Goal: Task Accomplishment & Management: Use online tool/utility

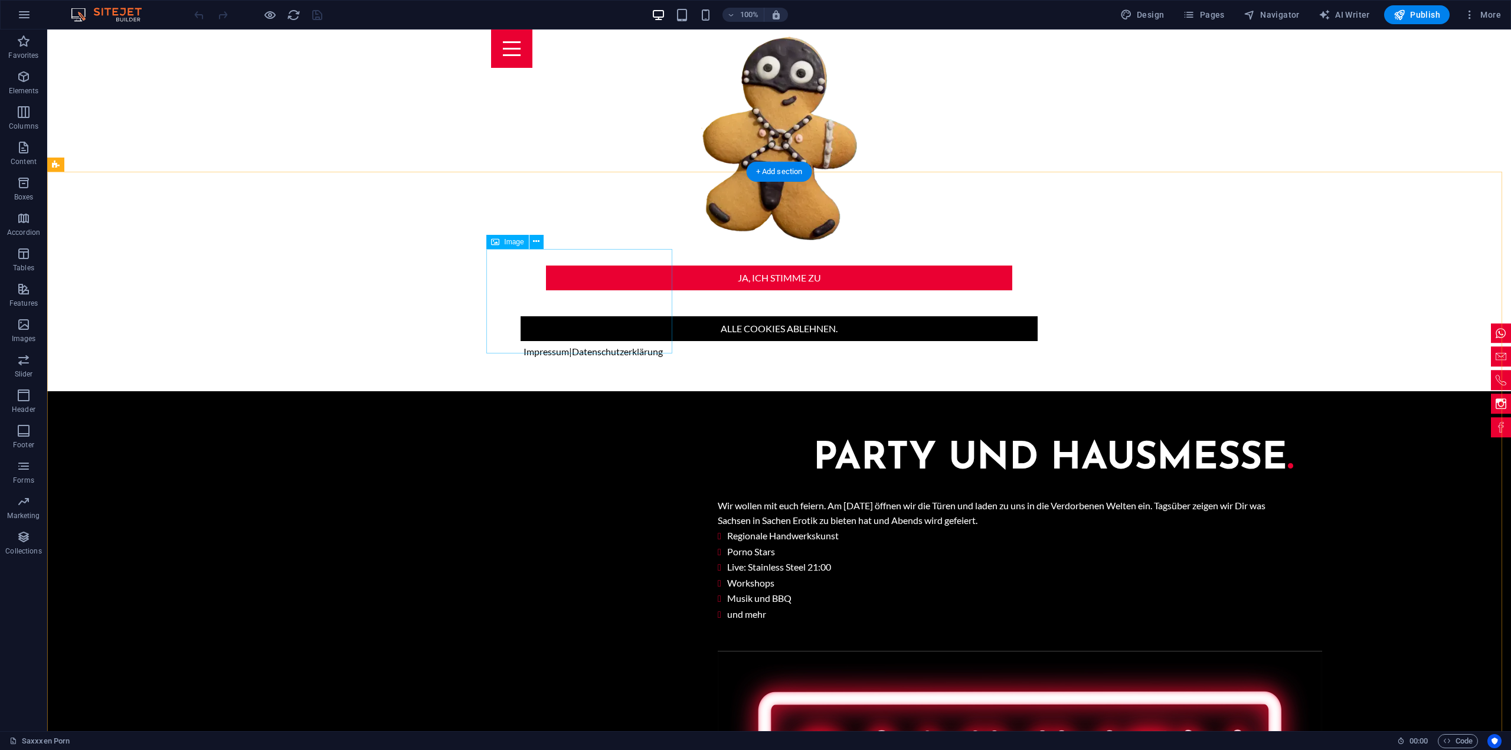
scroll to position [1535, 0]
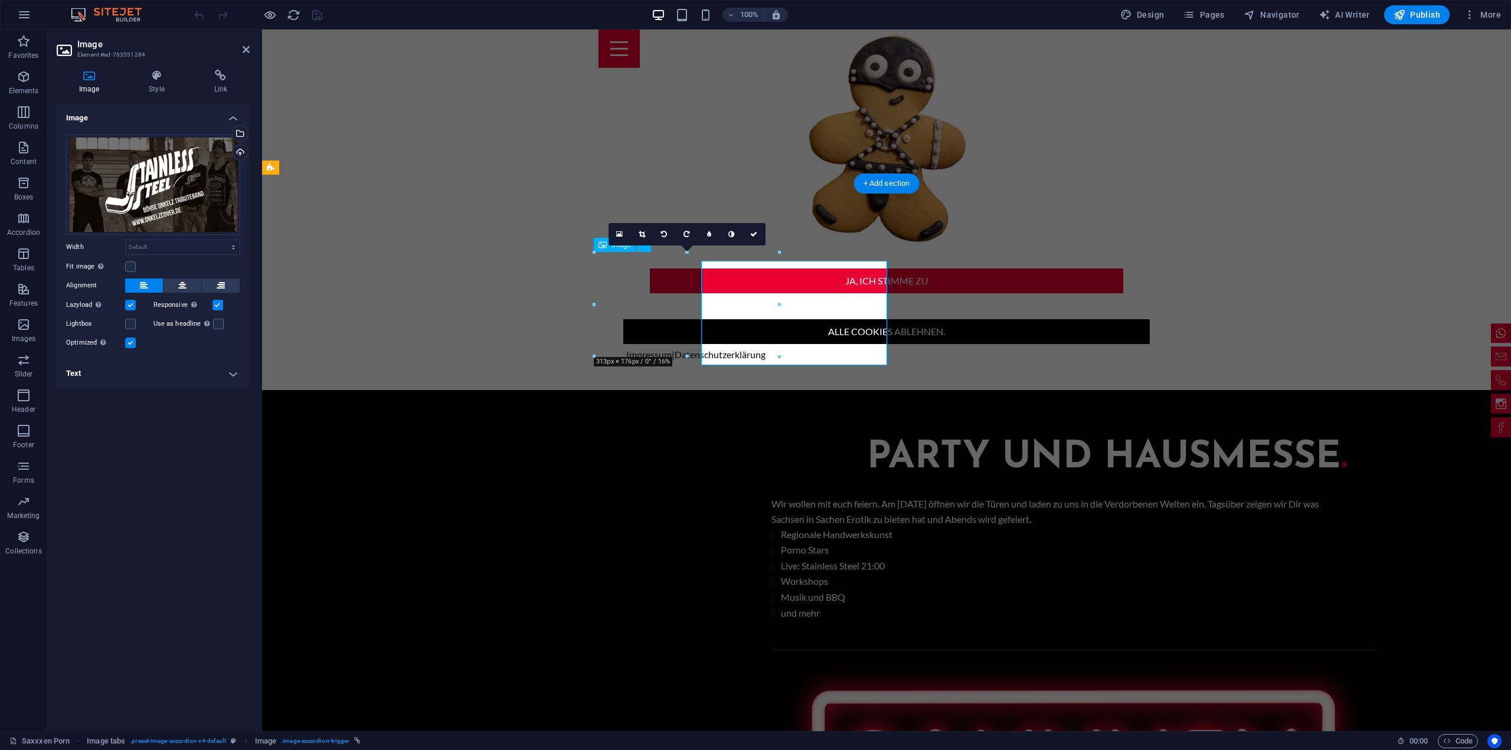
scroll to position [1526, 0]
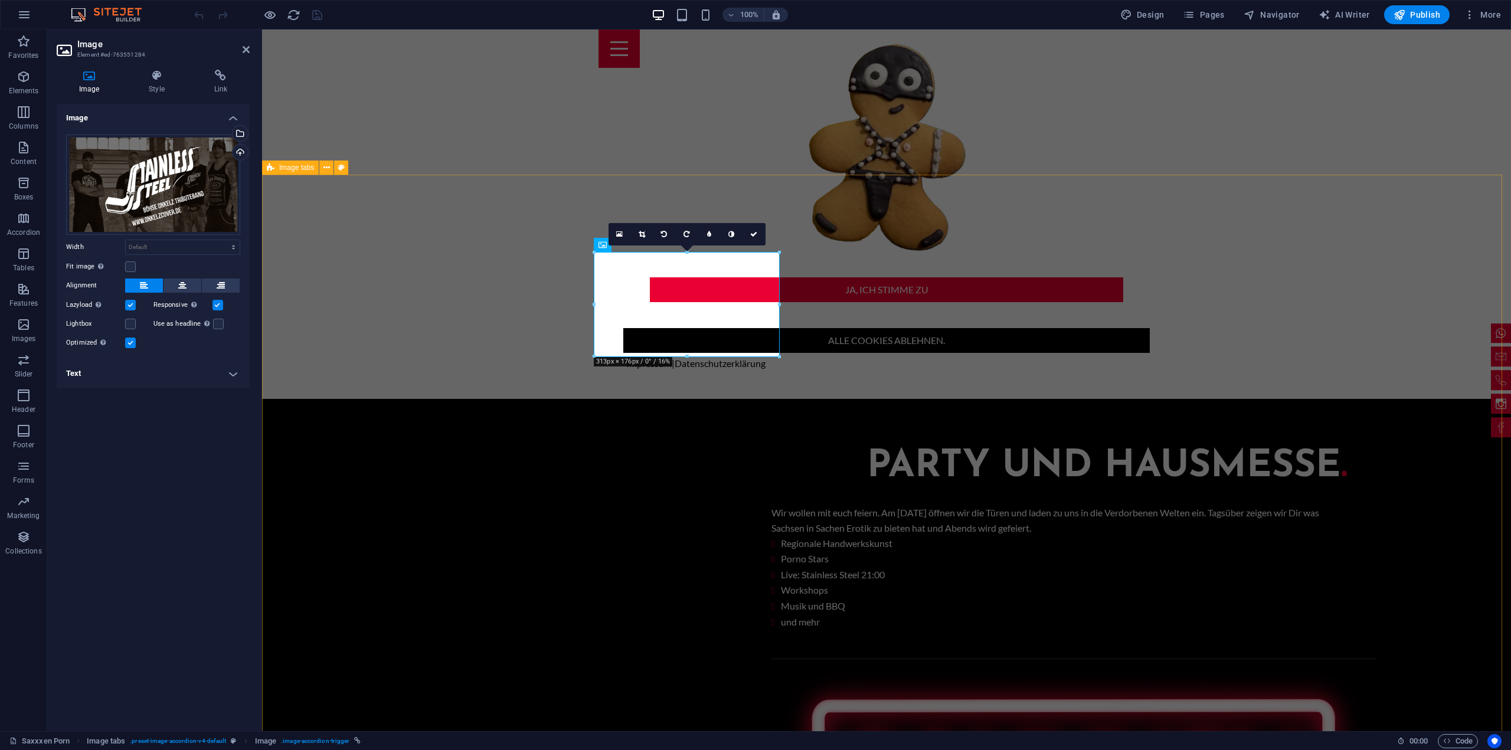
click at [306, 166] on span "Image tabs" at bounding box center [296, 167] width 35 height 7
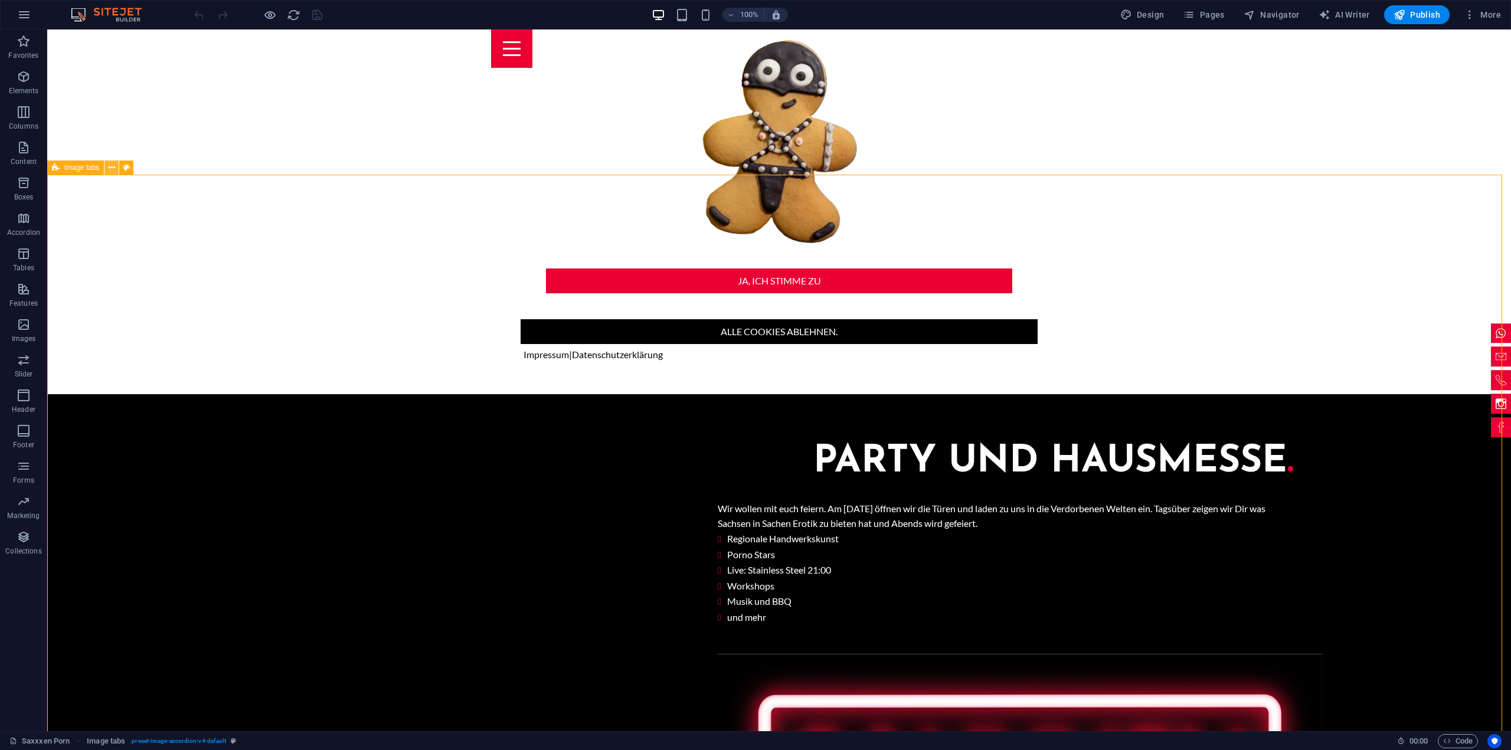
click at [110, 165] on icon at bounding box center [112, 168] width 6 height 12
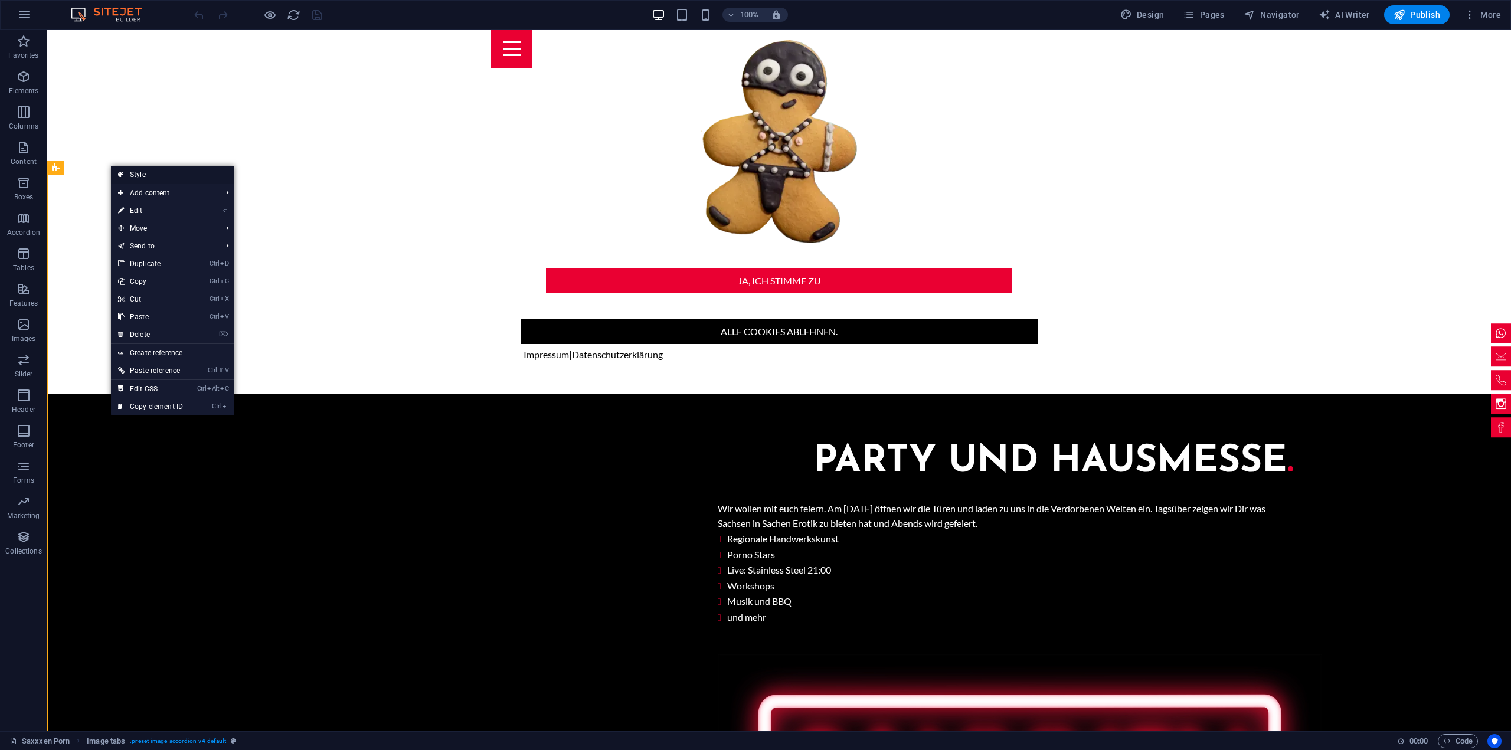
click at [129, 173] on link "Style" at bounding box center [172, 175] width 123 height 18
select select "rem"
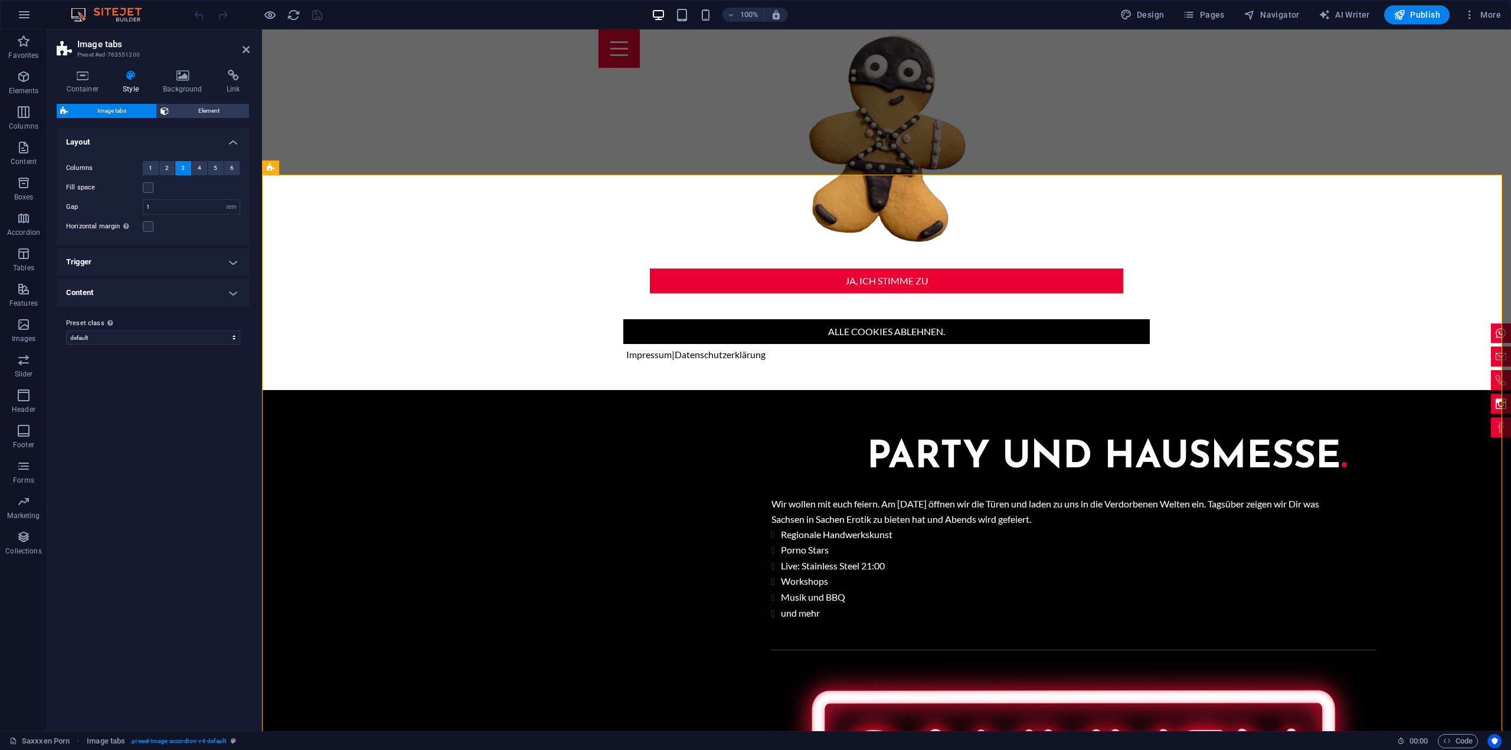
scroll to position [1526, 0]
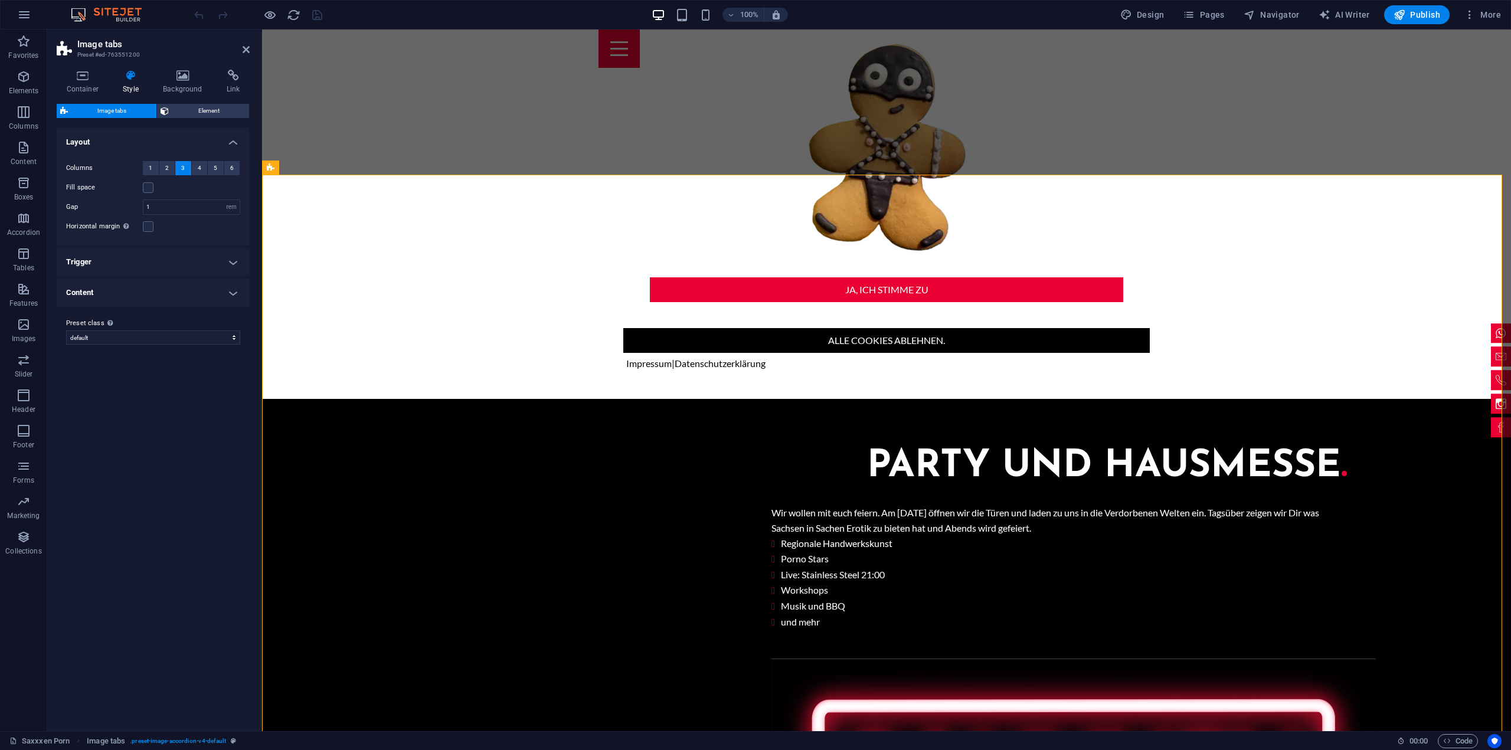
click at [240, 257] on h4 "Trigger" at bounding box center [153, 262] width 193 height 28
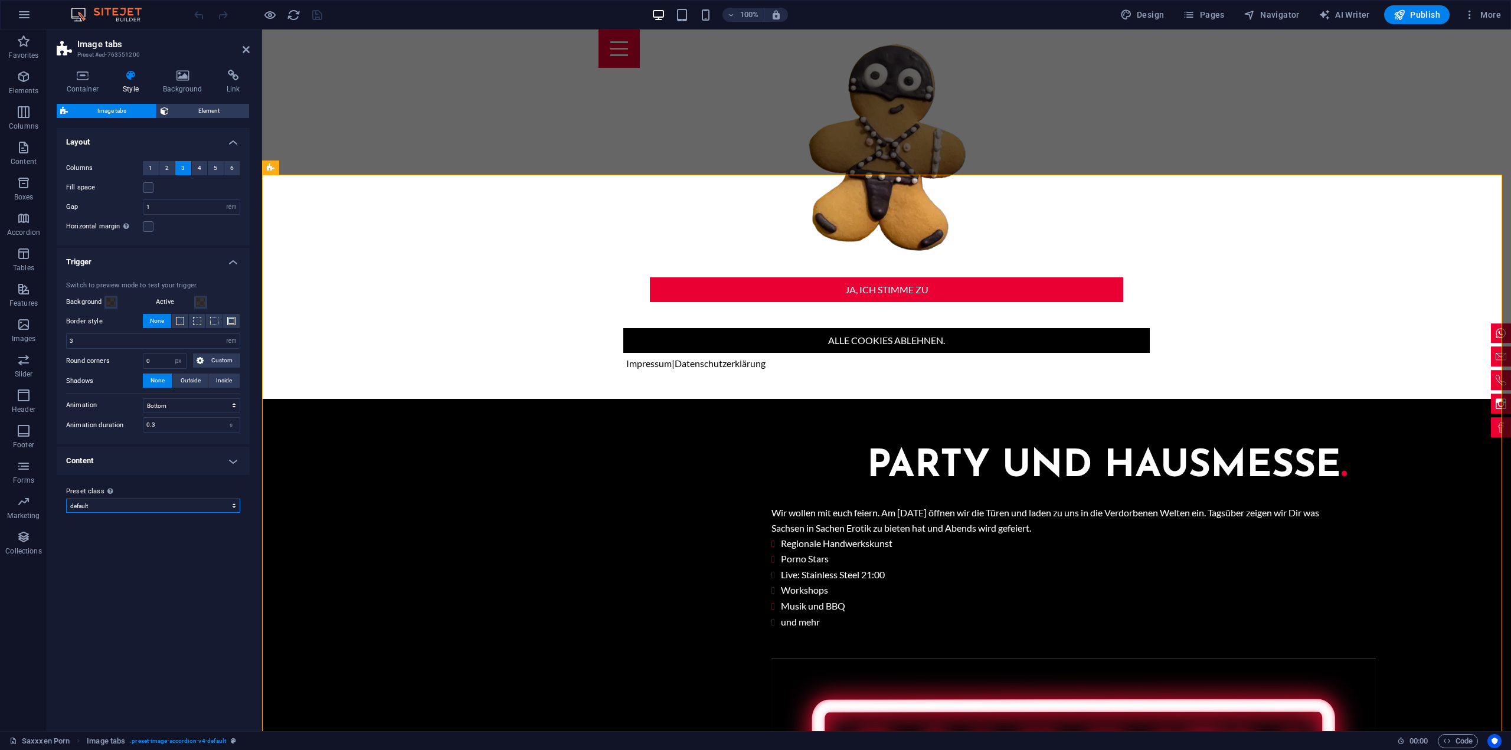
click at [228, 500] on select "default Add preset class" at bounding box center [153, 506] width 174 height 14
click at [235, 456] on h4 "Content" at bounding box center [153, 461] width 193 height 28
click at [235, 456] on h4 "Content" at bounding box center [153, 457] width 193 height 21
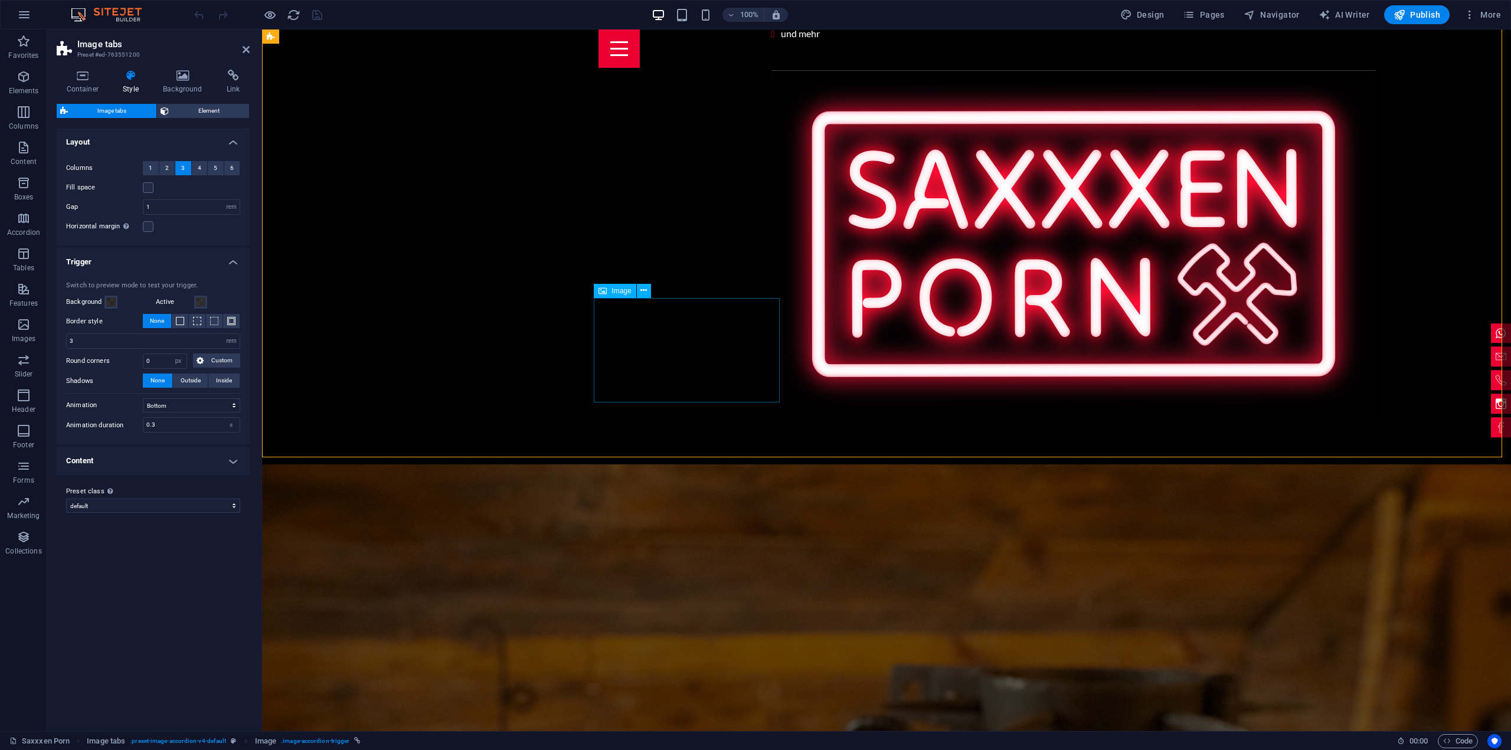
scroll to position [2116, 0]
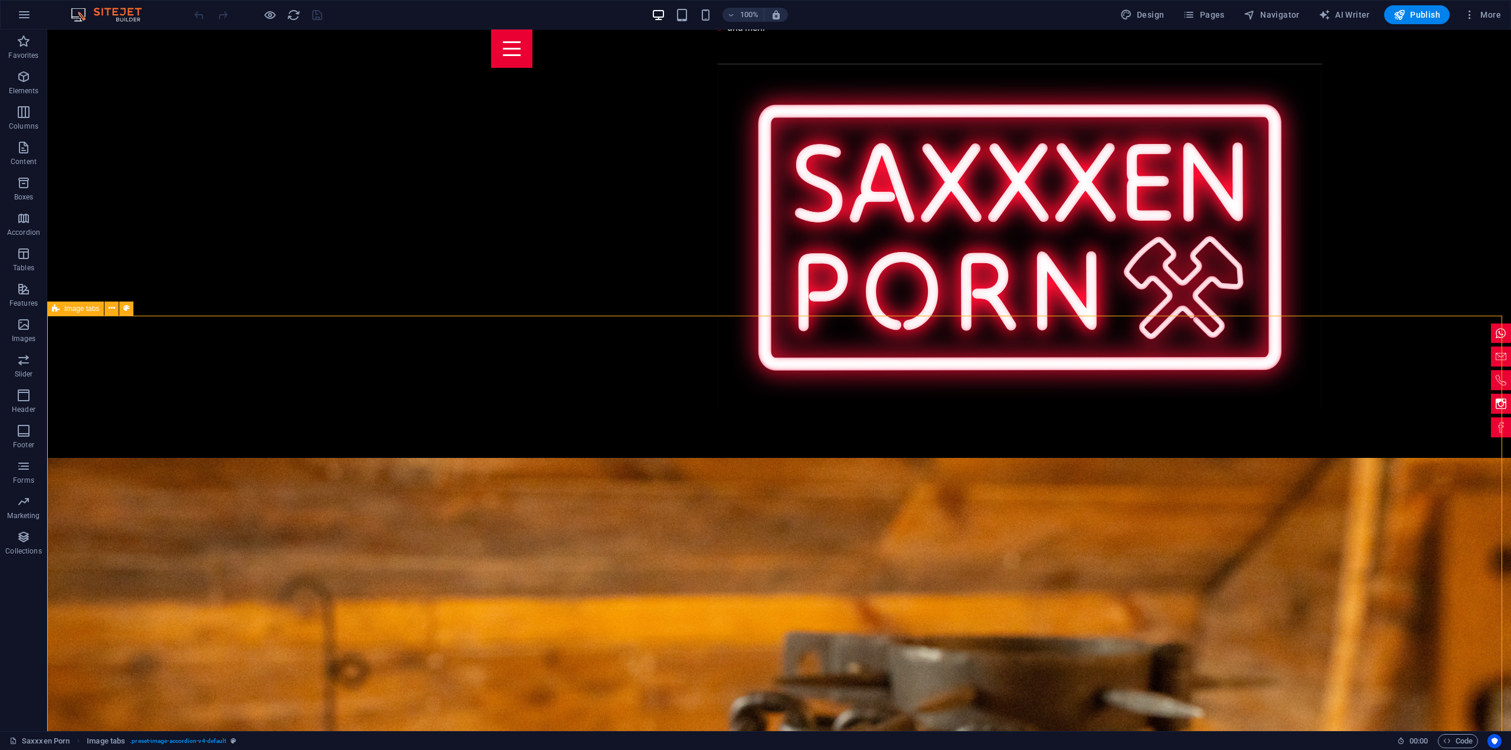
click at [78, 308] on span "Image tabs" at bounding box center [81, 308] width 35 height 7
click at [65, 310] on span "Image tabs" at bounding box center [81, 308] width 35 height 7
select select "rem"
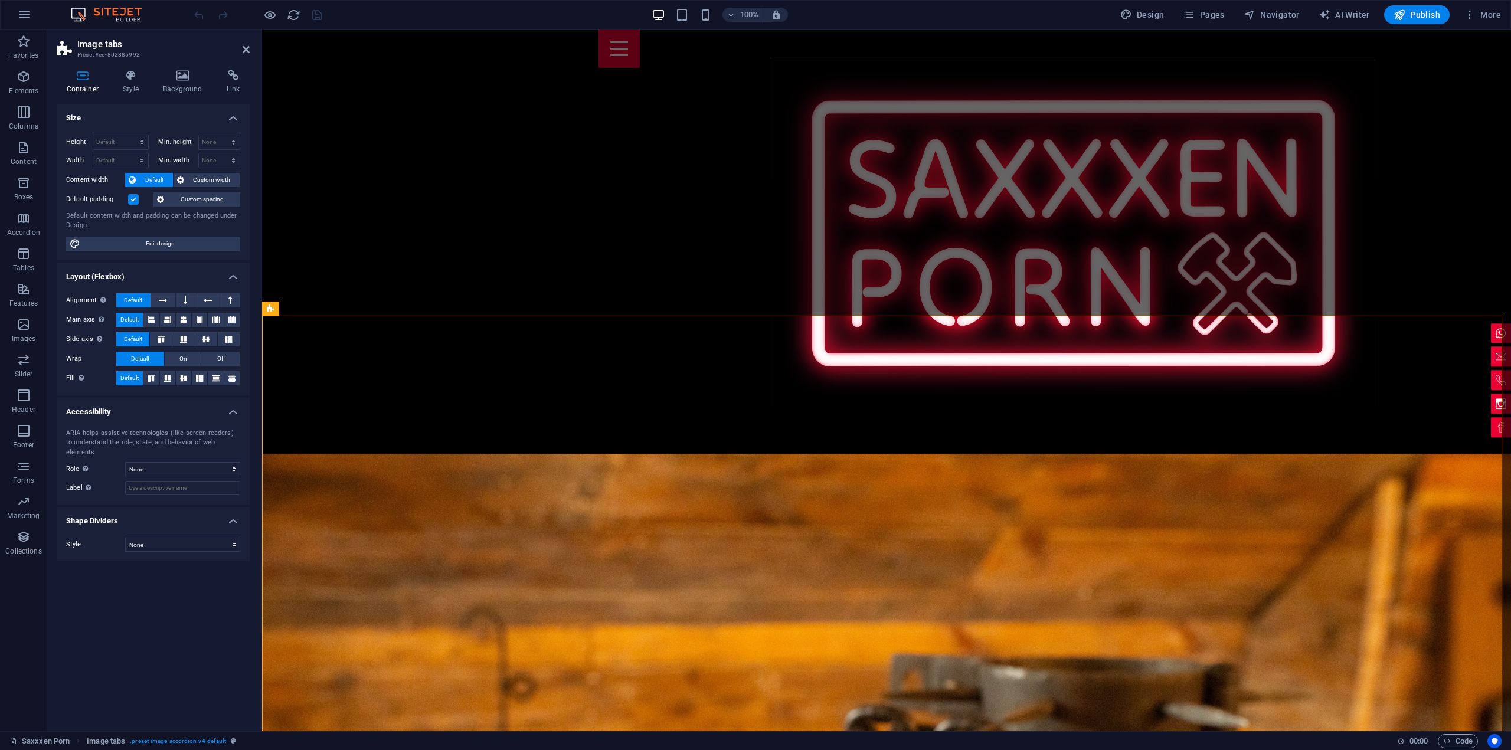
scroll to position [2116, 0]
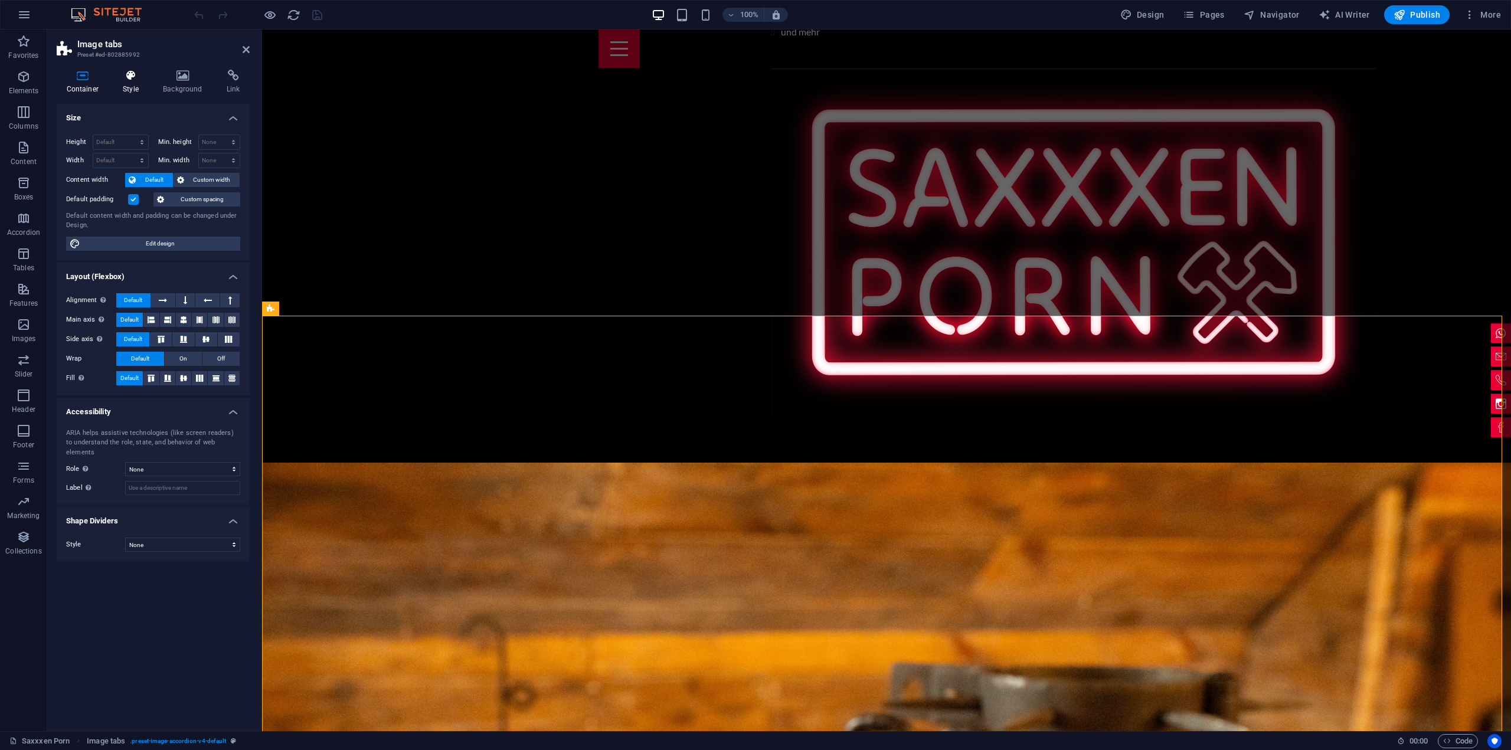
click at [136, 85] on h4 "Style" at bounding box center [133, 82] width 40 height 25
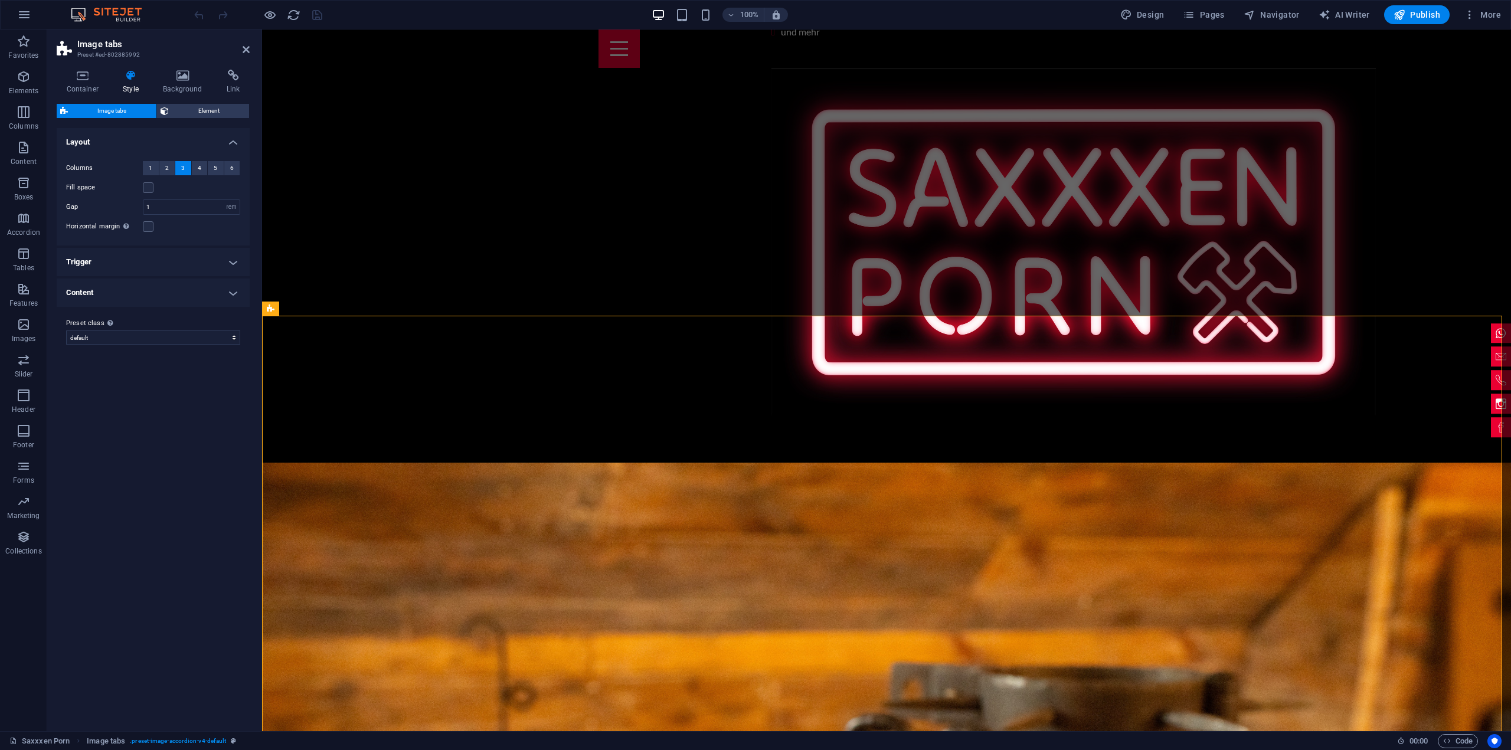
click at [238, 270] on h4 "Trigger" at bounding box center [153, 262] width 193 height 28
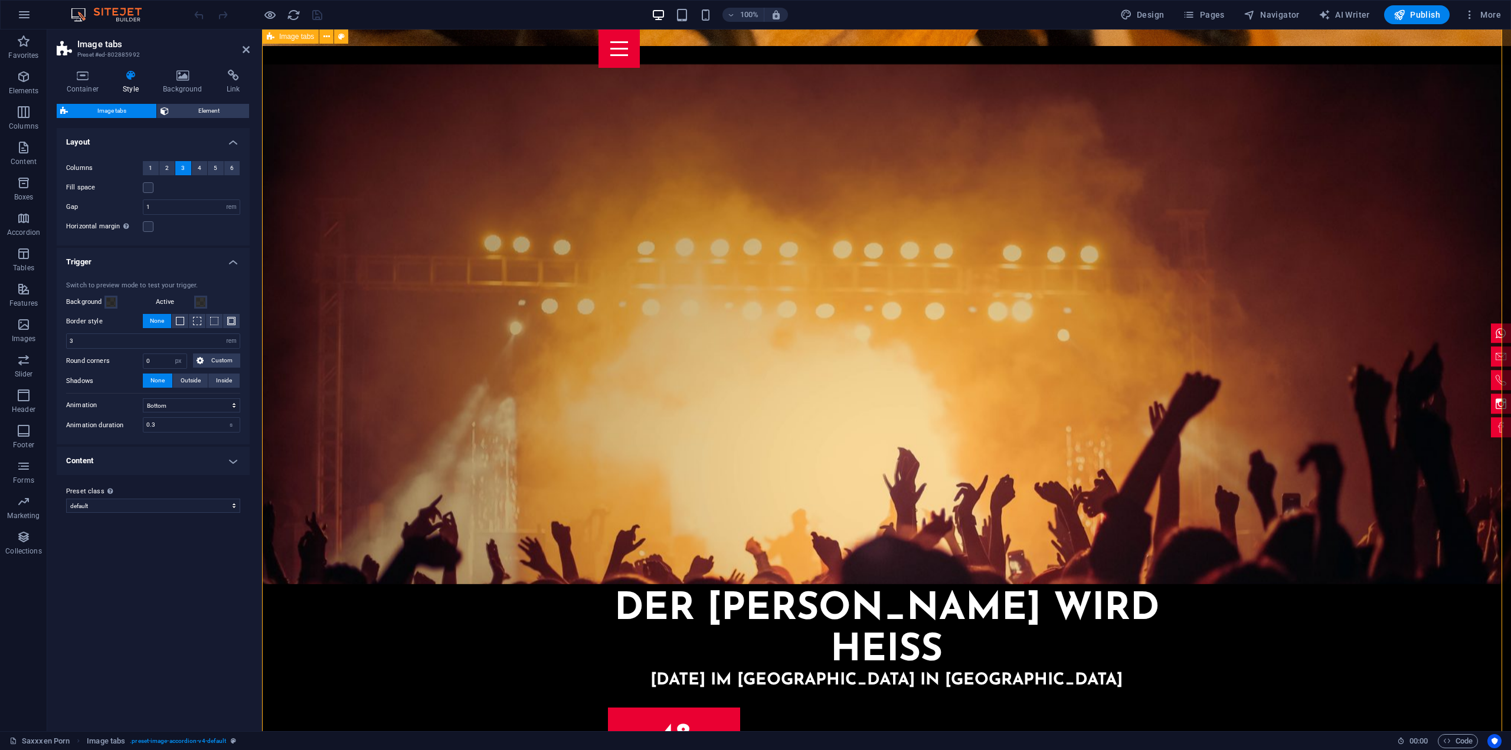
scroll to position [3237, 0]
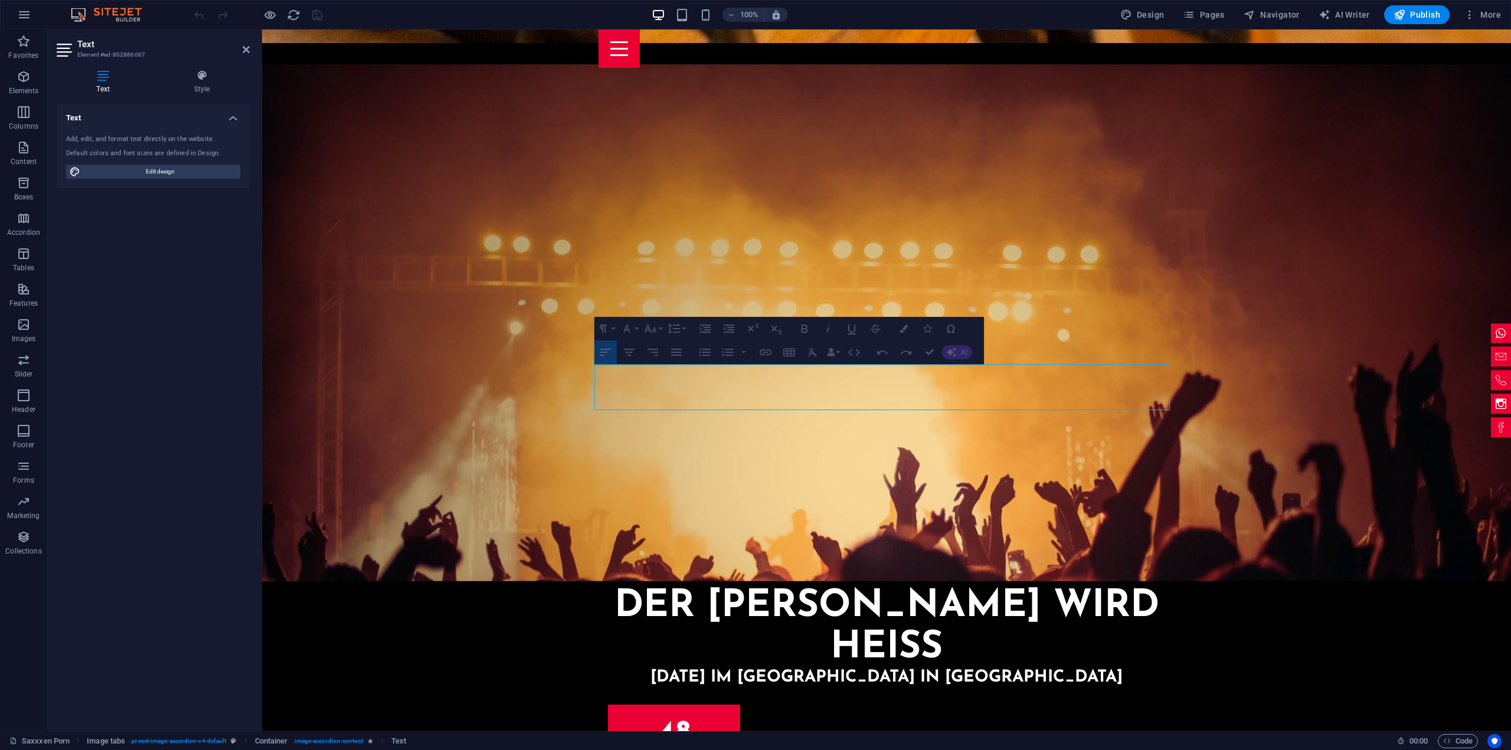
drag, startPoint x: 928, startPoint y: 382, endPoint x: 1176, endPoint y: 388, distance: 247.4
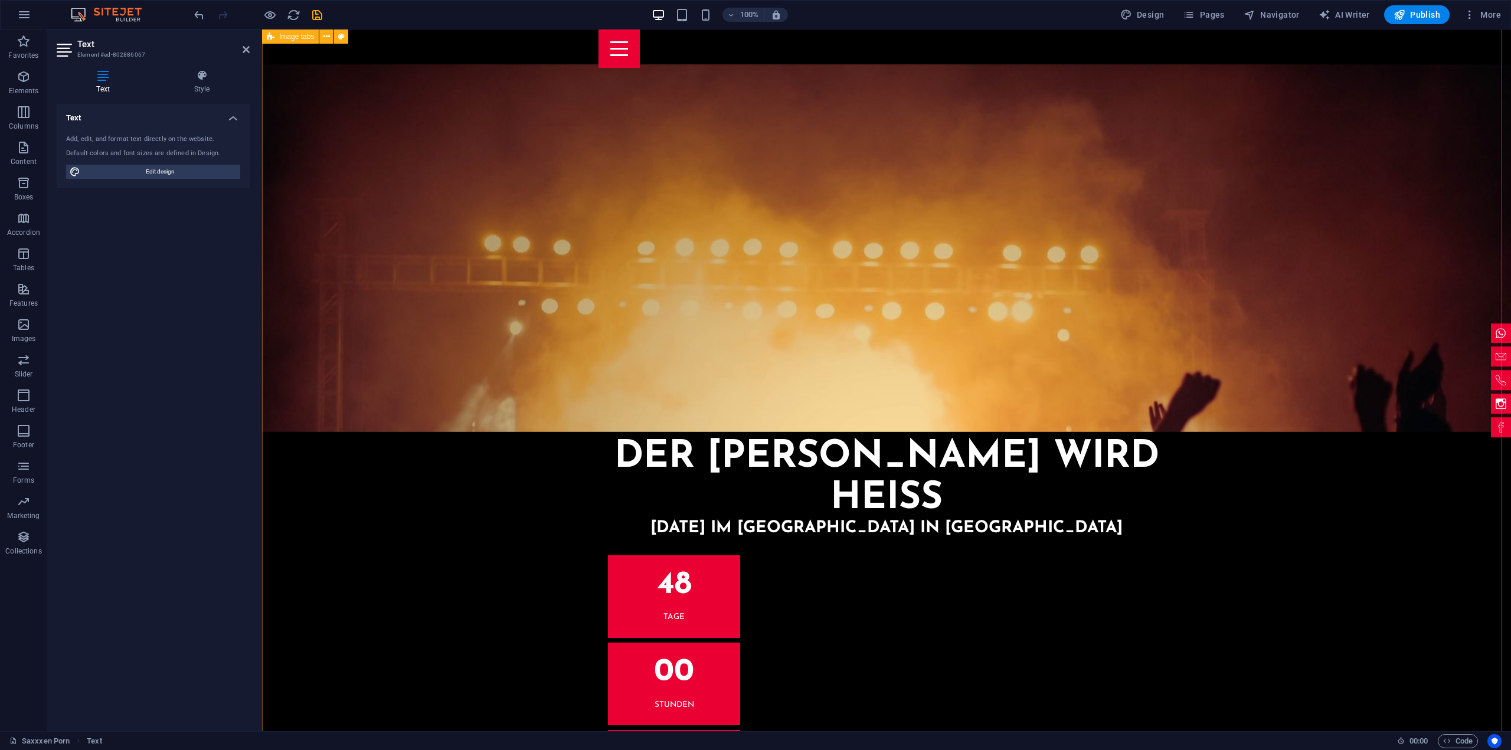
scroll to position [3370, 0]
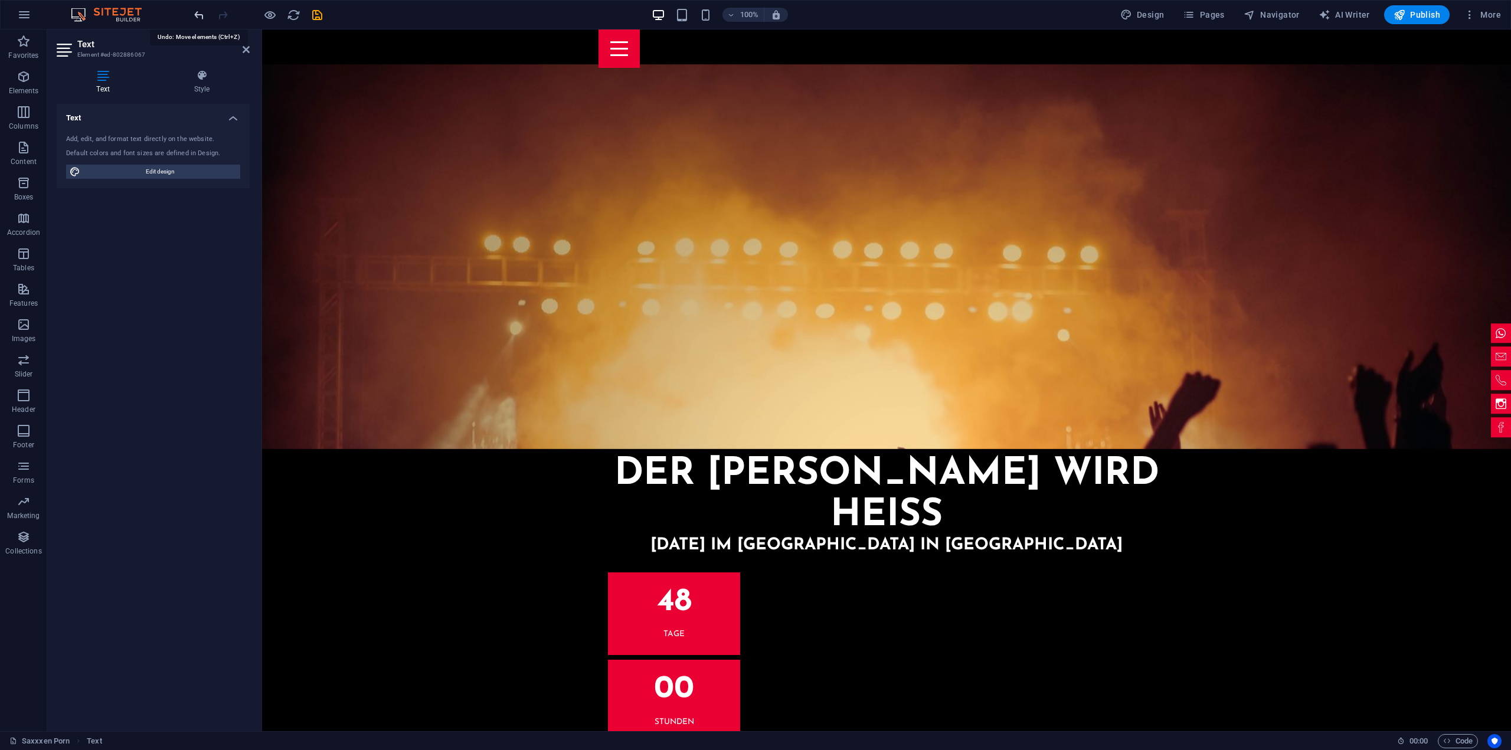
click at [197, 15] on icon "undo" at bounding box center [199, 15] width 14 height 14
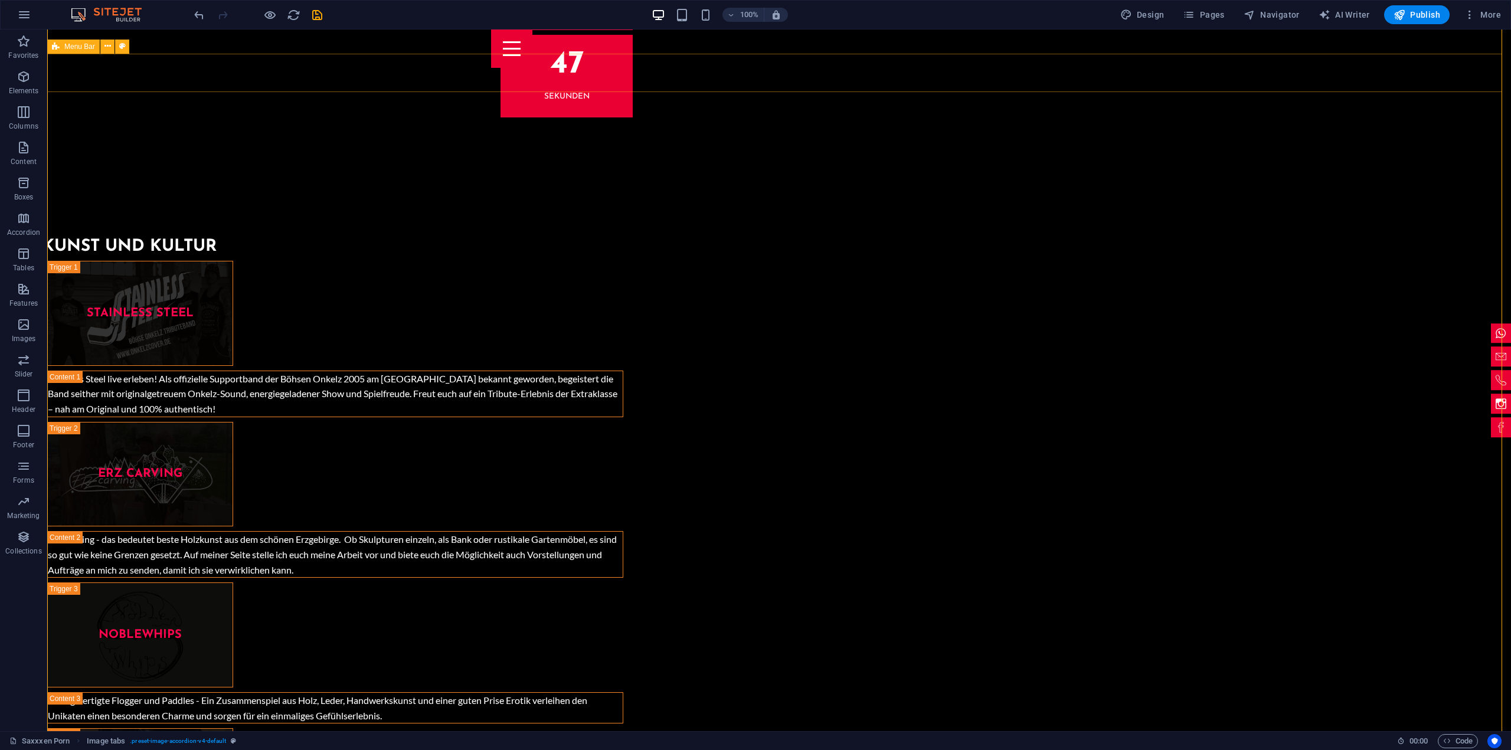
click at [248, 50] on div "Home Partner Tickets Programm Kontakt" at bounding box center [779, 49] width 1464 height 38
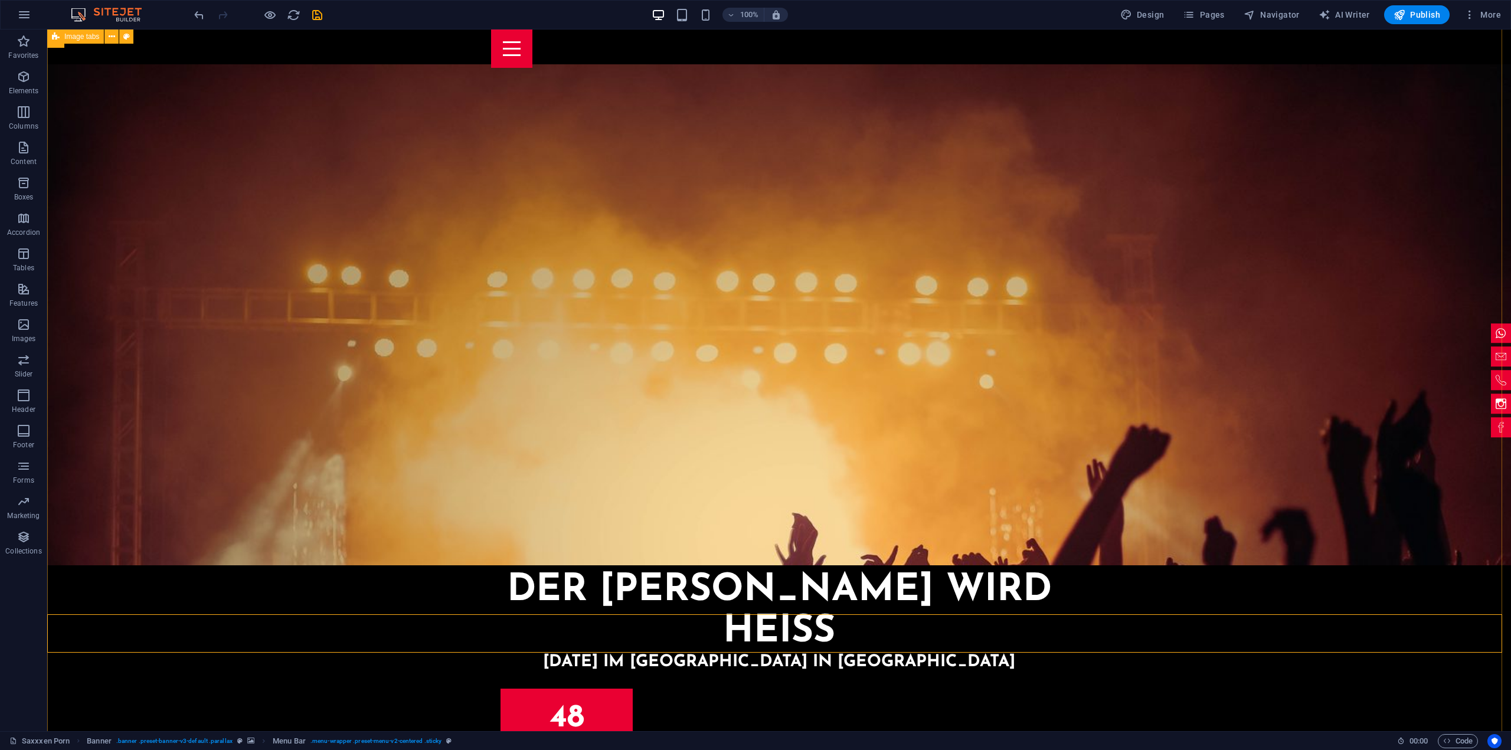
scroll to position [3252, 0]
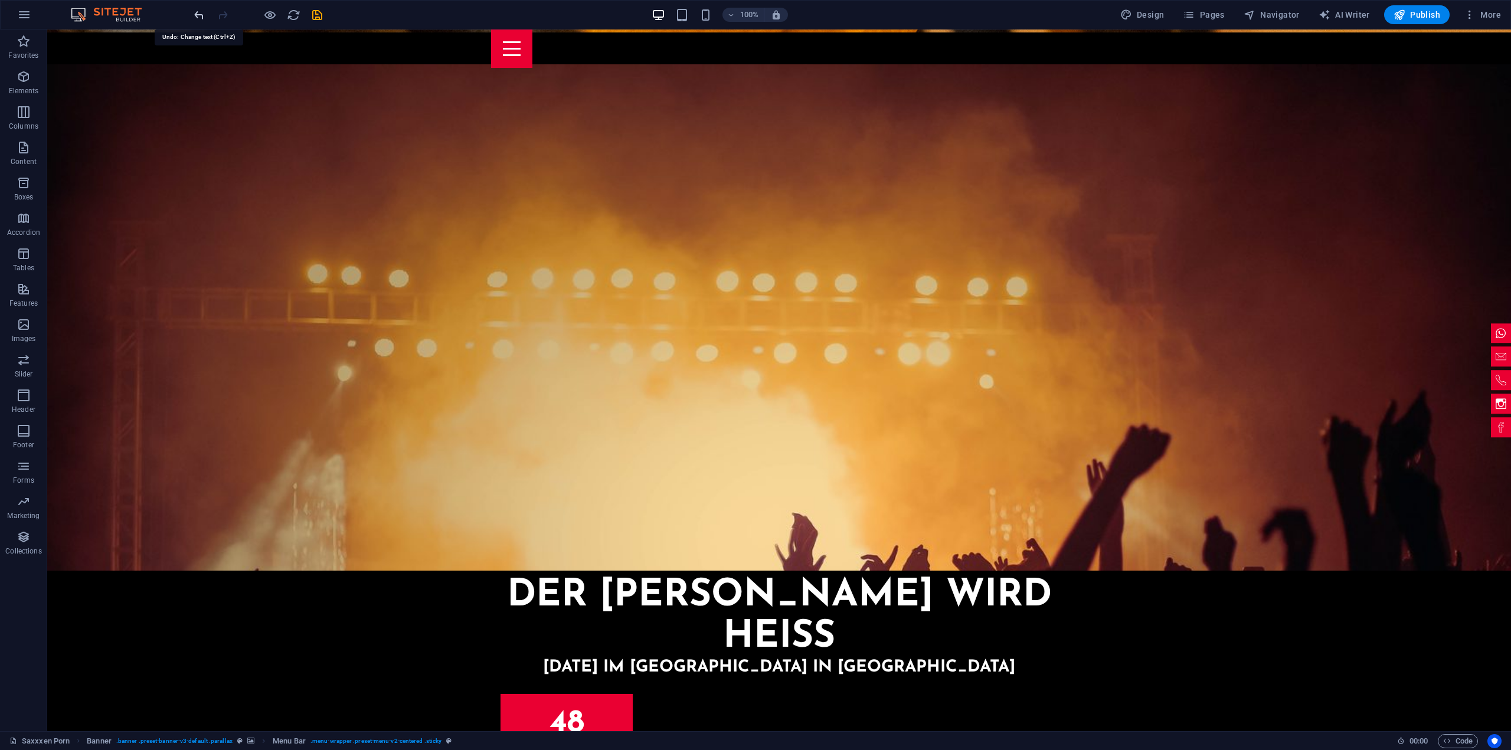
click at [201, 16] on icon "undo" at bounding box center [199, 15] width 14 height 14
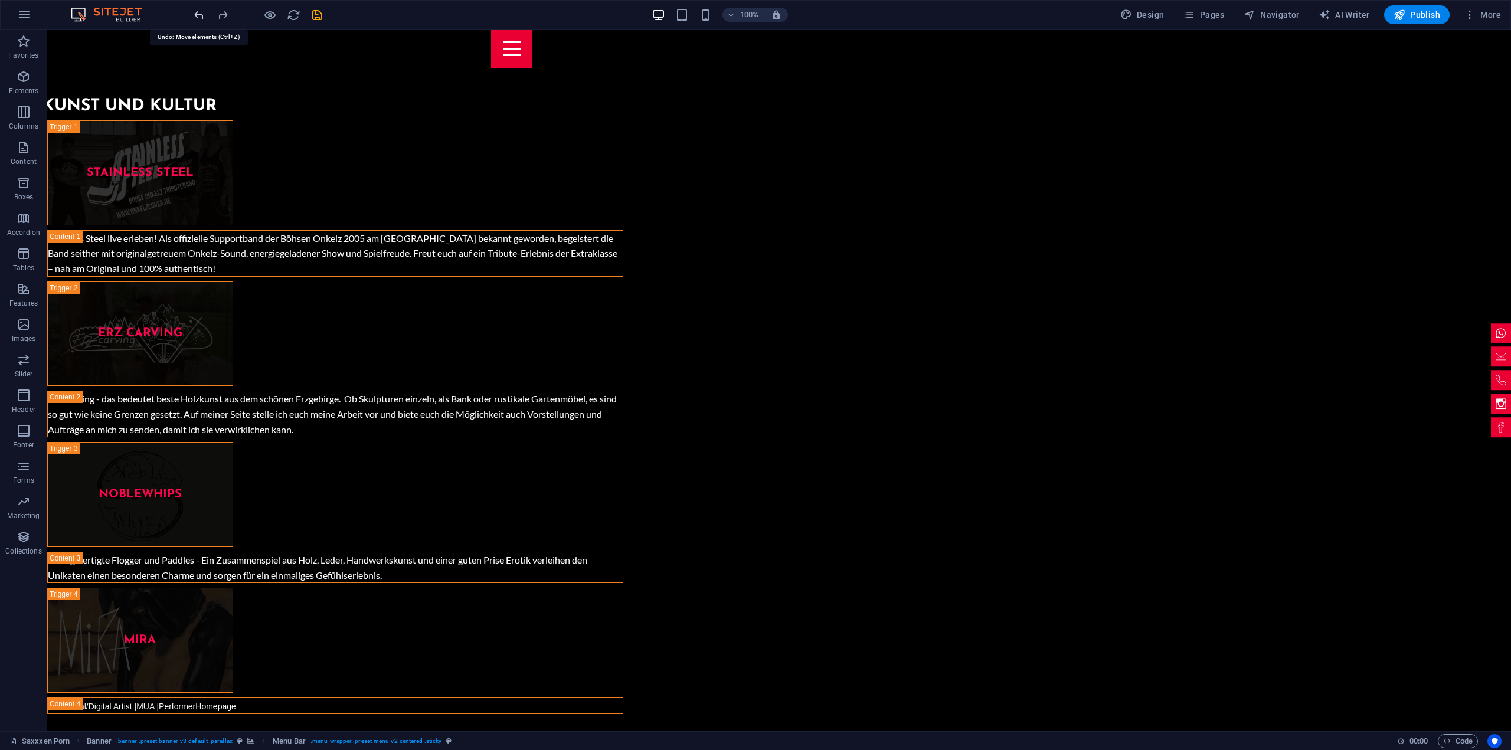
click at [201, 16] on icon "undo" at bounding box center [199, 15] width 14 height 14
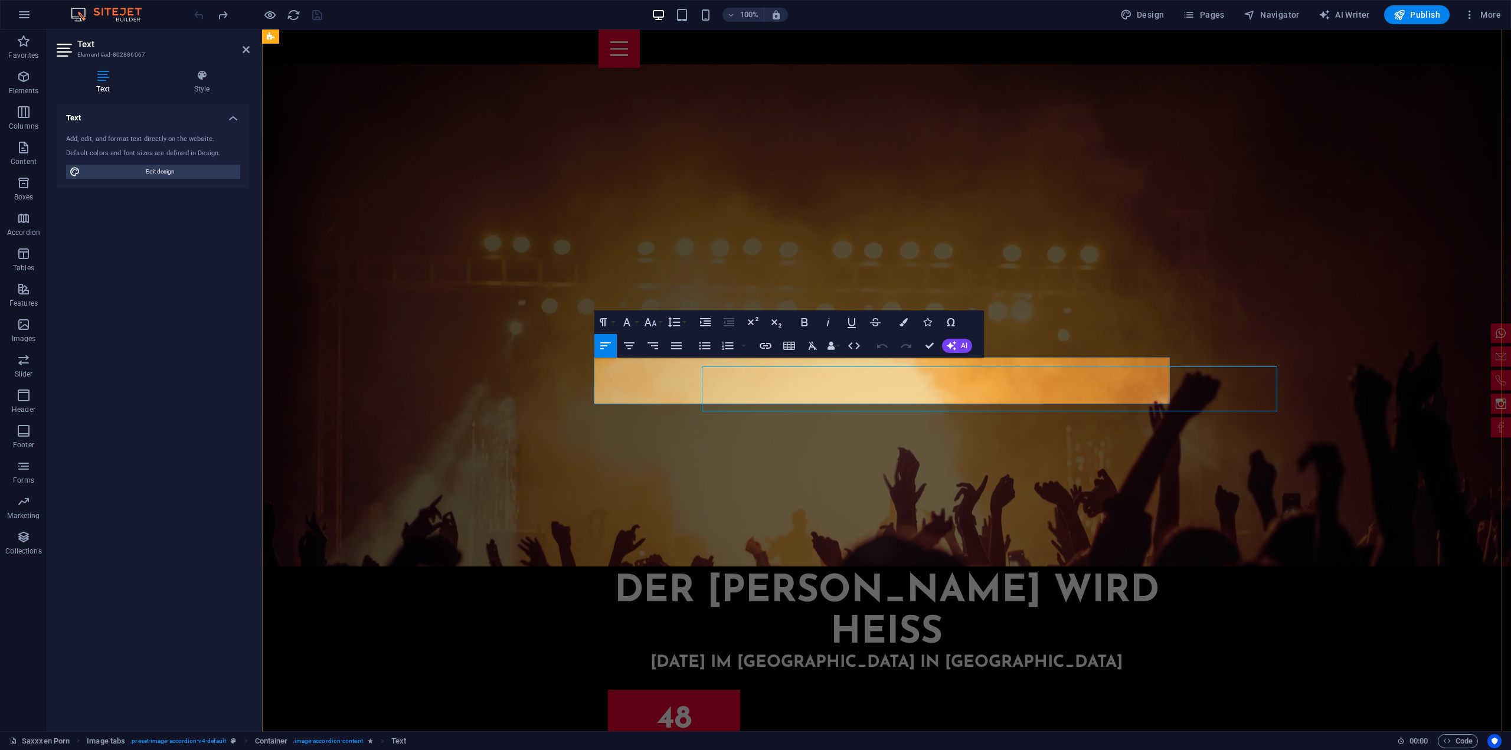
scroll to position [3244, 0]
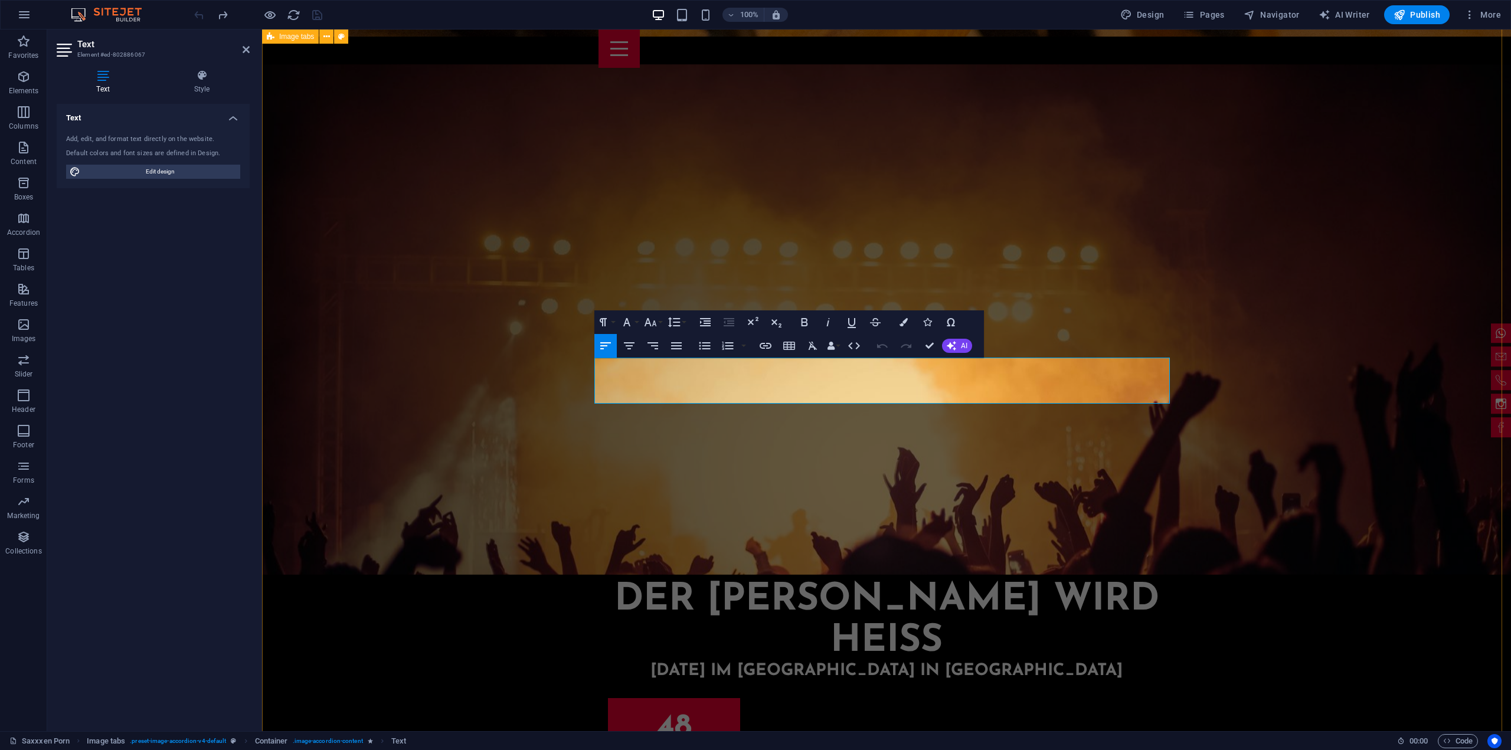
drag, startPoint x: 672, startPoint y: 387, endPoint x: 590, endPoint y: 367, distance: 84.5
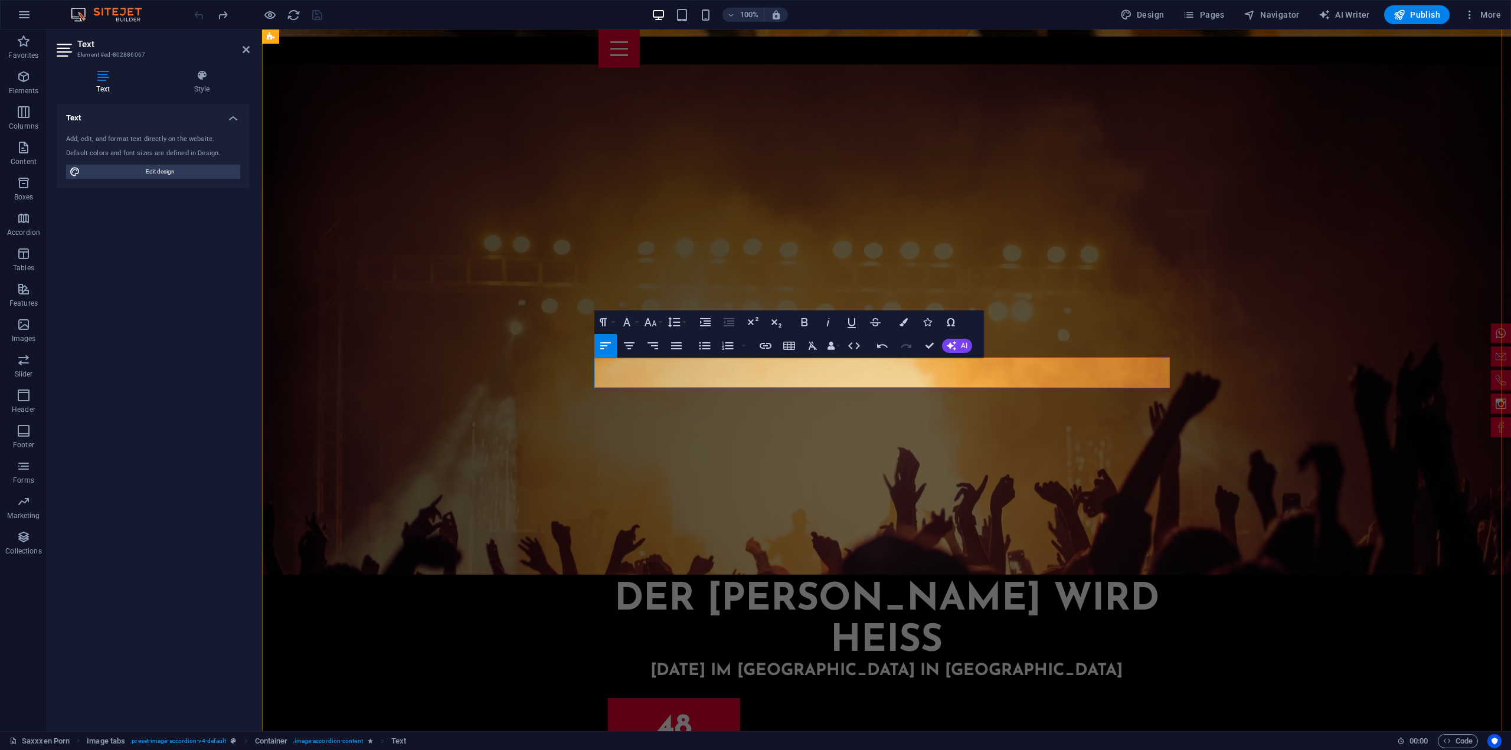
scroll to position [1293, 12]
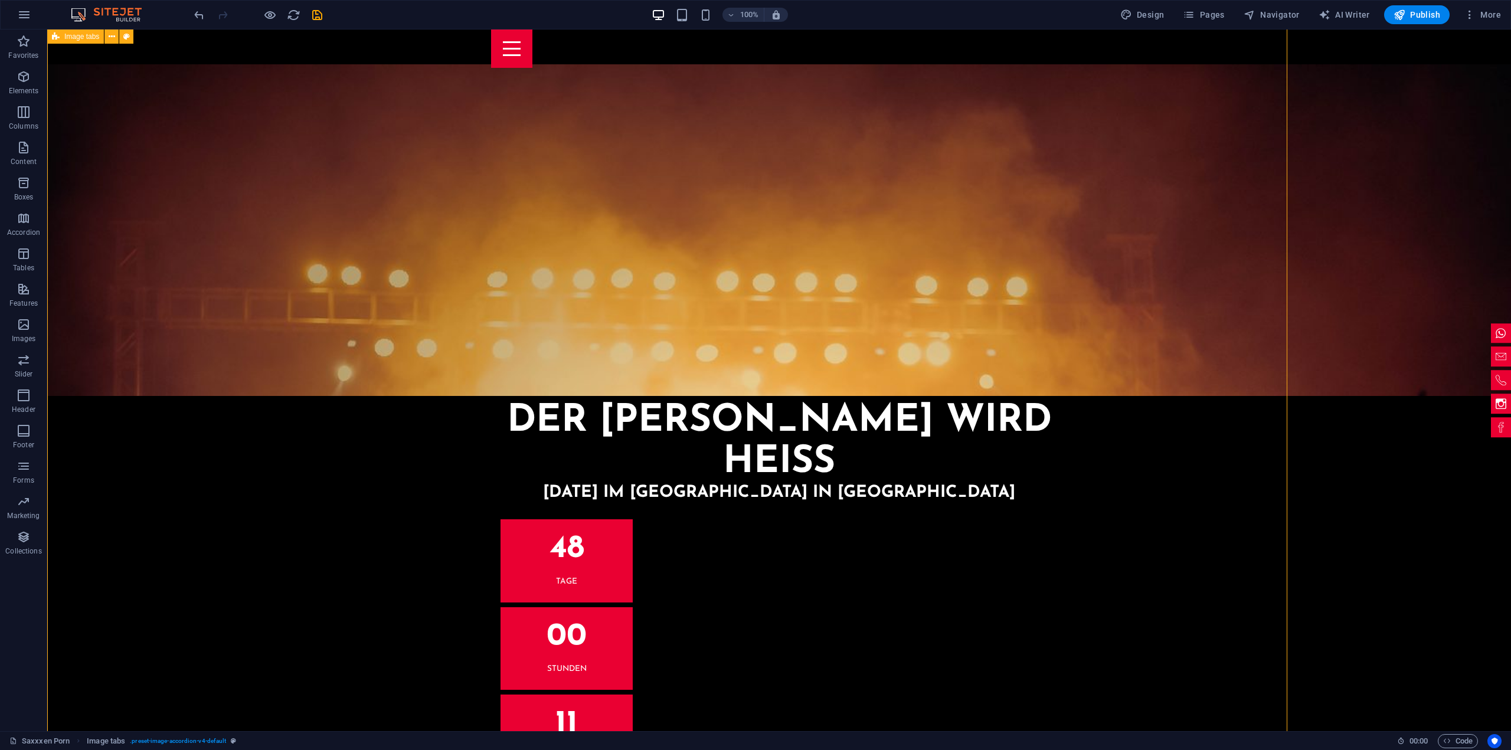
scroll to position [3488, 0]
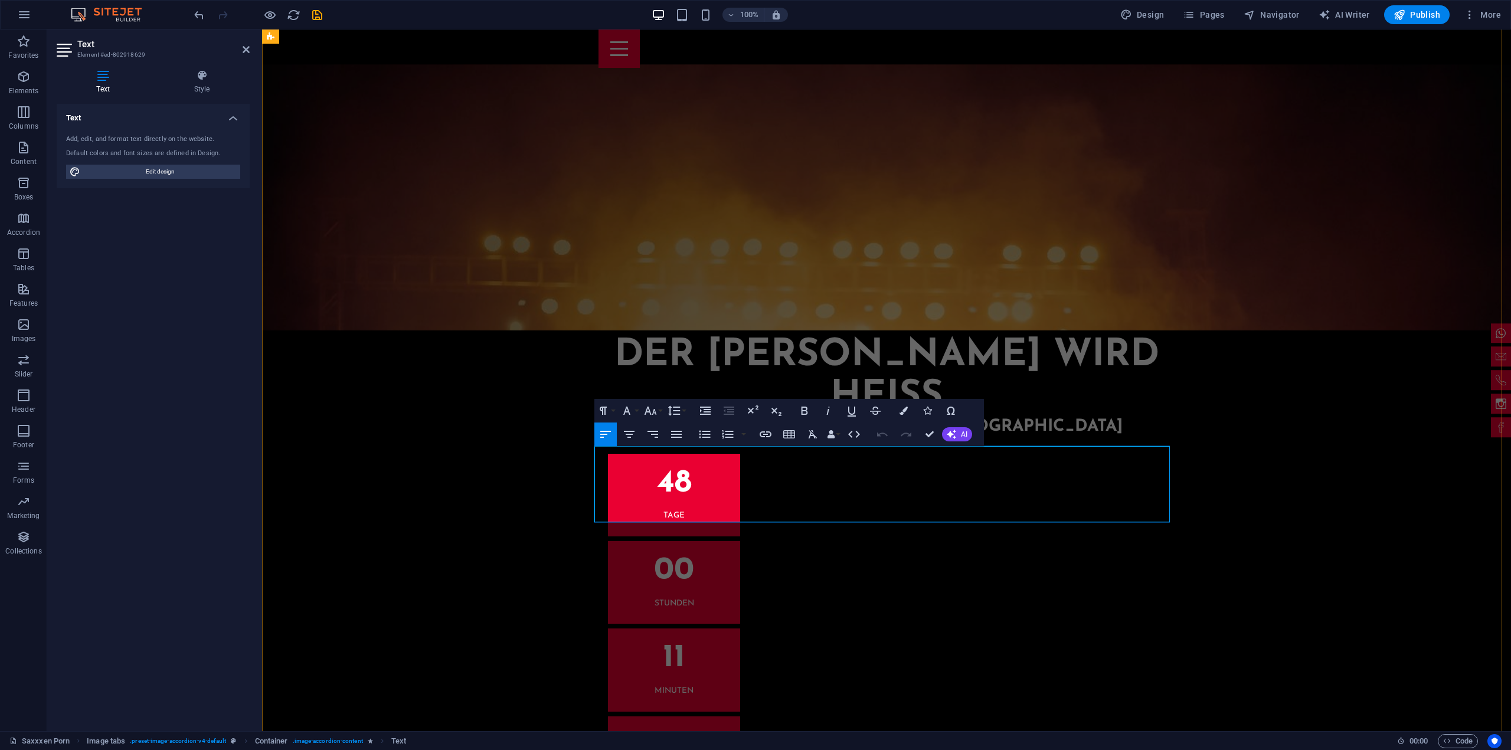
scroll to position [3480, 0]
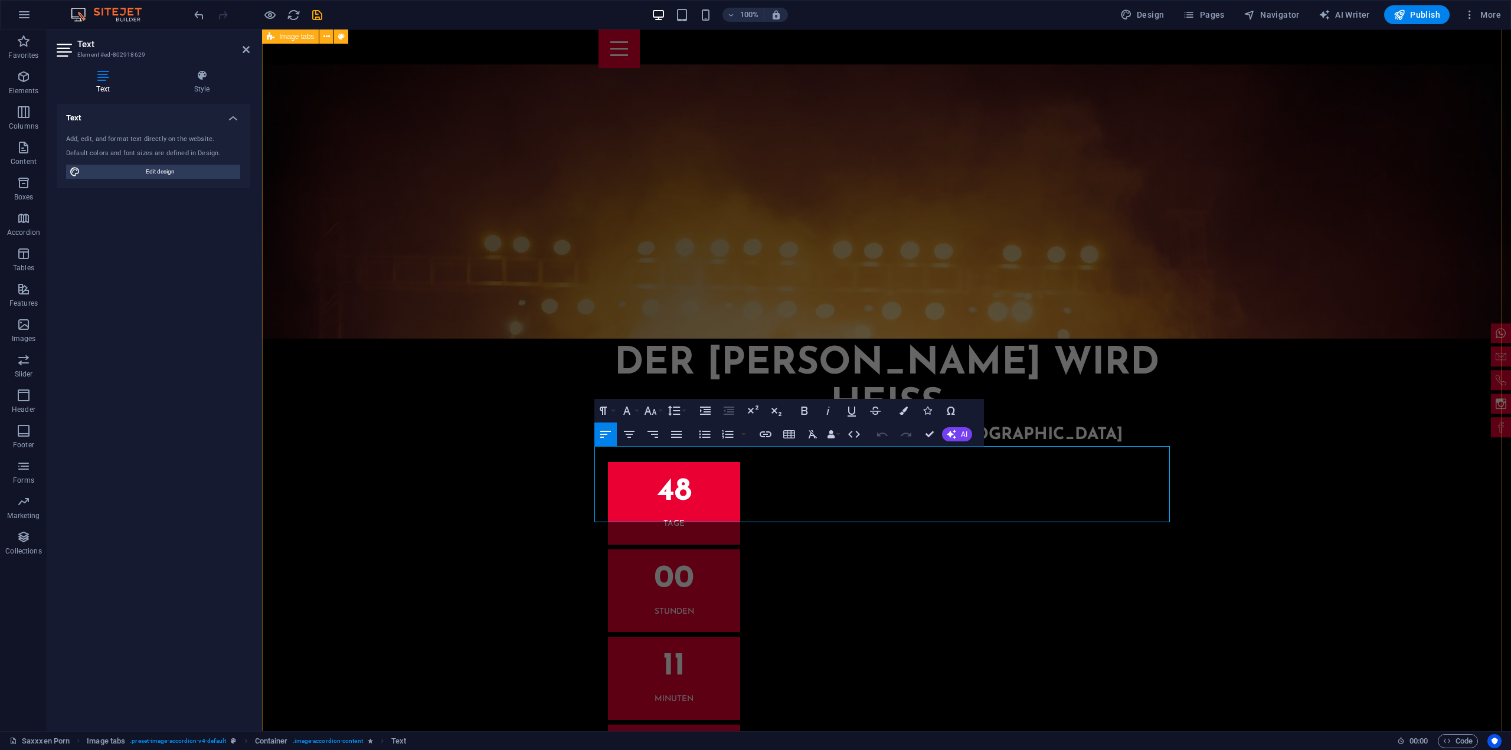
drag, startPoint x: 883, startPoint y: 497, endPoint x: 565, endPoint y: 460, distance: 319.7
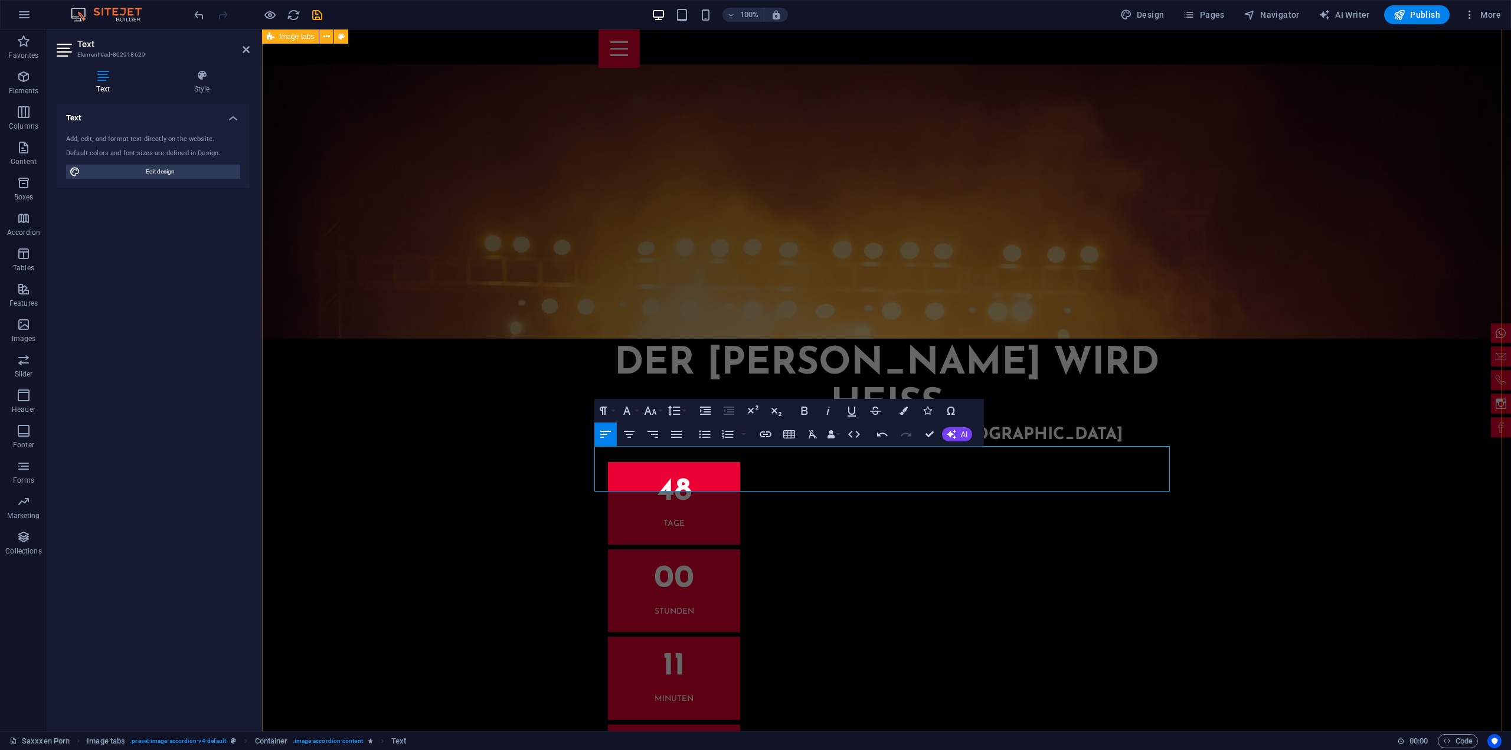
scroll to position [3657, 0]
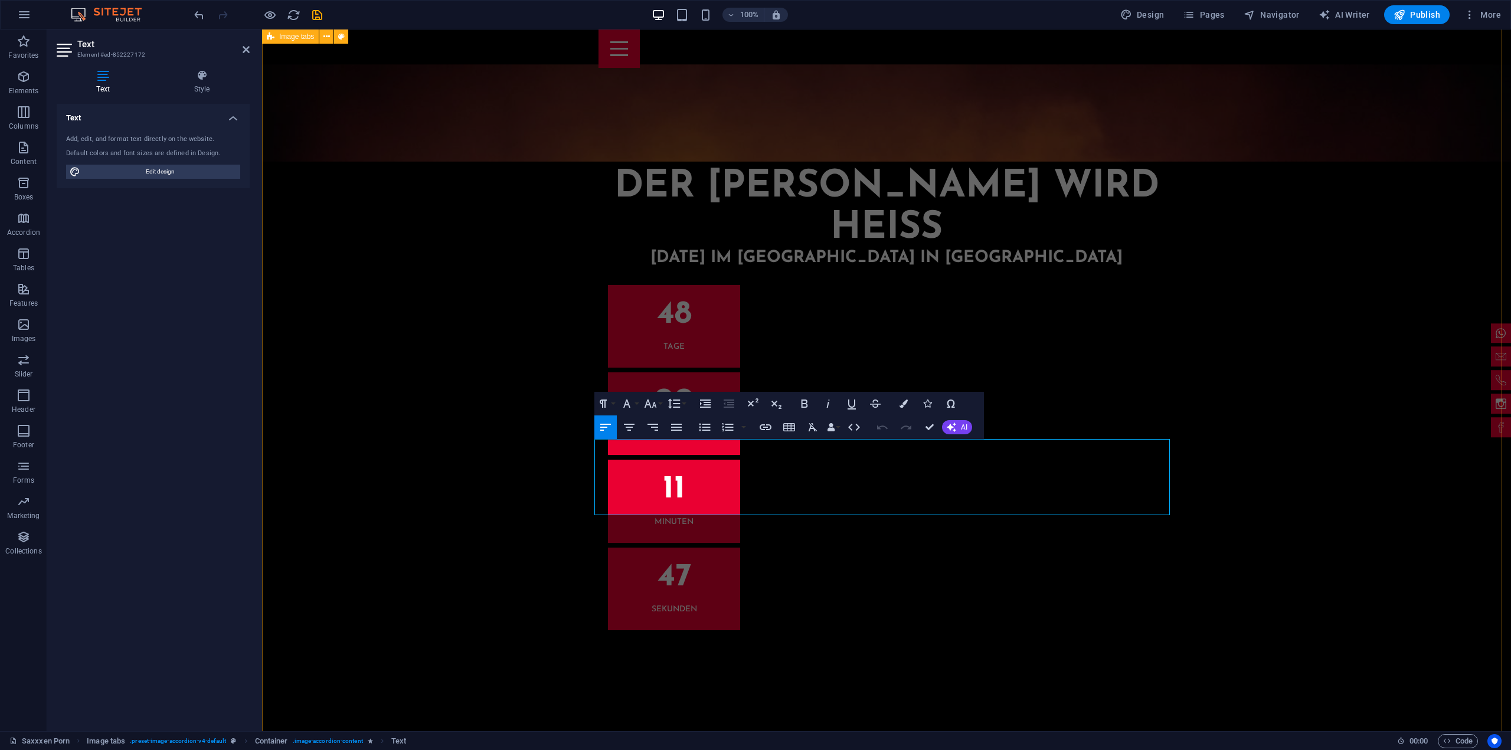
drag, startPoint x: 709, startPoint y: 490, endPoint x: 580, endPoint y: 446, distance: 136.8
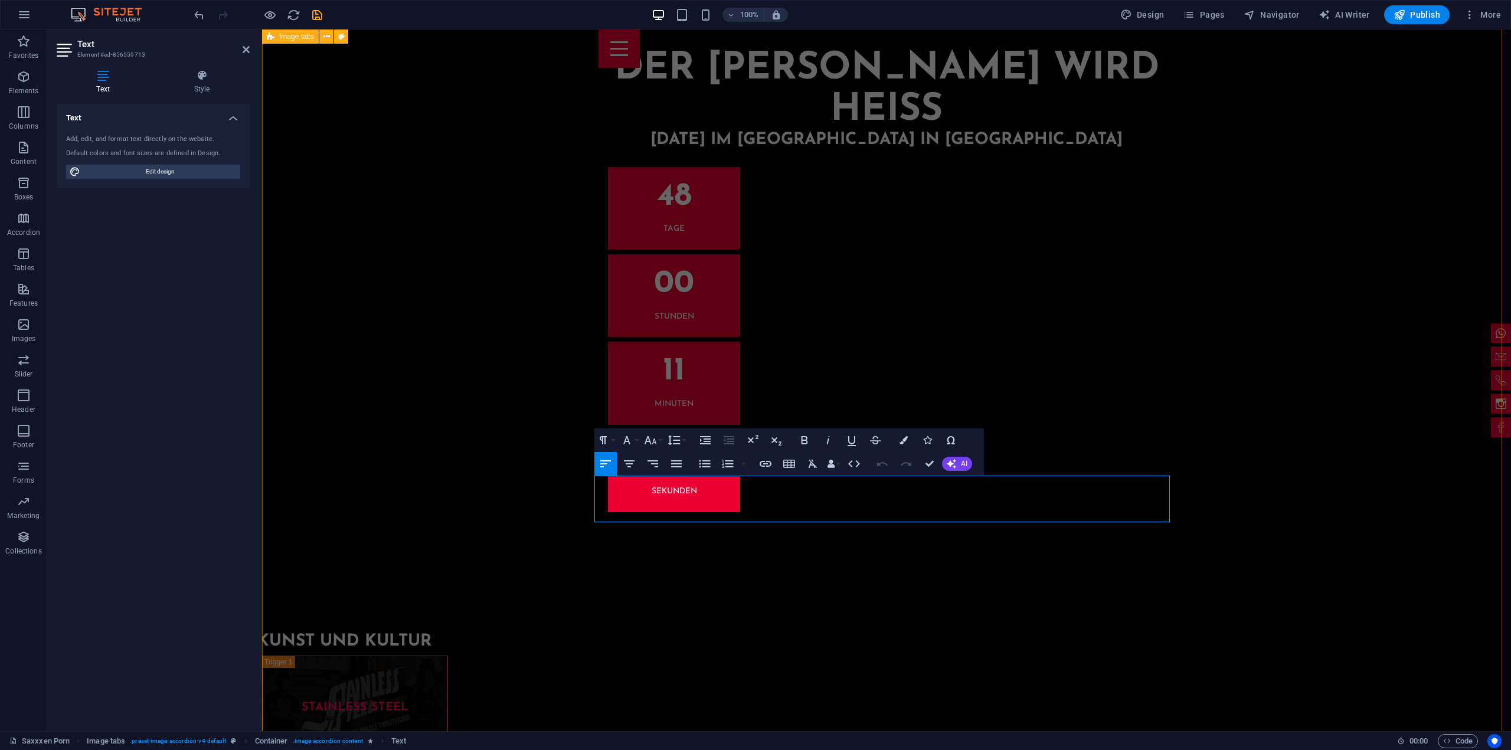
drag, startPoint x: 913, startPoint y: 492, endPoint x: 550, endPoint y: 486, distance: 363.0
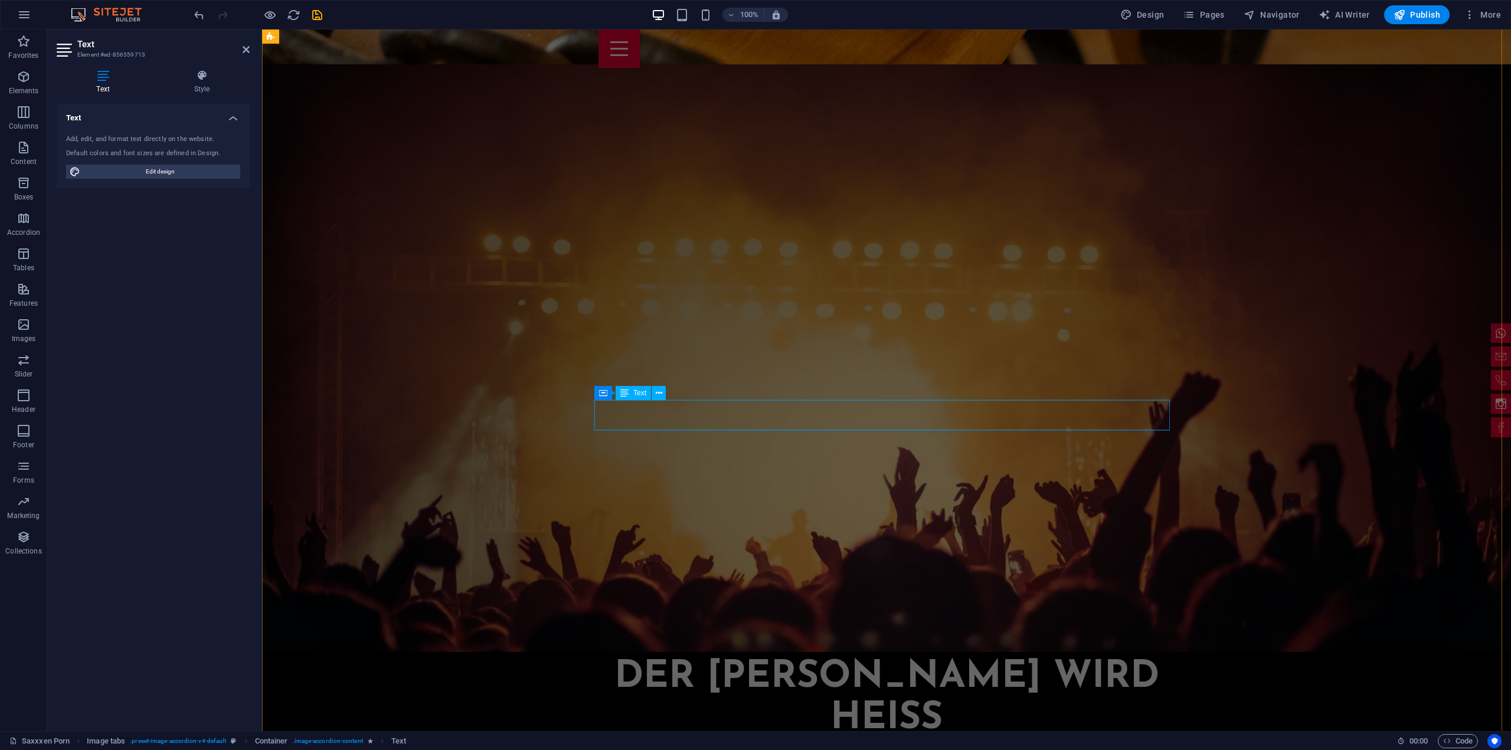
scroll to position [3126, 0]
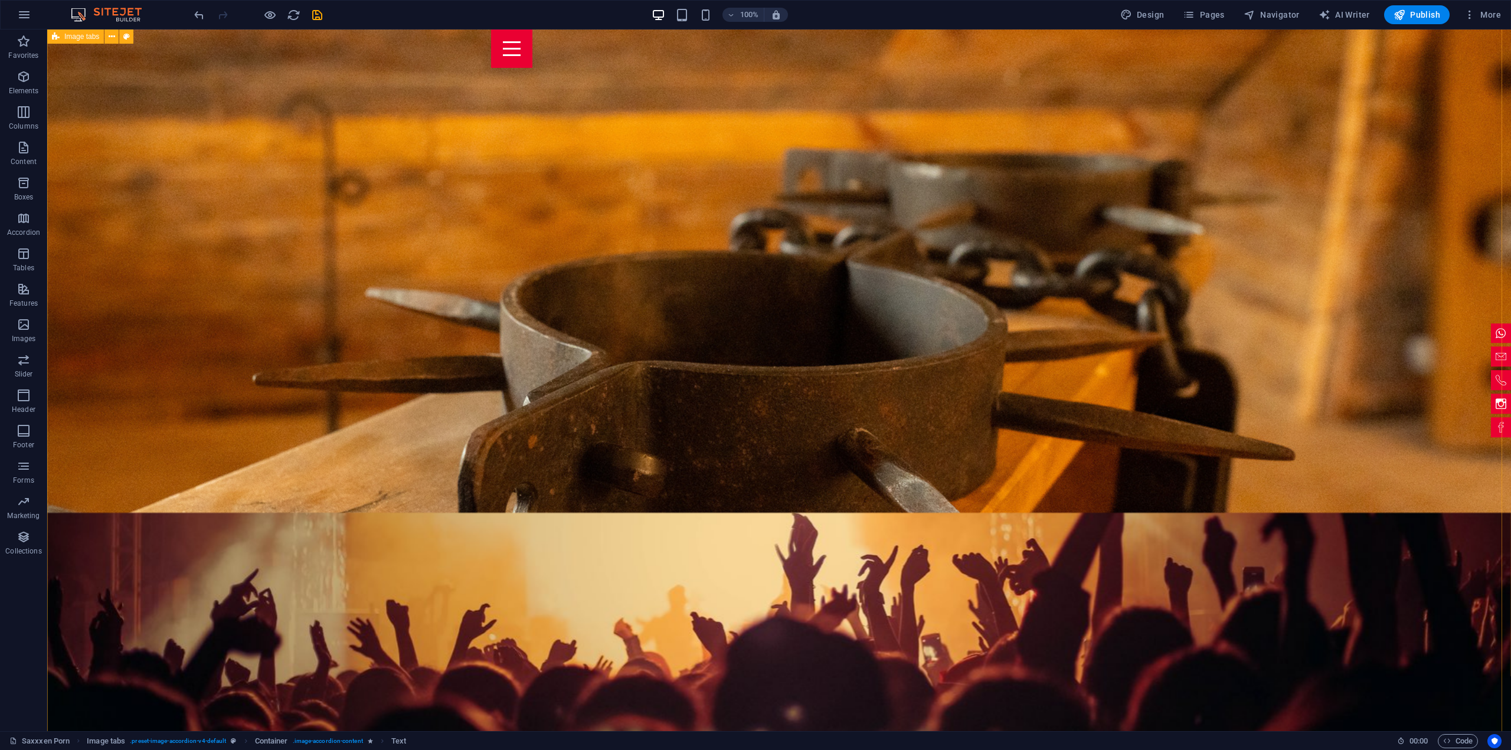
scroll to position [2566, 0]
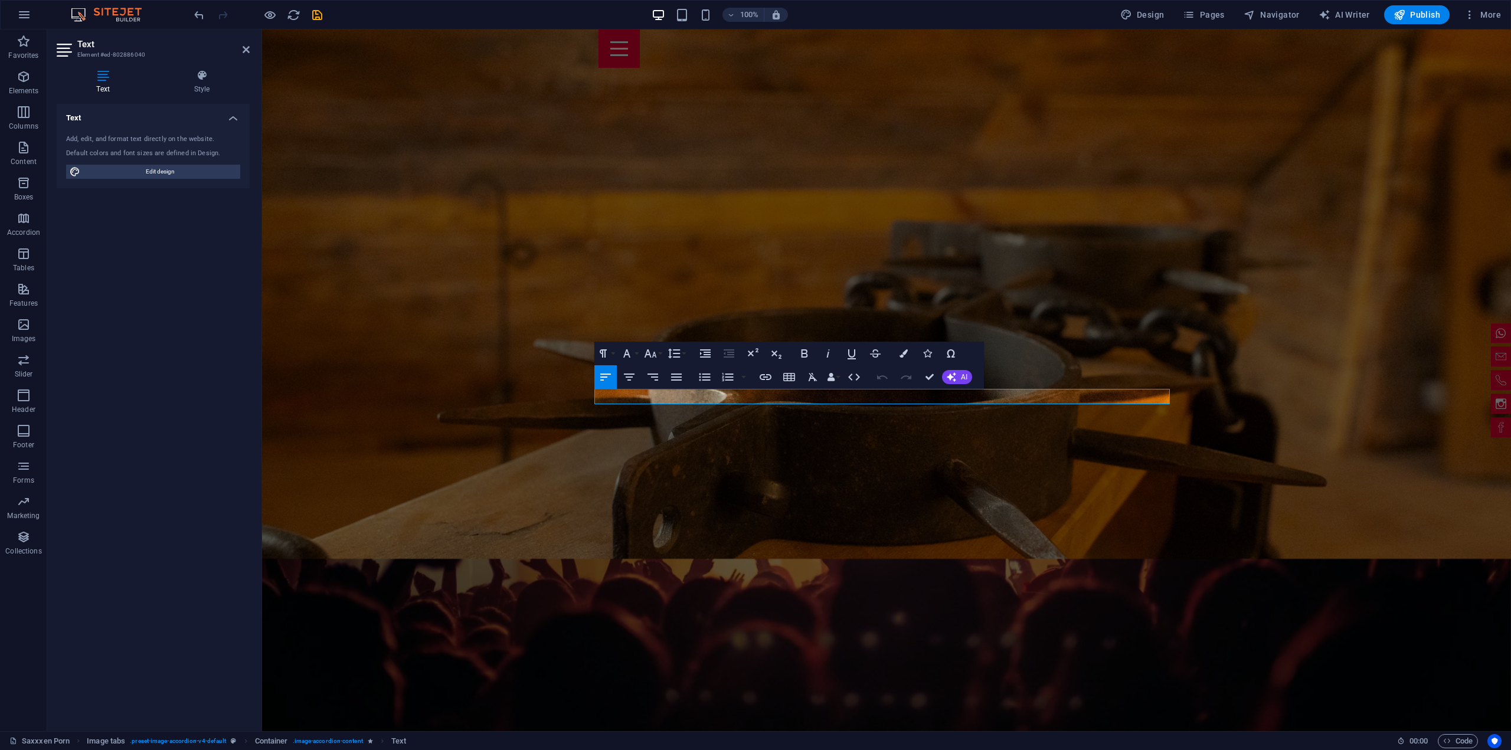
scroll to position [2440, 0]
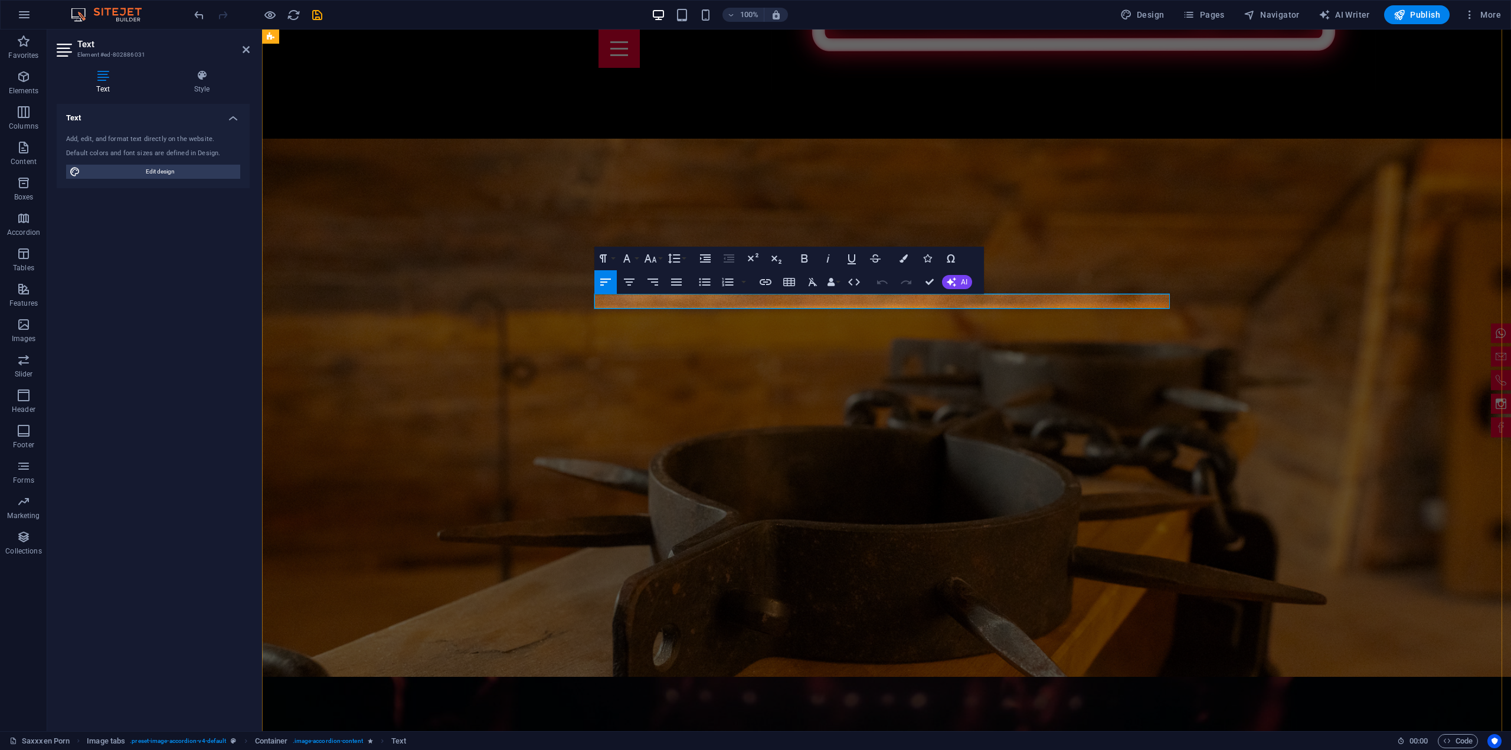
scroll to position [2263, 0]
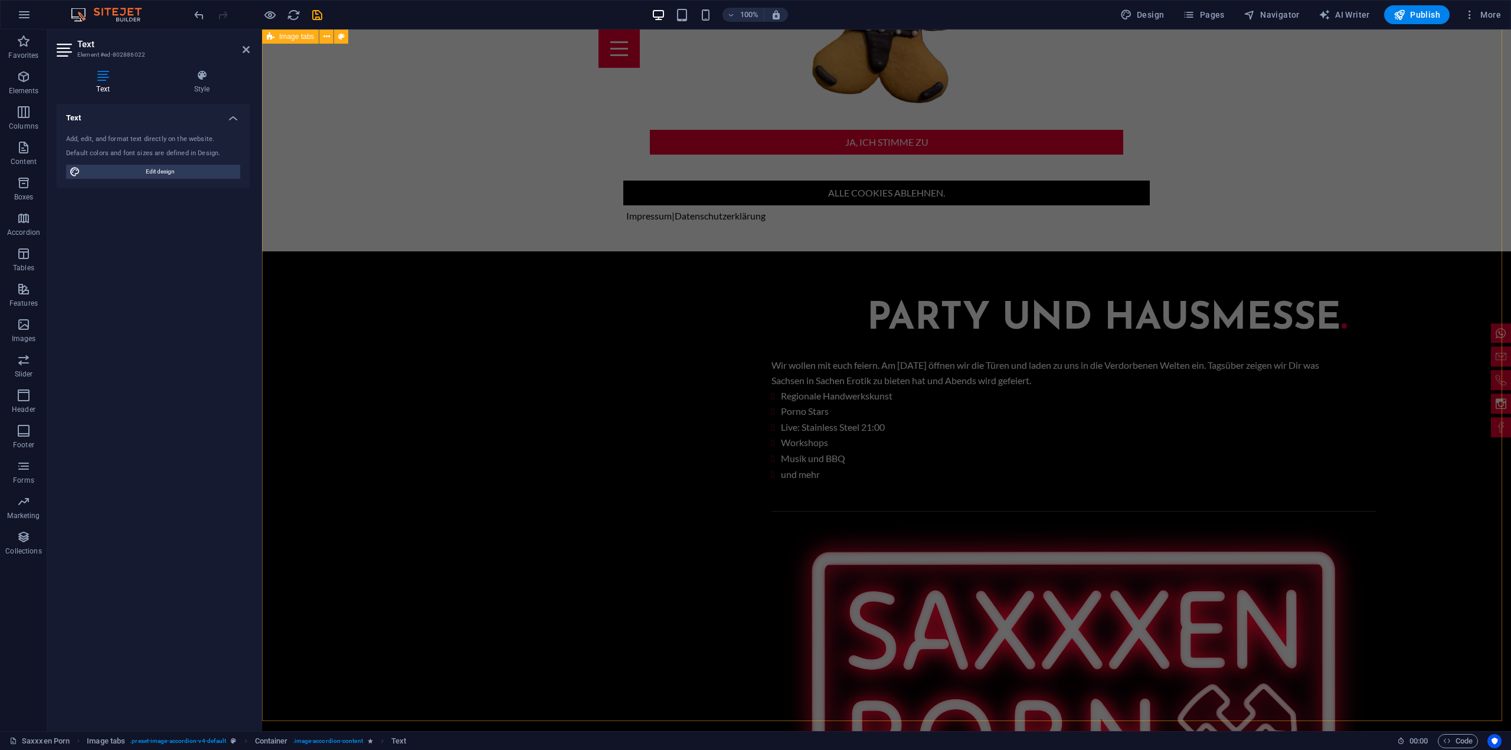
scroll to position [1791, 0]
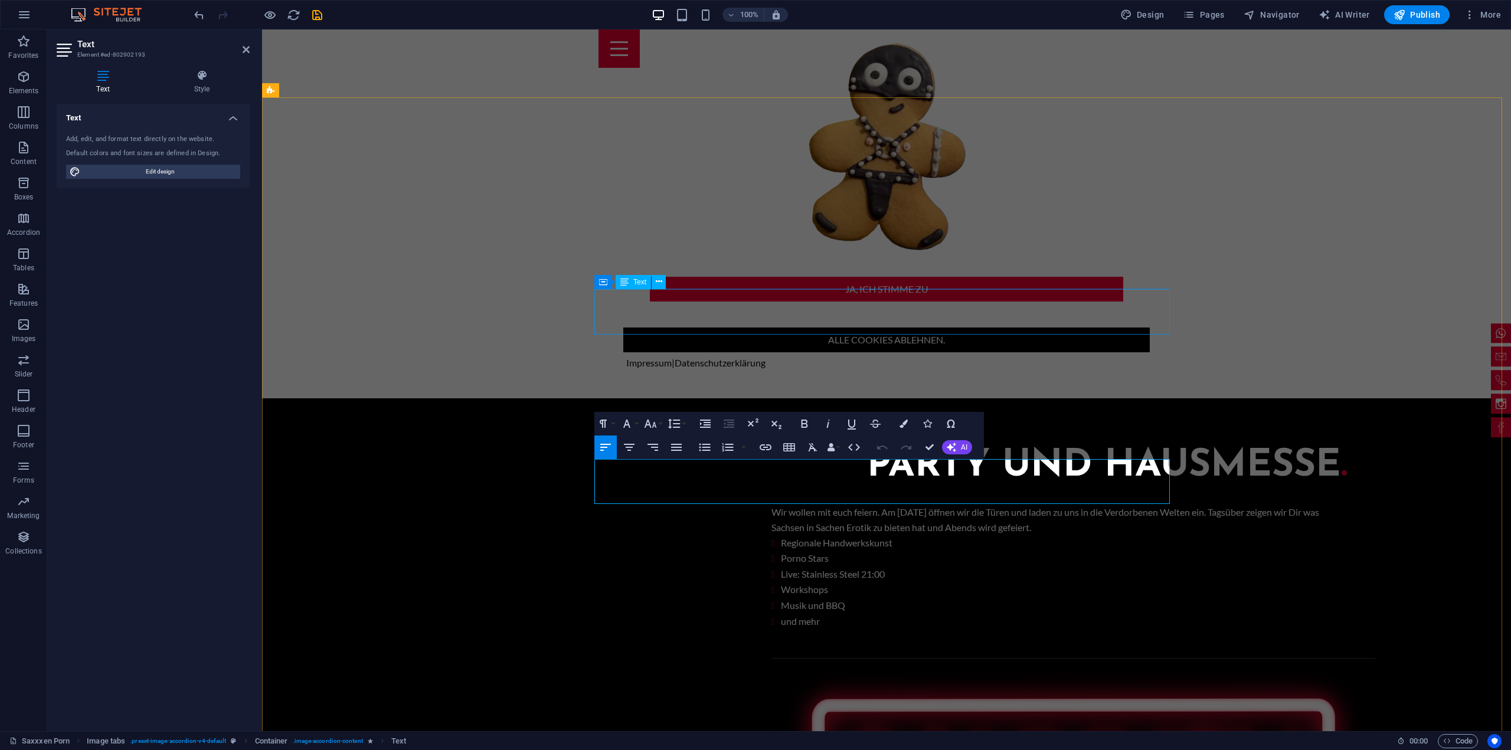
scroll to position [1496, 0]
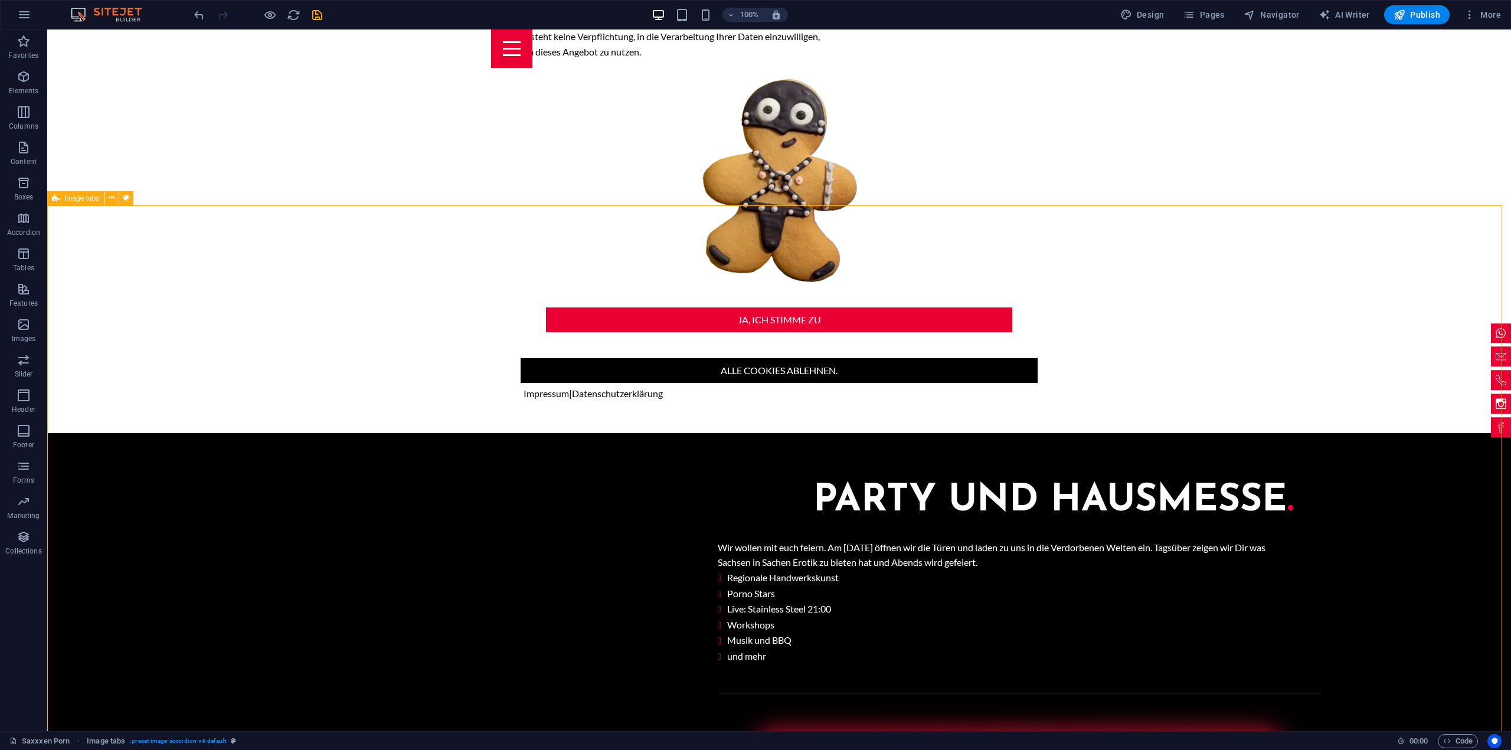
select select "rem"
select select "px"
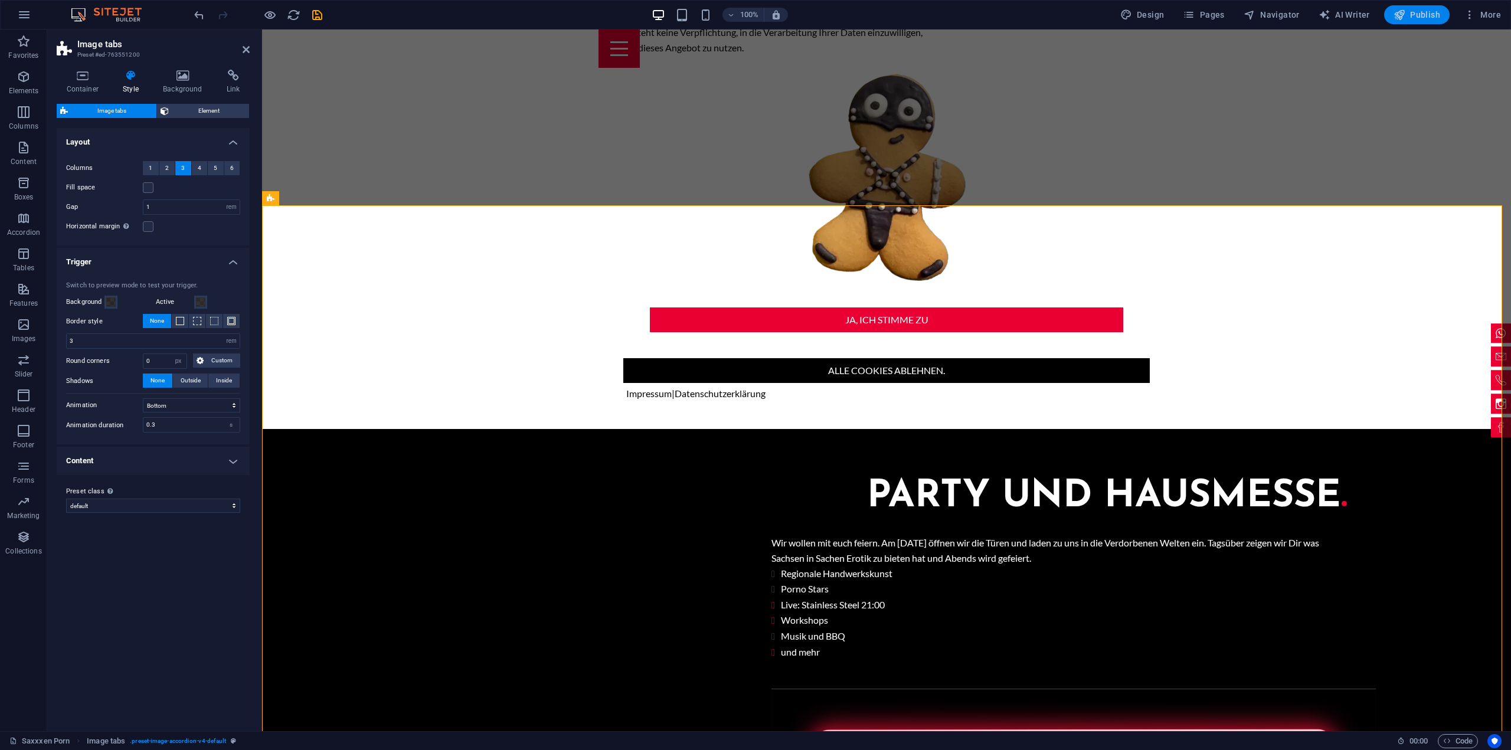
click at [1412, 17] on span "Publish" at bounding box center [1416, 15] width 47 height 12
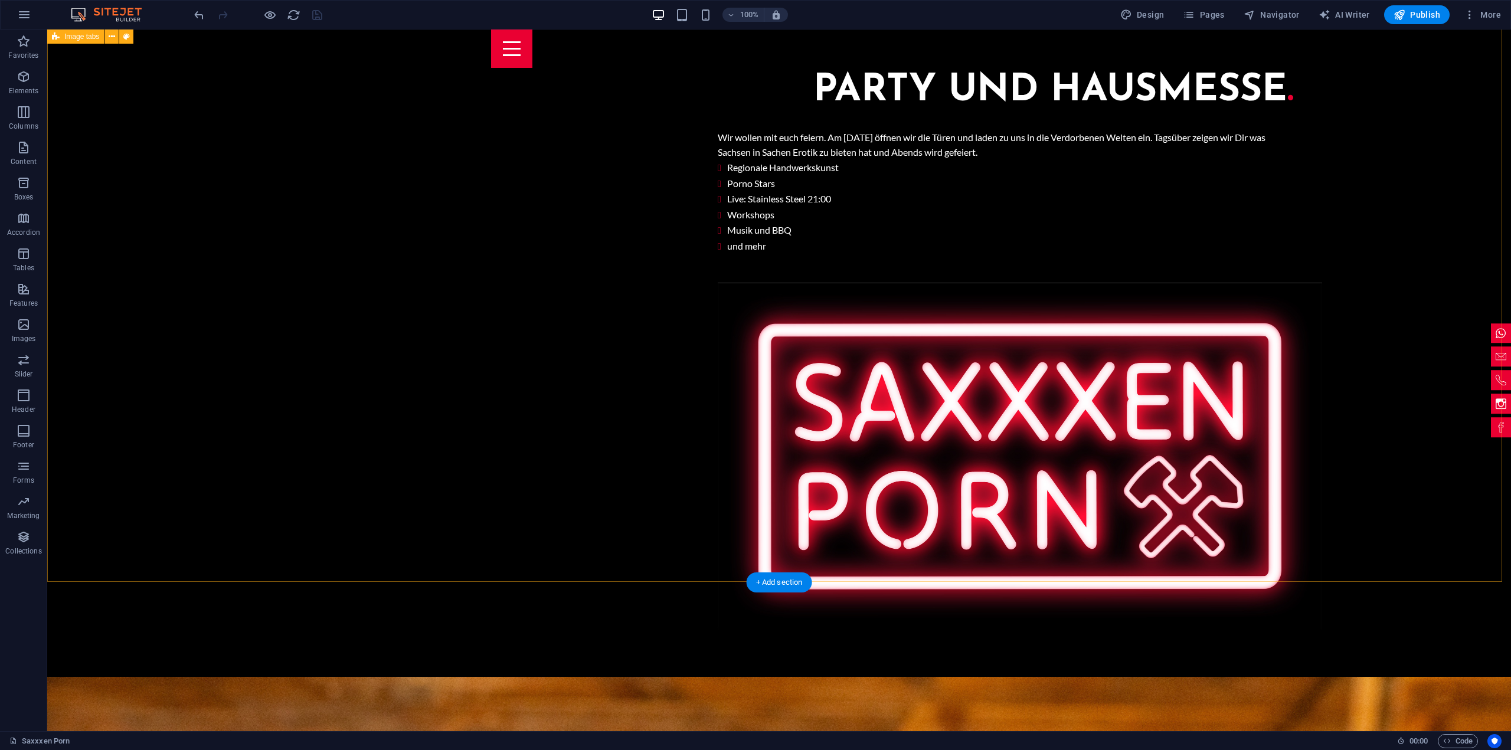
scroll to position [1917, 0]
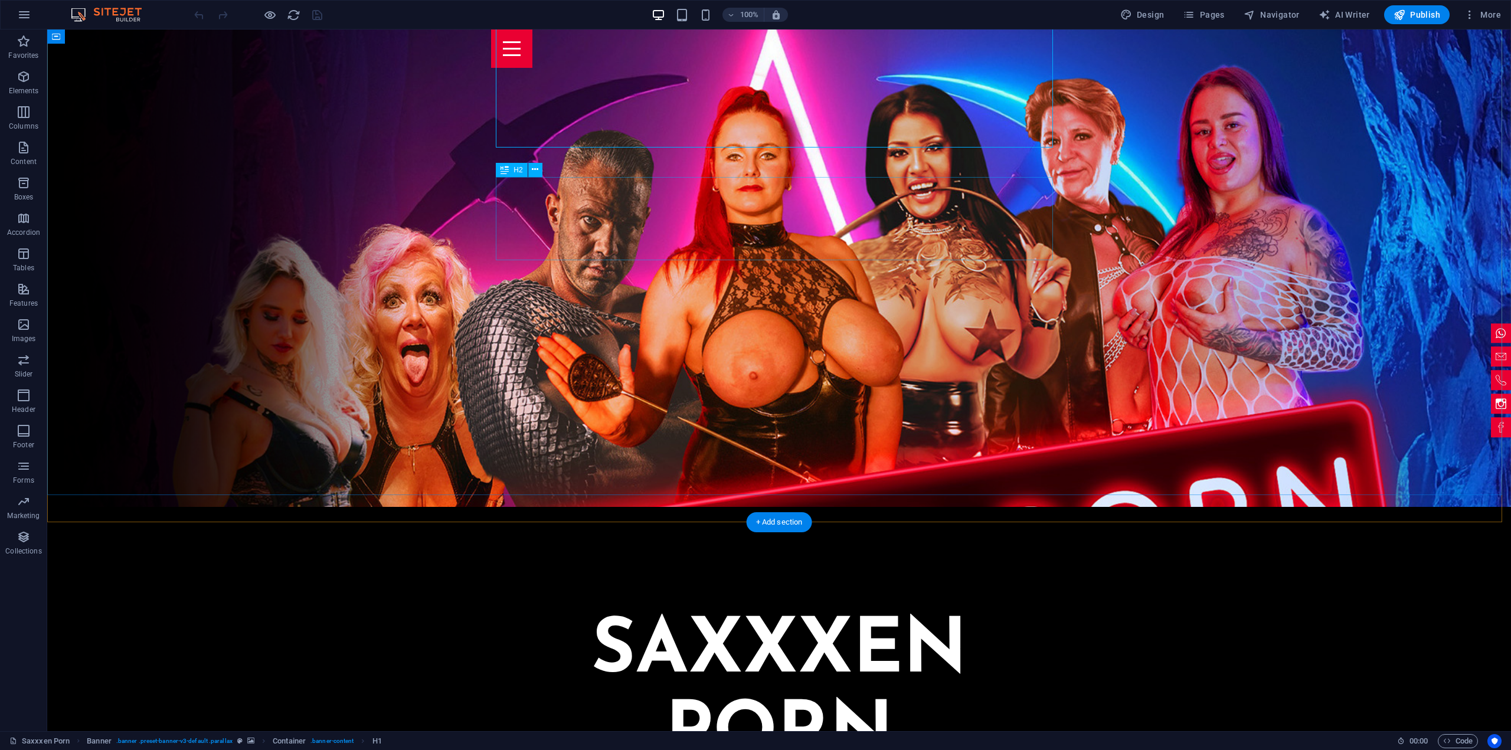
scroll to position [236, 0]
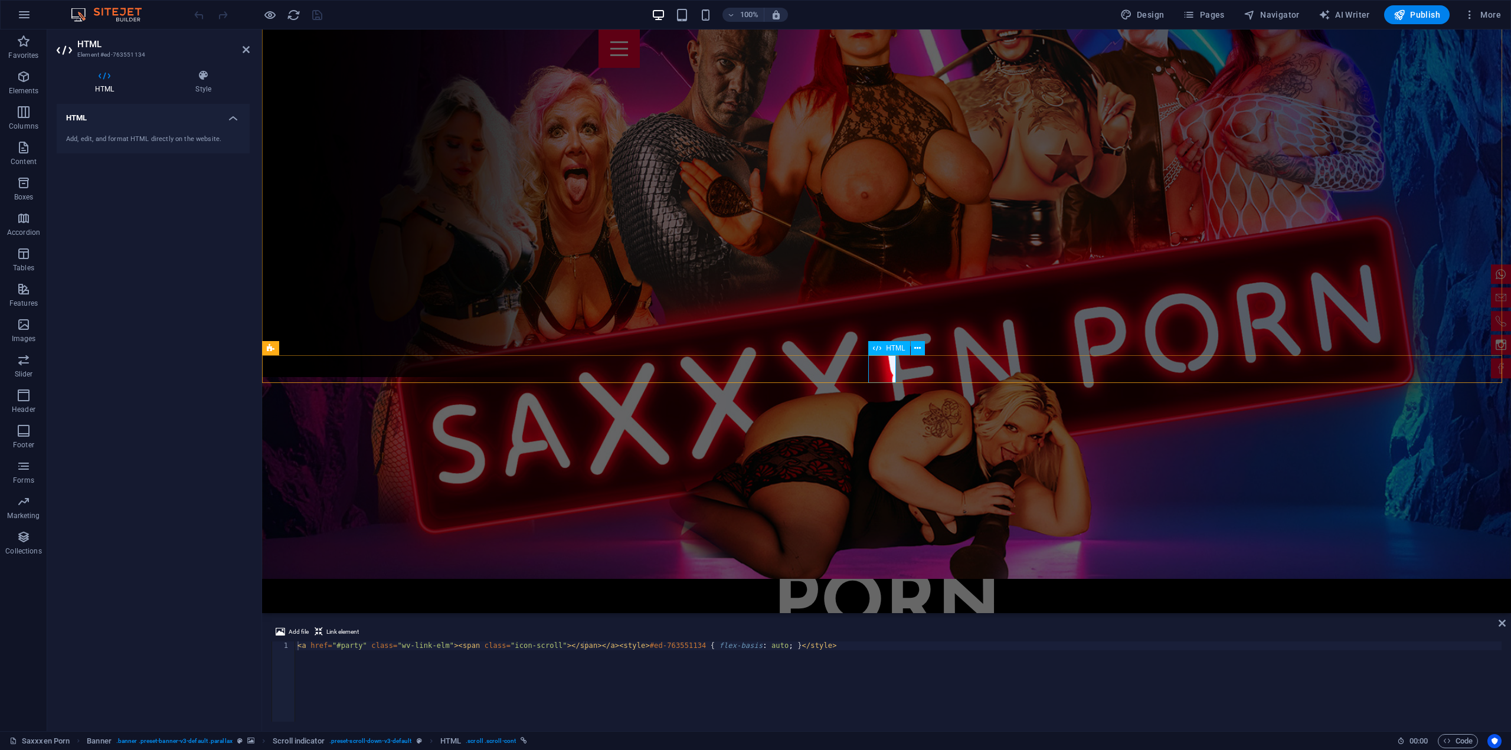
click at [918, 345] on icon at bounding box center [917, 348] width 6 height 12
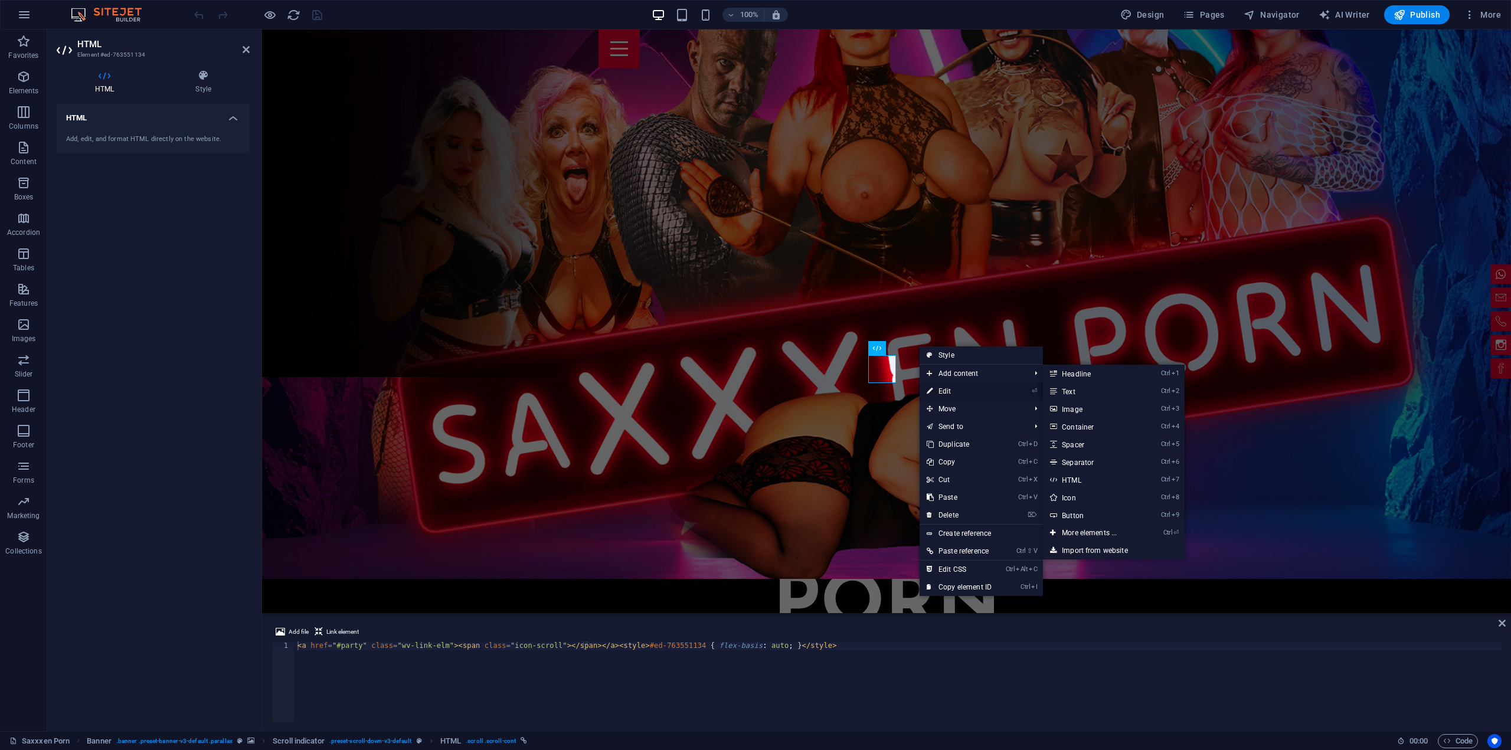
click at [953, 389] on link "⏎ Edit" at bounding box center [959, 391] width 79 height 18
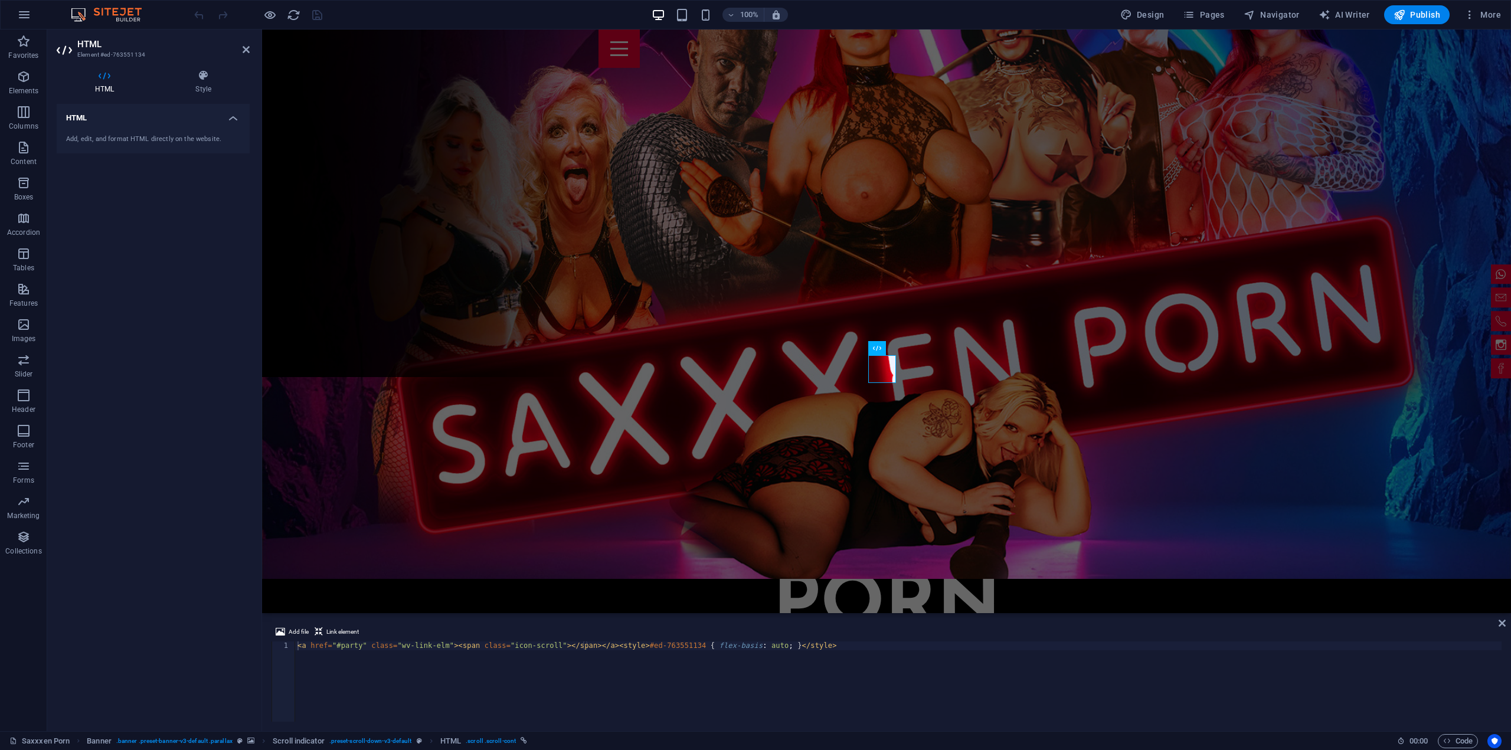
click at [142, 149] on div "Add, edit, and format HTML directly on the website." at bounding box center [153, 139] width 193 height 29
click at [136, 131] on div "Add, edit, and format HTML directly on the website." at bounding box center [153, 139] width 193 height 29
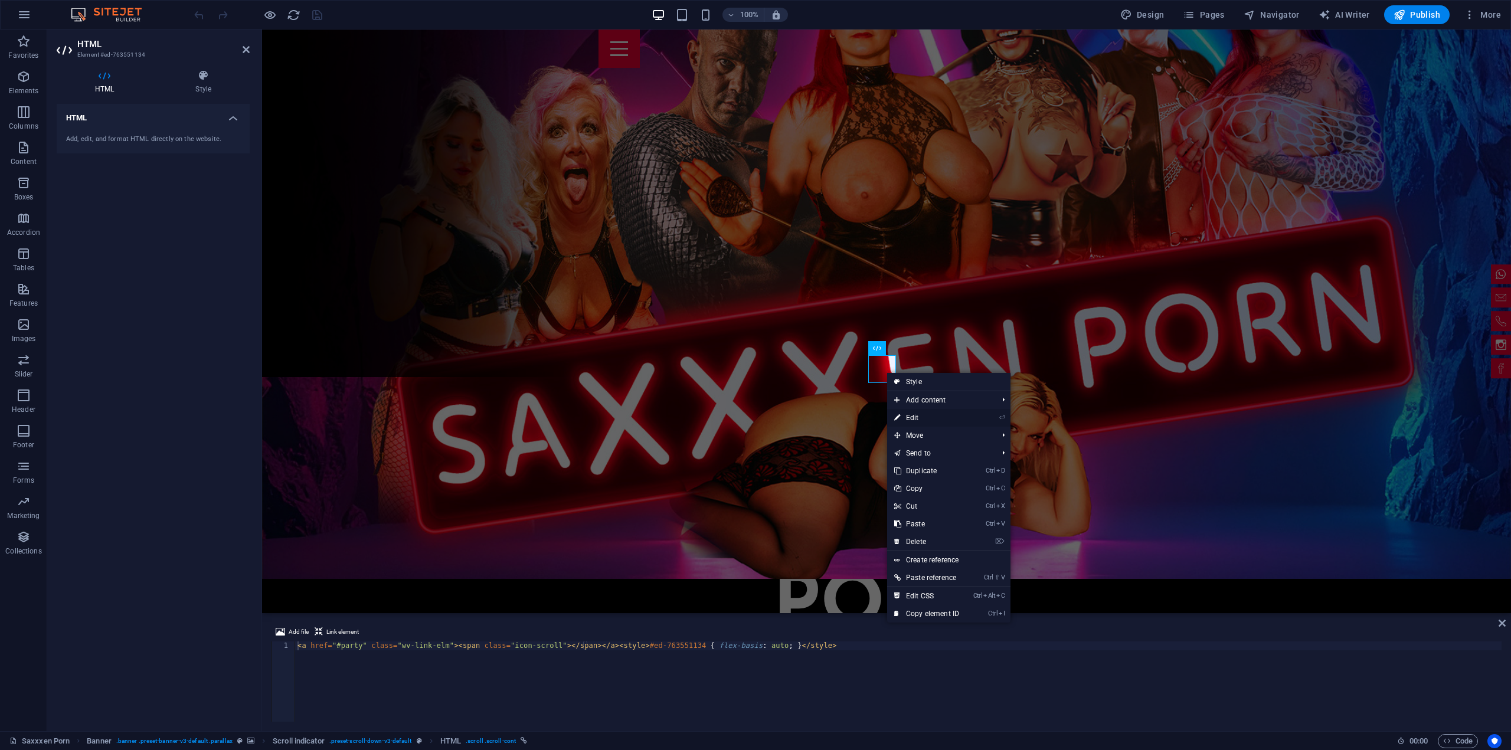
click at [912, 413] on link "⏎ Edit" at bounding box center [926, 418] width 79 height 18
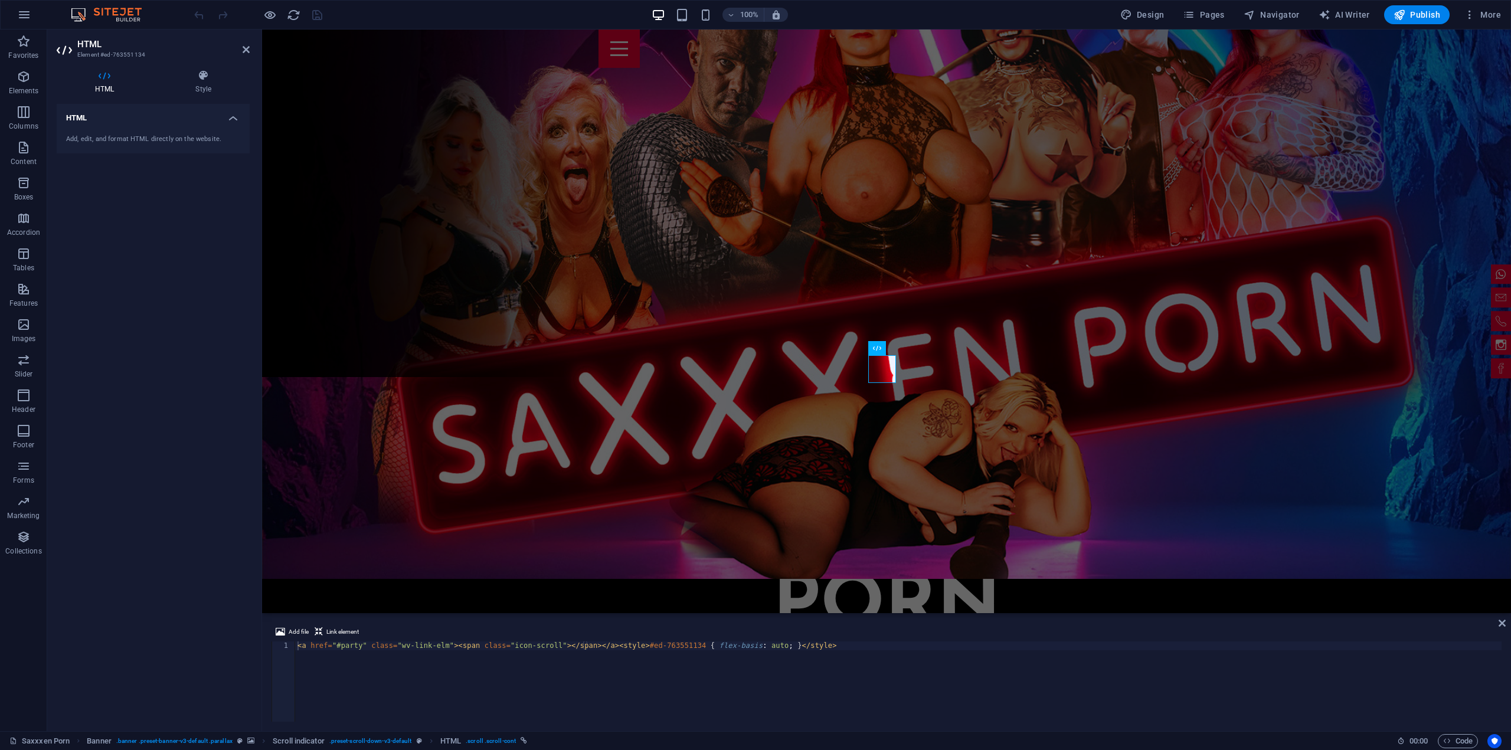
click at [333, 646] on div "< a href = "#party" class = "wv-link-elm" > < span class = "icon-scroll" > </ s…" at bounding box center [898, 691] width 1206 height 98
click at [341, 631] on span "Link element" at bounding box center [342, 632] width 32 height 14
click at [344, 644] on div "< a href = "#party" class = "wv-link-elm" > < span class = "icon-scroll" > </ s…" at bounding box center [898, 691] width 1206 height 98
click at [335, 645] on div "< a href = "#party" class = "wv-link-elm" > < span class = "icon-scroll" > </ s…" at bounding box center [898, 682] width 1206 height 80
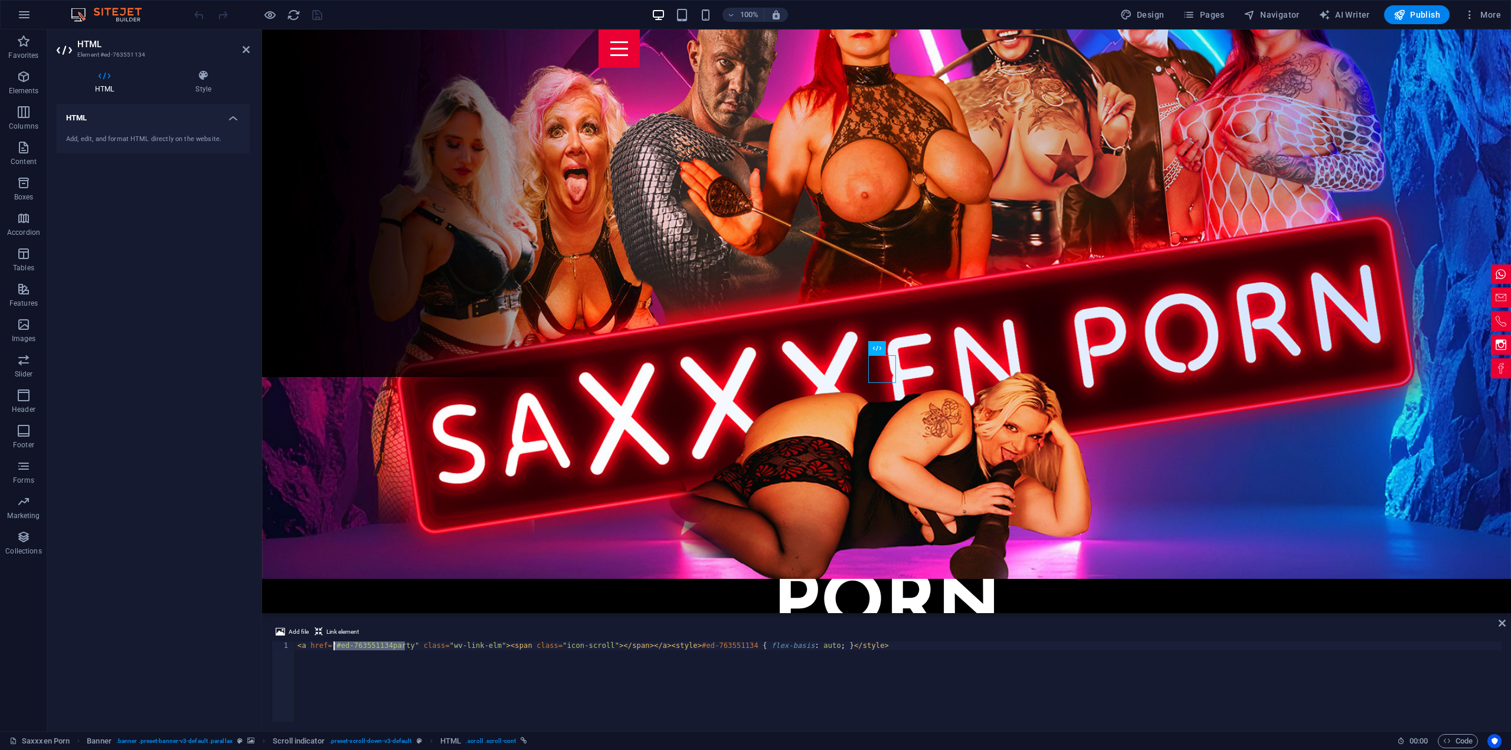
drag, startPoint x: 405, startPoint y: 646, endPoint x: 333, endPoint y: 644, distance: 71.5
click at [333, 644] on div "< a href = "#ed-763551134party" class = "wv-link-elm" > < span class = "icon-sc…" at bounding box center [898, 691] width 1206 height 98
paste textarea "[URL][DOMAIN_NAME]"
click at [426, 640] on div "Add file Link element" at bounding box center [886, 633] width 1230 height 17
click at [424, 644] on div "< a href = "[URL][DOMAIN_NAME]" class = "wv-link-elm" > < span class = "icon-sc…" at bounding box center [898, 691] width 1206 height 98
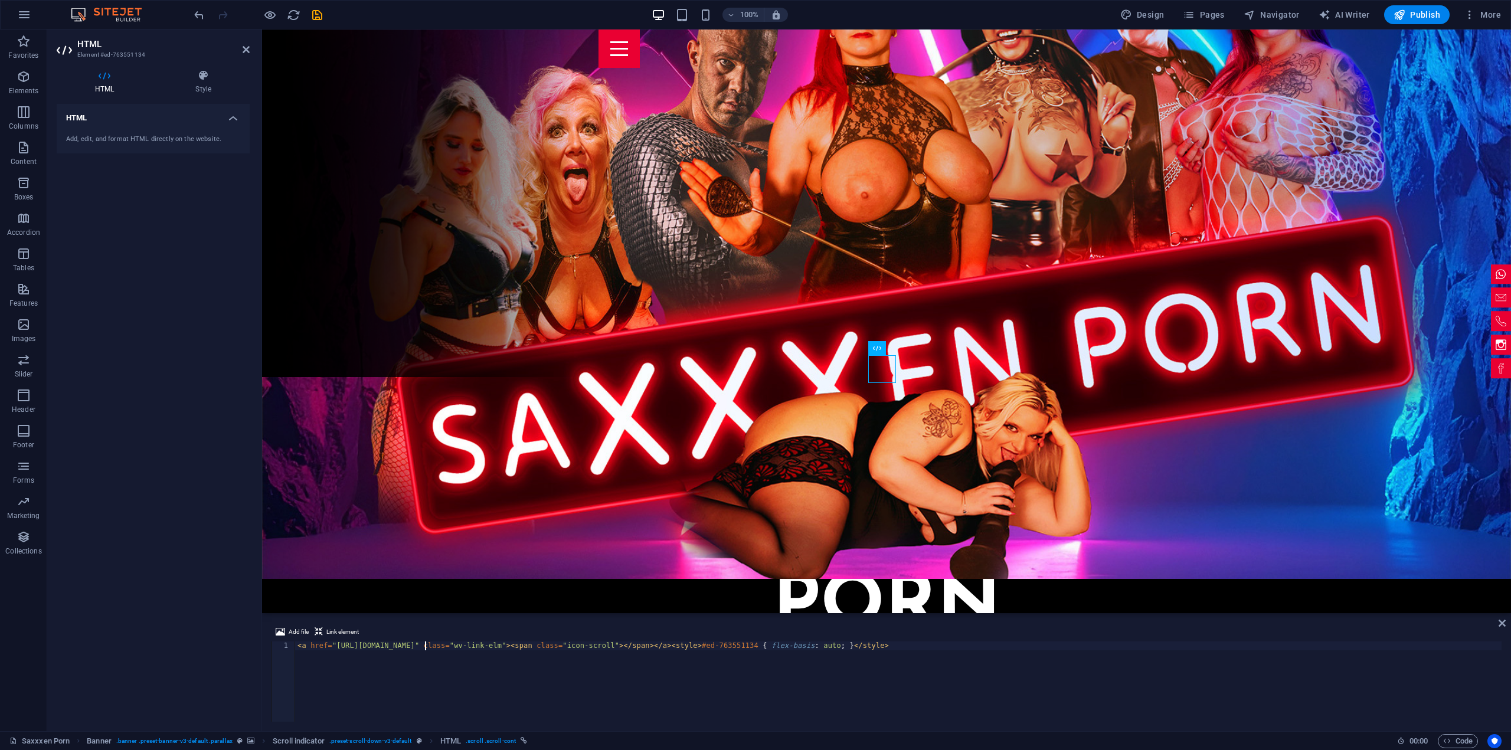
type textarea "<a href="[URL][DOMAIN_NAME]" class="wv-link-elm"><span class="icon-scroll"></sp…"
click at [320, 14] on icon "save" at bounding box center [317, 15] width 14 height 14
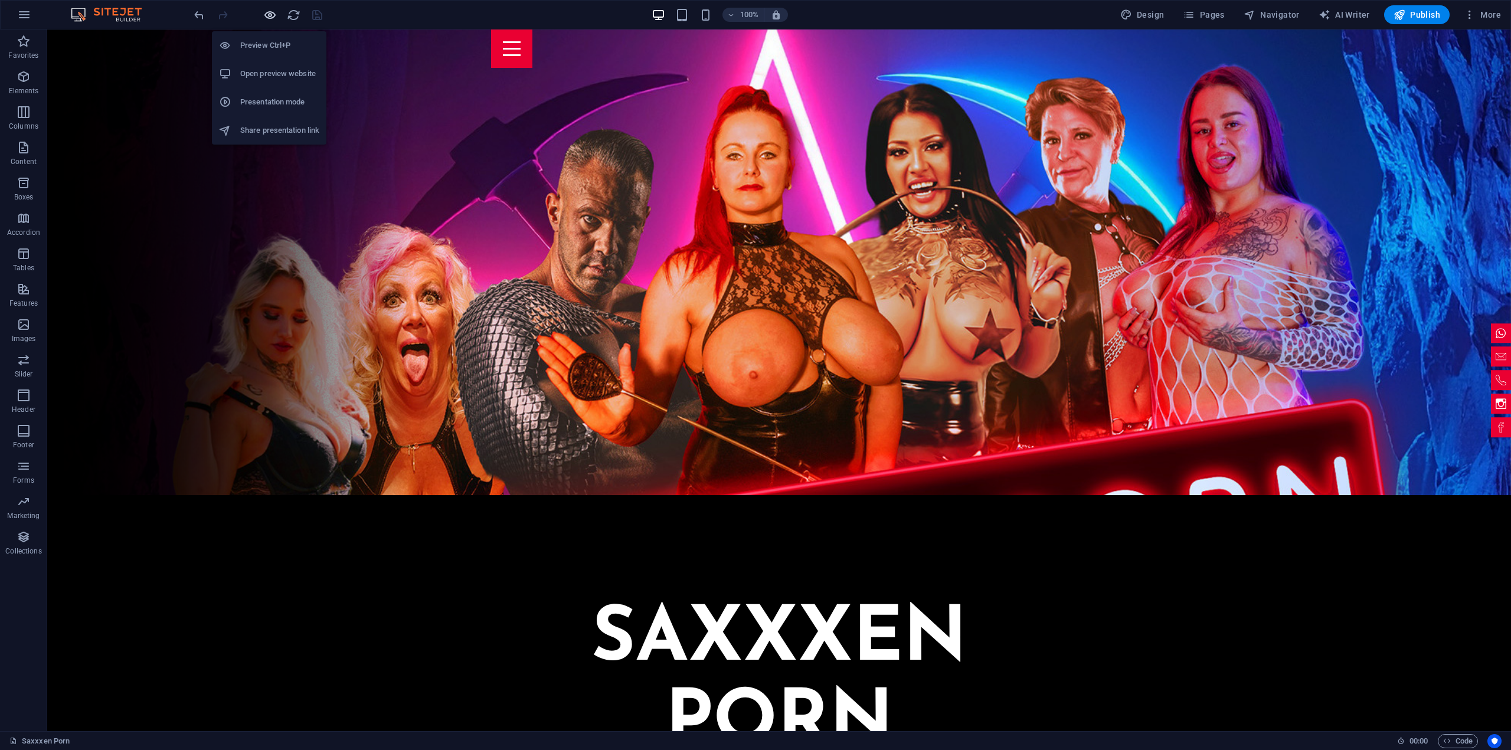
click at [272, 15] on icon "button" at bounding box center [270, 15] width 14 height 14
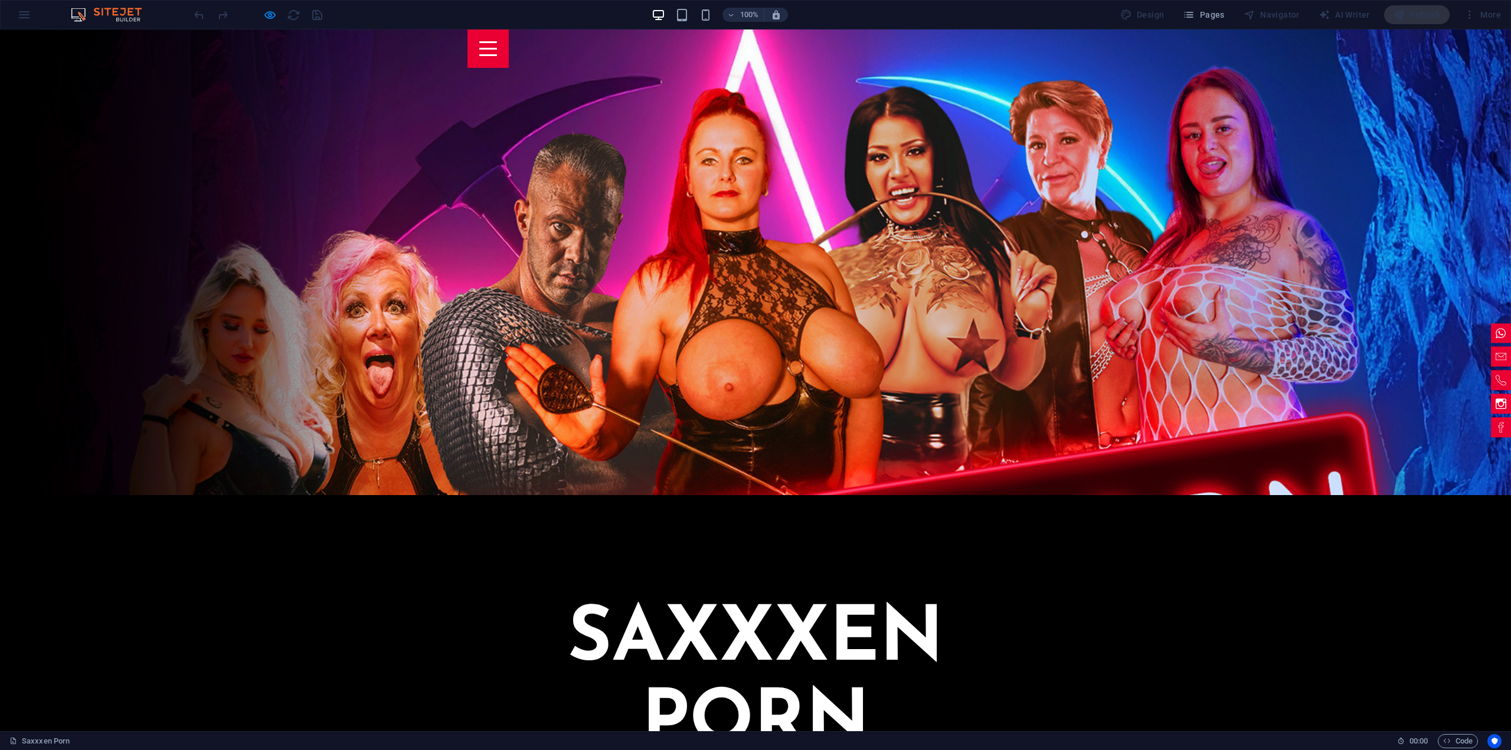
click at [269, 78] on h6 "Open preview website" at bounding box center [279, 74] width 79 height 14
click at [269, 18] on icon "button" at bounding box center [270, 15] width 14 height 14
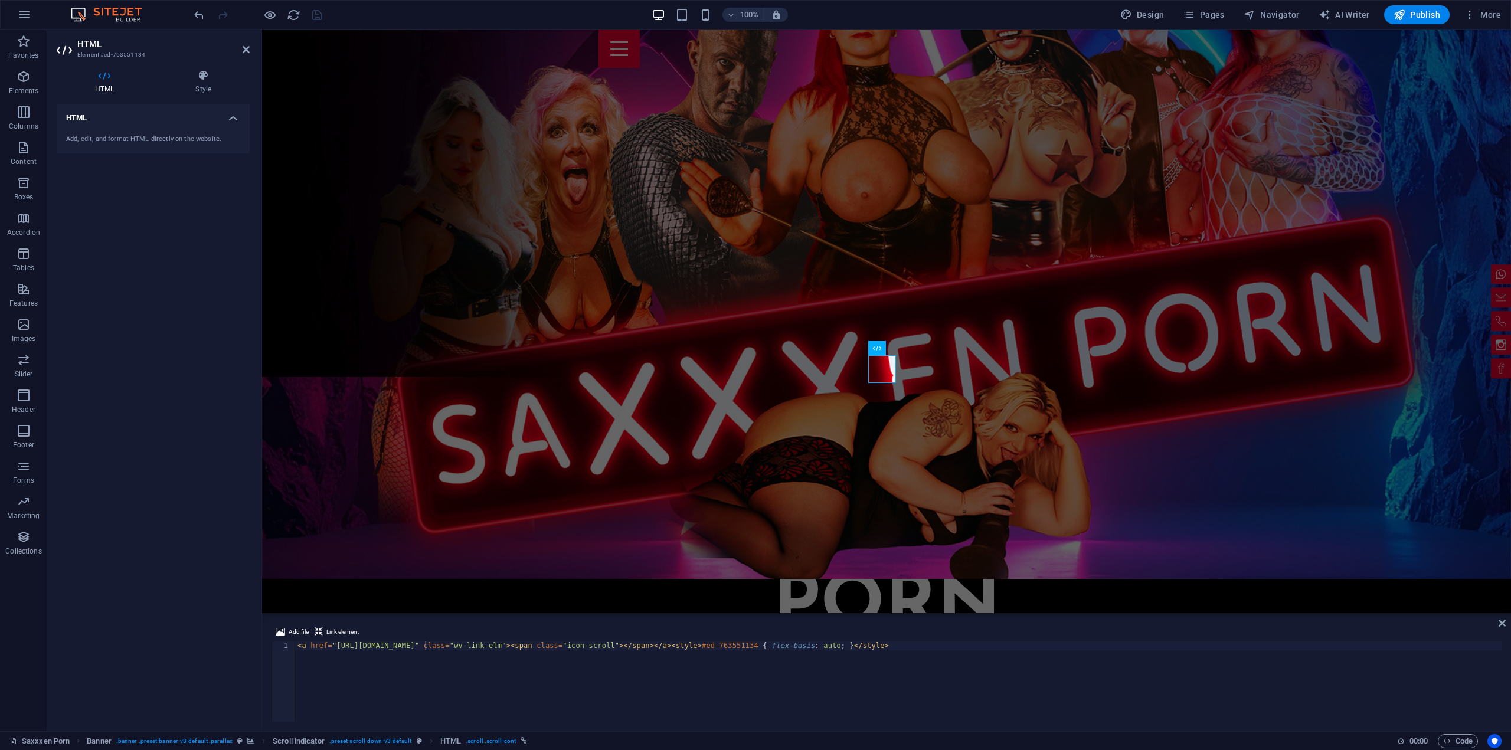
click at [310, 18] on div at bounding box center [258, 14] width 132 height 19
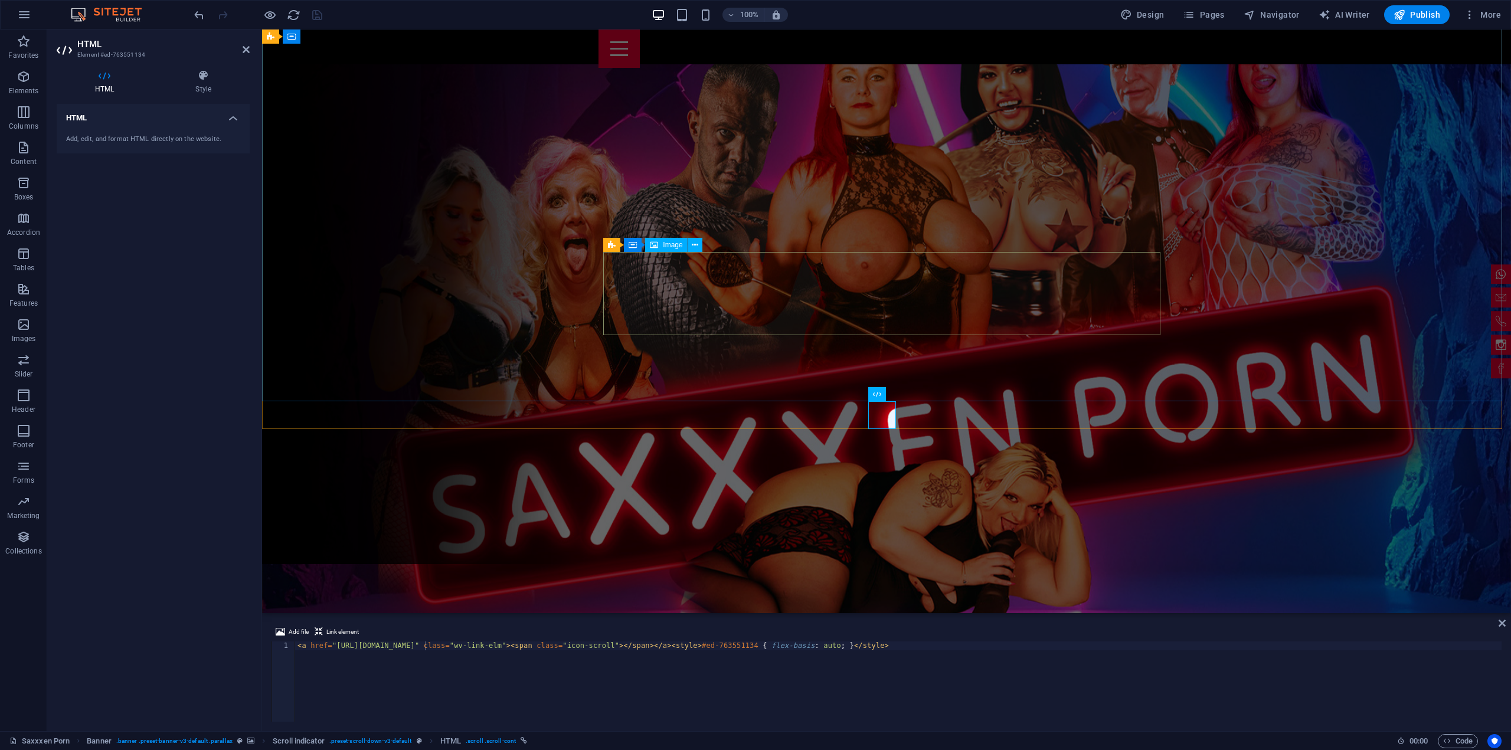
scroll to position [0, 0]
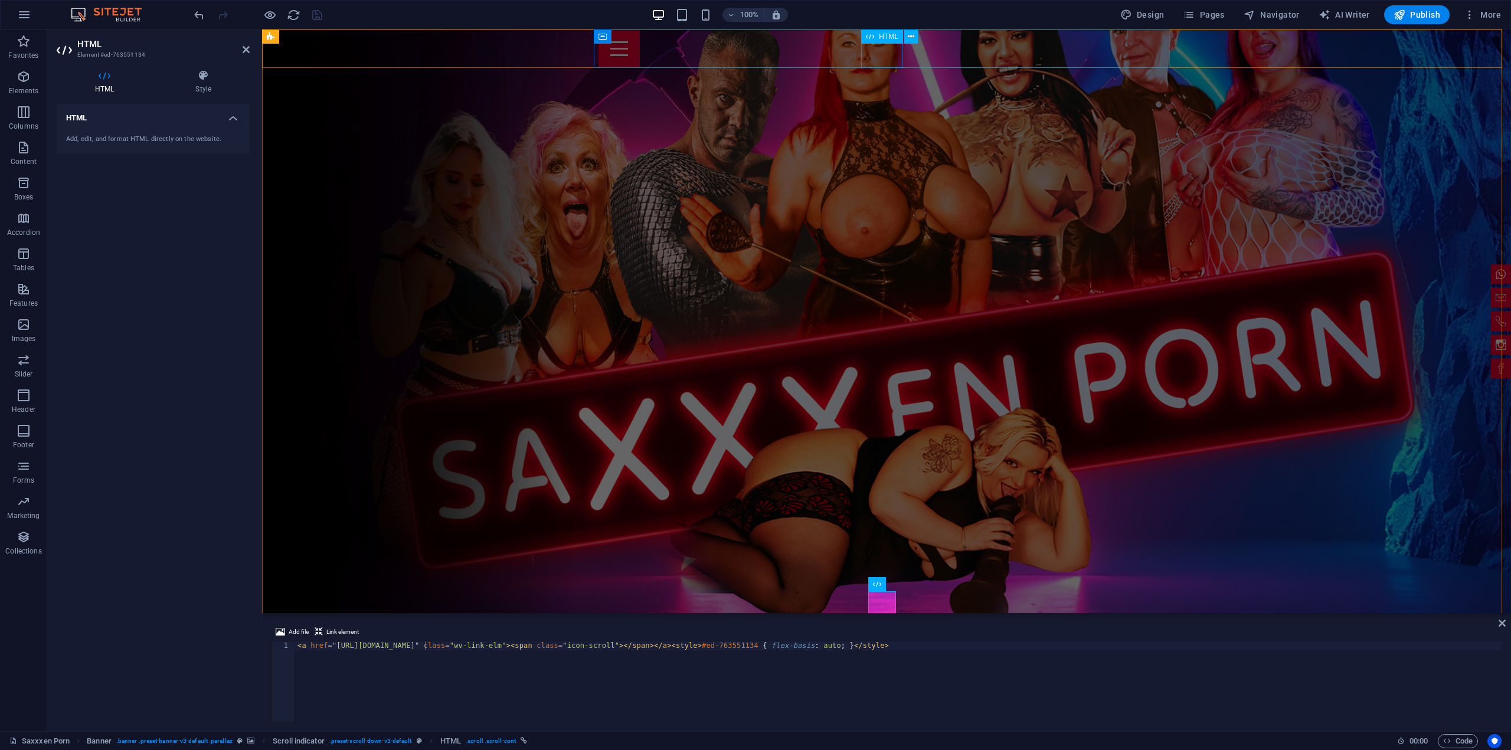
click at [881, 48] on div at bounding box center [886, 49] width 576 height 38
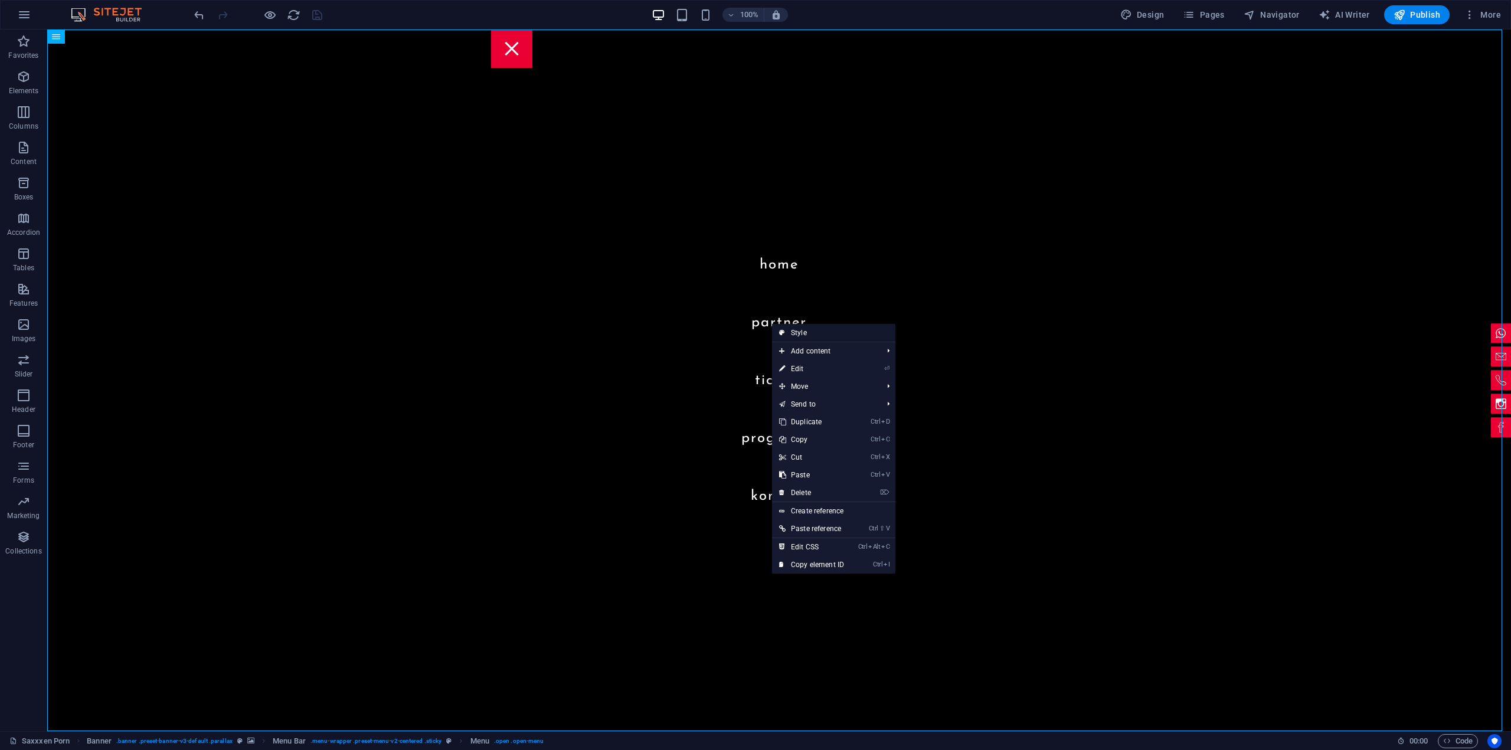
click at [774, 325] on link "Style" at bounding box center [833, 333] width 123 height 18
click at [560, 325] on nav "Home Partner Tickets Programm Kontakt" at bounding box center [779, 381] width 1464 height 702
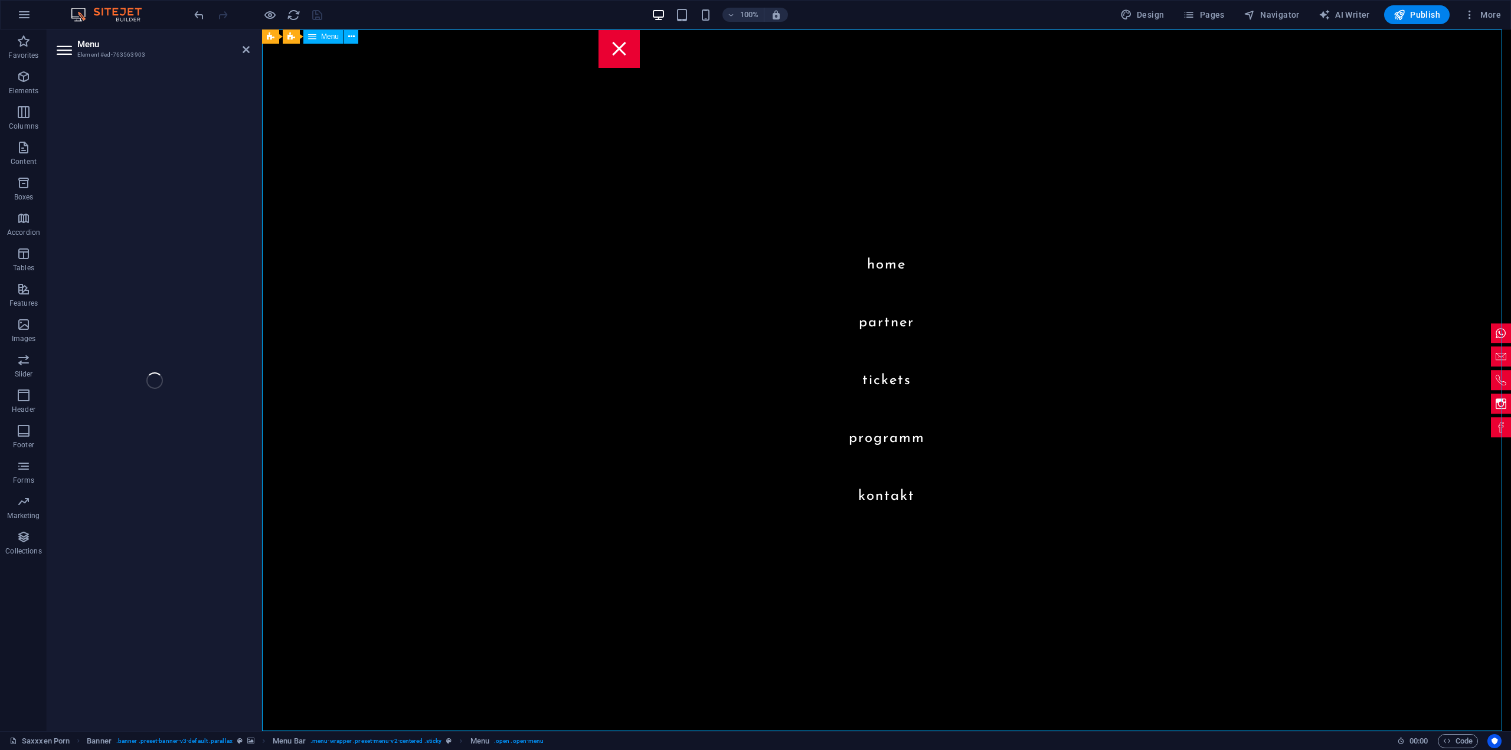
select select
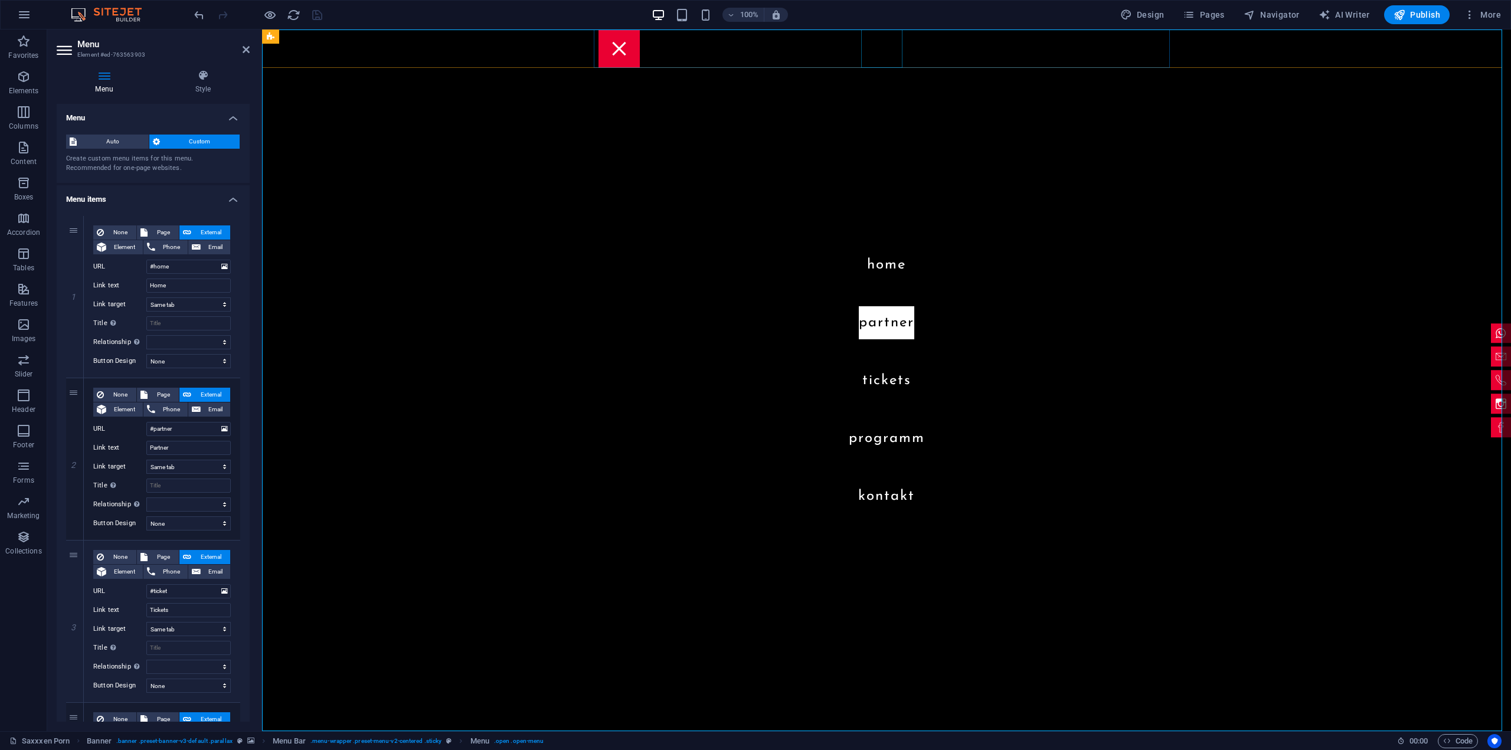
click at [882, 57] on div at bounding box center [886, 49] width 576 height 38
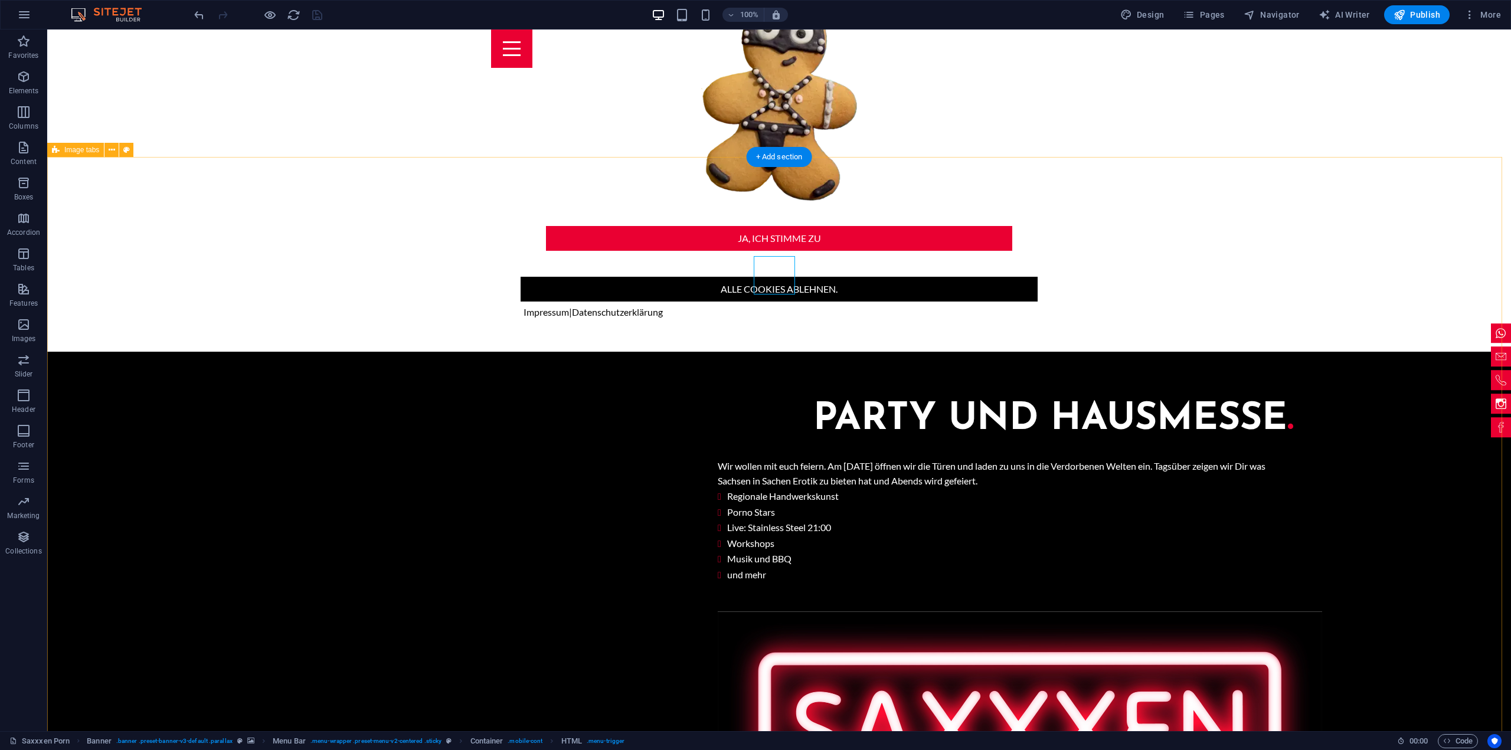
scroll to position [1602, 0]
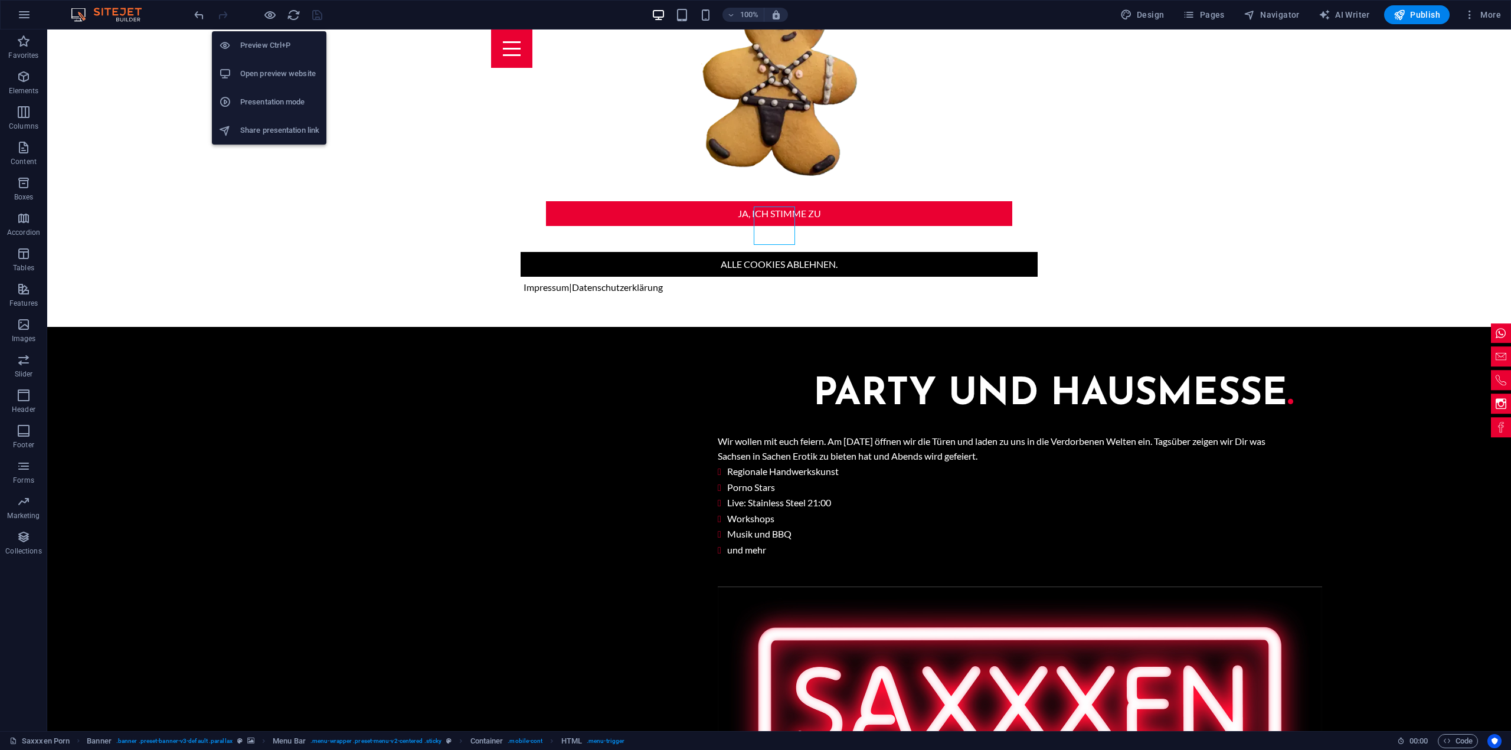
click at [271, 43] on h6 "Preview Ctrl+P" at bounding box center [279, 45] width 79 height 14
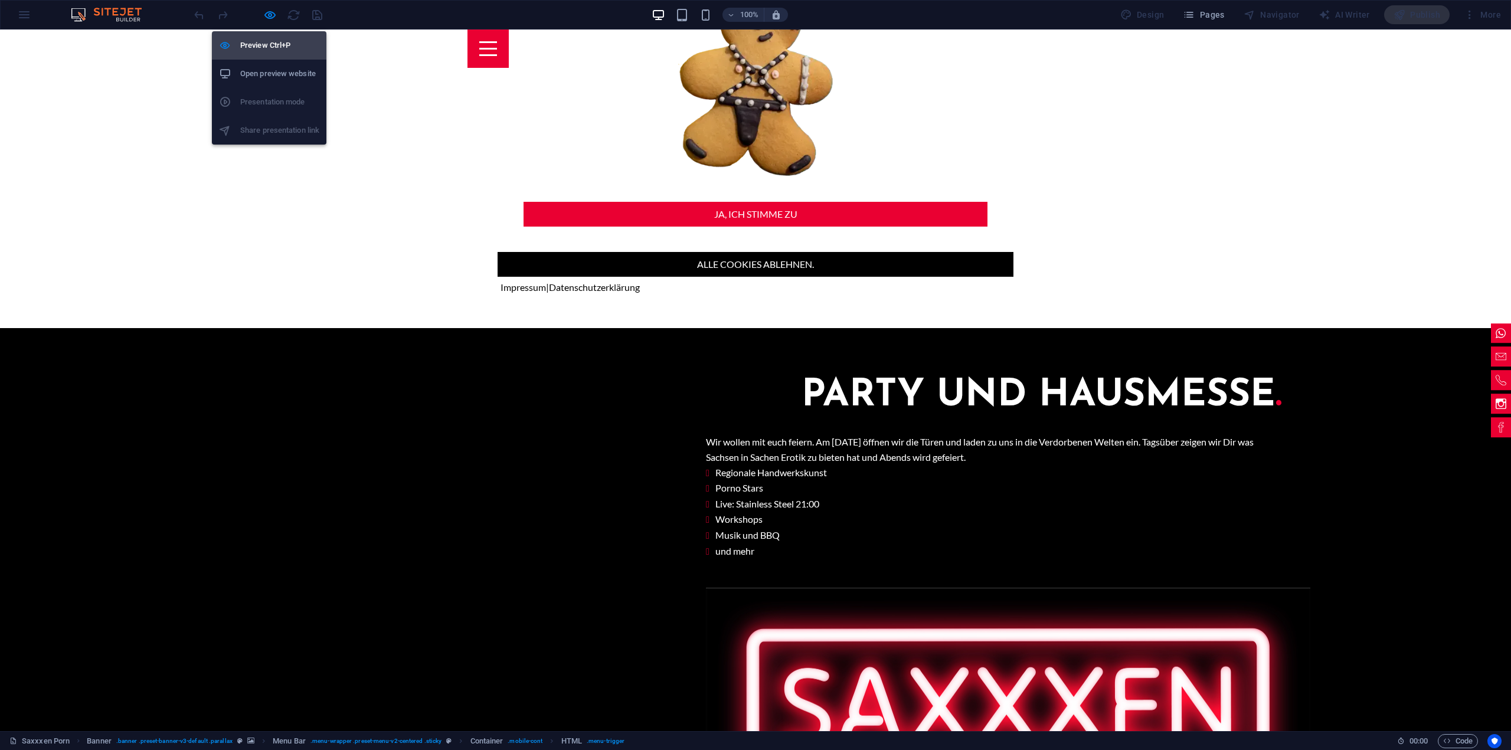
scroll to position [1370, 0]
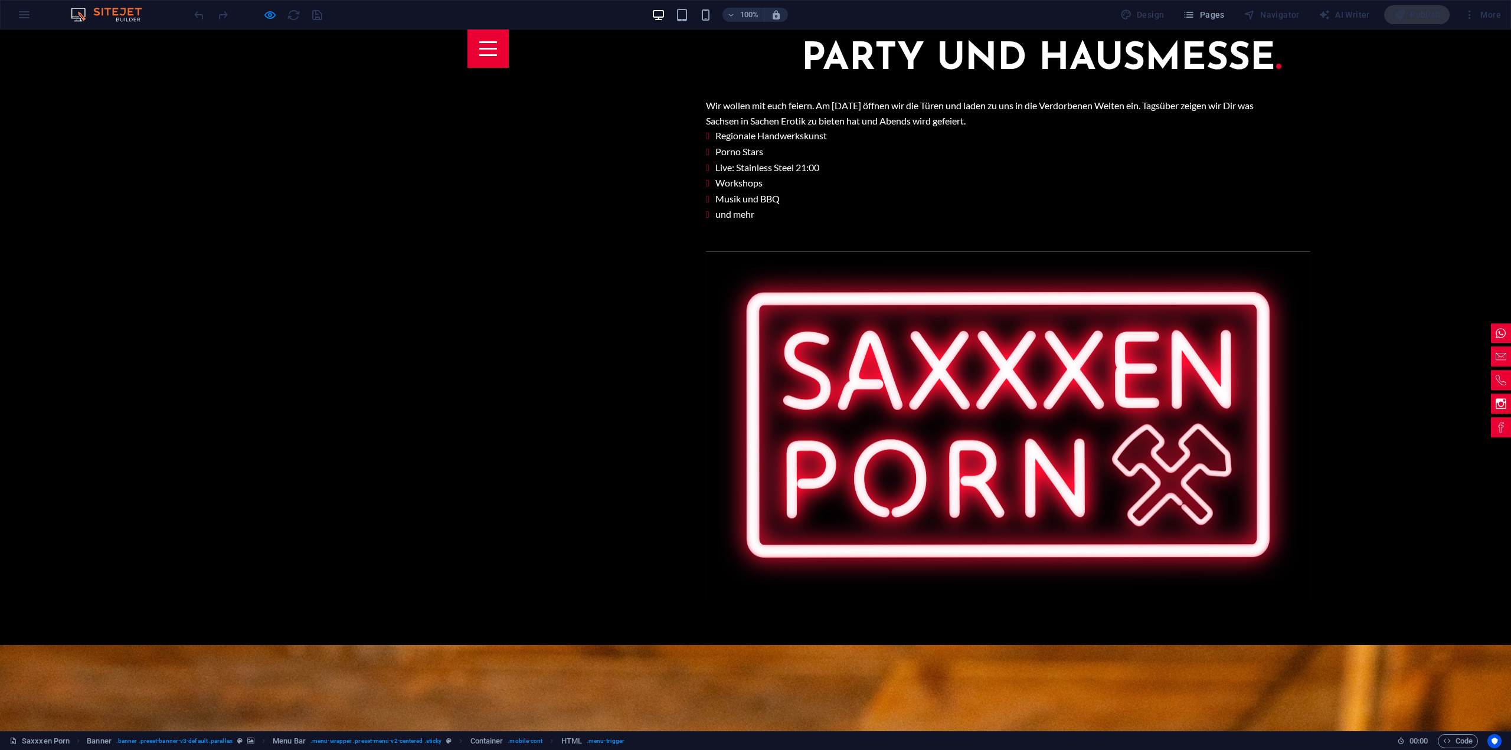
click at [266, 12] on icon "button" at bounding box center [270, 15] width 14 height 14
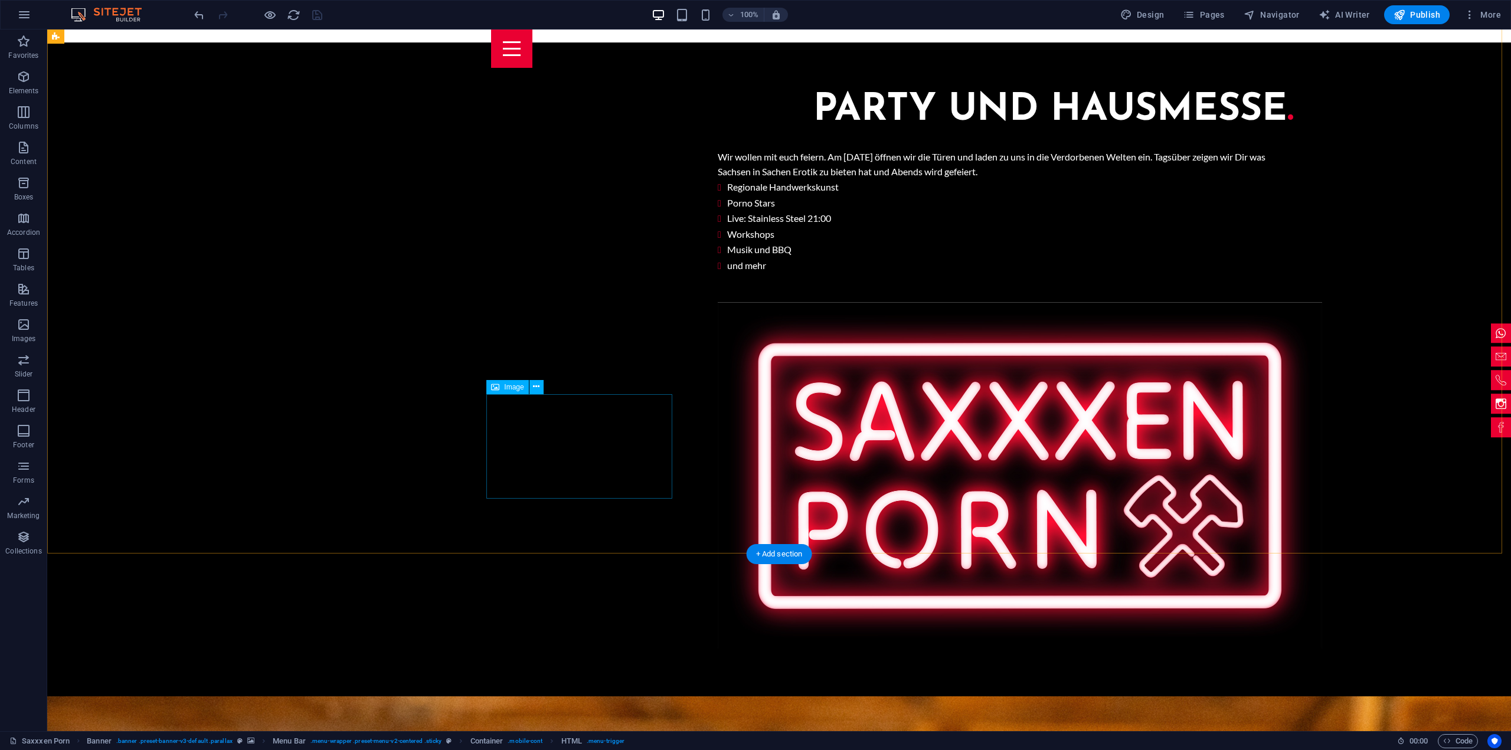
scroll to position [1897, 0]
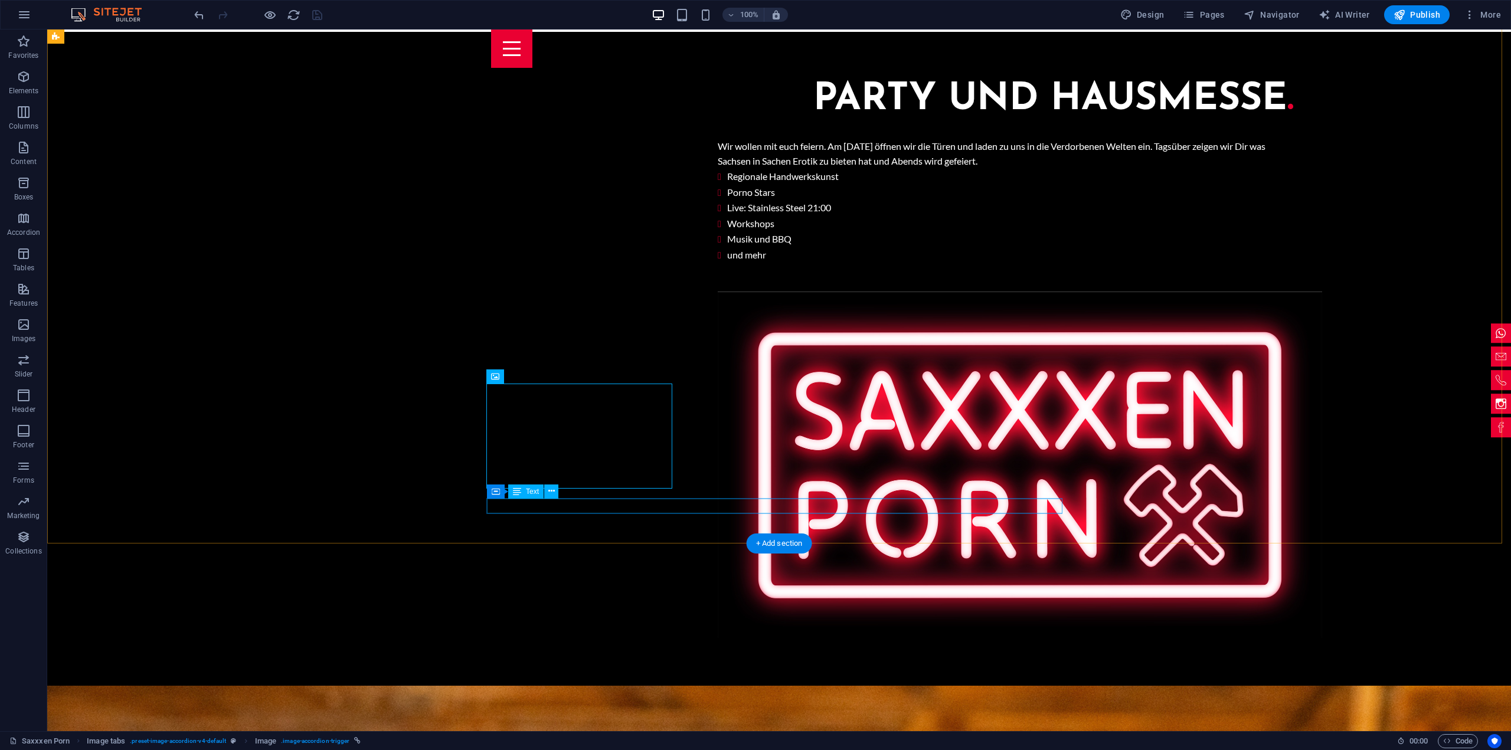
click at [509, 381] on div "Image" at bounding box center [507, 376] width 42 height 14
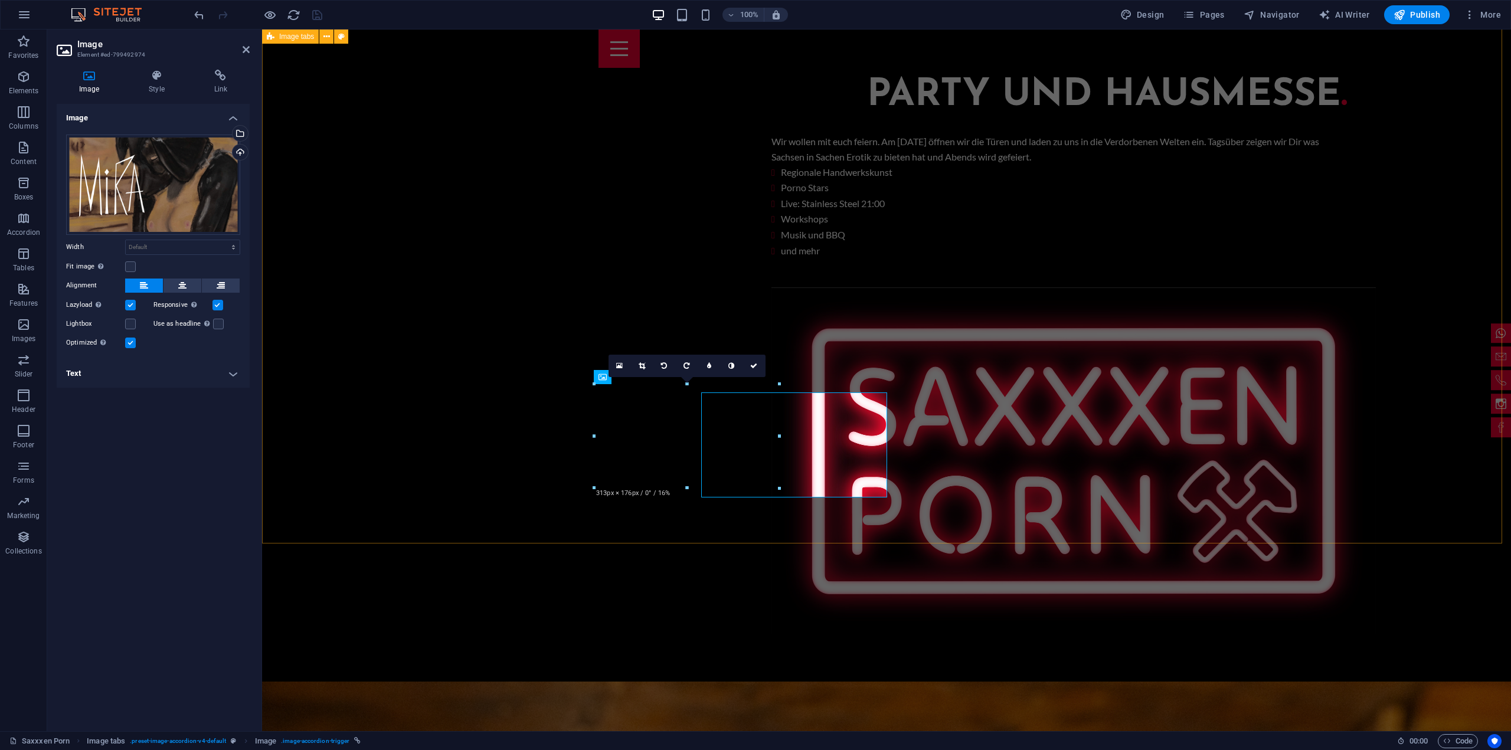
scroll to position [1888, 0]
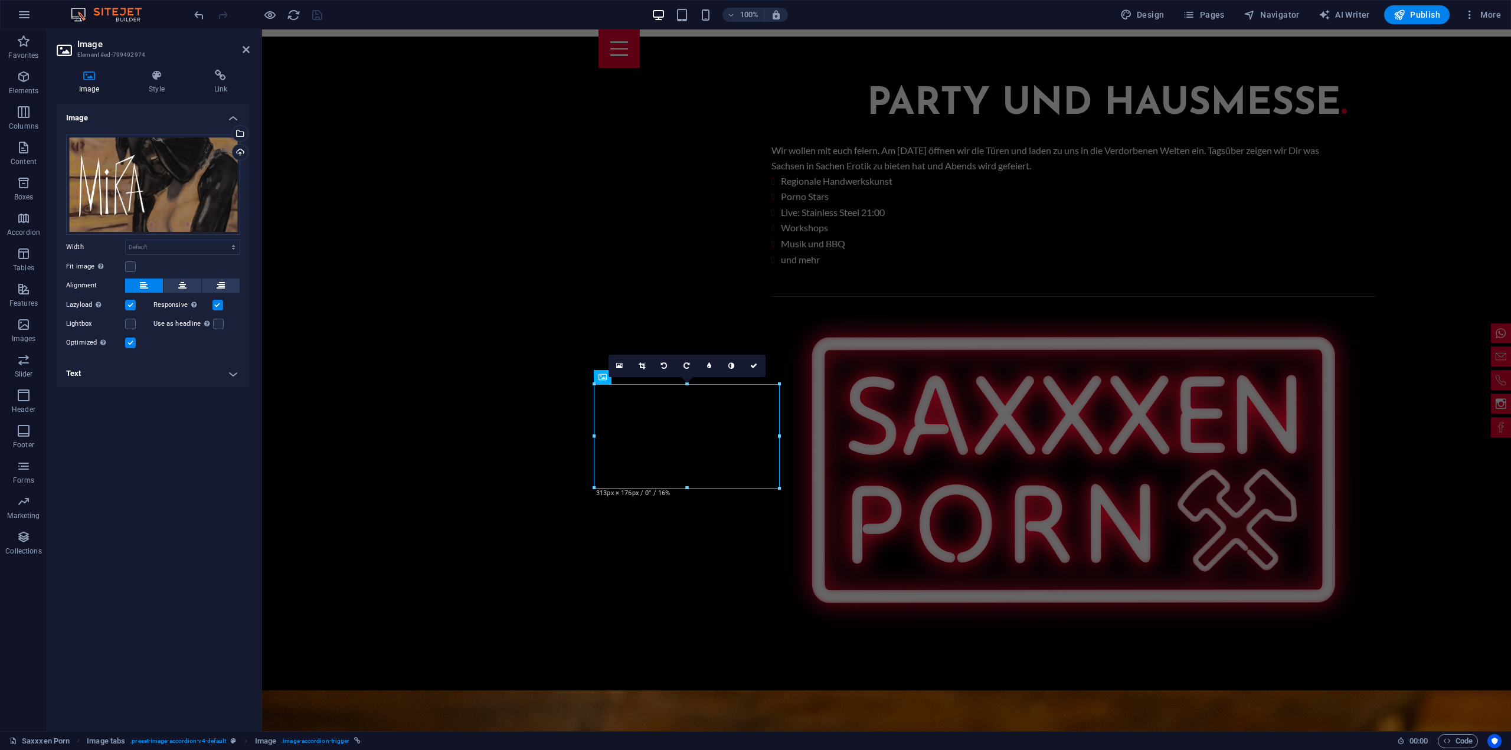
click at [235, 377] on h4 "Text" at bounding box center [153, 373] width 193 height 28
click at [235, 377] on h4 "Text" at bounding box center [153, 369] width 193 height 21
click at [159, 75] on icon at bounding box center [156, 76] width 60 height 12
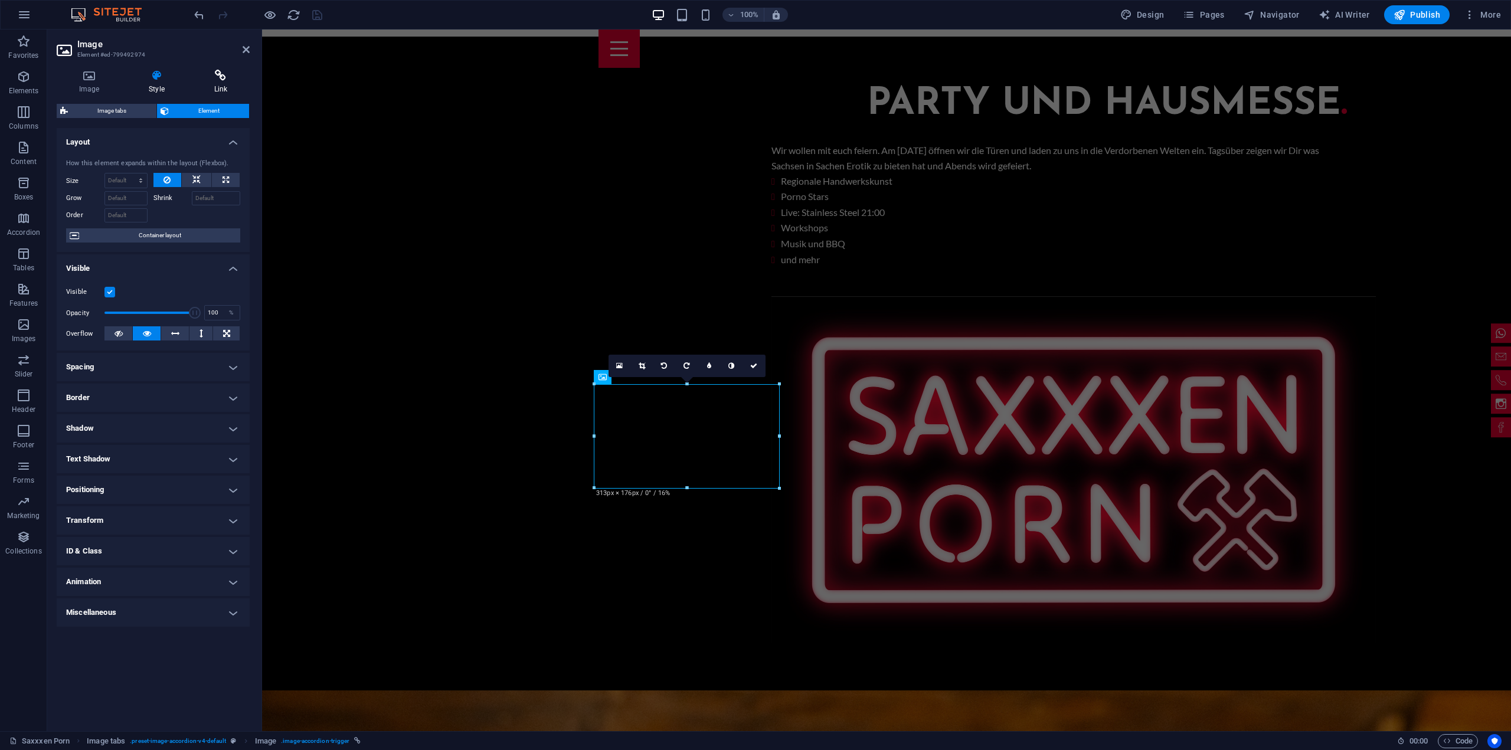
click at [218, 77] on icon at bounding box center [221, 76] width 58 height 12
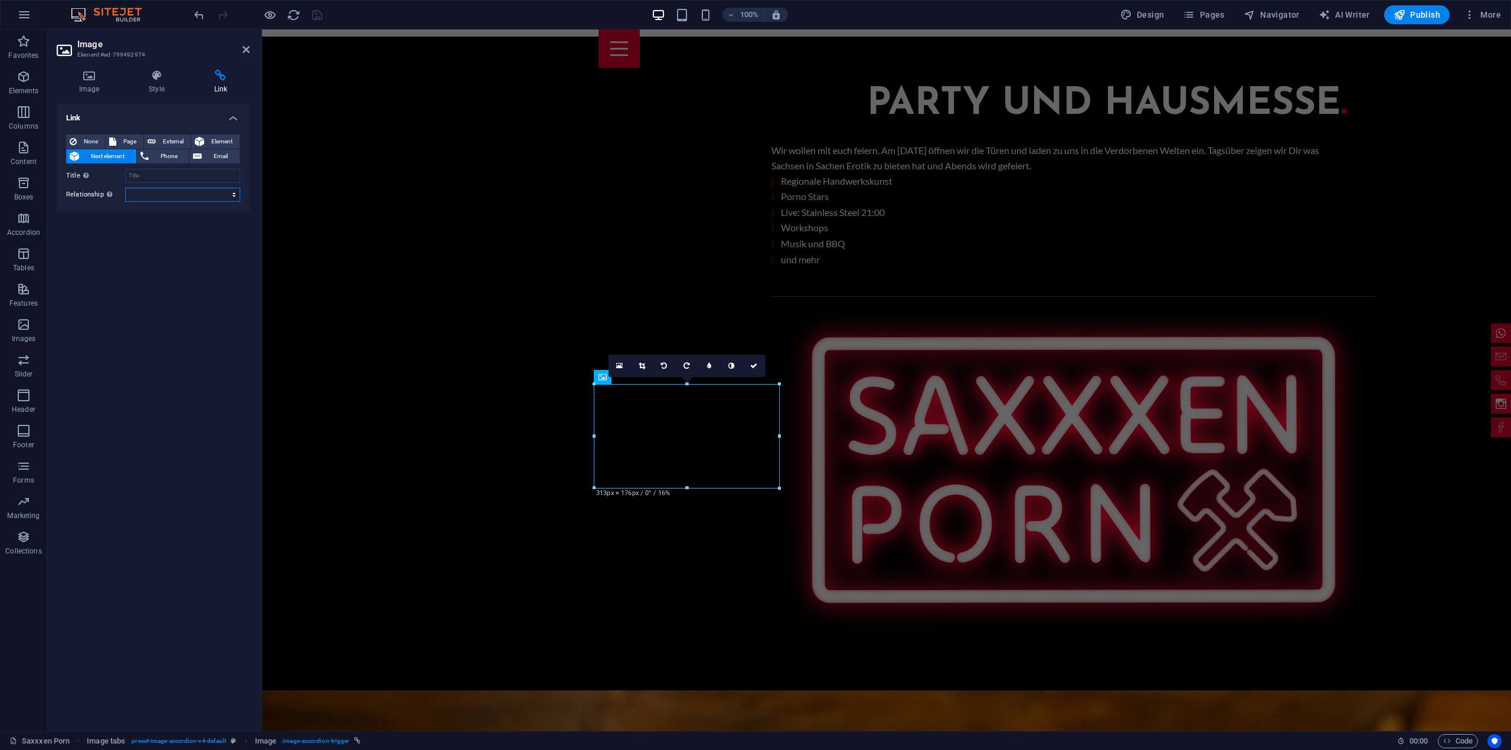
click at [230, 198] on select "alternate author bookmark external help license next nofollow noreferrer noopen…" at bounding box center [182, 195] width 115 height 14
click at [166, 78] on icon at bounding box center [156, 76] width 60 height 12
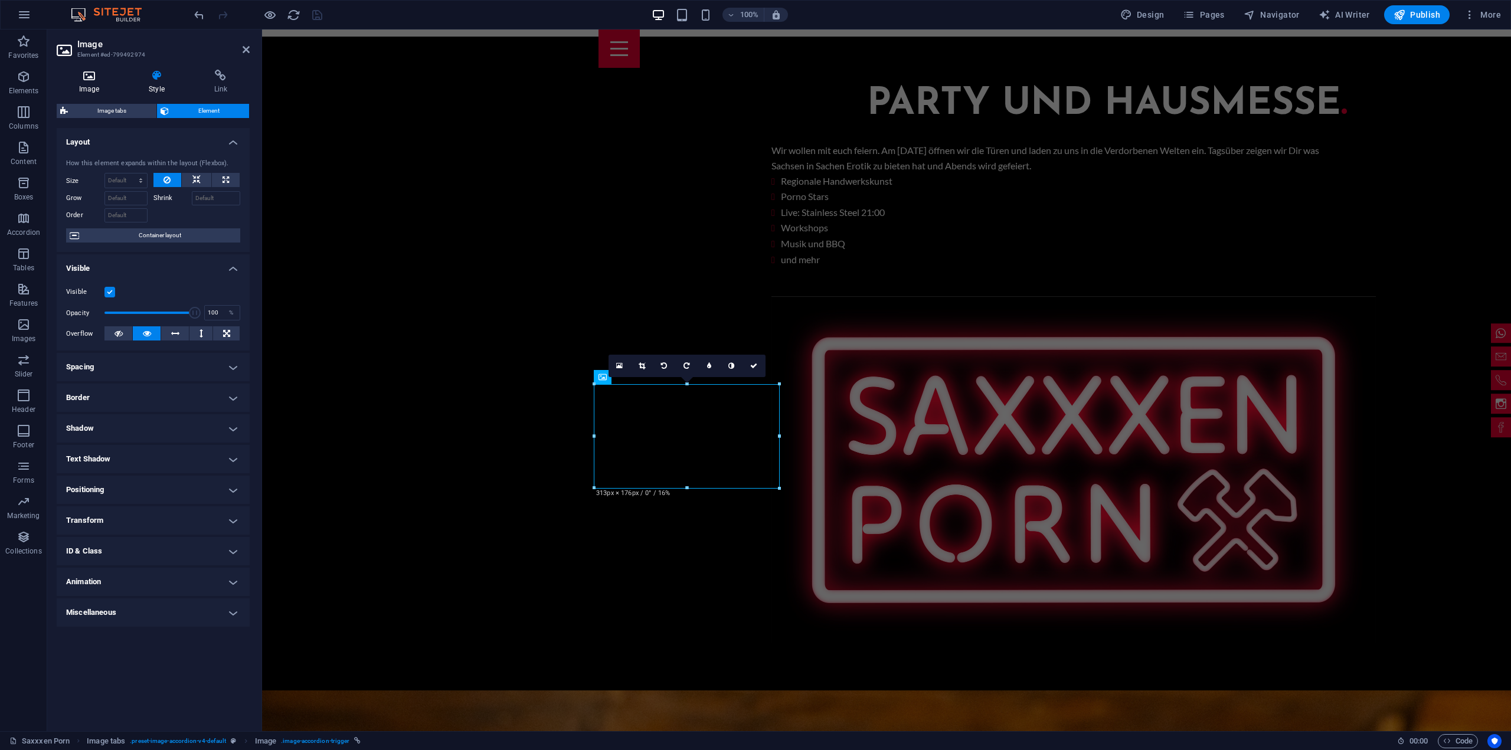
click at [97, 78] on icon at bounding box center [89, 76] width 65 height 12
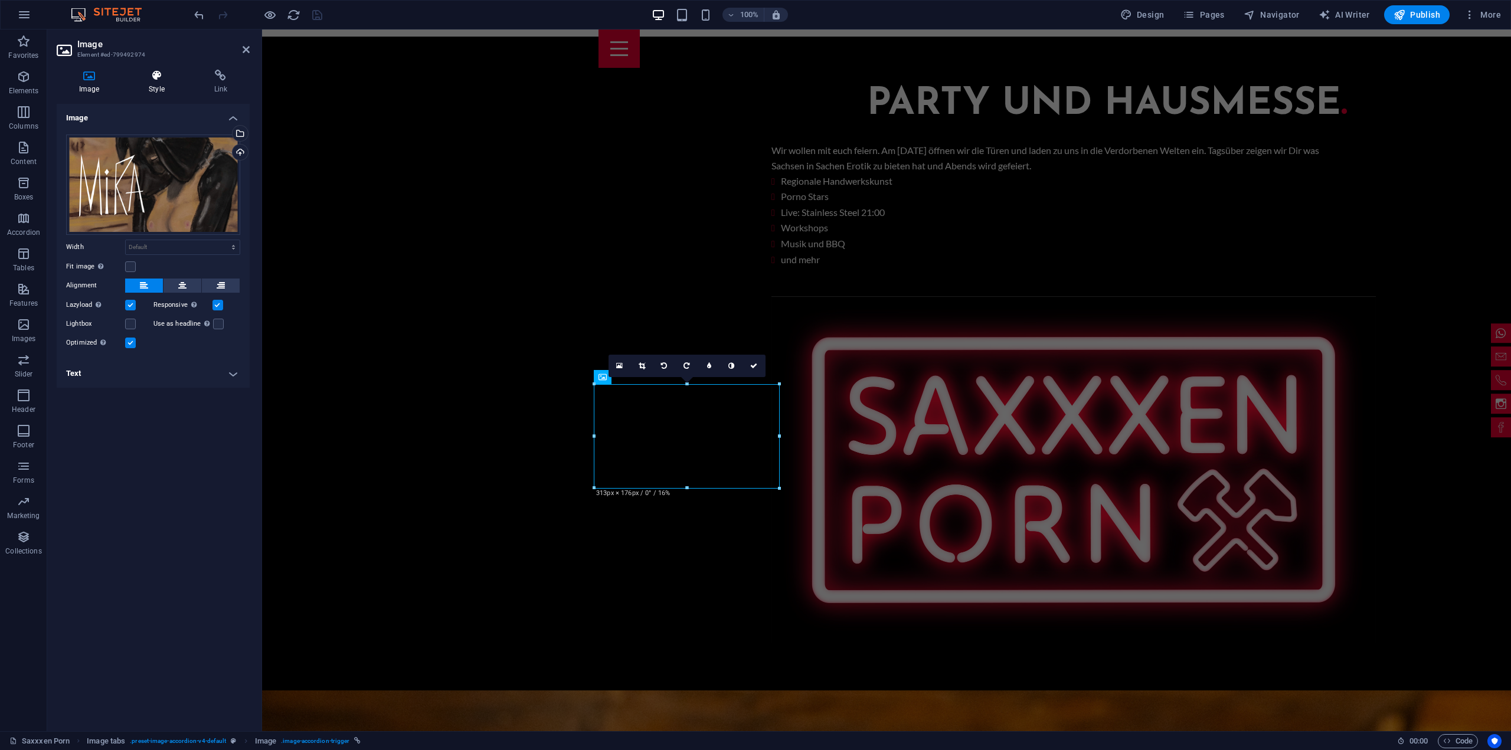
click at [151, 83] on h4 "Style" at bounding box center [158, 82] width 65 height 25
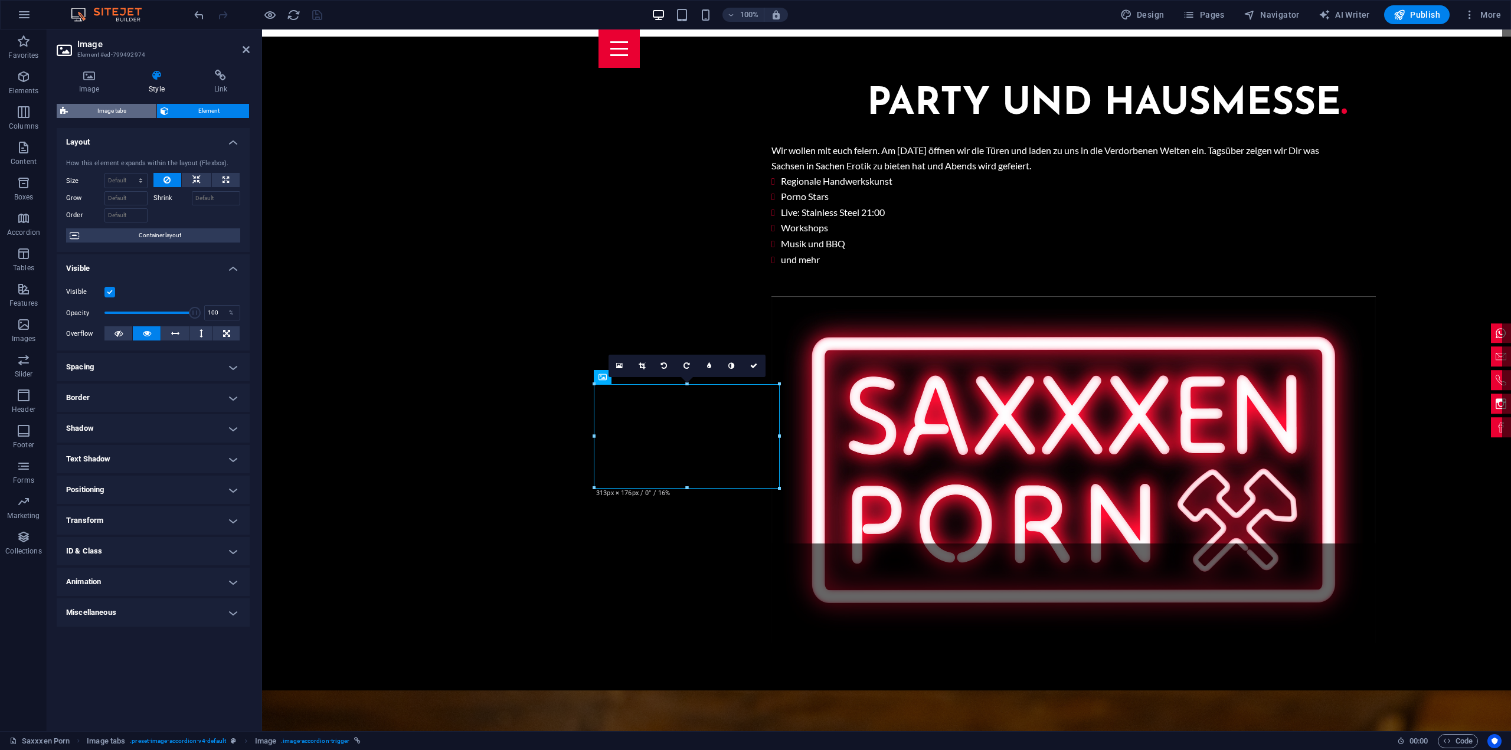
click at [112, 109] on span "Image tabs" at bounding box center [111, 111] width 81 height 14
select select "rem"
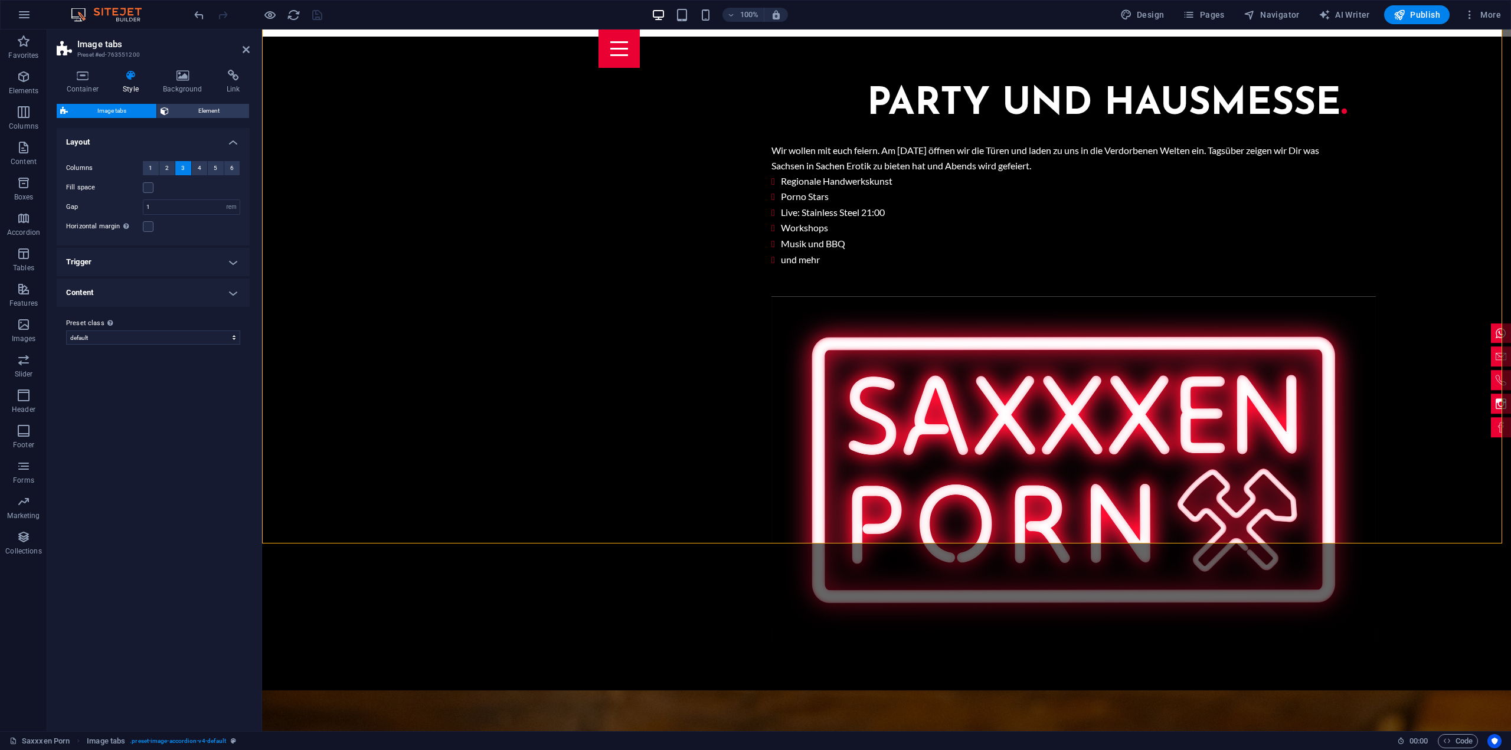
click at [231, 256] on h4 "Trigger" at bounding box center [153, 262] width 193 height 28
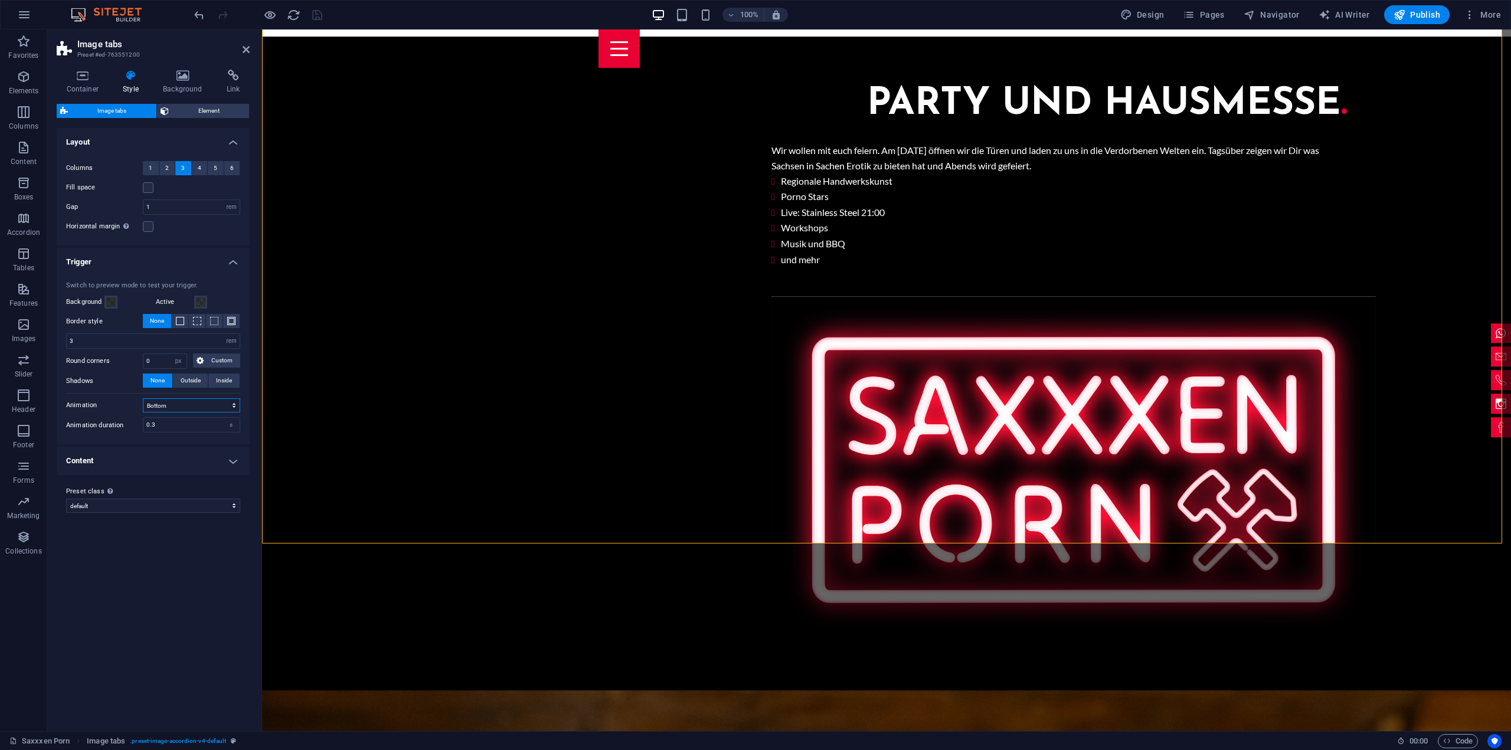
click at [232, 404] on select "Bottom Top Right Left Zoom in Zoom out Background Black and white Blur Shadow" at bounding box center [191, 405] width 97 height 14
select select "top"
click at [143, 398] on select "Bottom Top Right Left Zoom in Zoom out Background Black and white Blur Shadow" at bounding box center [191, 405] width 97 height 14
click at [269, 14] on icon "button" at bounding box center [270, 15] width 14 height 14
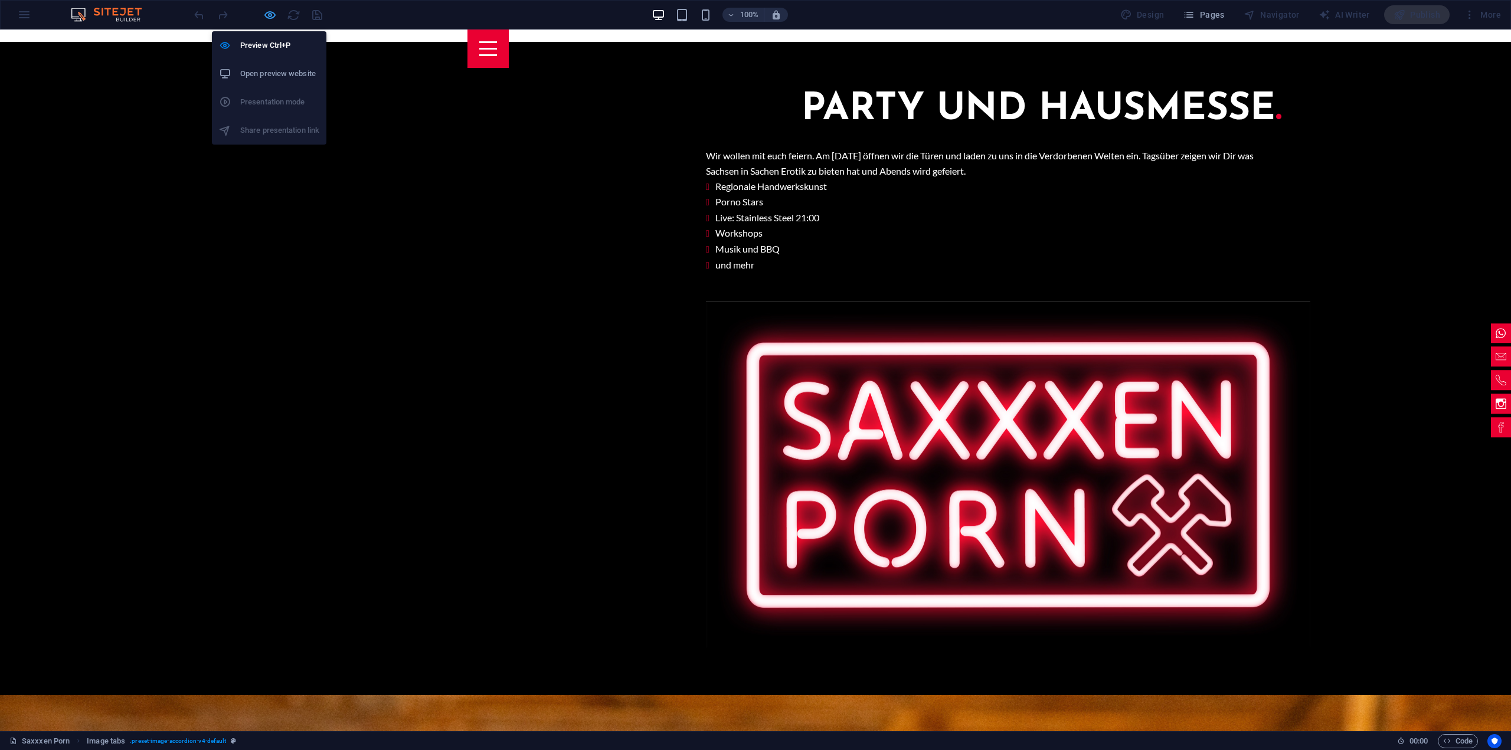
scroll to position [1496, 0]
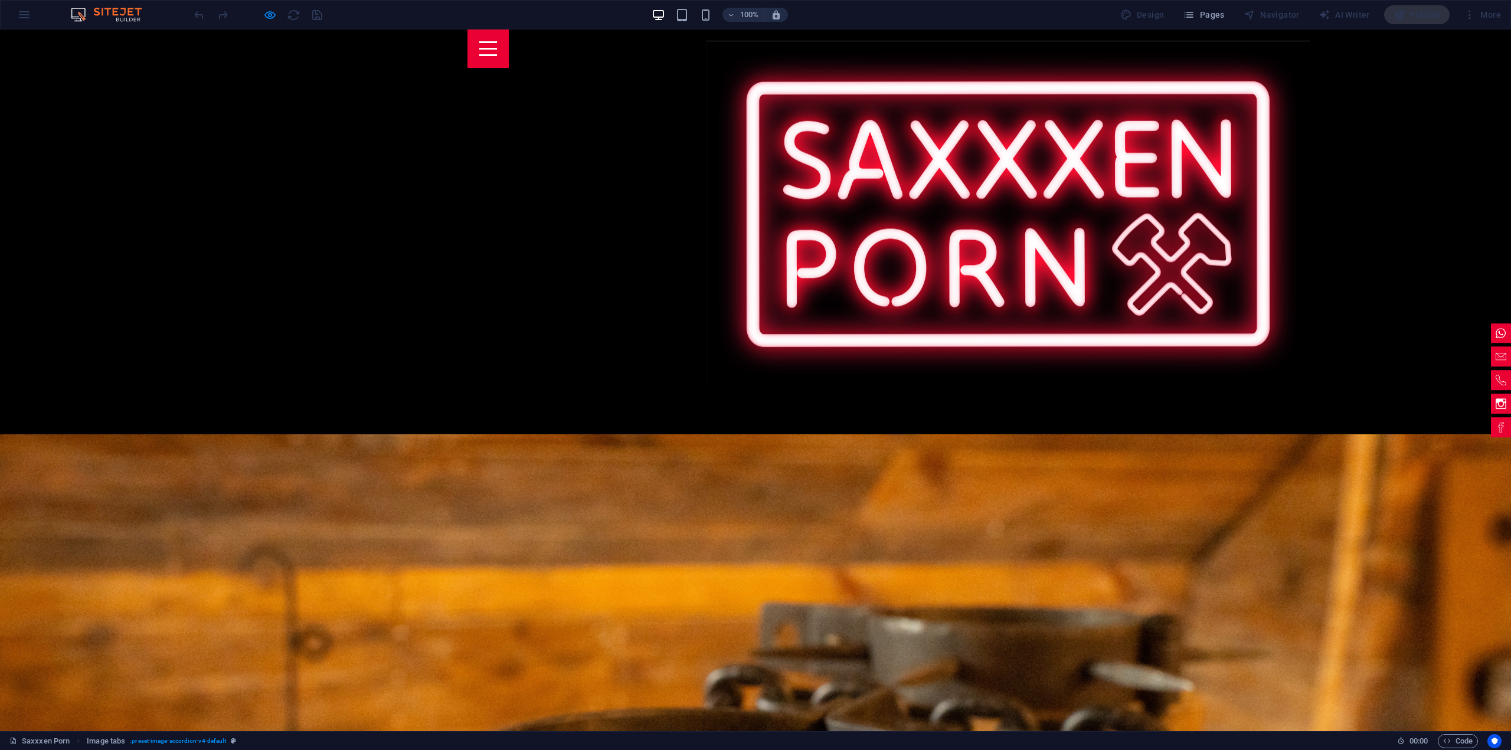
scroll to position [1614, 0]
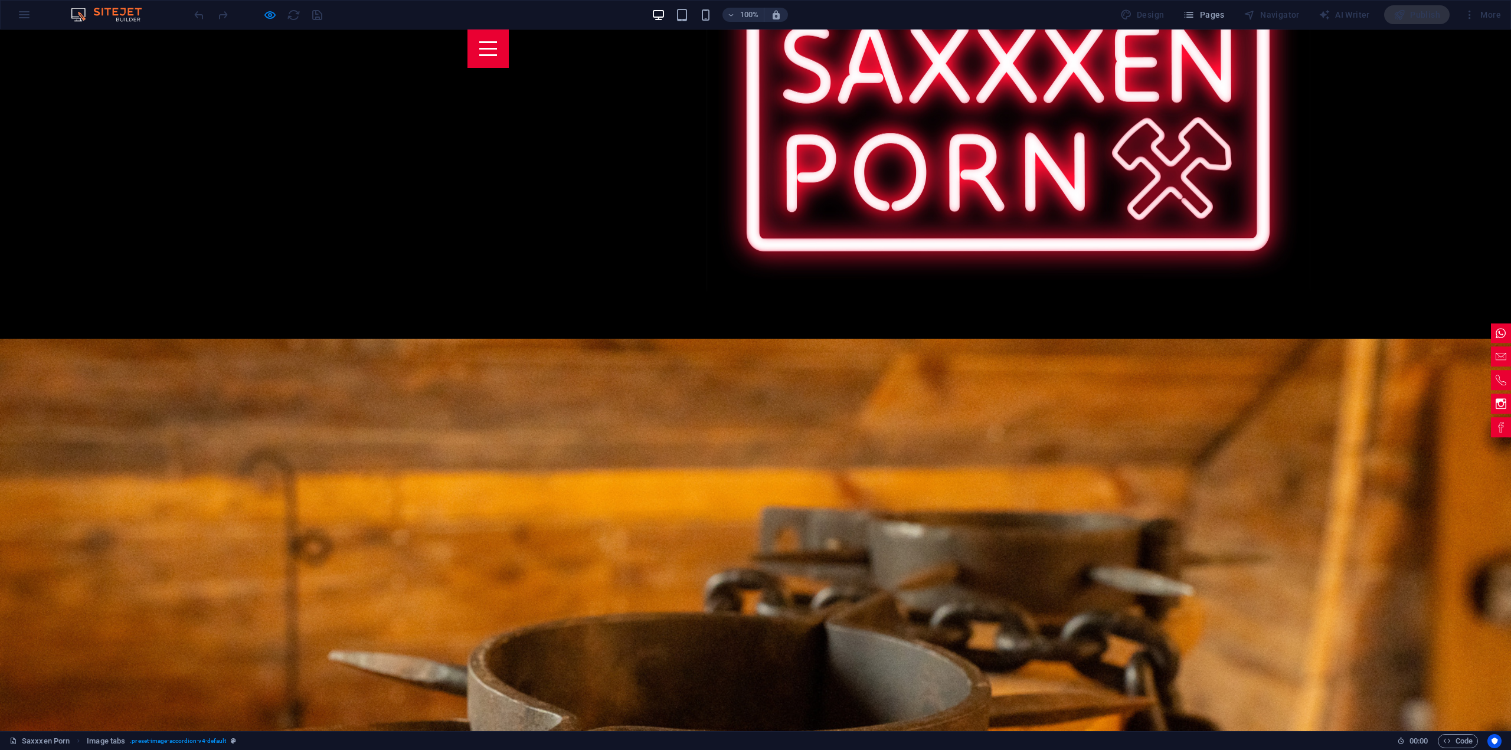
scroll to position [1732, 0]
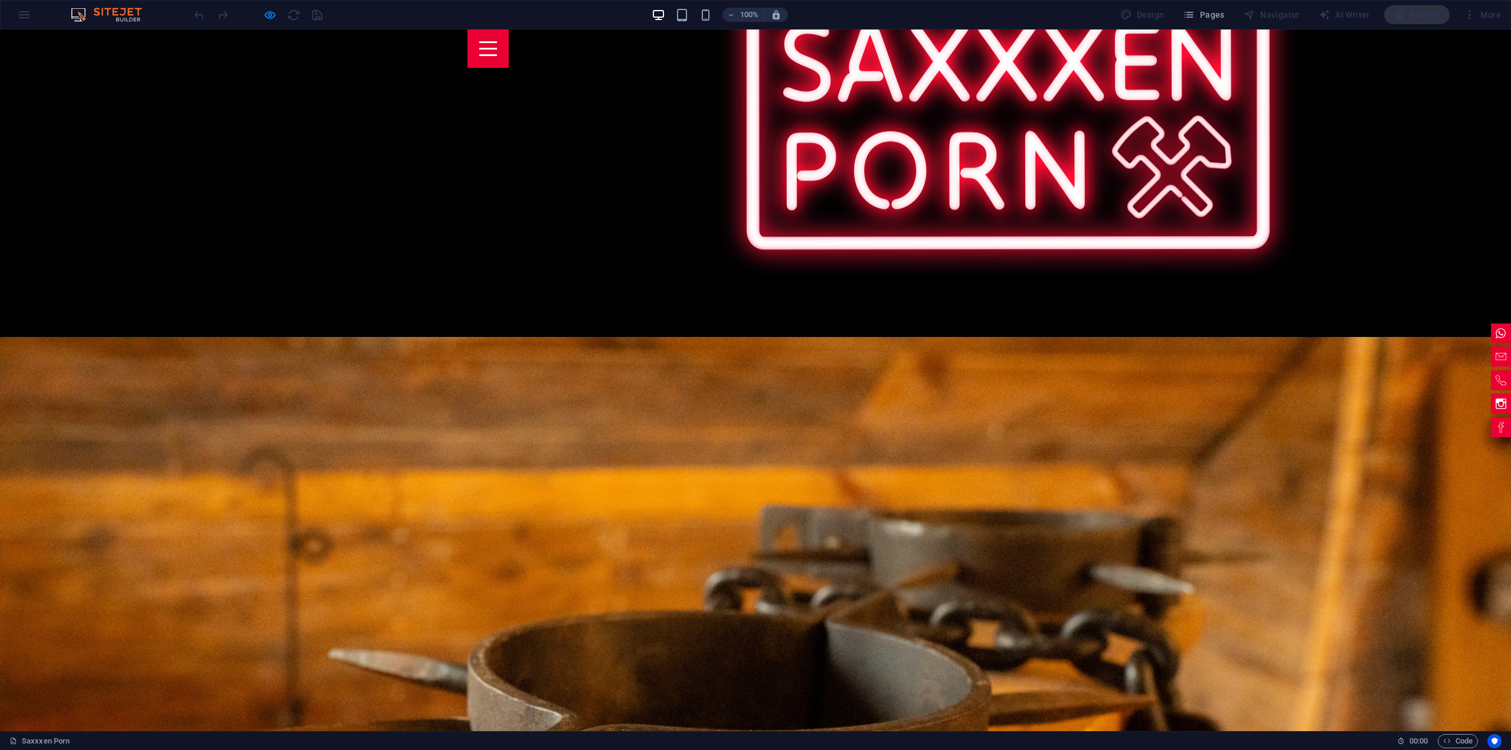
scroll to position [1673, 0]
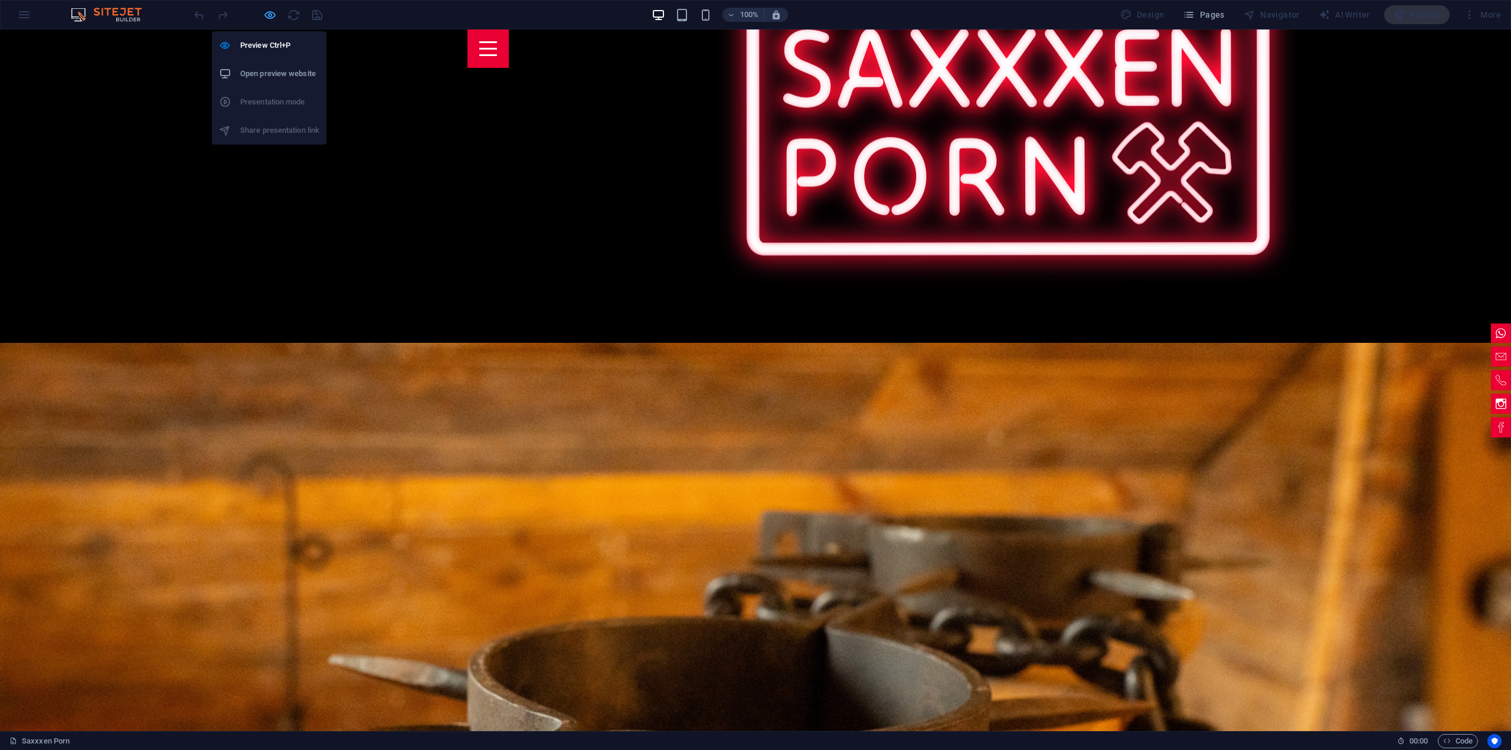
click at [266, 11] on icon "button" at bounding box center [270, 15] width 14 height 14
select select "rem"
select select "px"
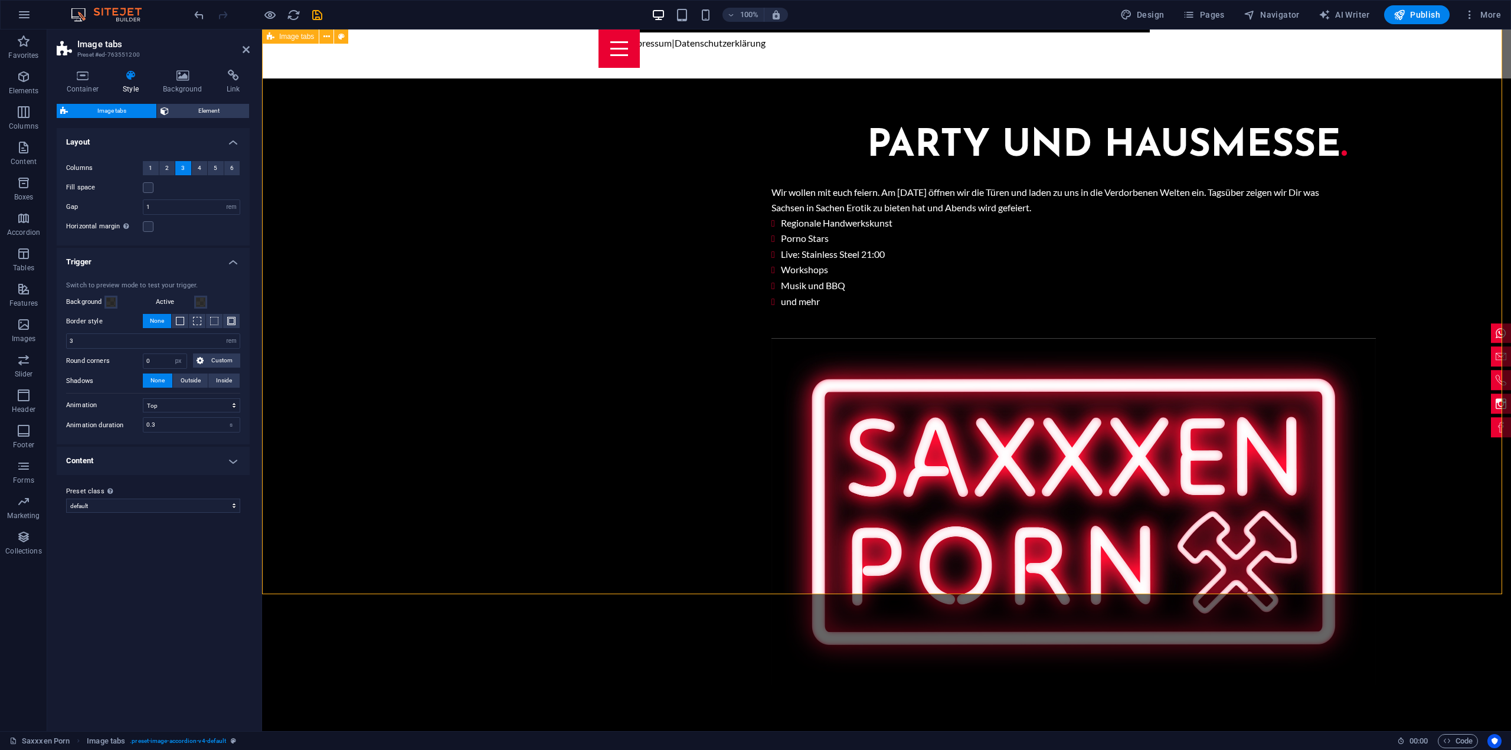
scroll to position [1863, 0]
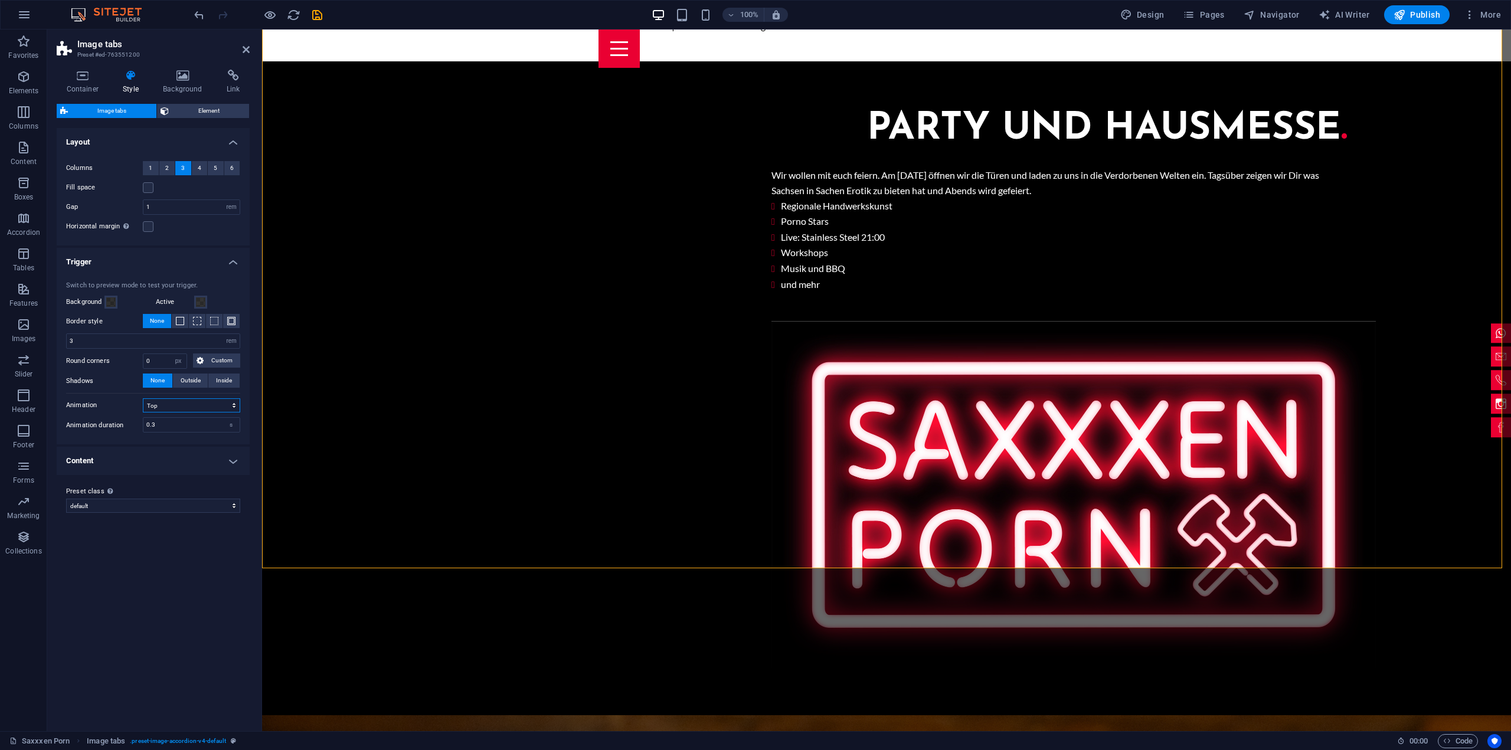
click at [220, 403] on select "Bottom Top Right Left Zoom in Zoom out Background Black and white Blur Shadow" at bounding box center [191, 405] width 97 height 14
select select "bottom"
click at [143, 398] on select "Bottom Top Right Left Zoom in Zoom out Background Black and white Blur Shadow" at bounding box center [191, 405] width 97 height 14
click at [235, 456] on h4 "Content" at bounding box center [153, 461] width 193 height 28
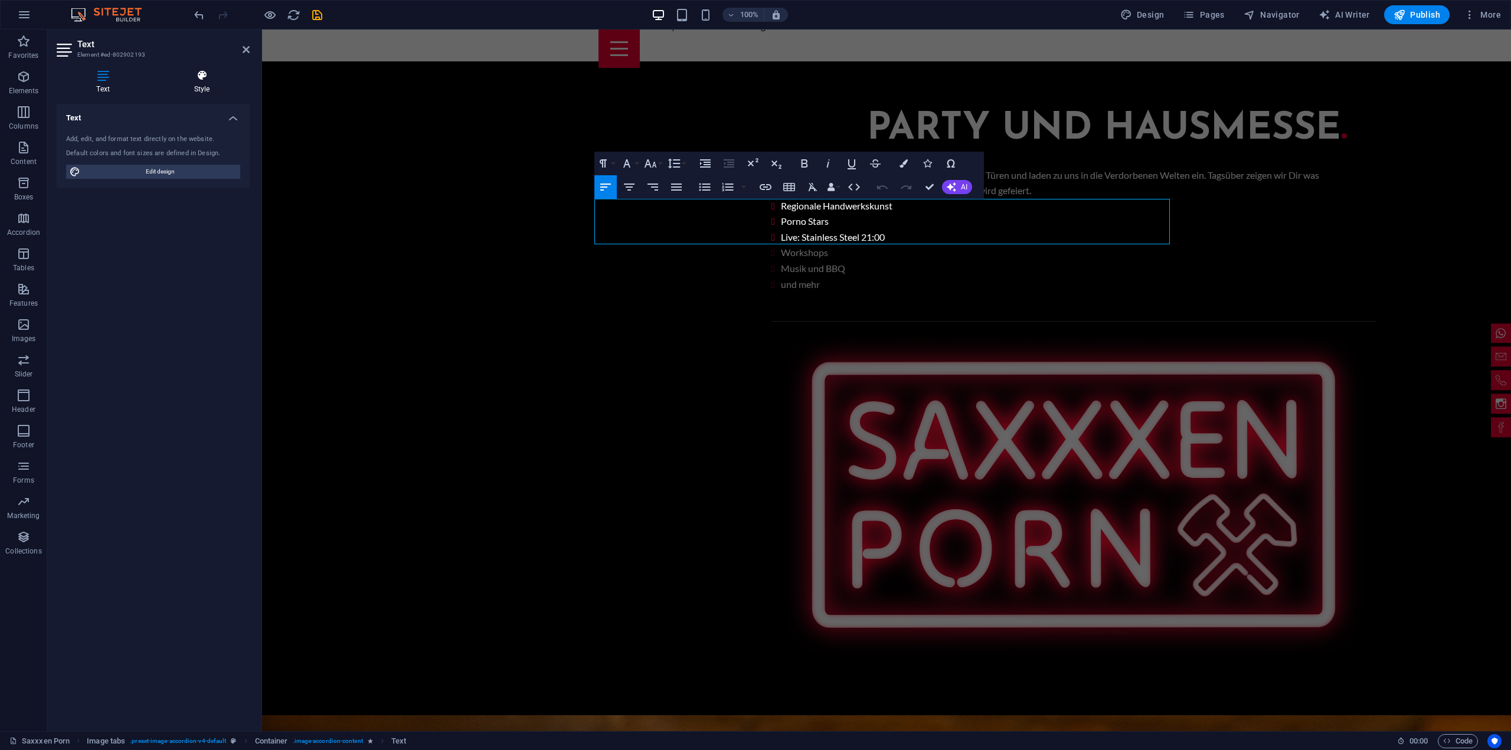
click at [211, 83] on h4 "Style" at bounding box center [202, 82] width 96 height 25
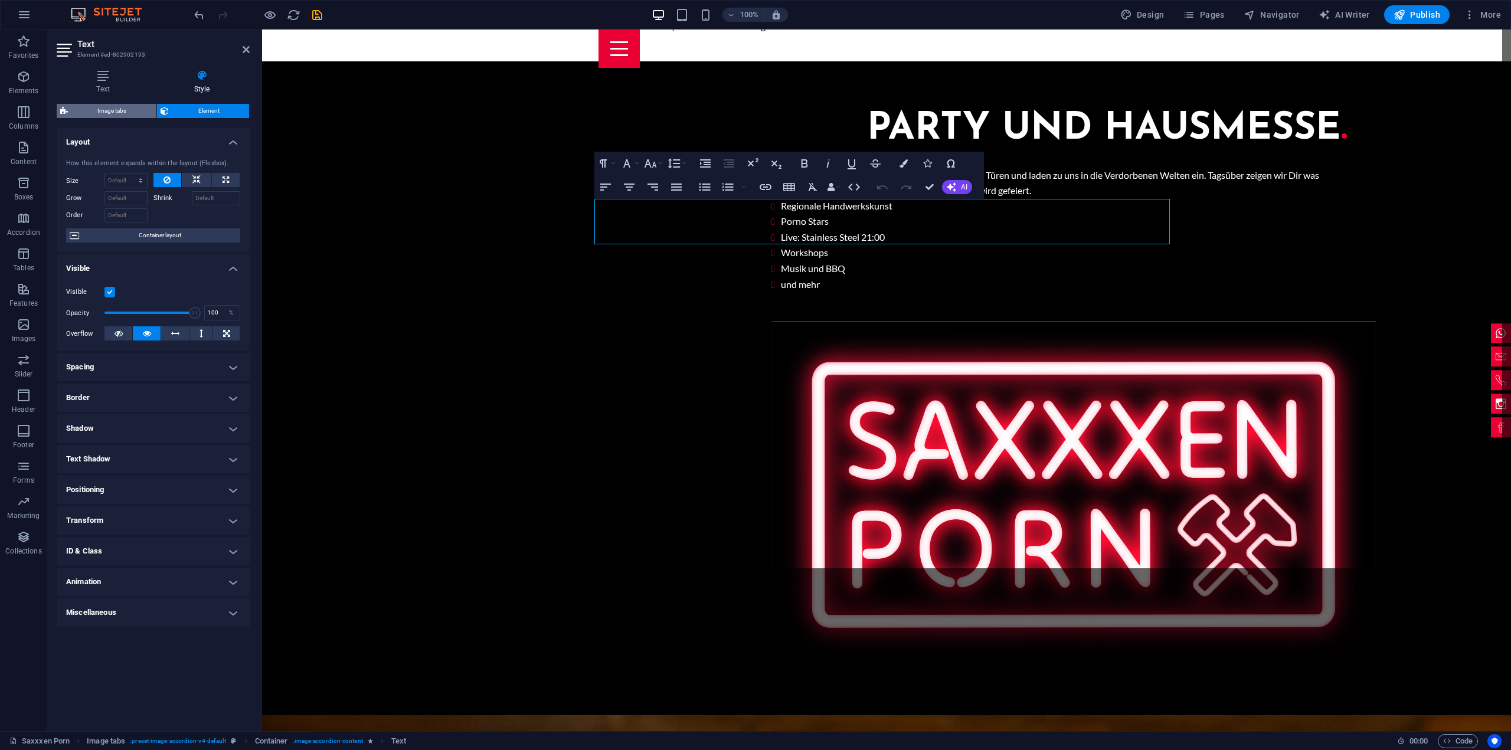
click at [123, 106] on span "Image tabs" at bounding box center [111, 111] width 81 height 14
select select "rem"
select select "px"
select select "rem"
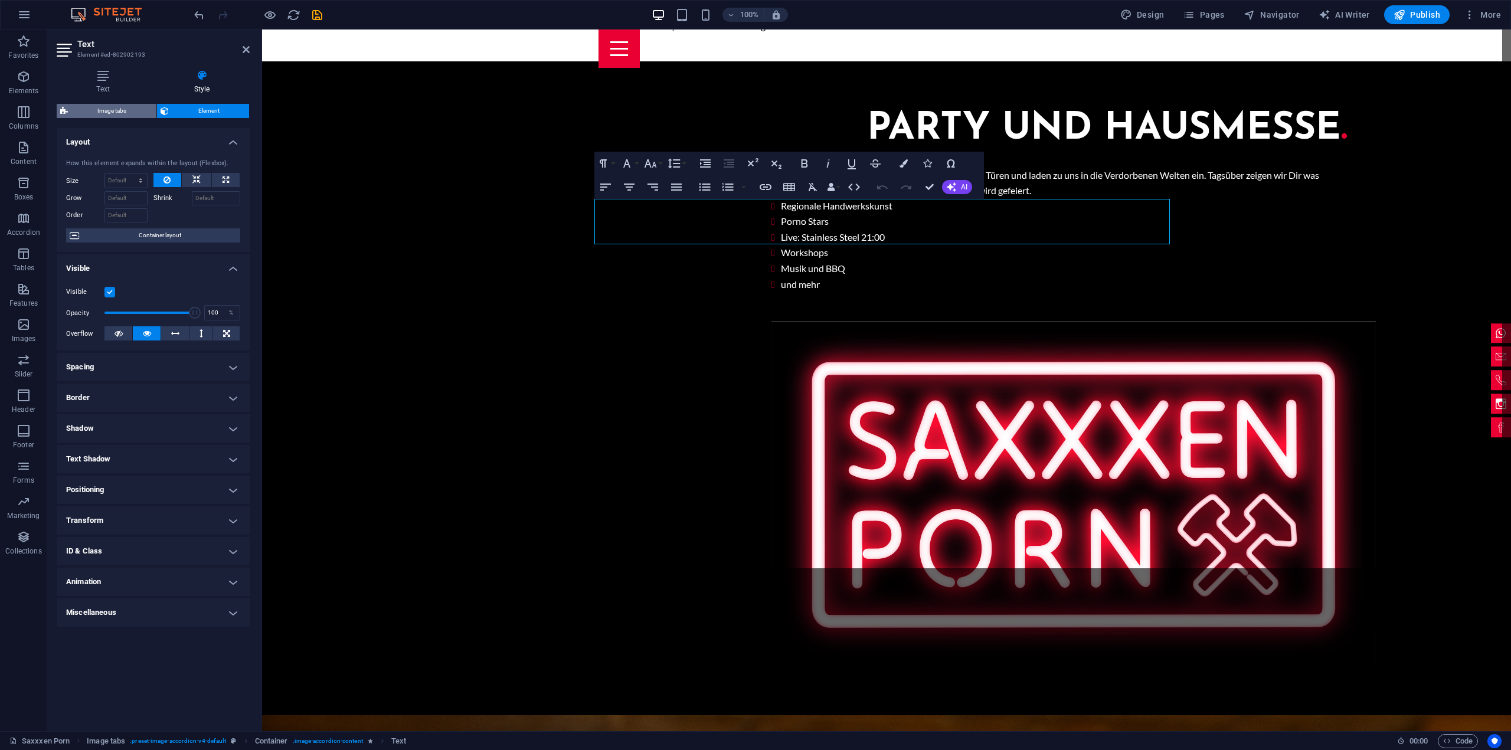
select select "px"
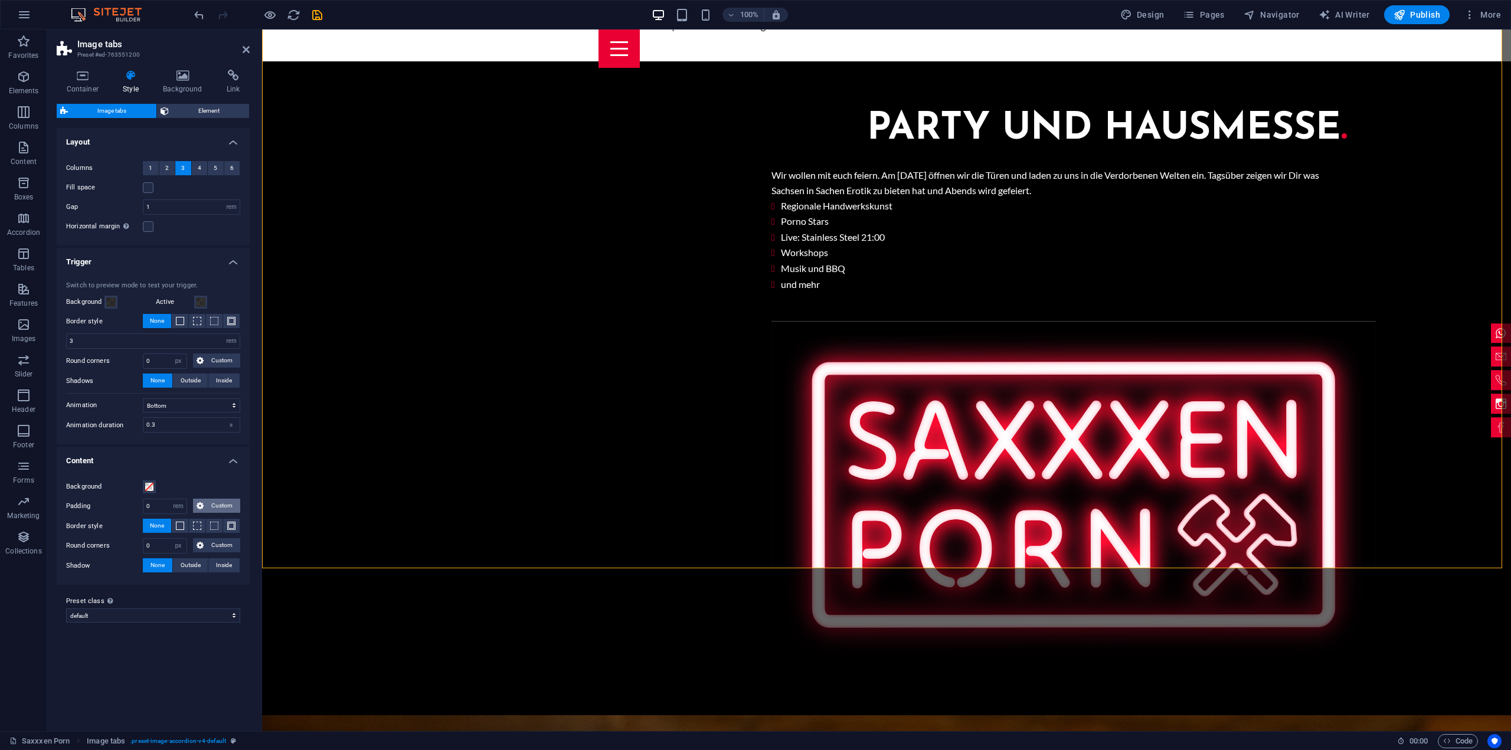
click at [221, 506] on span "Custom" at bounding box center [222, 506] width 30 height 14
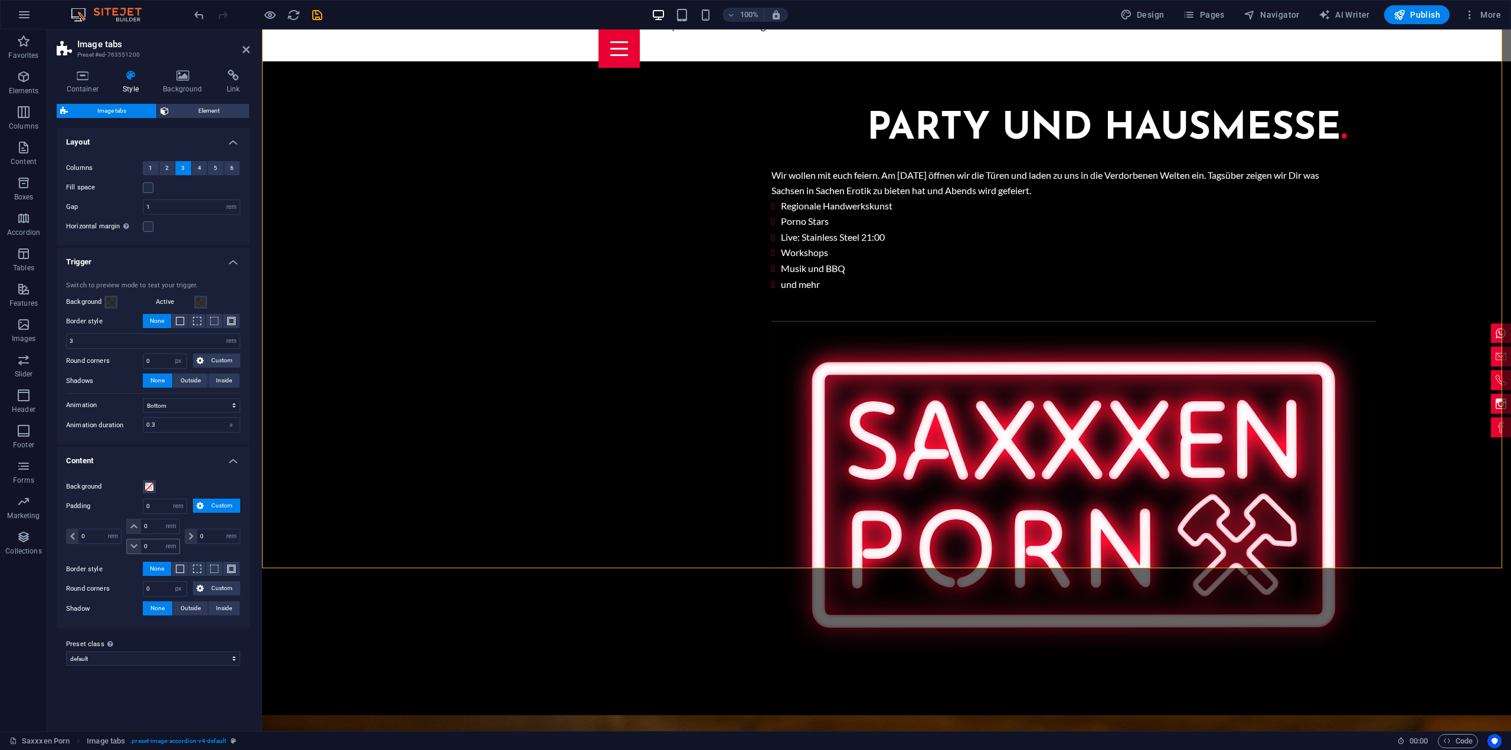
click at [134, 543] on icon at bounding box center [133, 546] width 7 height 7
drag, startPoint x: 156, startPoint y: 545, endPoint x: 130, endPoint y: 545, distance: 26.0
click at [130, 545] on div "0 px rem % vh vw" at bounding box center [152, 546] width 53 height 15
type input "5"
select select "DISABLED_OPTION_VALUE"
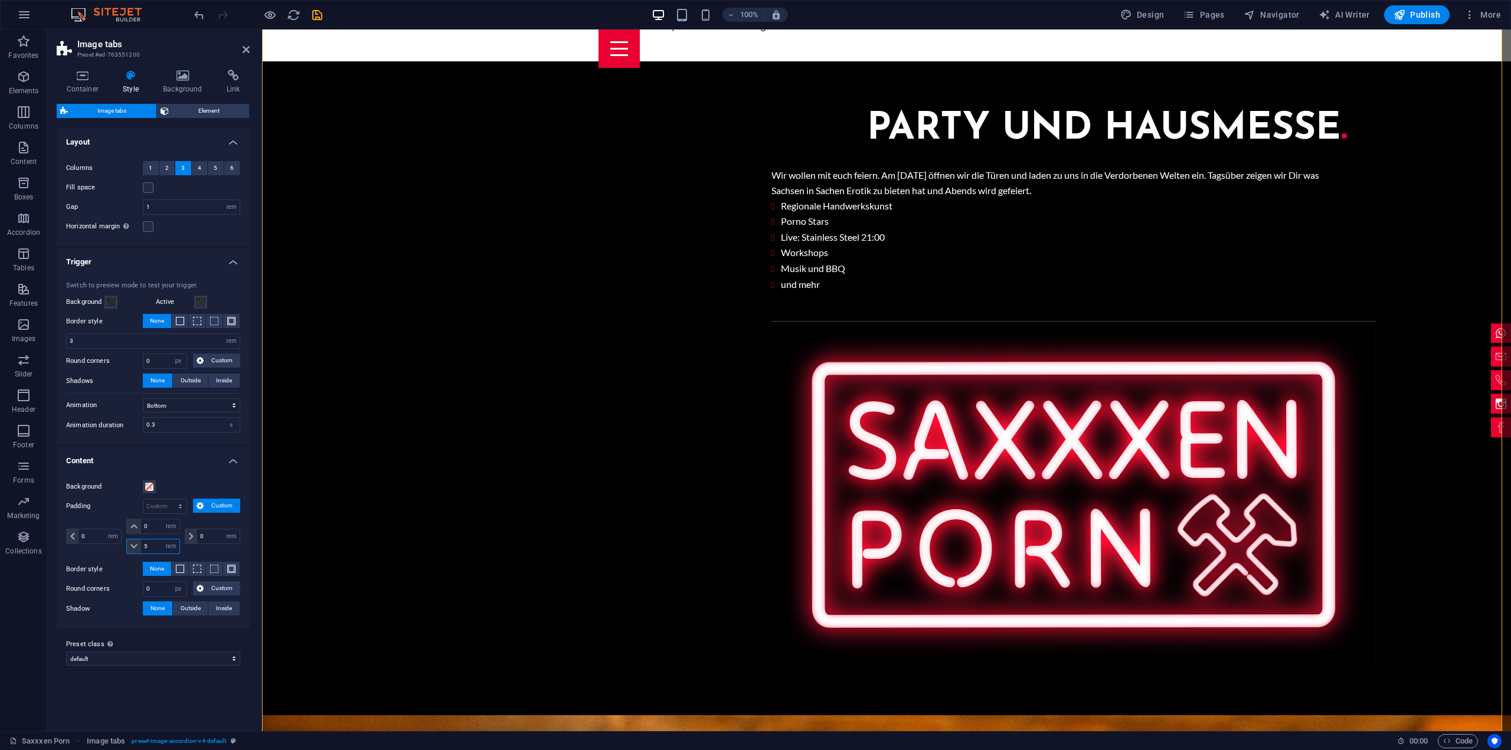
drag, startPoint x: 154, startPoint y: 542, endPoint x: 136, endPoint y: 542, distance: 18.3
click at [136, 542] on div "5 px rem % vh vw" at bounding box center [152, 546] width 53 height 15
type input "3"
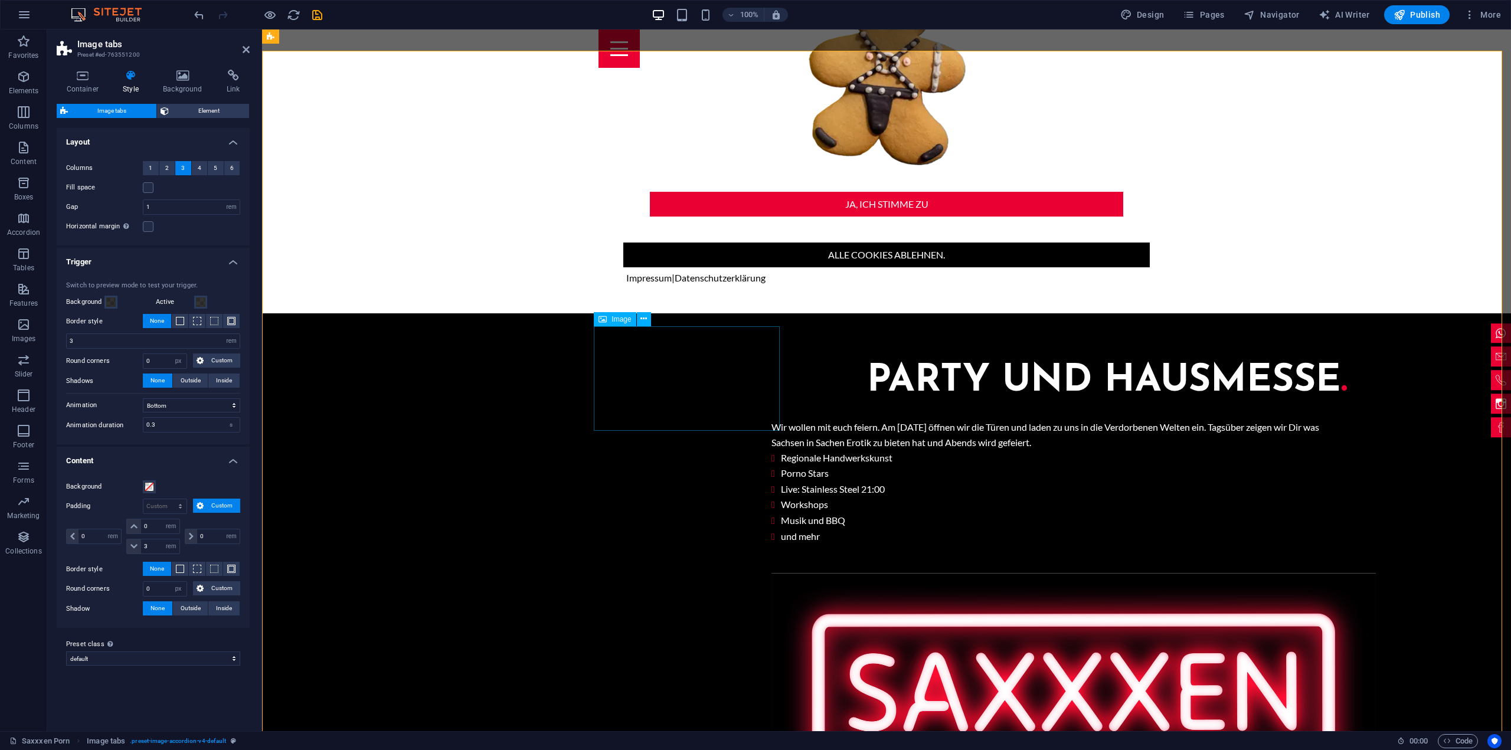
scroll to position [1568, 0]
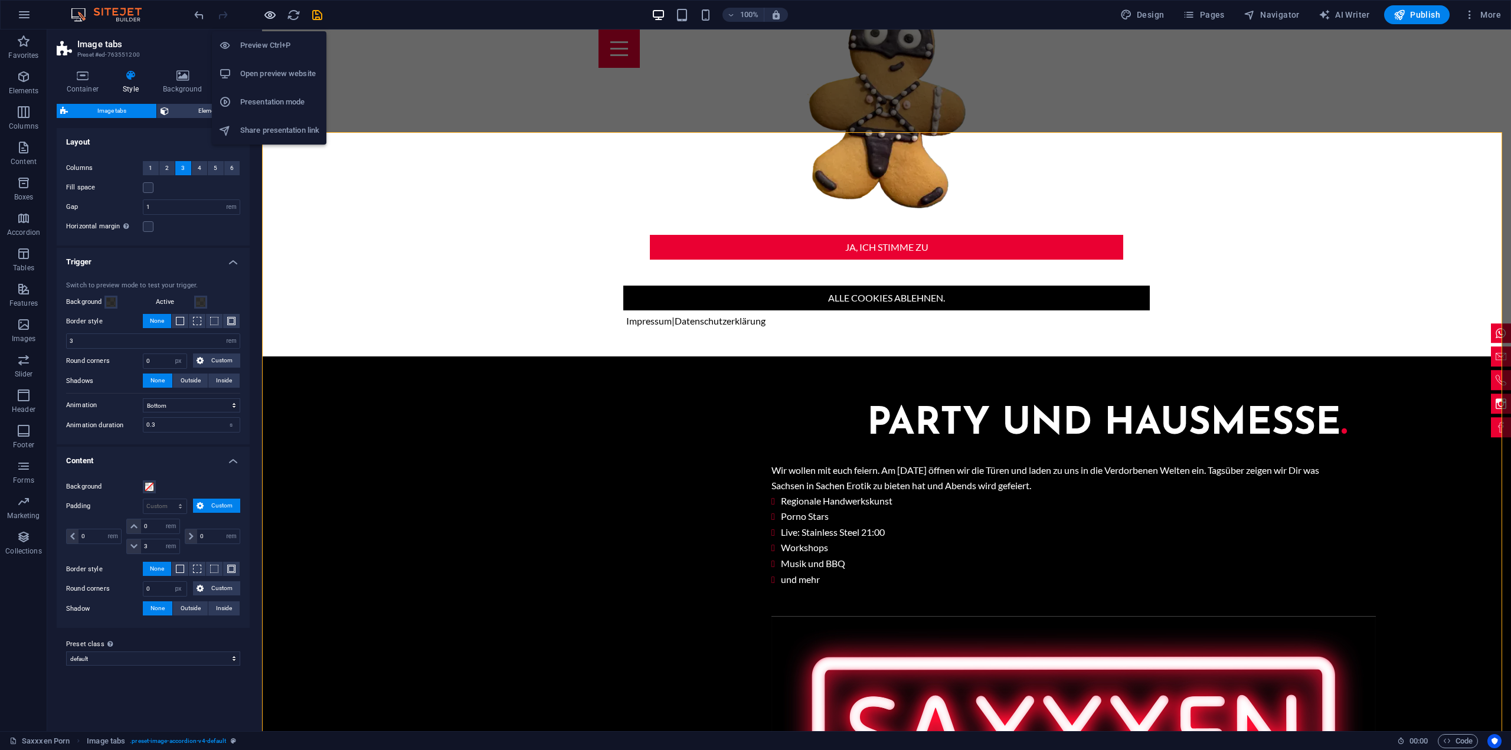
click at [267, 18] on icon "button" at bounding box center [270, 15] width 14 height 14
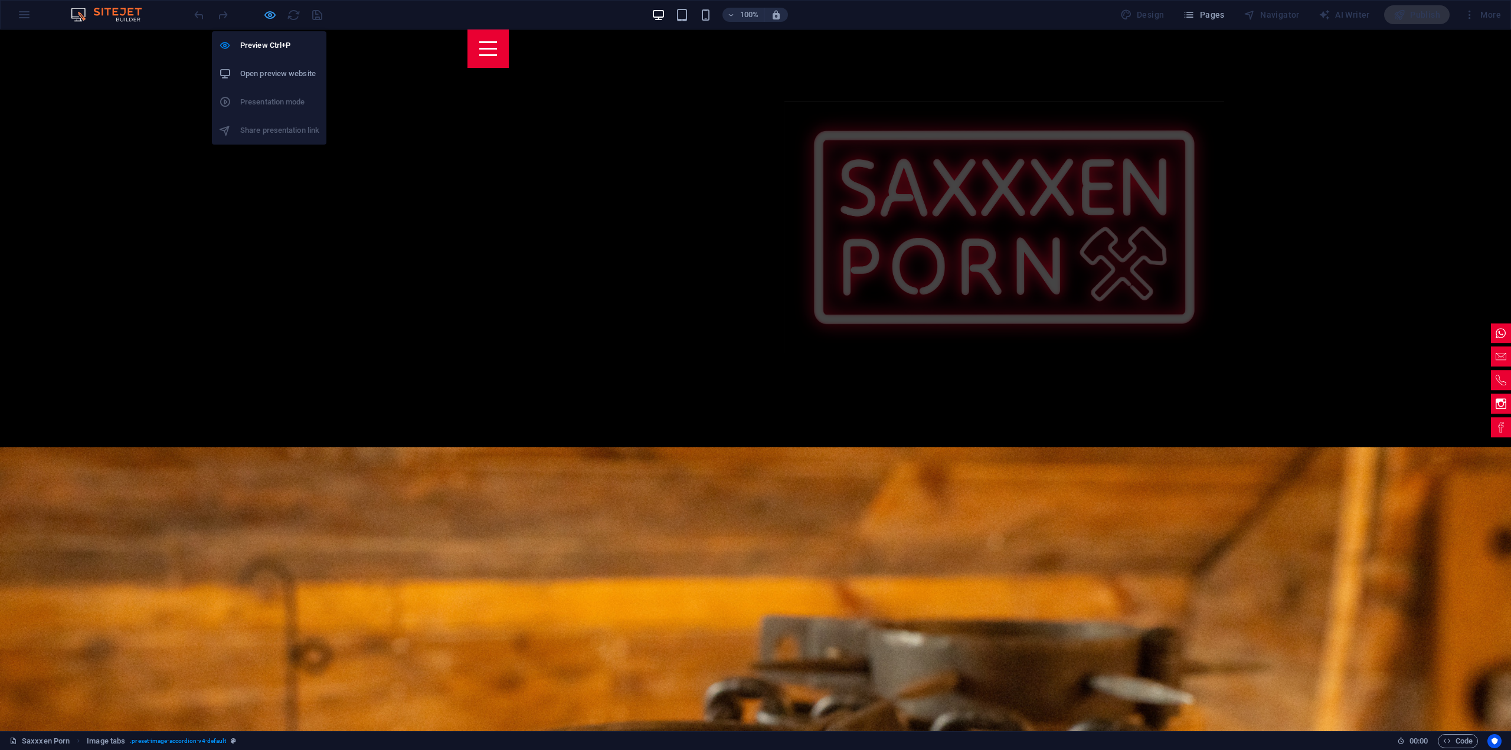
scroll to position [1346, 0]
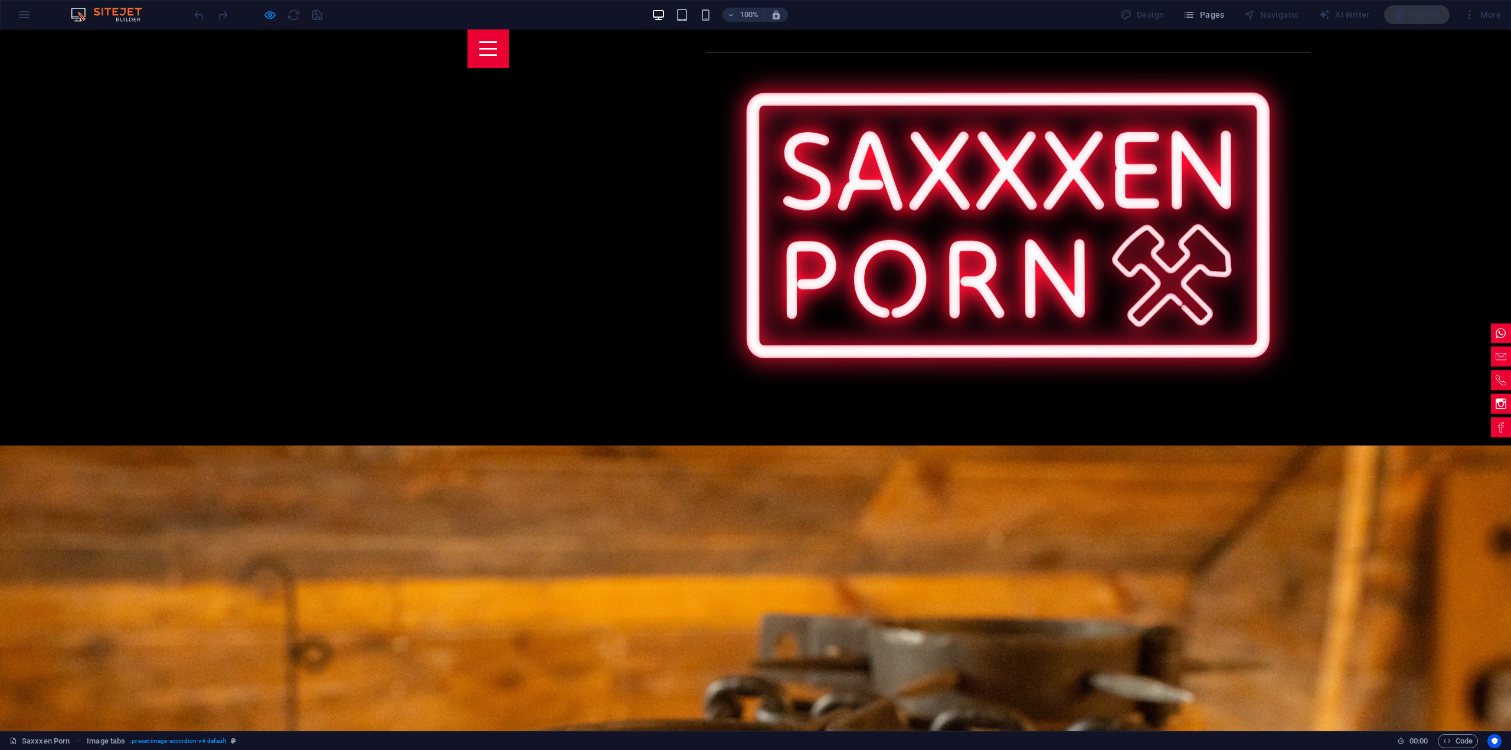
scroll to position [1582, 0]
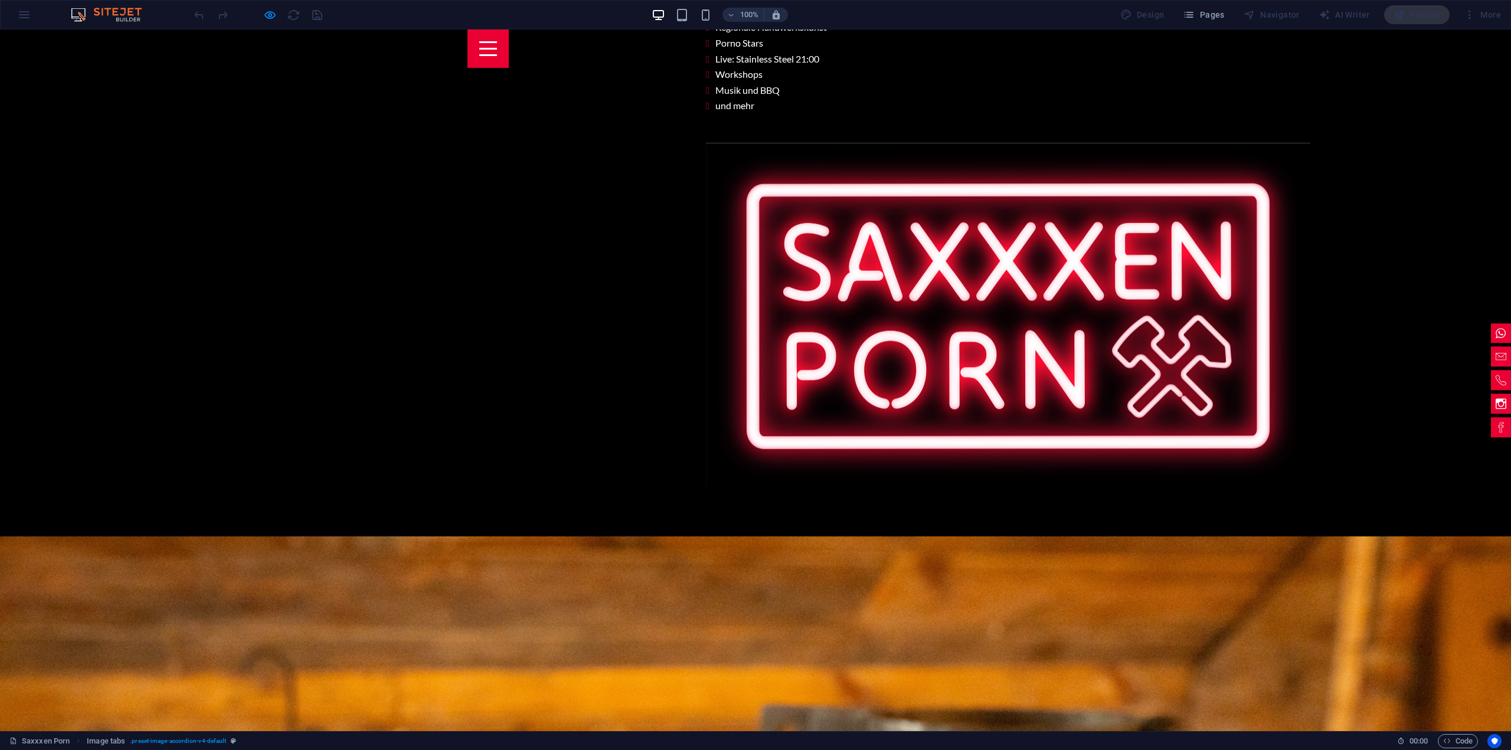
scroll to position [1405, 0]
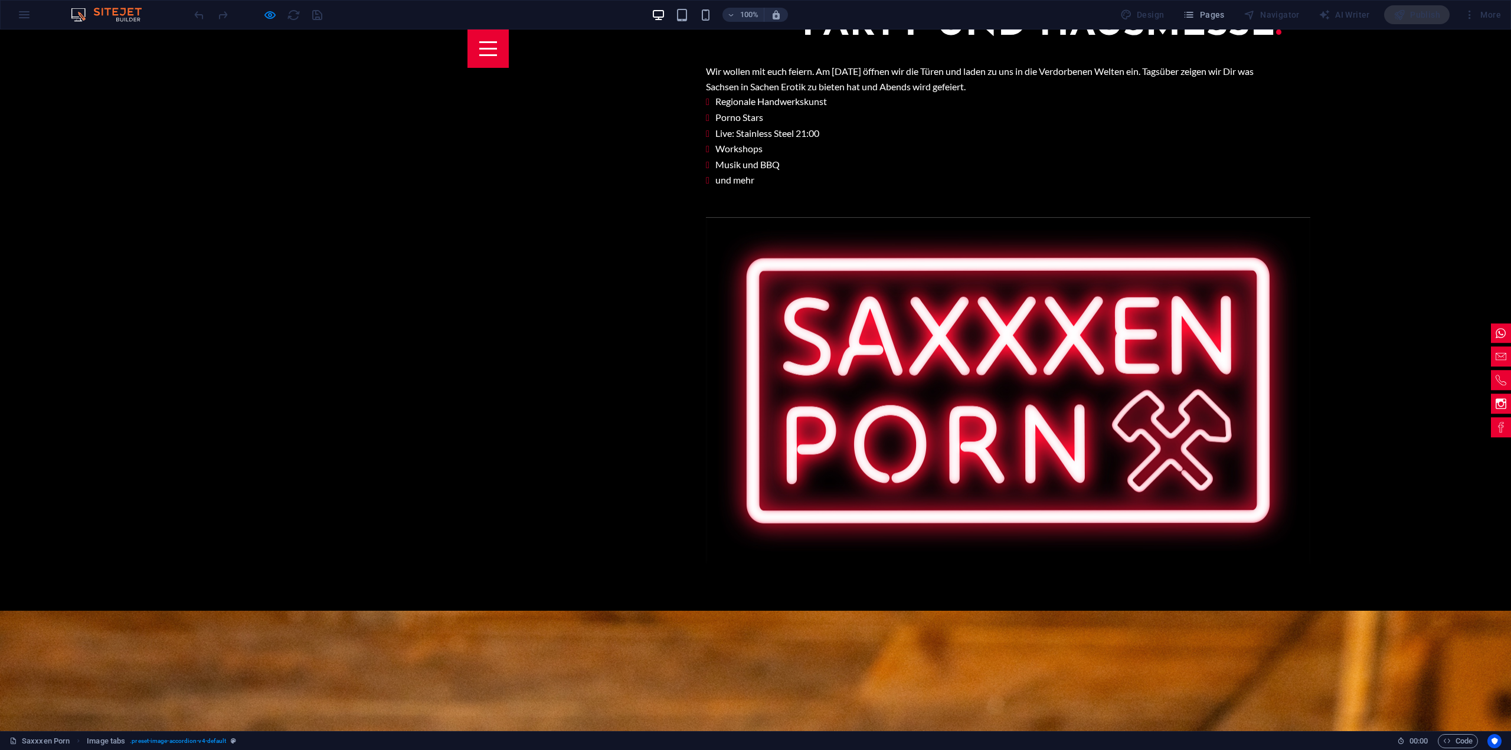
click at [270, 15] on icon "button" at bounding box center [270, 15] width 14 height 14
select select "rem"
select select "px"
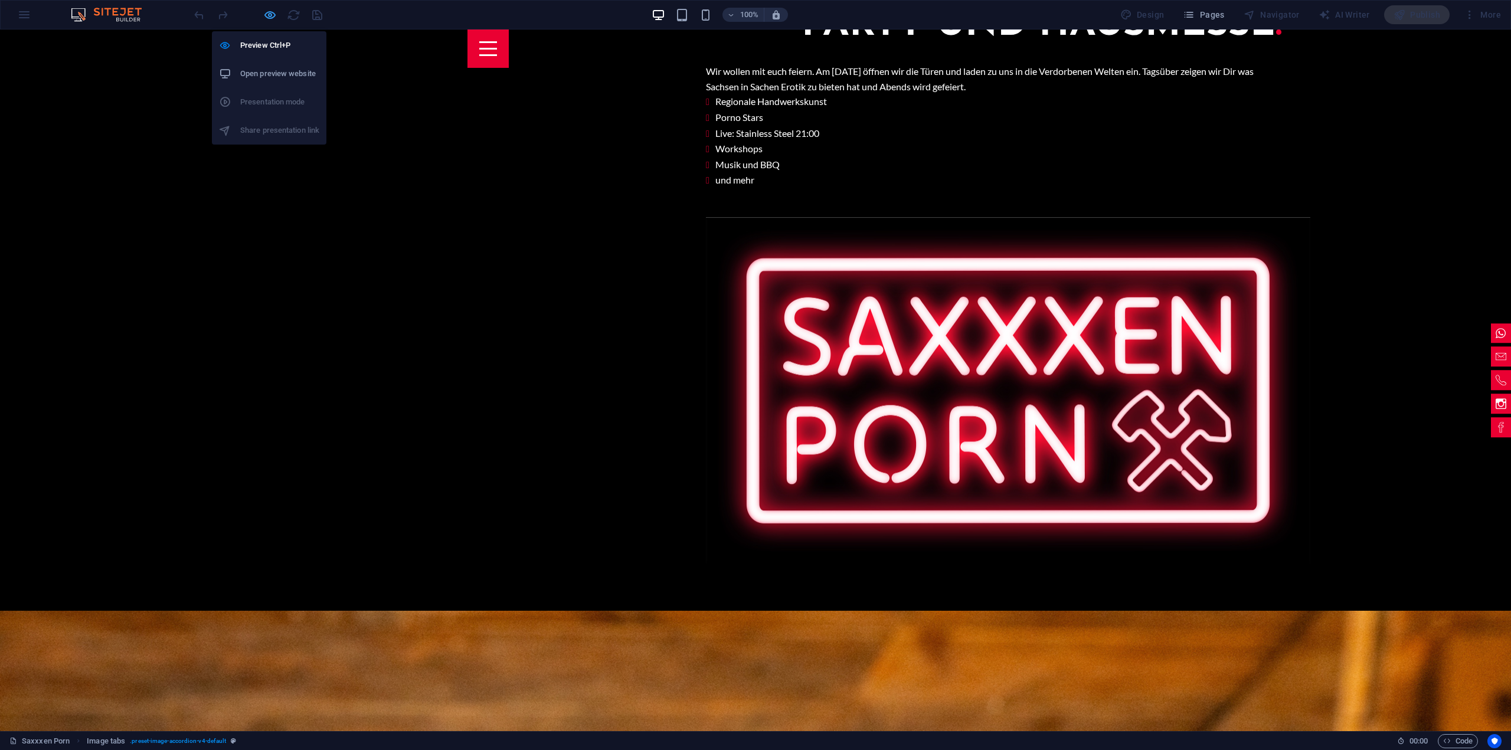
select select "rem"
select select "px"
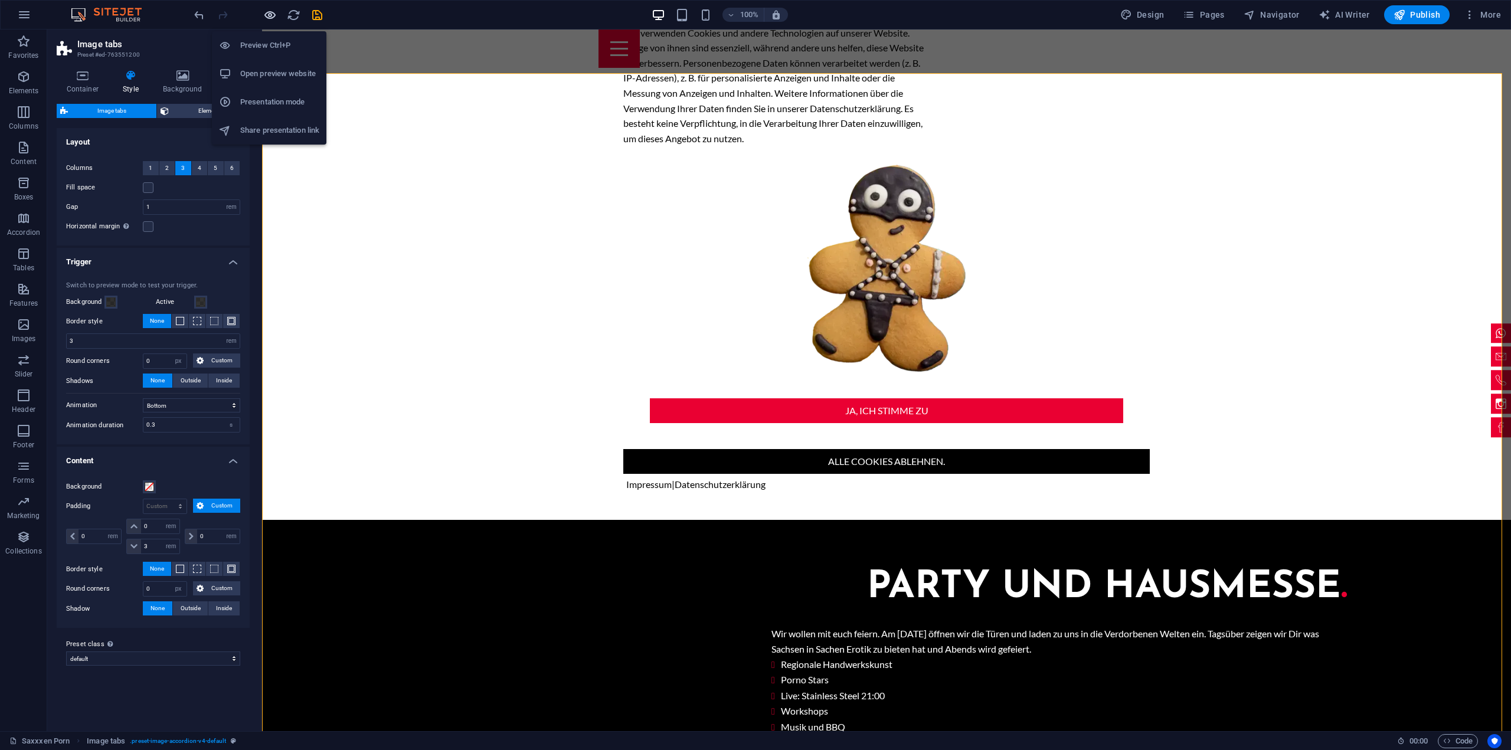
scroll to position [1627, 0]
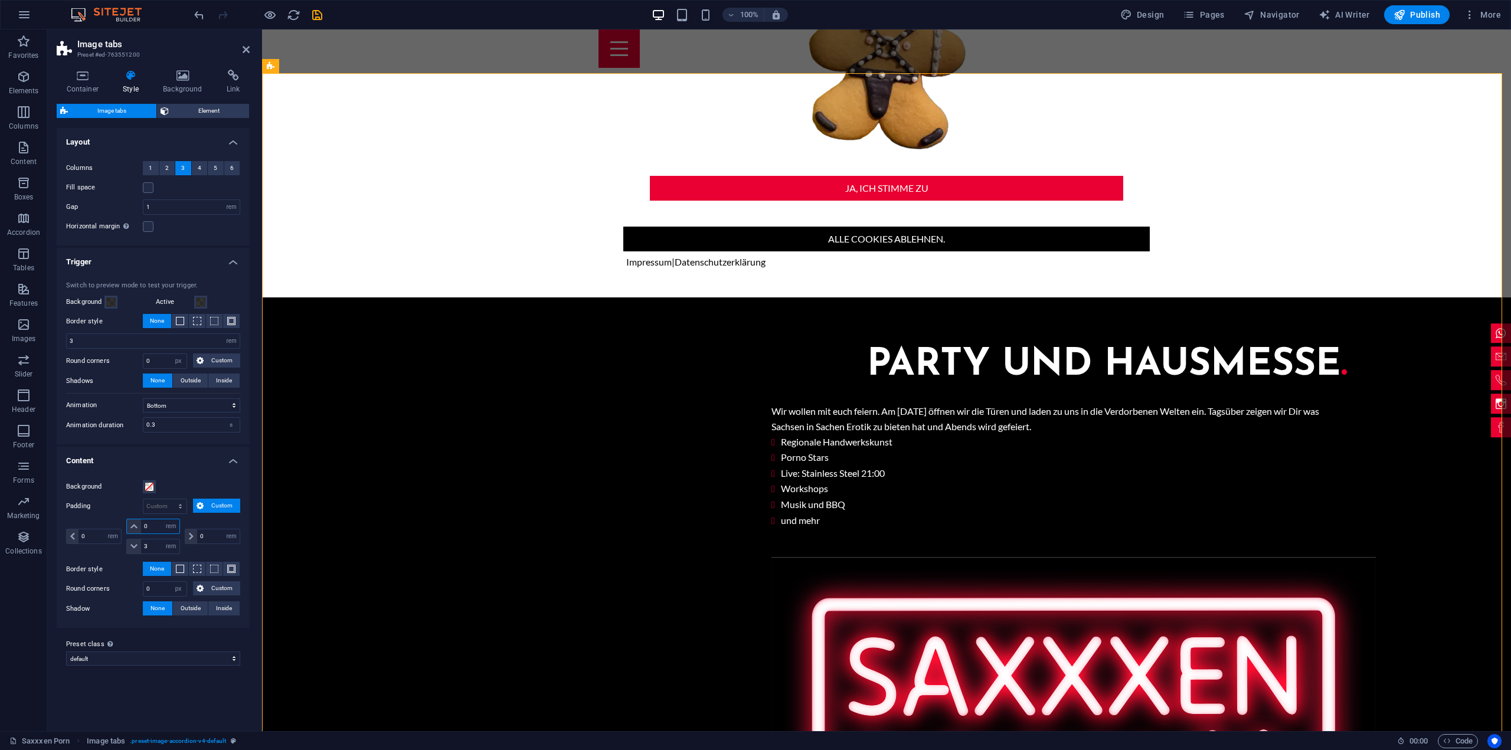
drag, startPoint x: 151, startPoint y: 521, endPoint x: 139, endPoint y: 521, distance: 11.2
click at [139, 521] on div "0 px rem % vh vw" at bounding box center [152, 526] width 53 height 15
type input "1"
click at [273, 16] on icon "button" at bounding box center [270, 15] width 14 height 14
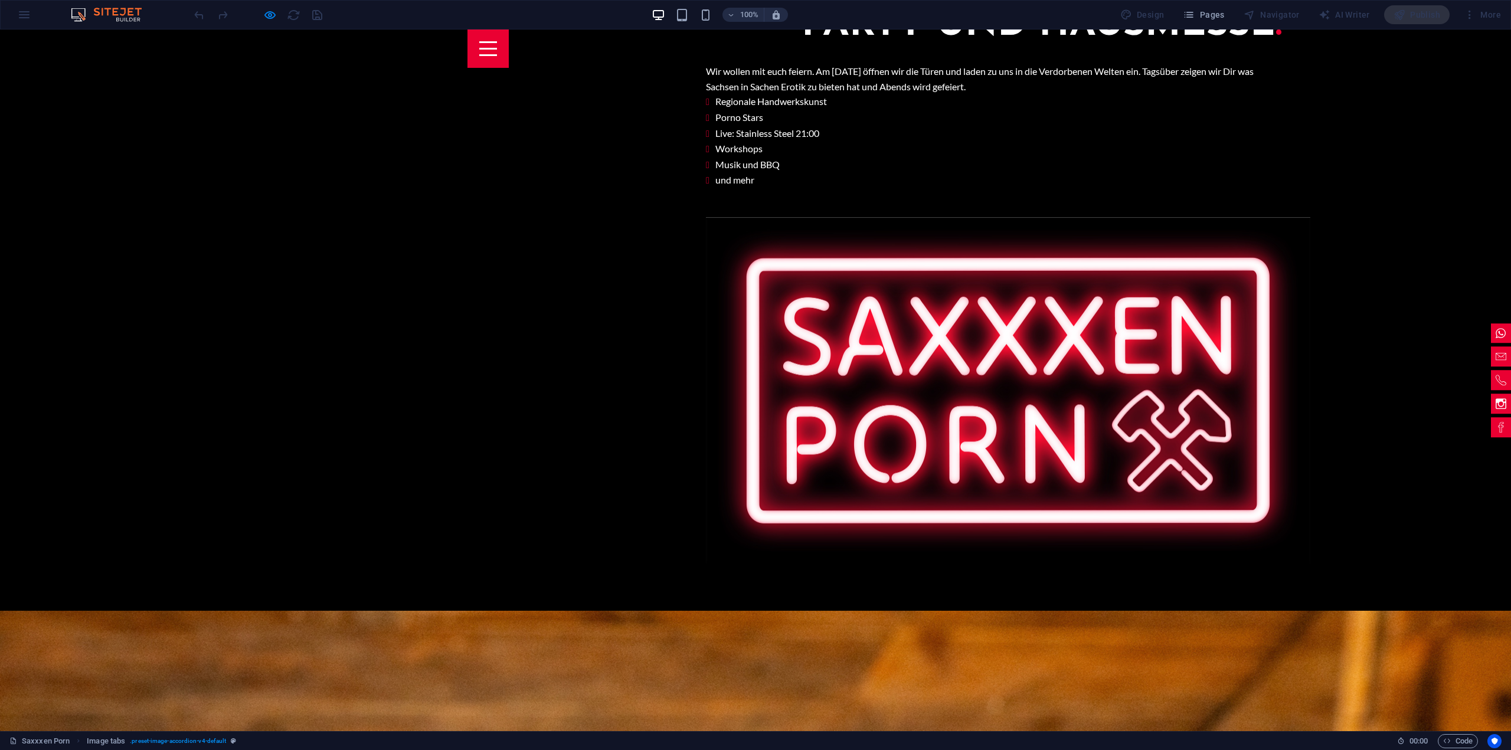
click at [269, 14] on icon "button" at bounding box center [270, 15] width 14 height 14
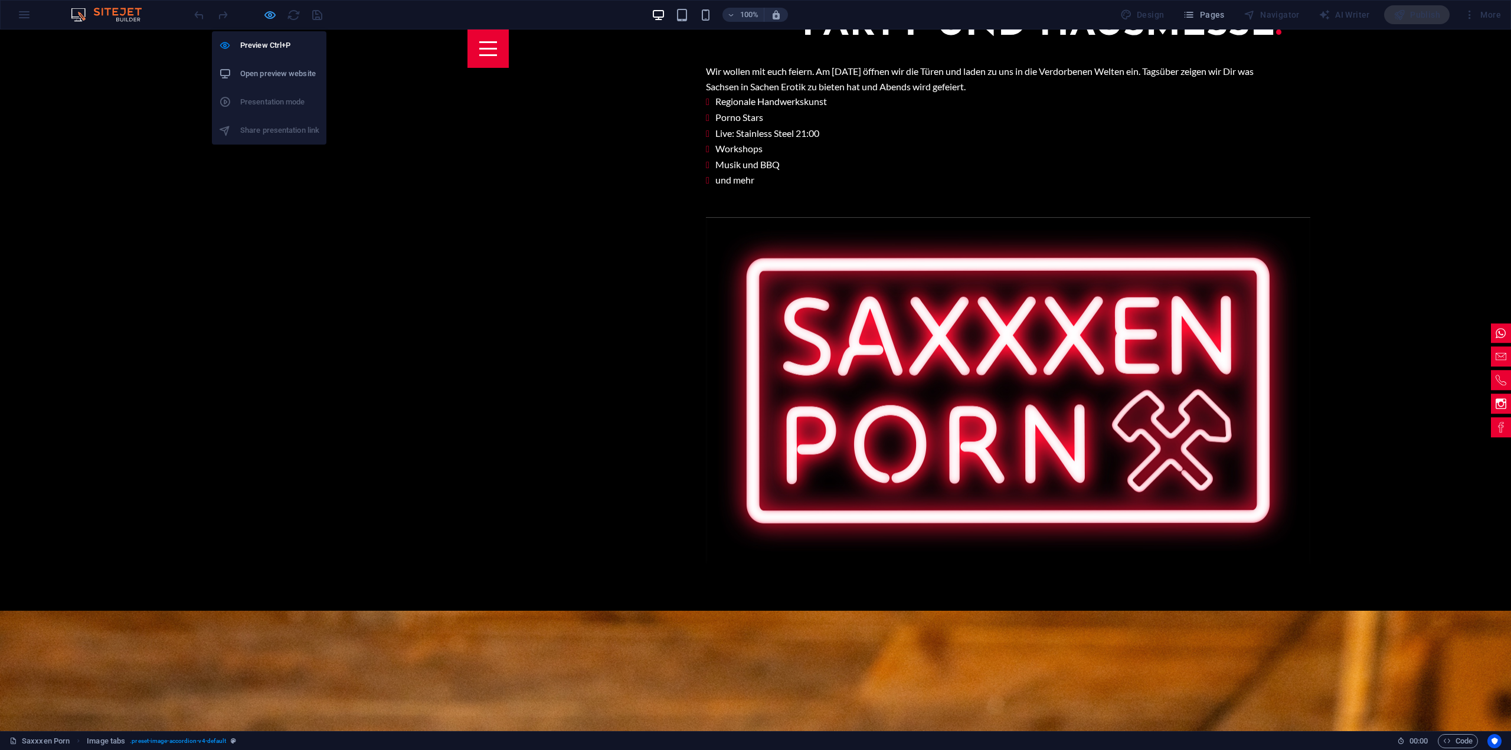
select select "rem"
select select "px"
select select "rem"
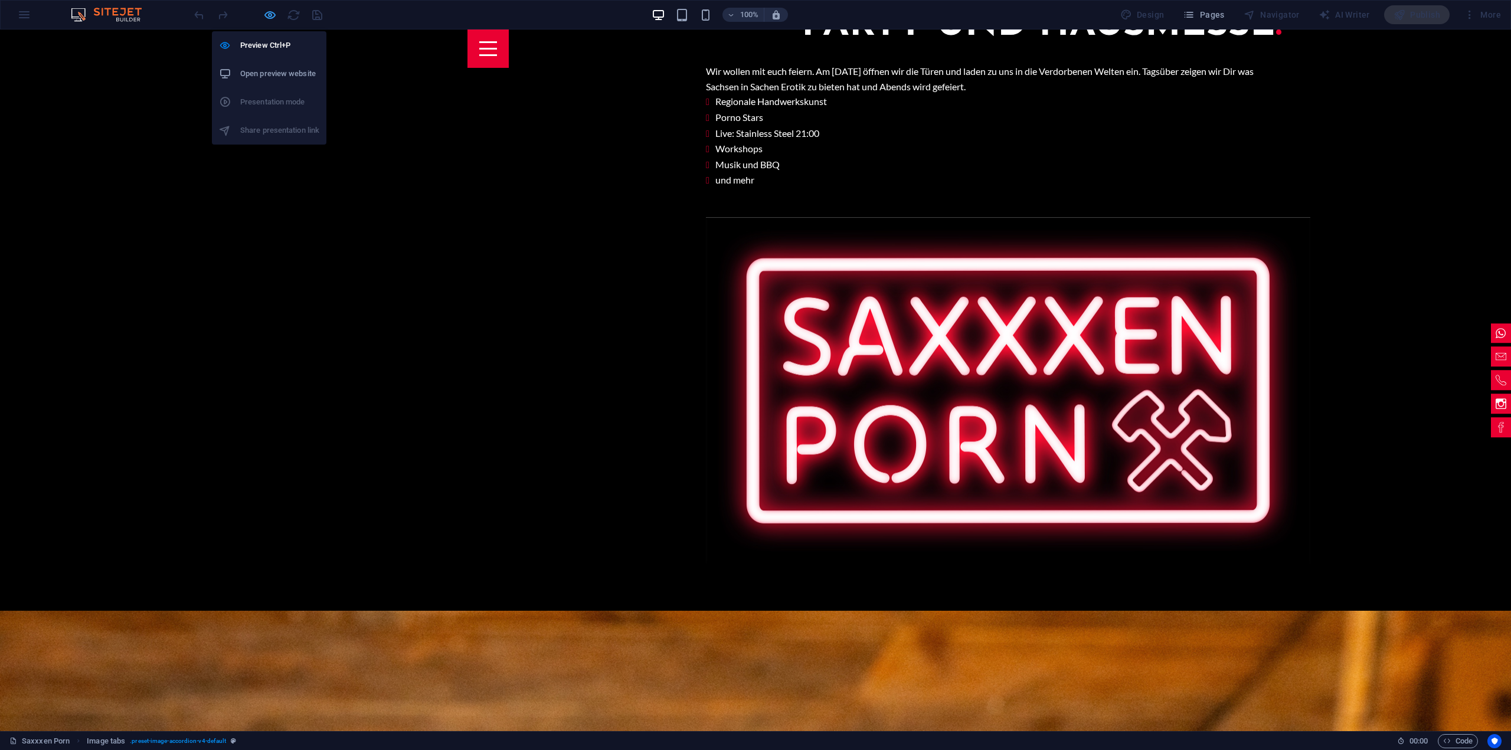
select select "rem"
select select "px"
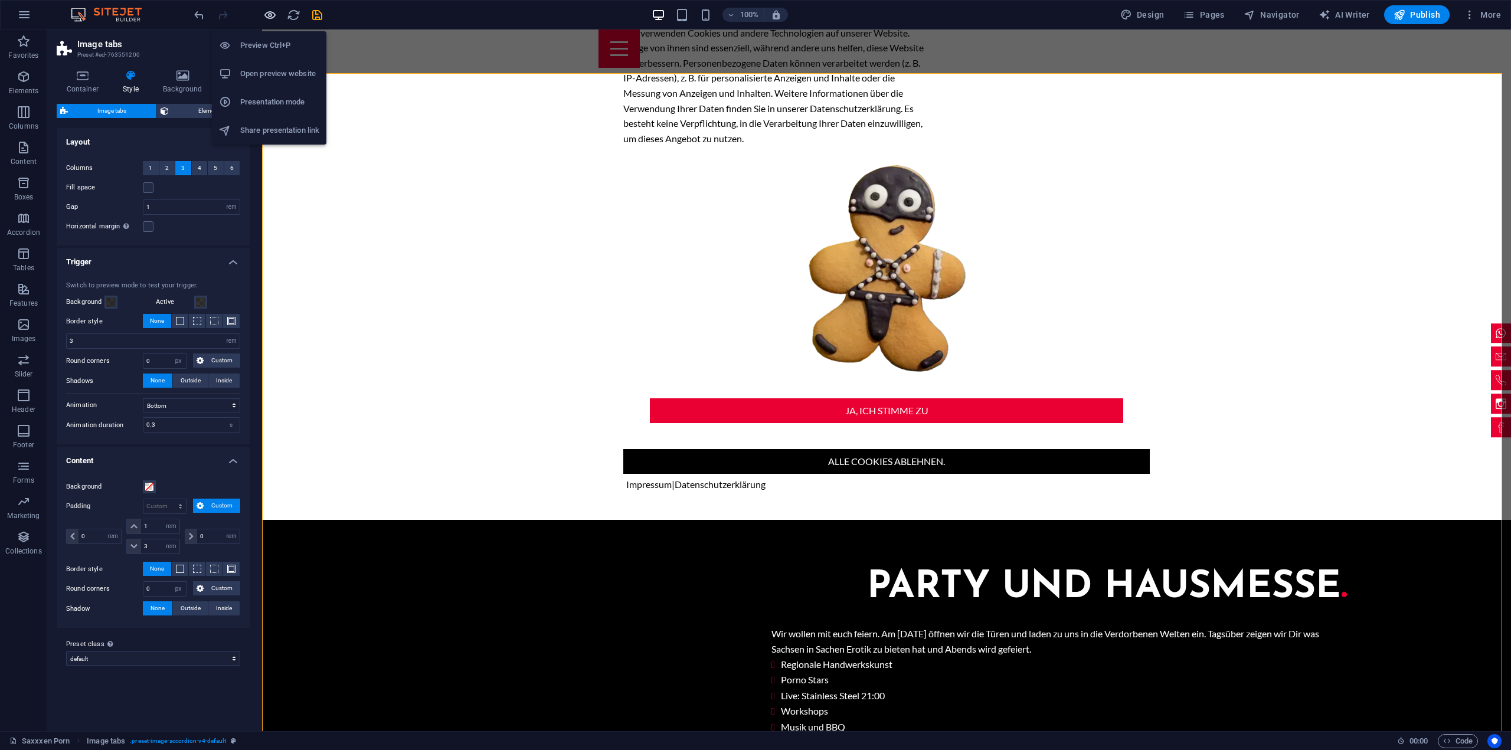
scroll to position [1627, 0]
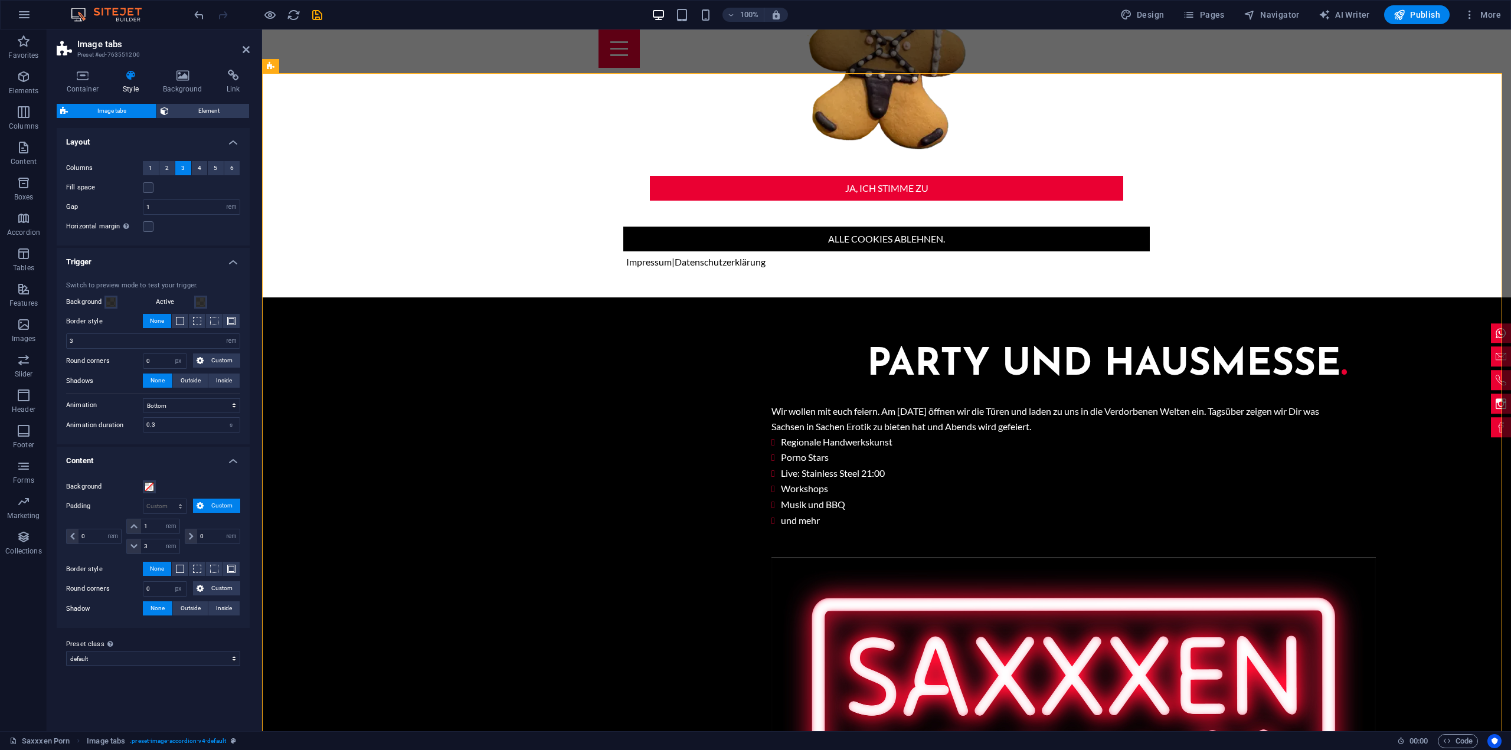
click at [222, 507] on span "Custom" at bounding box center [222, 506] width 30 height 14
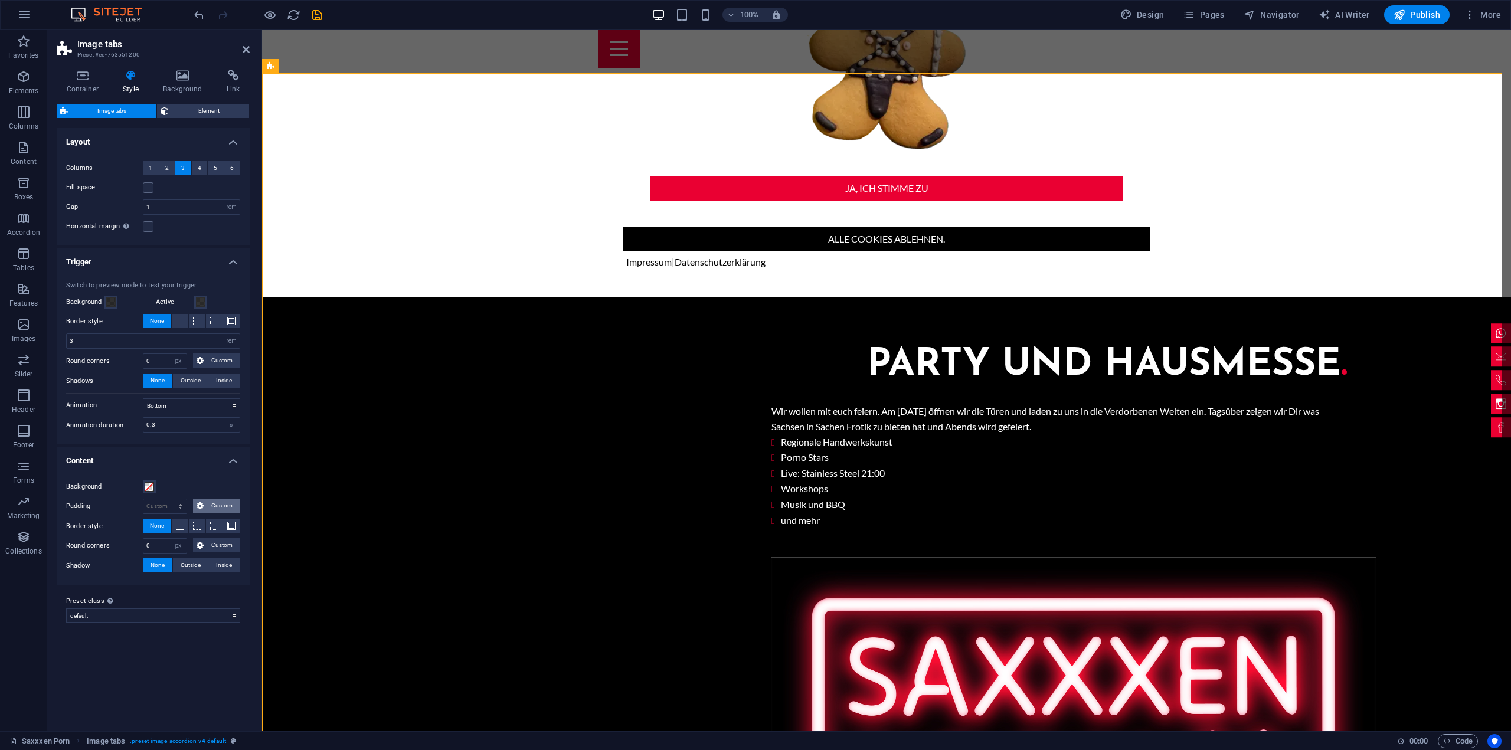
click at [222, 507] on span "Custom" at bounding box center [222, 506] width 30 height 14
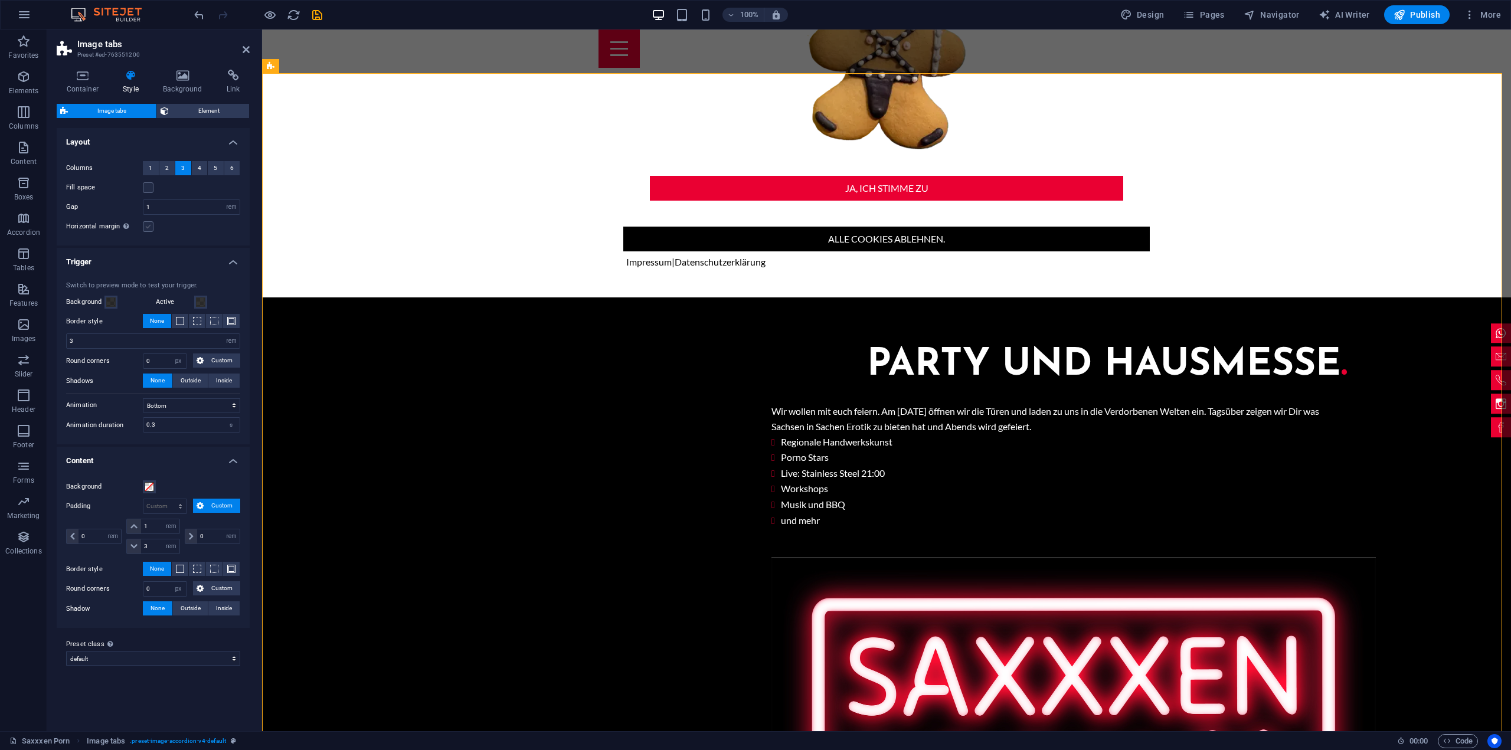
click at [143, 225] on label at bounding box center [148, 226] width 11 height 11
click at [0, 0] on input "Horizontal margin Only if the containers "Content width" is not set to "Default"" at bounding box center [0, 0] width 0 height 0
click at [274, 14] on icon "button" at bounding box center [270, 15] width 14 height 14
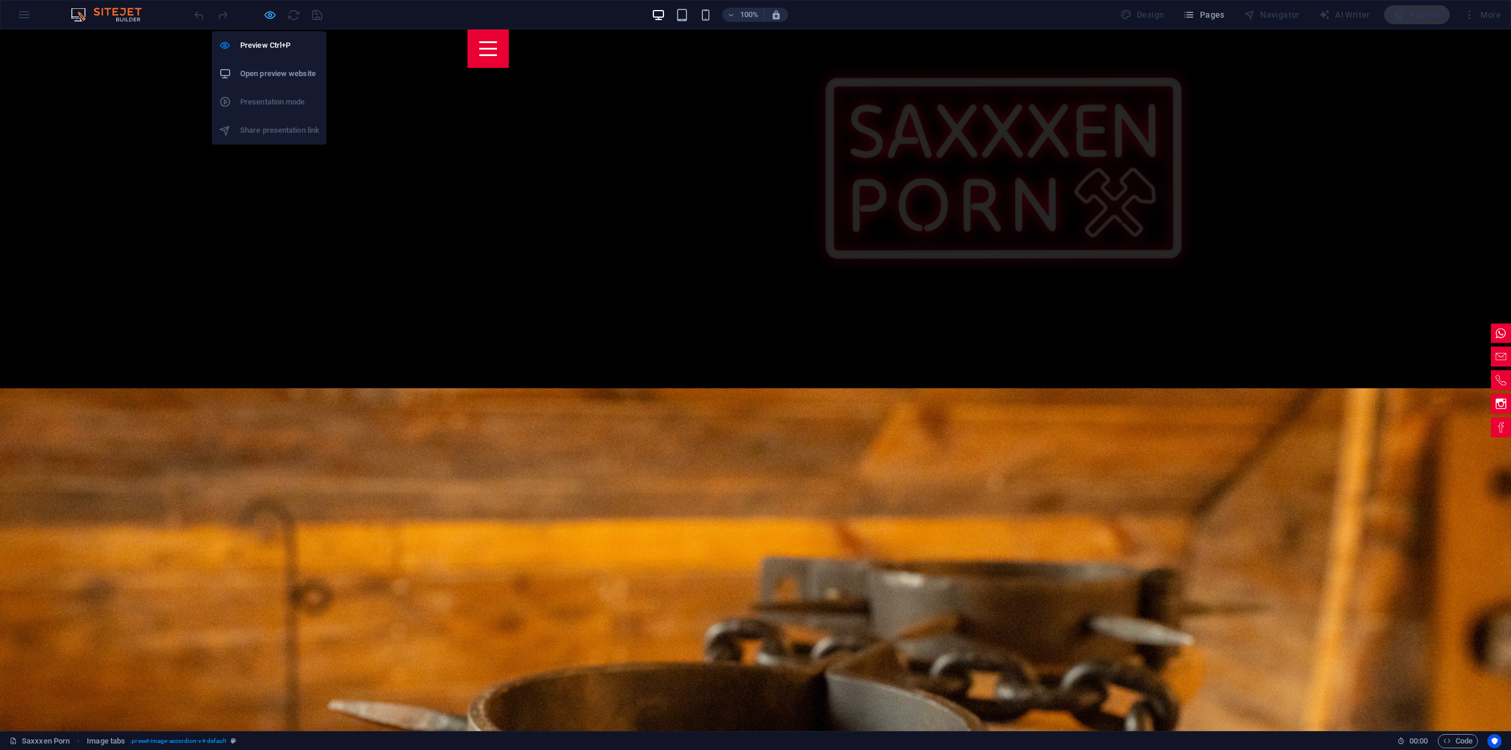
scroll to position [1405, 0]
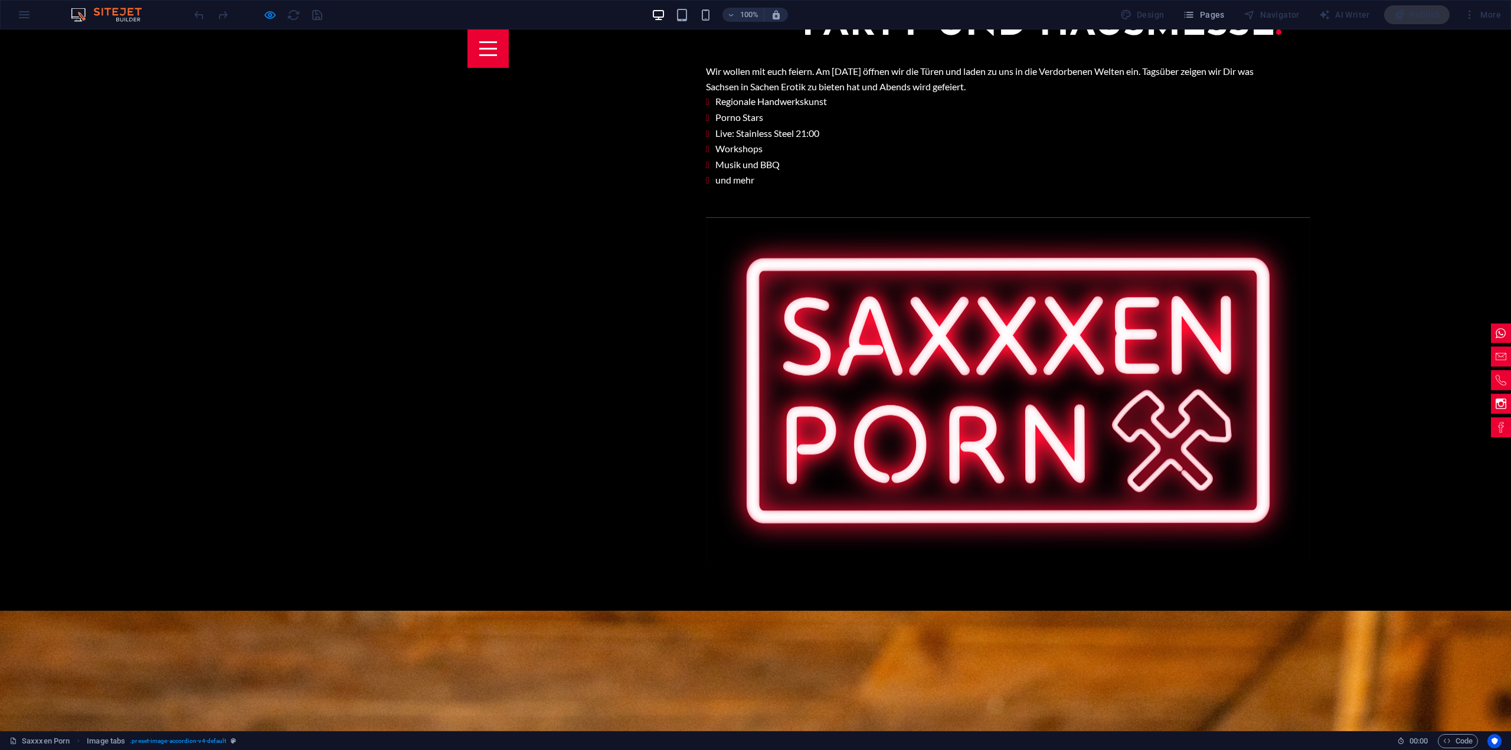
click at [271, 21] on icon "button" at bounding box center [270, 15] width 14 height 14
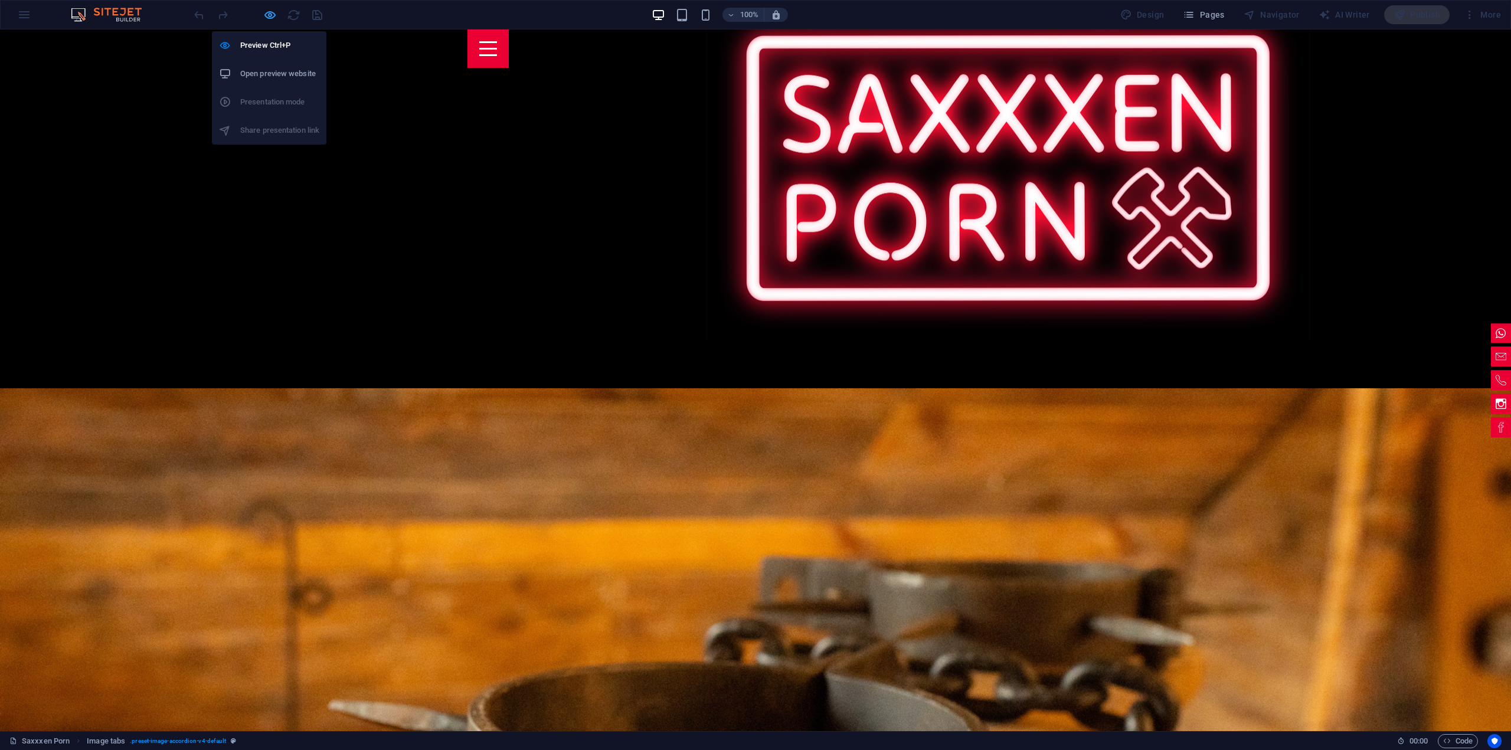
select select "rem"
select select "px"
select select "rem"
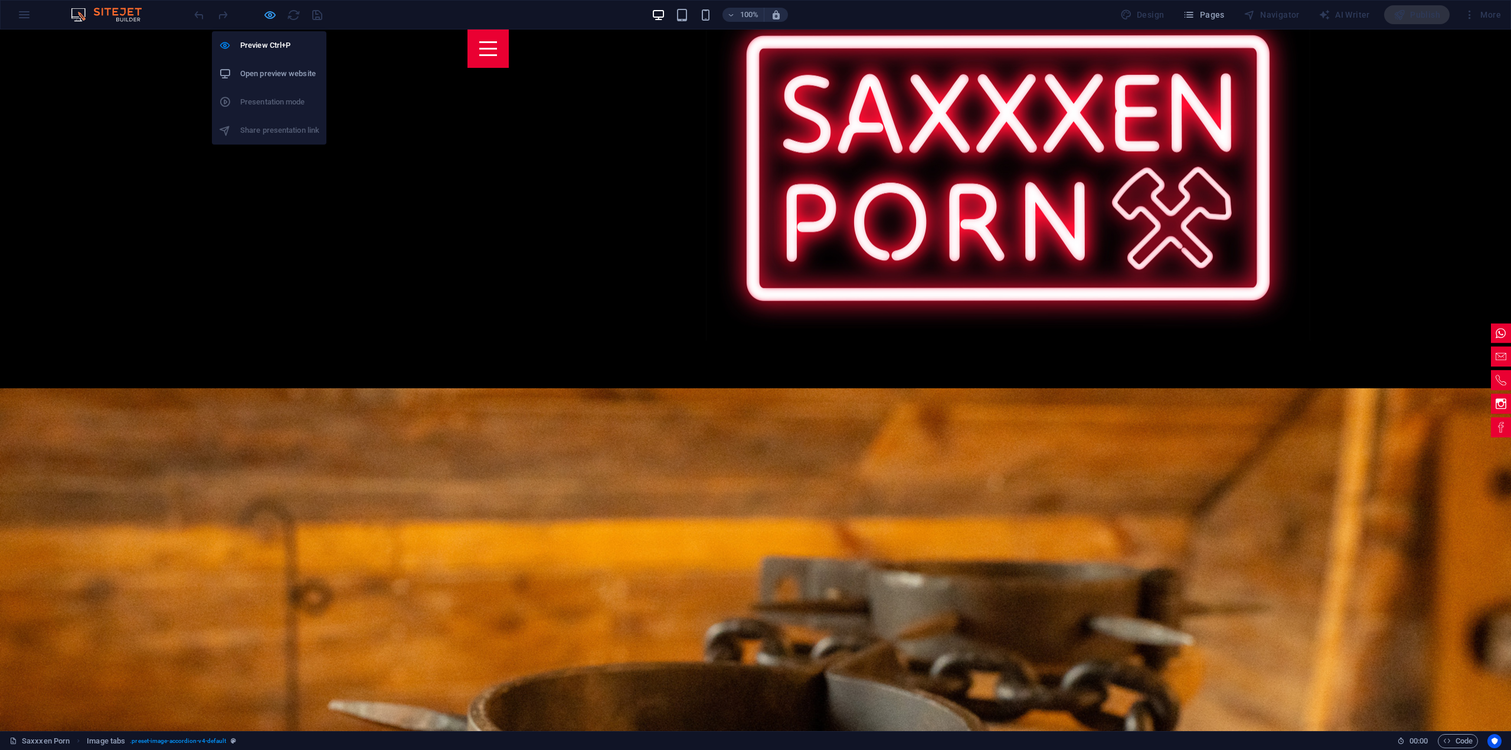
select select "rem"
select select "px"
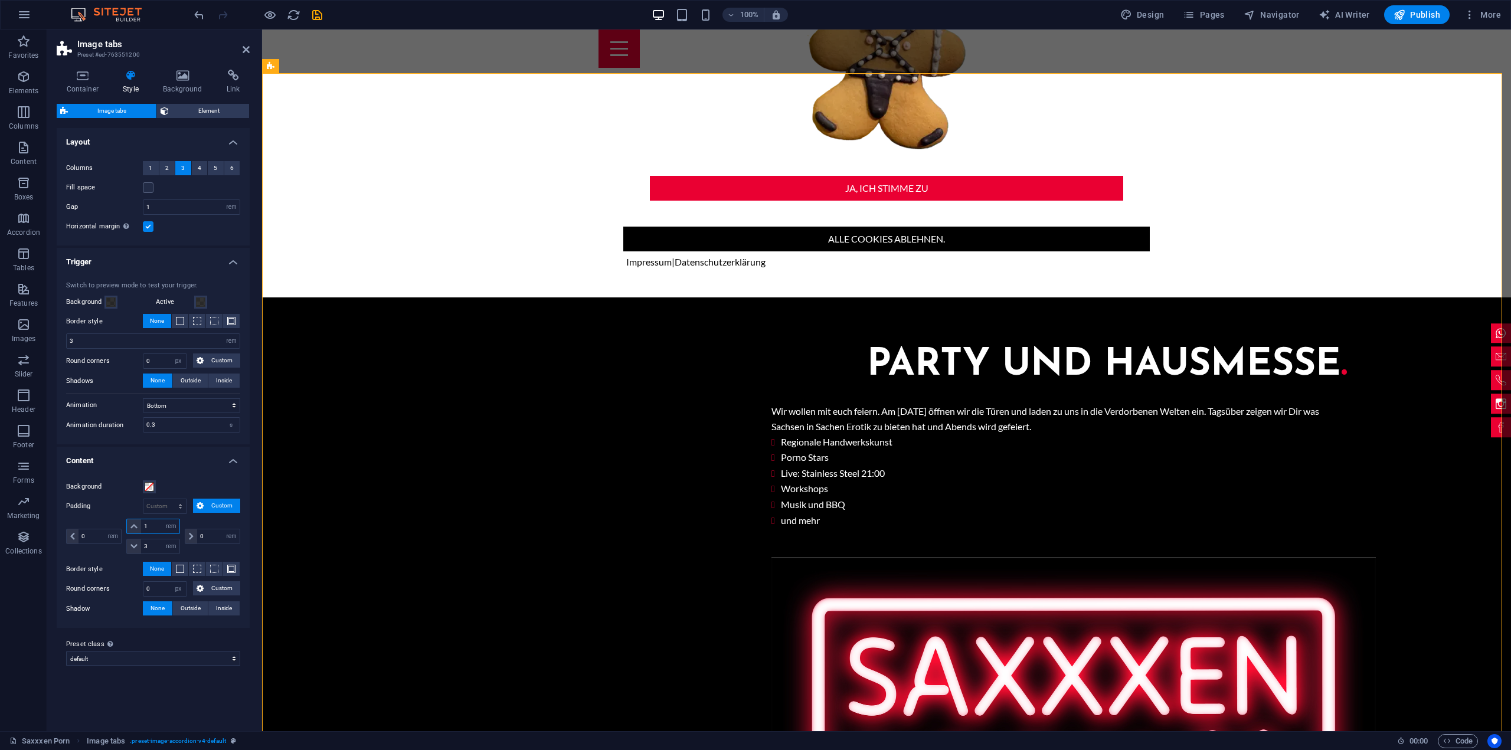
drag, startPoint x: 146, startPoint y: 519, endPoint x: 140, endPoint y: 520, distance: 5.9
click at [140, 519] on div "1 px rem % vh vw" at bounding box center [152, 526] width 53 height 15
type input "0"
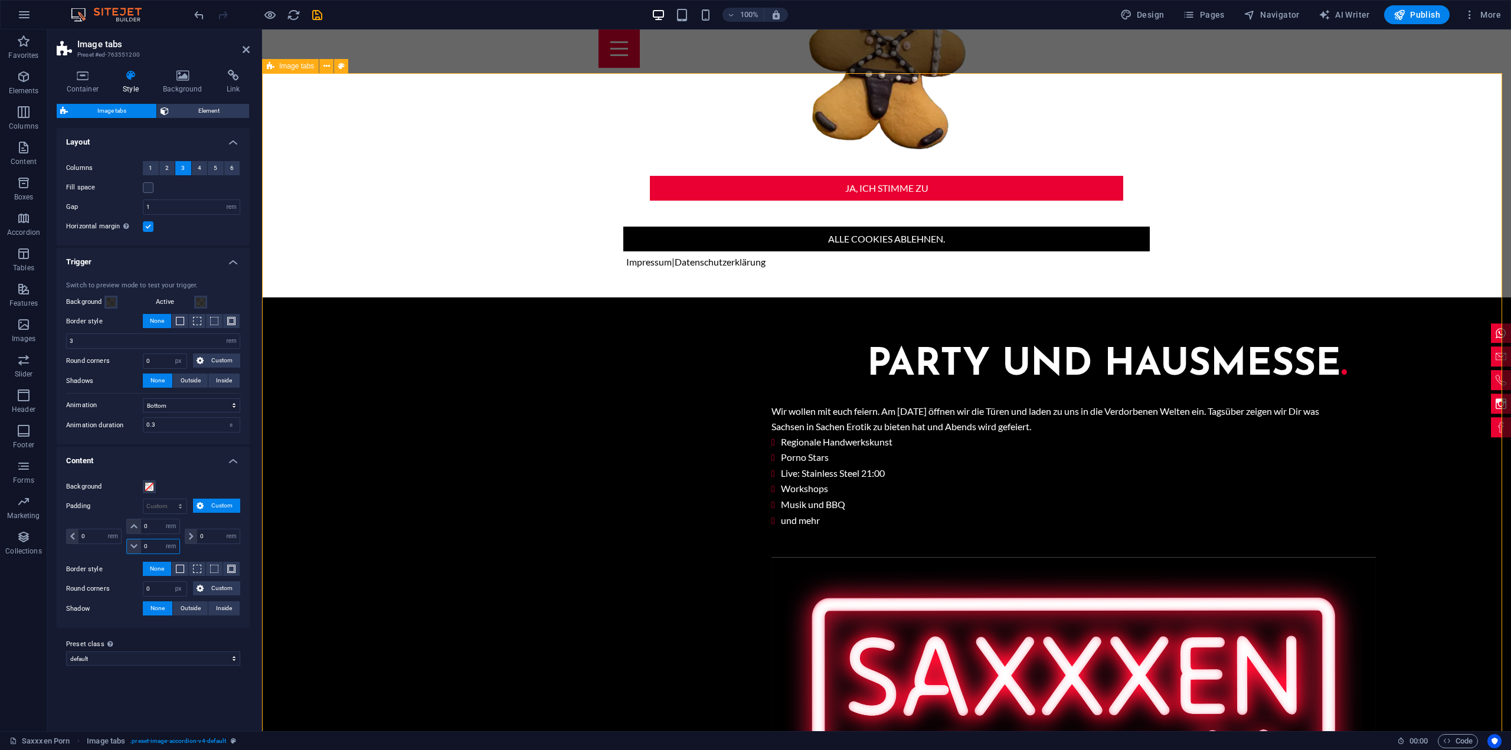
select select "rem"
click at [214, 660] on select "default Add preset class" at bounding box center [153, 659] width 174 height 14
click at [66, 652] on select "default Add preset class" at bounding box center [153, 659] width 174 height 14
select select "preset-image-accordion-v4-default"
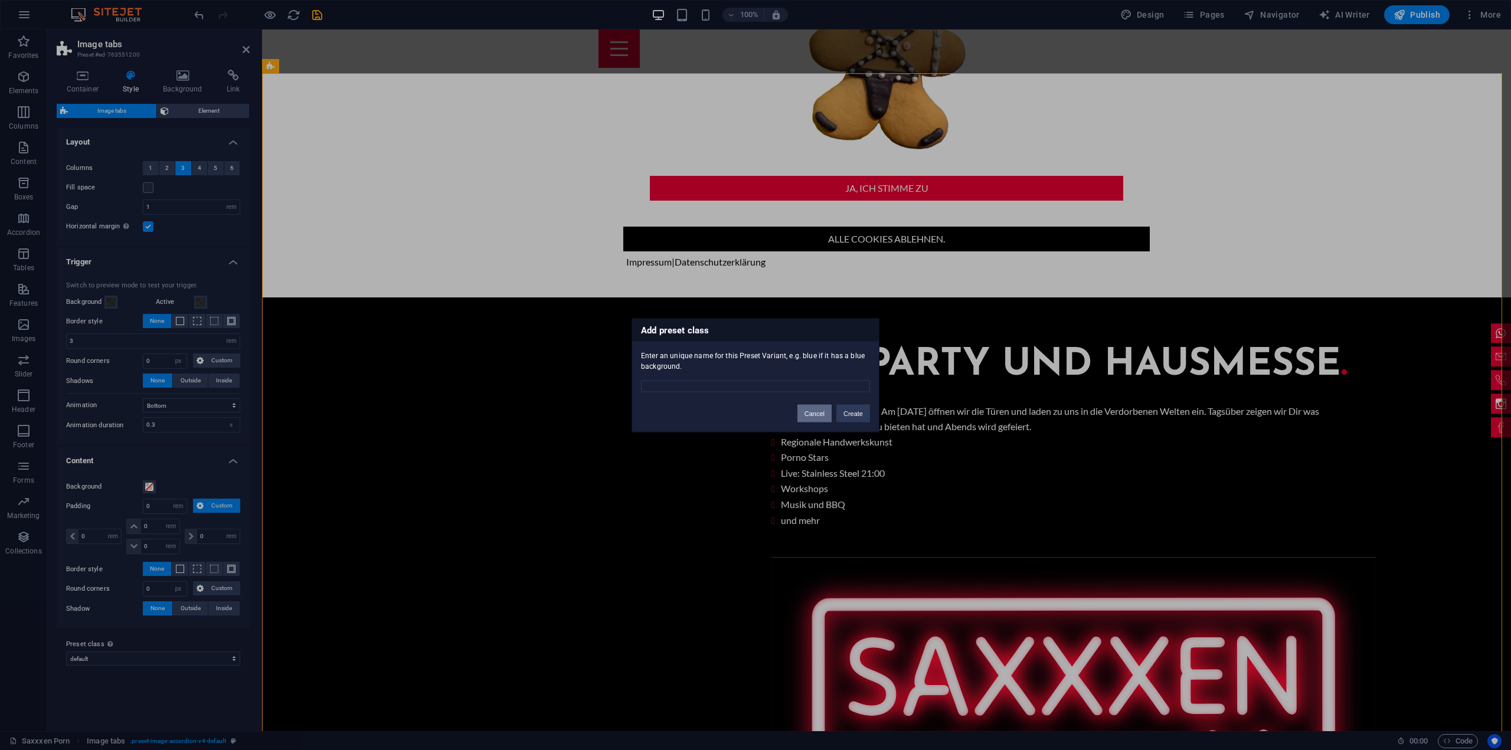
click at [823, 419] on button "Cancel" at bounding box center [814, 413] width 34 height 18
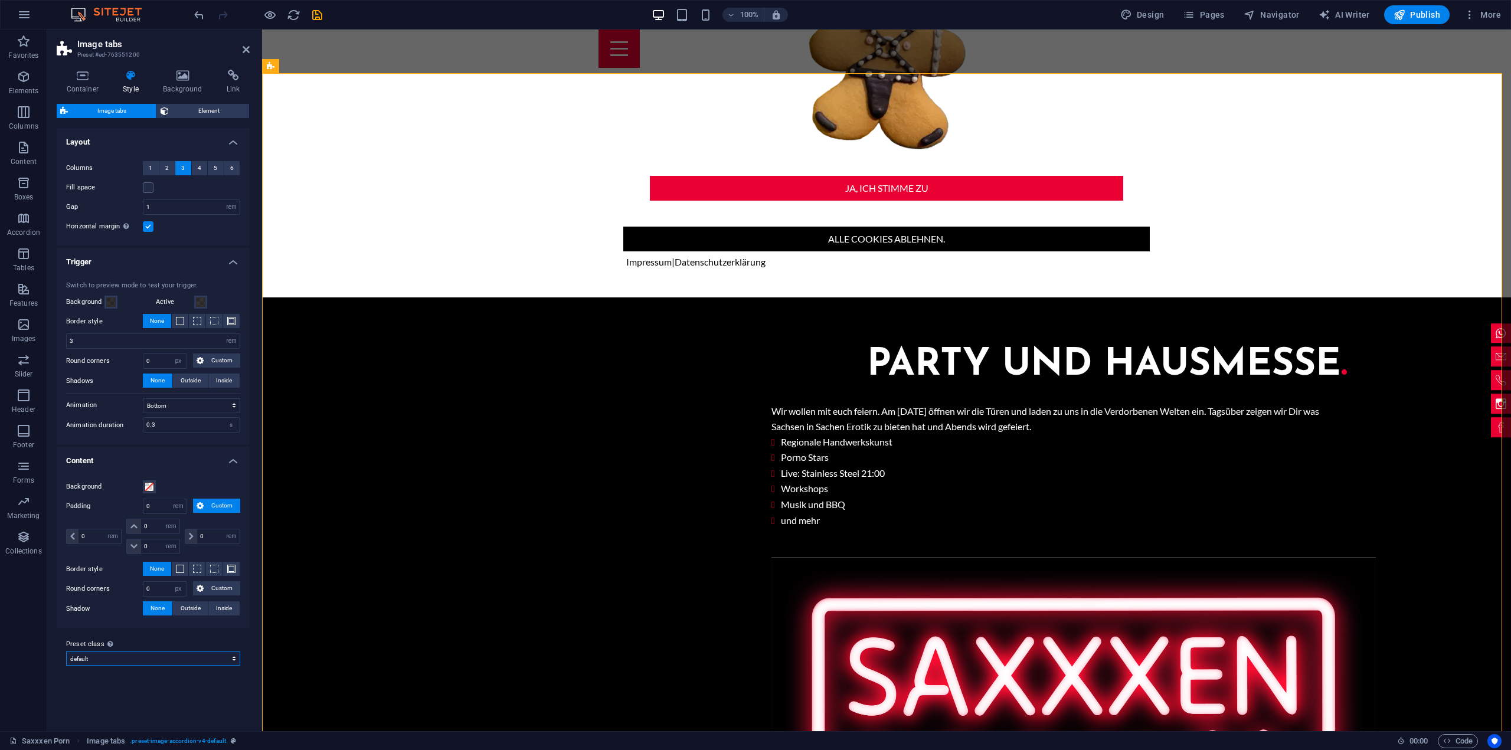
click at [194, 656] on select "default Add preset class" at bounding box center [153, 659] width 174 height 14
click at [66, 652] on select "default Add preset class" at bounding box center [153, 659] width 174 height 14
click at [201, 171] on span "4" at bounding box center [200, 168] width 4 height 14
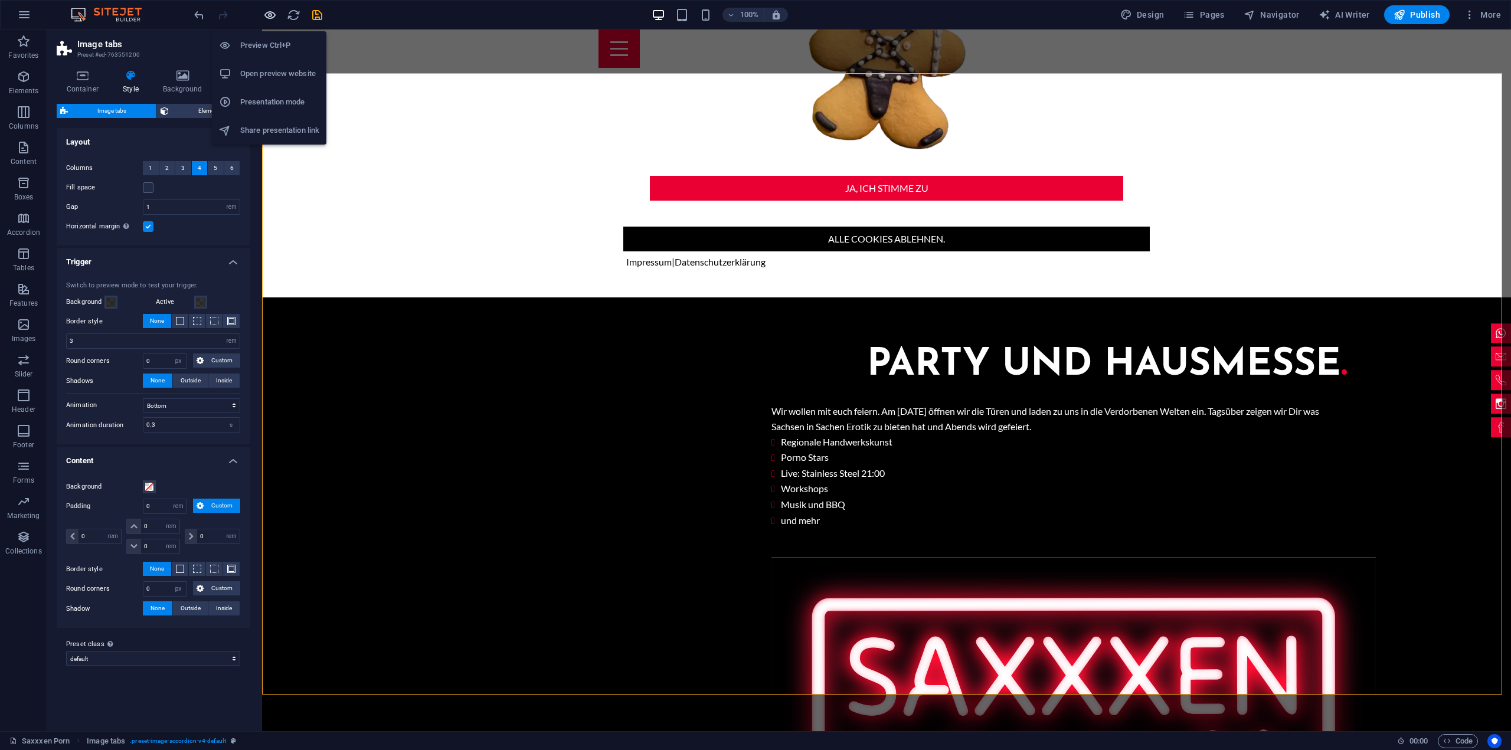
click at [270, 16] on icon "button" at bounding box center [270, 15] width 14 height 14
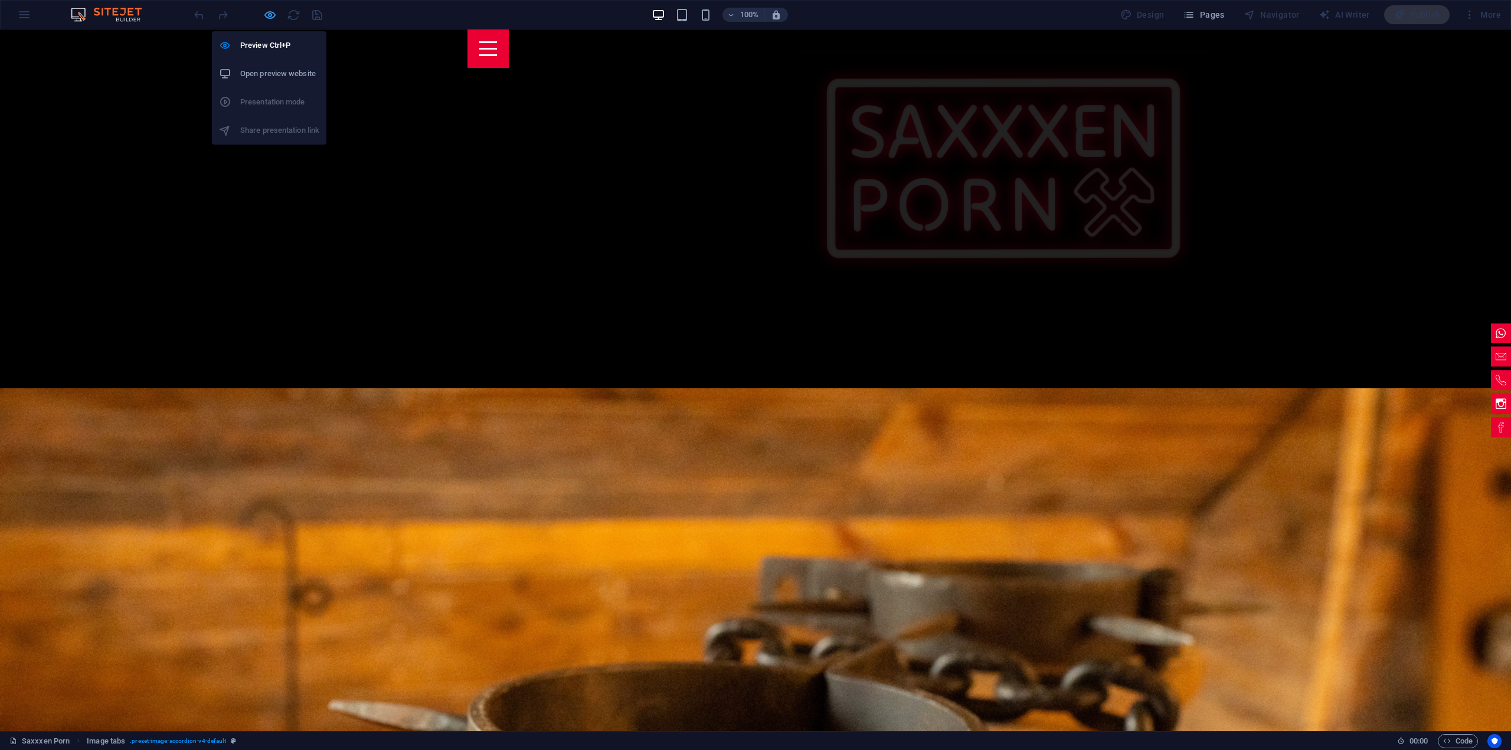
scroll to position [1405, 0]
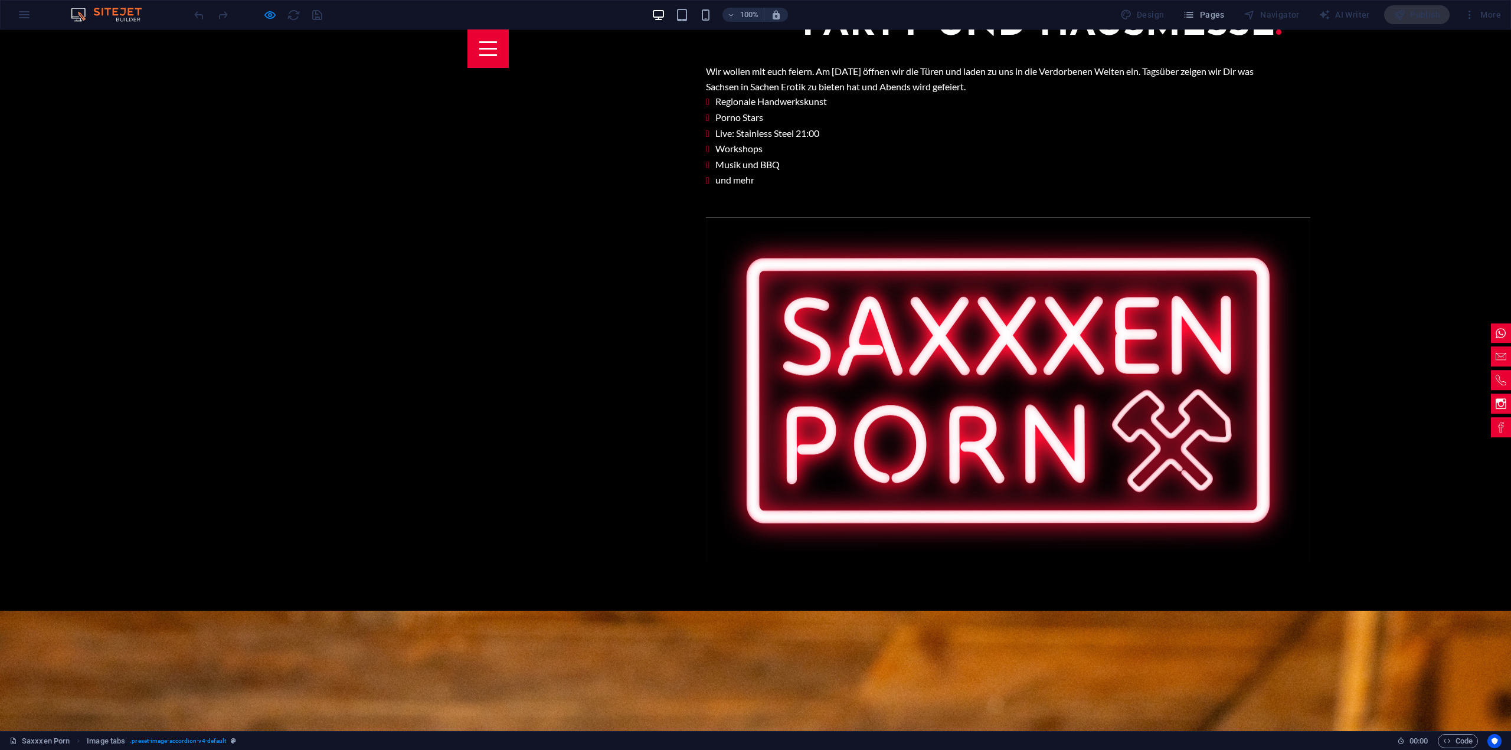
click at [269, 18] on icon "button" at bounding box center [270, 15] width 14 height 14
select select "rem"
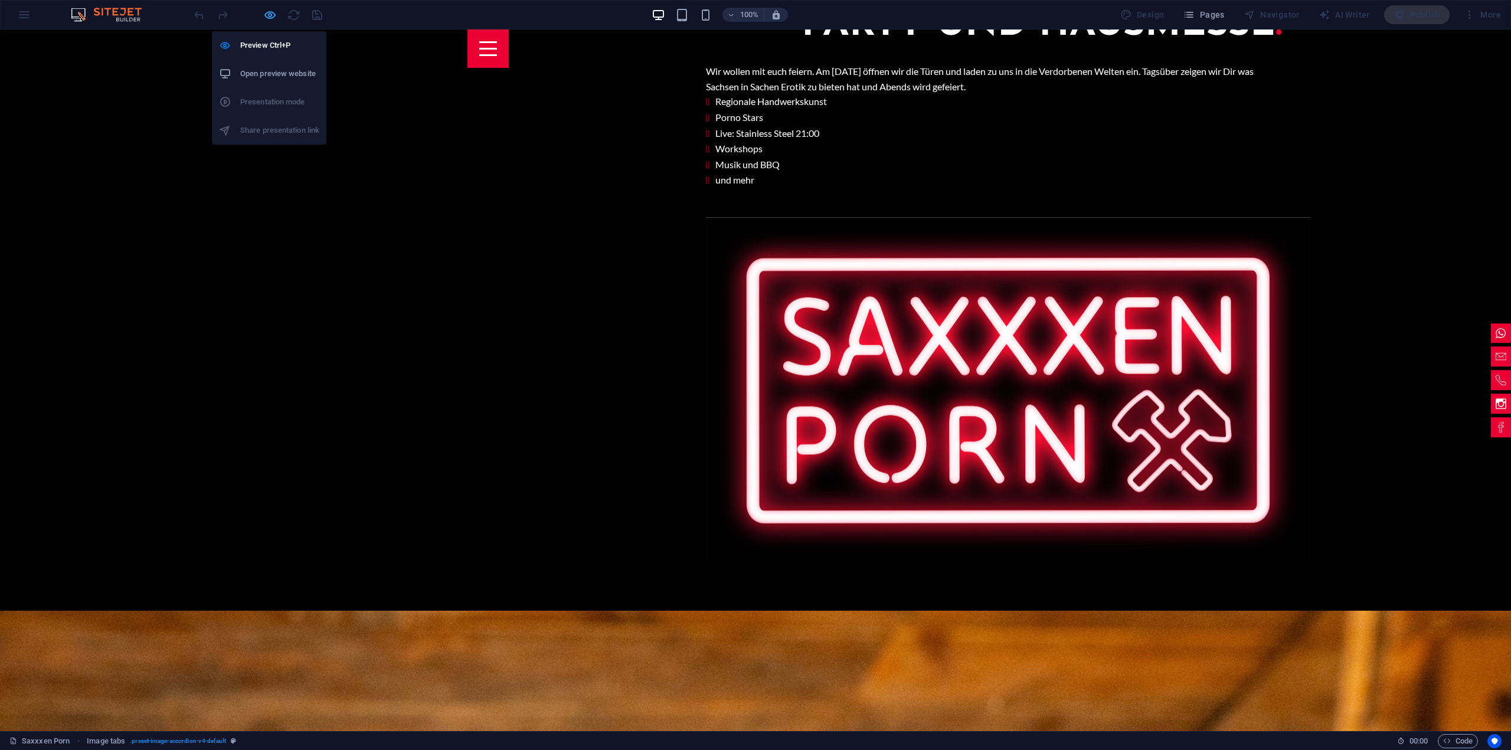
select select "px"
select select "rem"
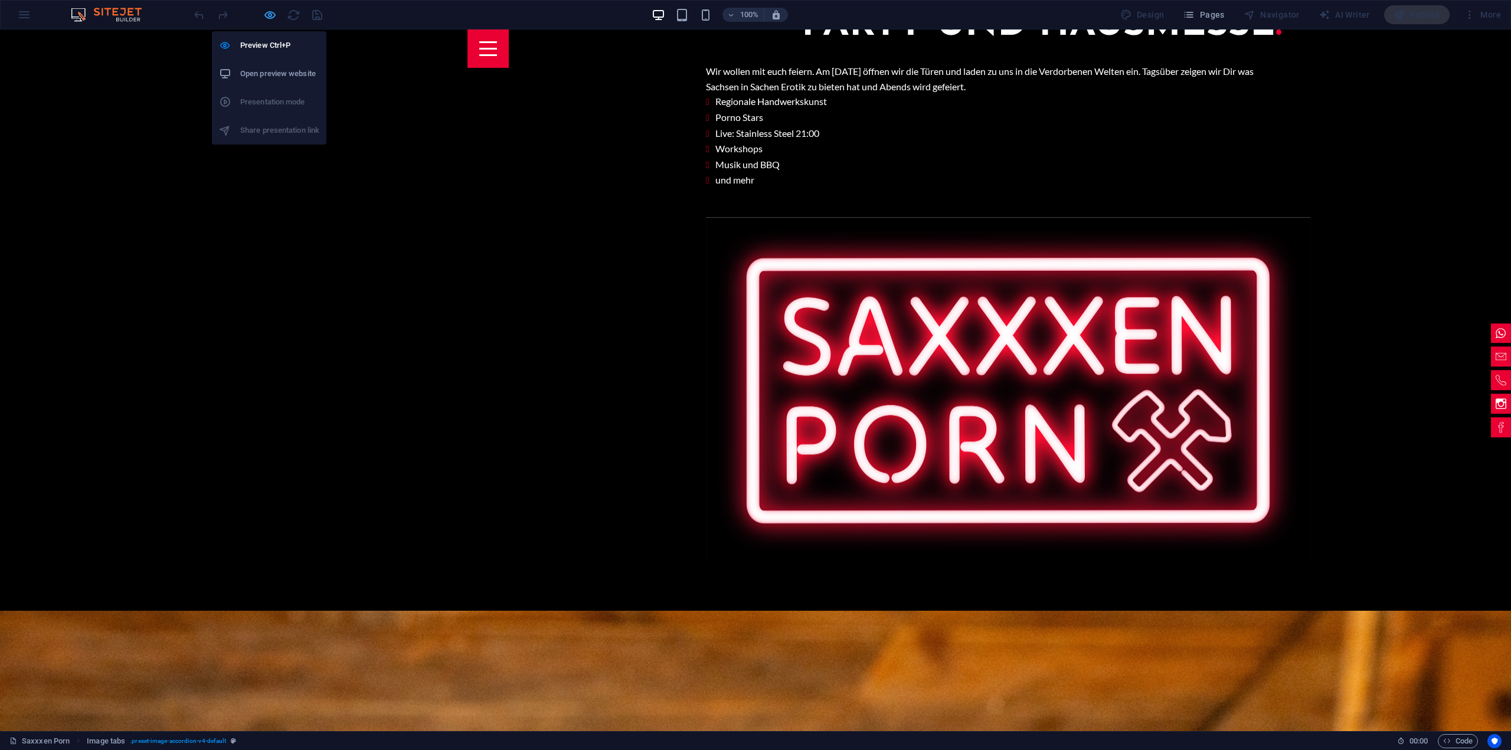
select select "rem"
select select "px"
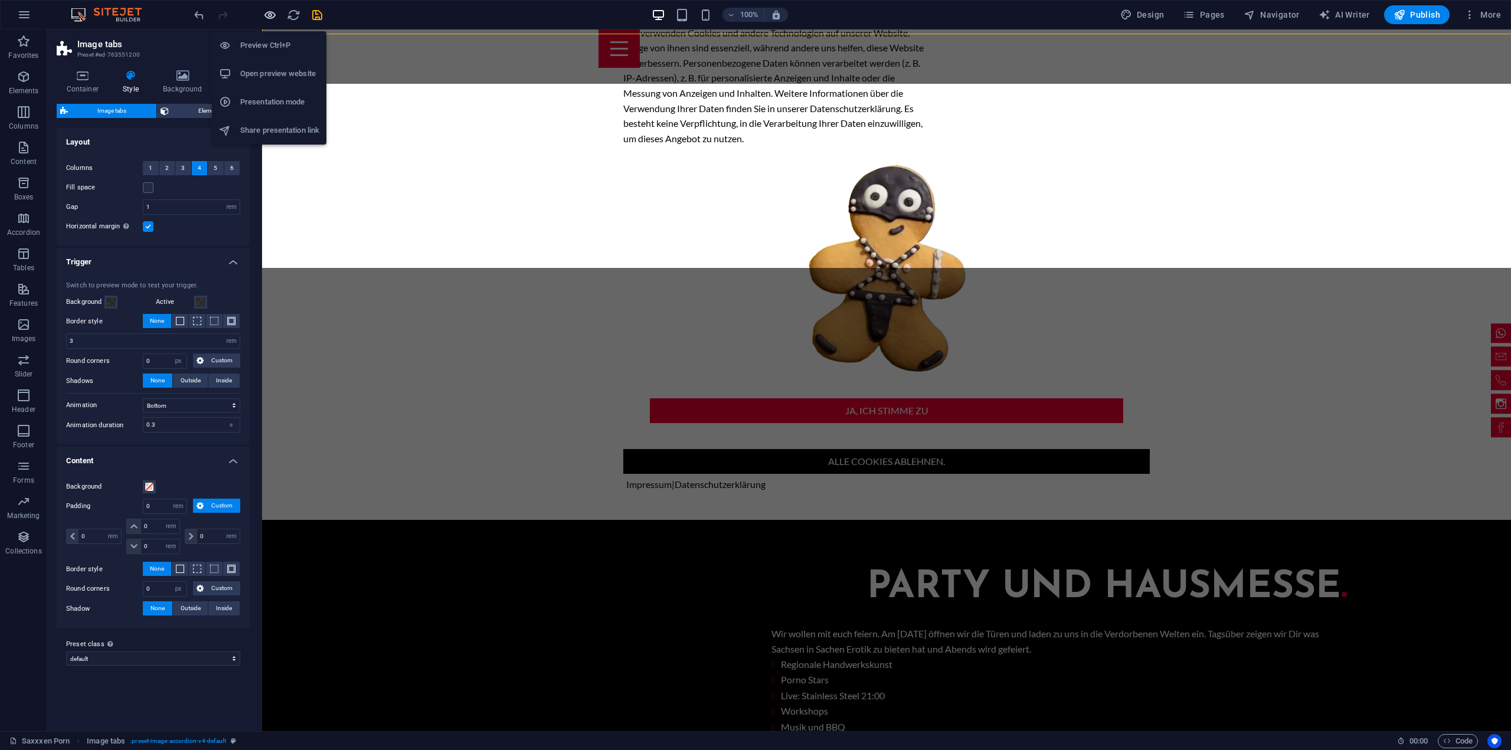
scroll to position [1627, 0]
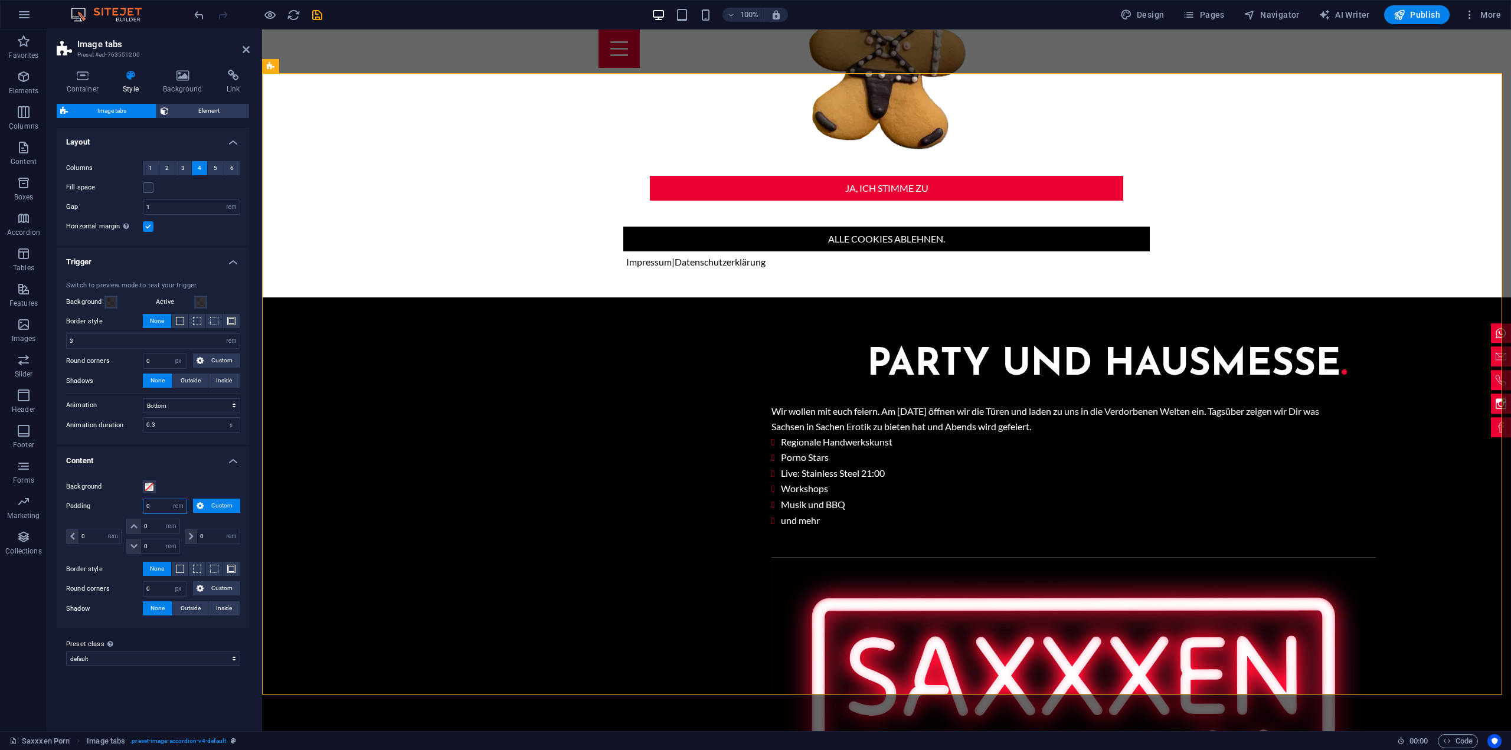
drag, startPoint x: 153, startPoint y: 507, endPoint x: 139, endPoint y: 503, distance: 14.0
click at [139, 503] on div "Padding 0 px rem % vh vw Custom Custom" at bounding box center [153, 506] width 174 height 15
type input "0"
type input "0.5"
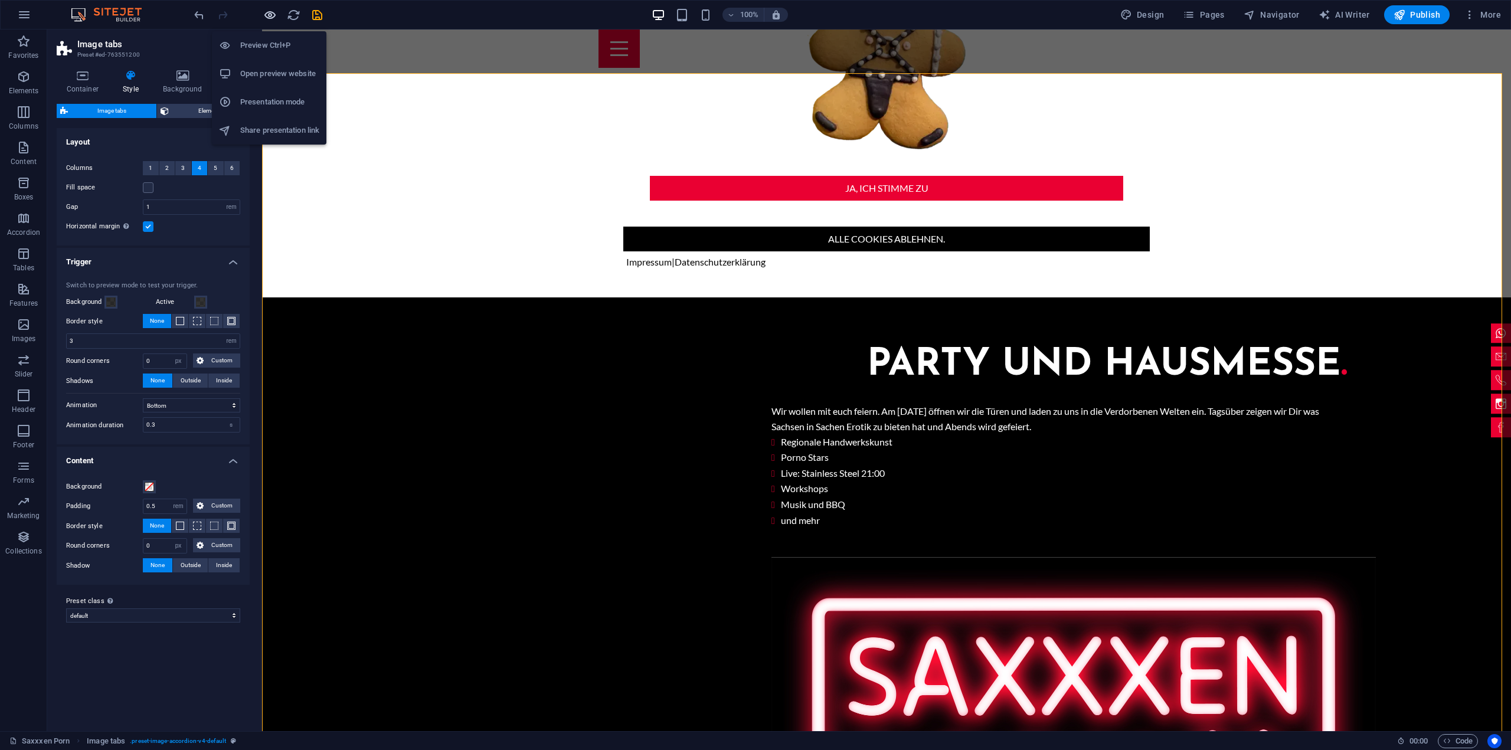
click at [269, 15] on icon "button" at bounding box center [270, 15] width 14 height 14
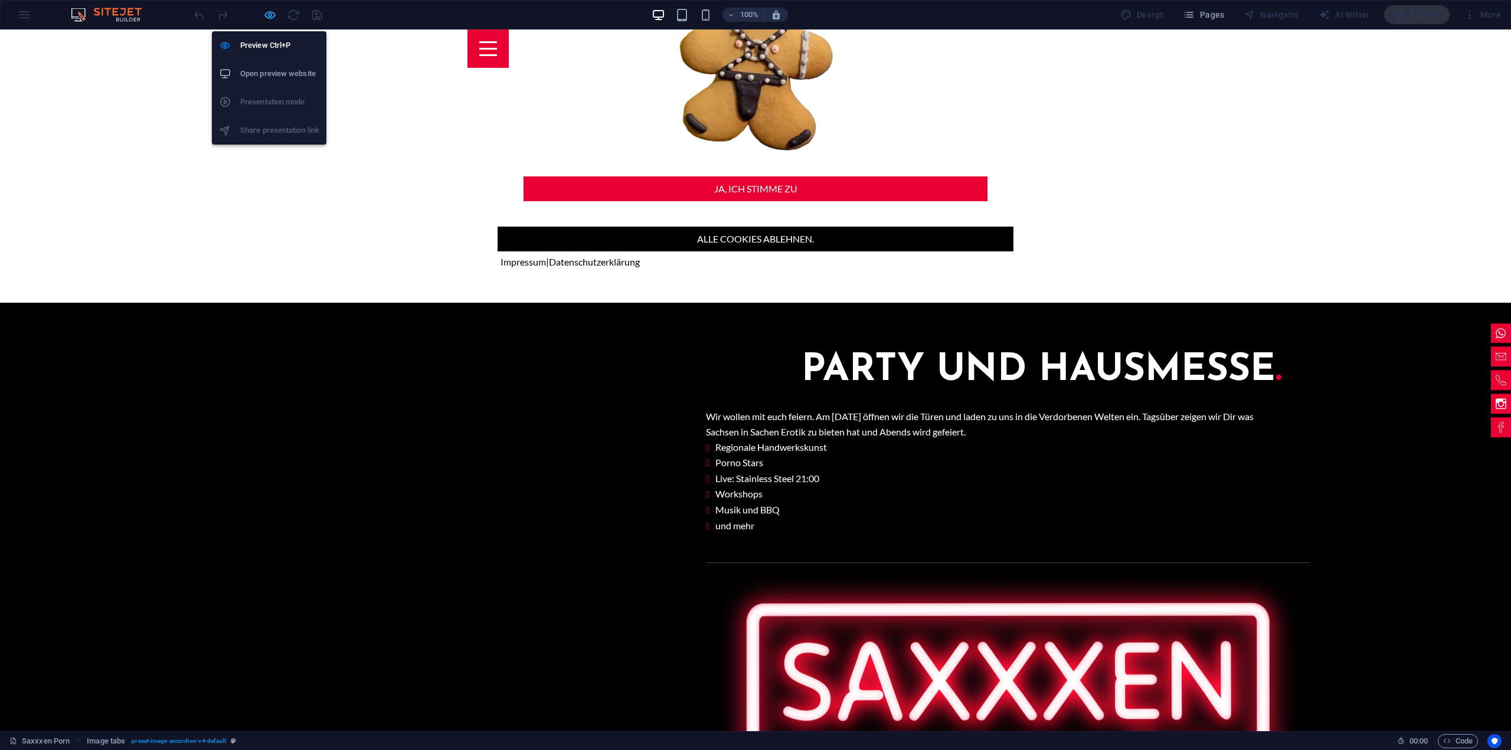
scroll to position [1405, 0]
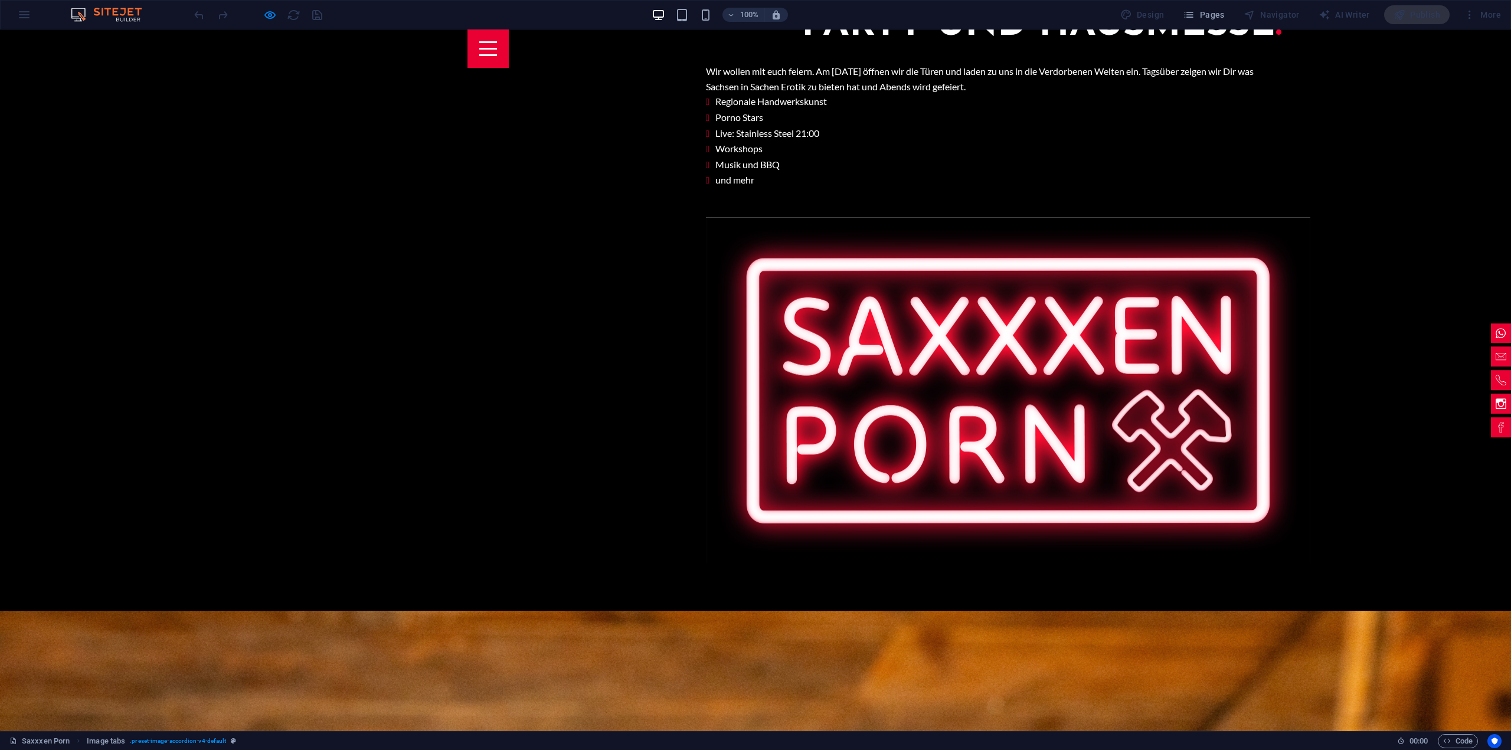
click at [270, 12] on icon "button" at bounding box center [270, 15] width 14 height 14
select select "rem"
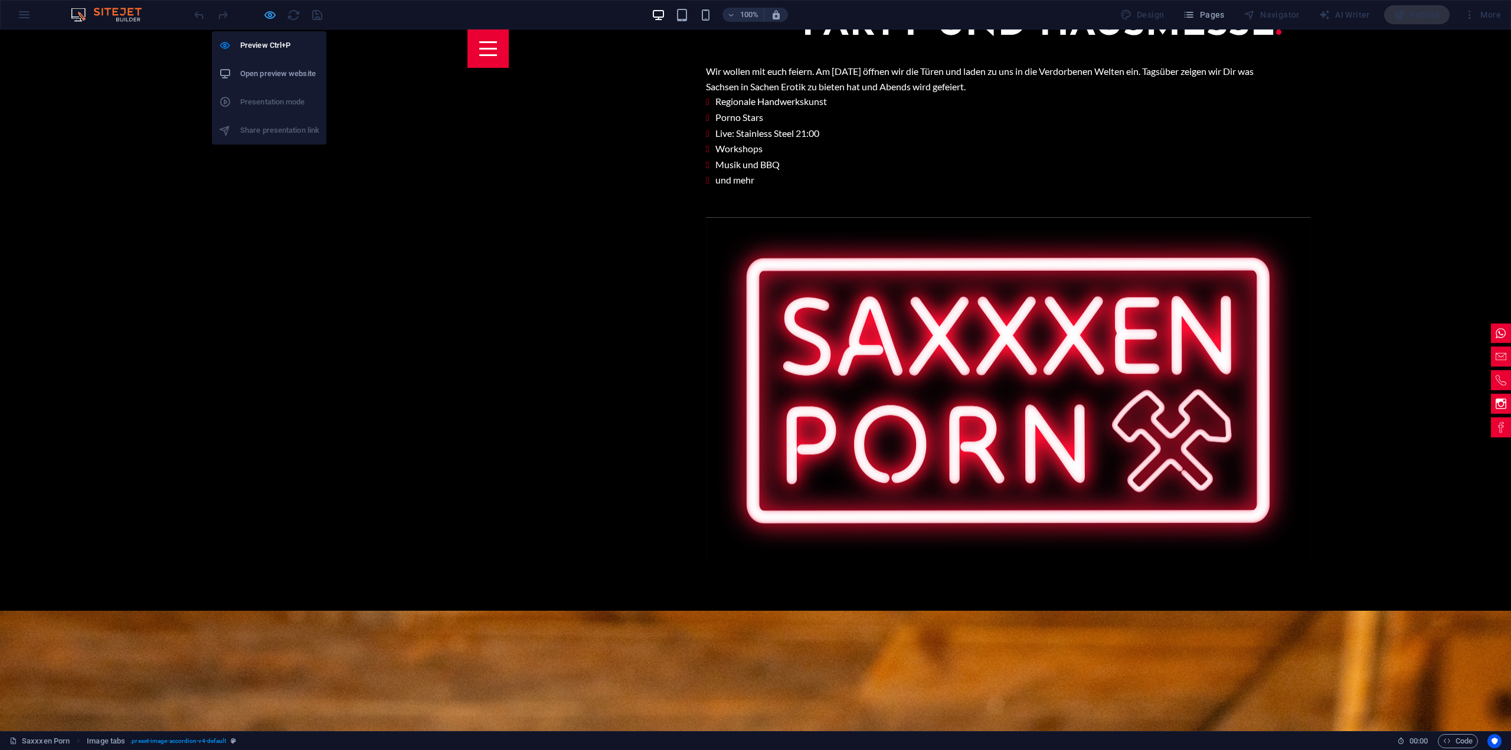
select select "rem"
select select "px"
select select "rem"
select select "px"
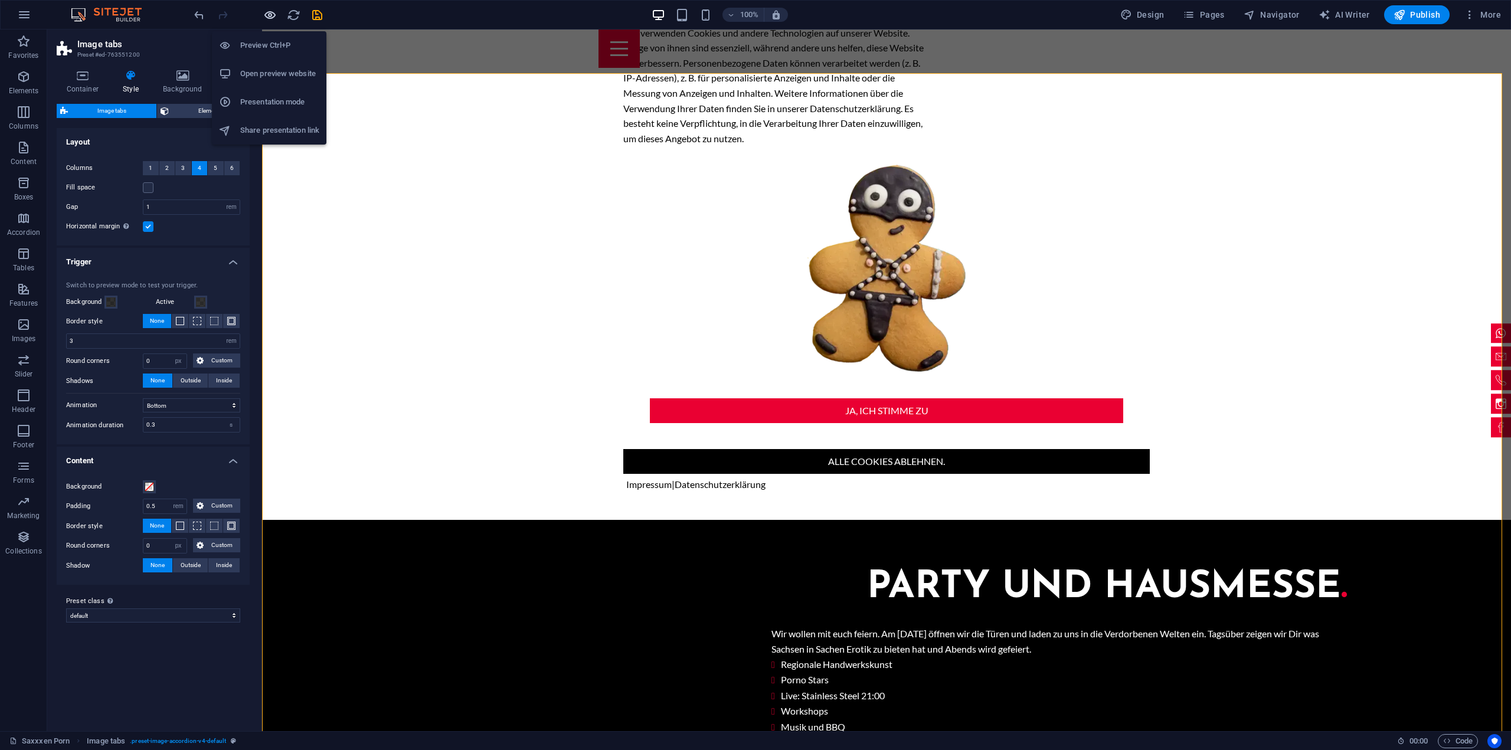
scroll to position [1627, 0]
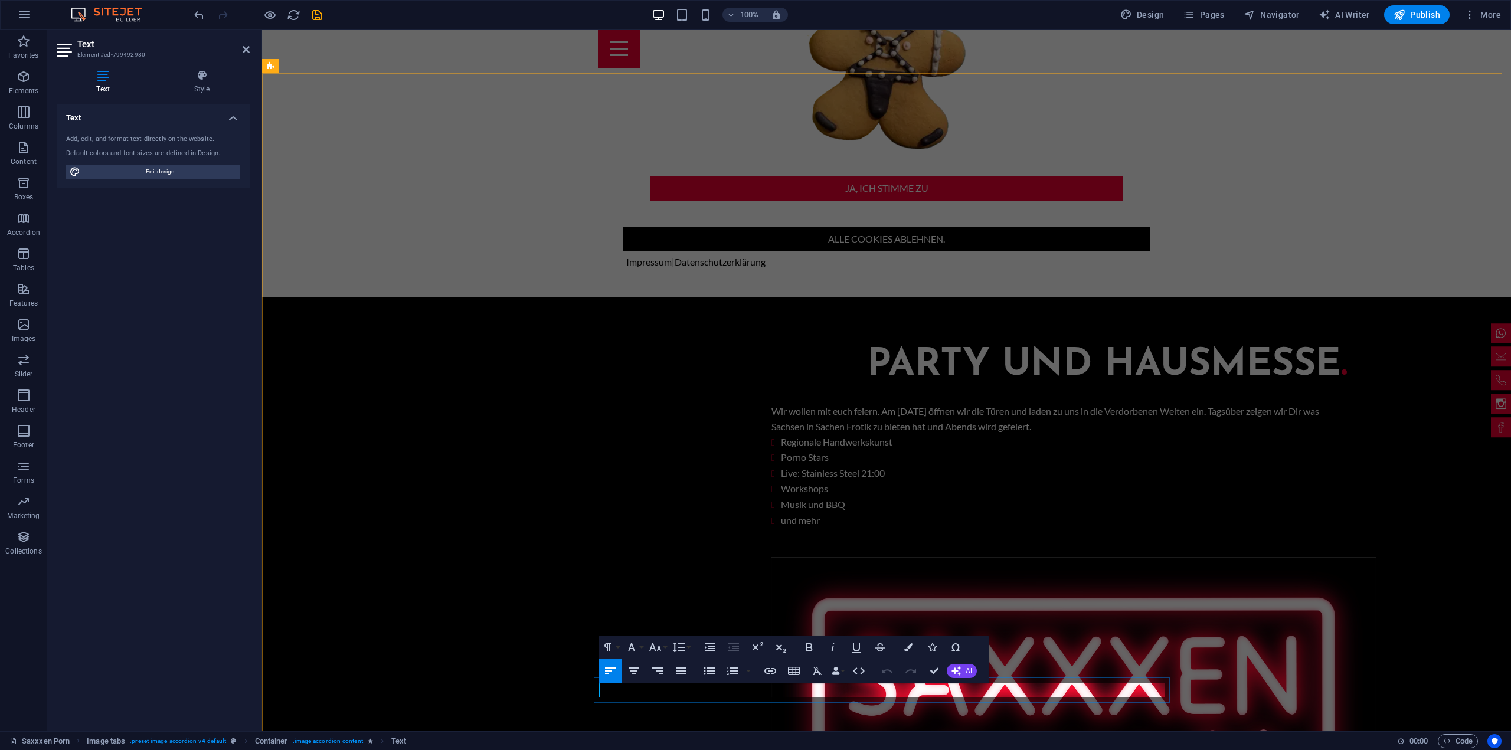
drag, startPoint x: 825, startPoint y: 689, endPoint x: 599, endPoint y: 683, distance: 225.5
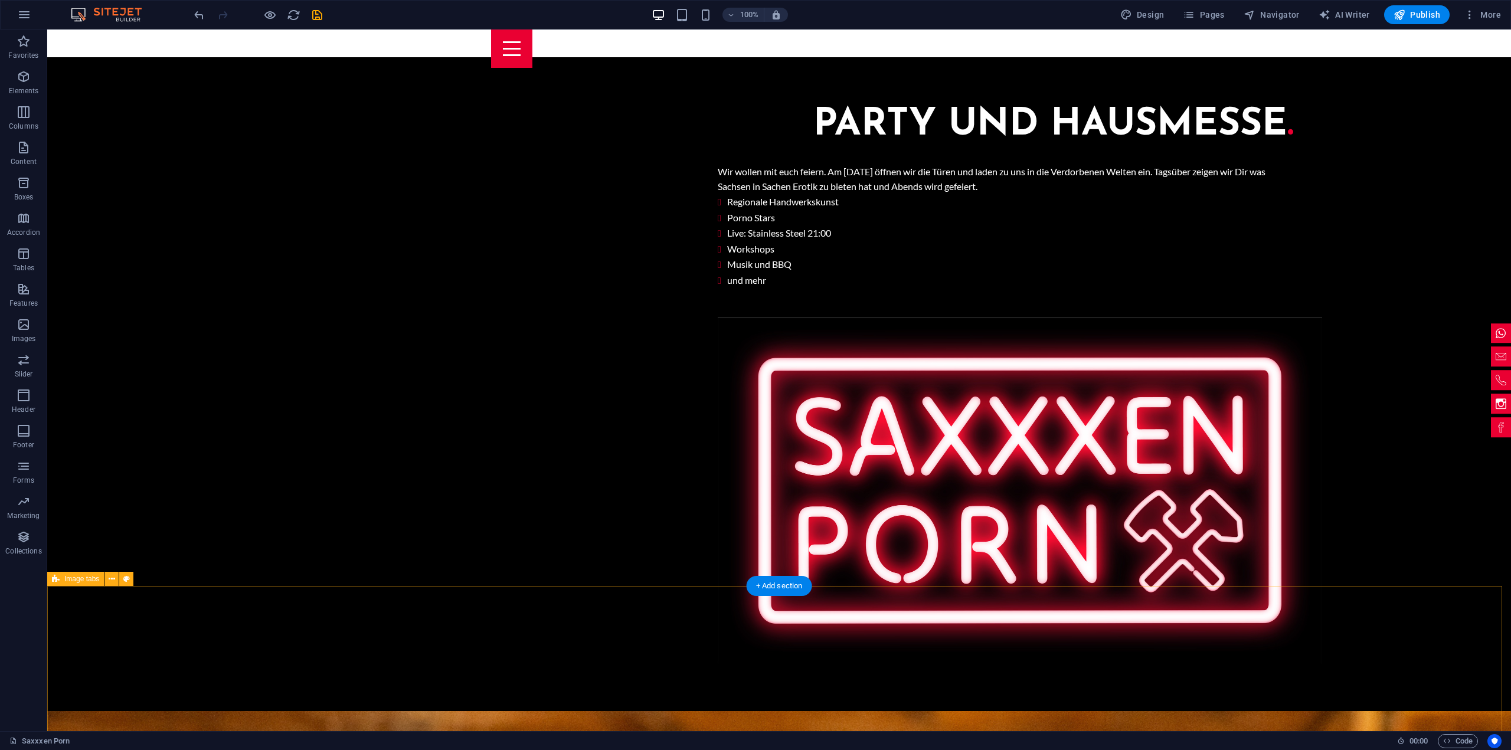
scroll to position [1872, 0]
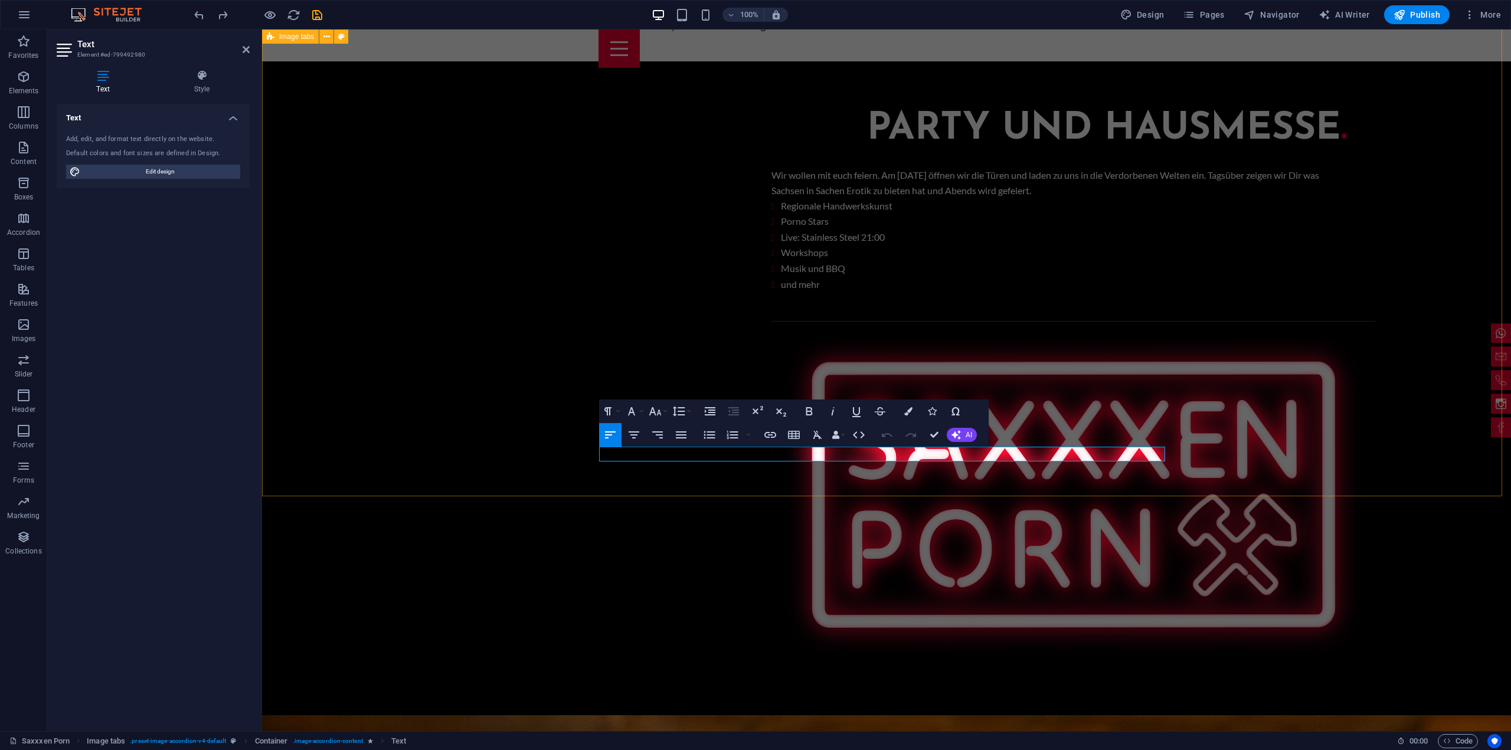
drag, startPoint x: 962, startPoint y: 457, endPoint x: 590, endPoint y: 443, distance: 372.1
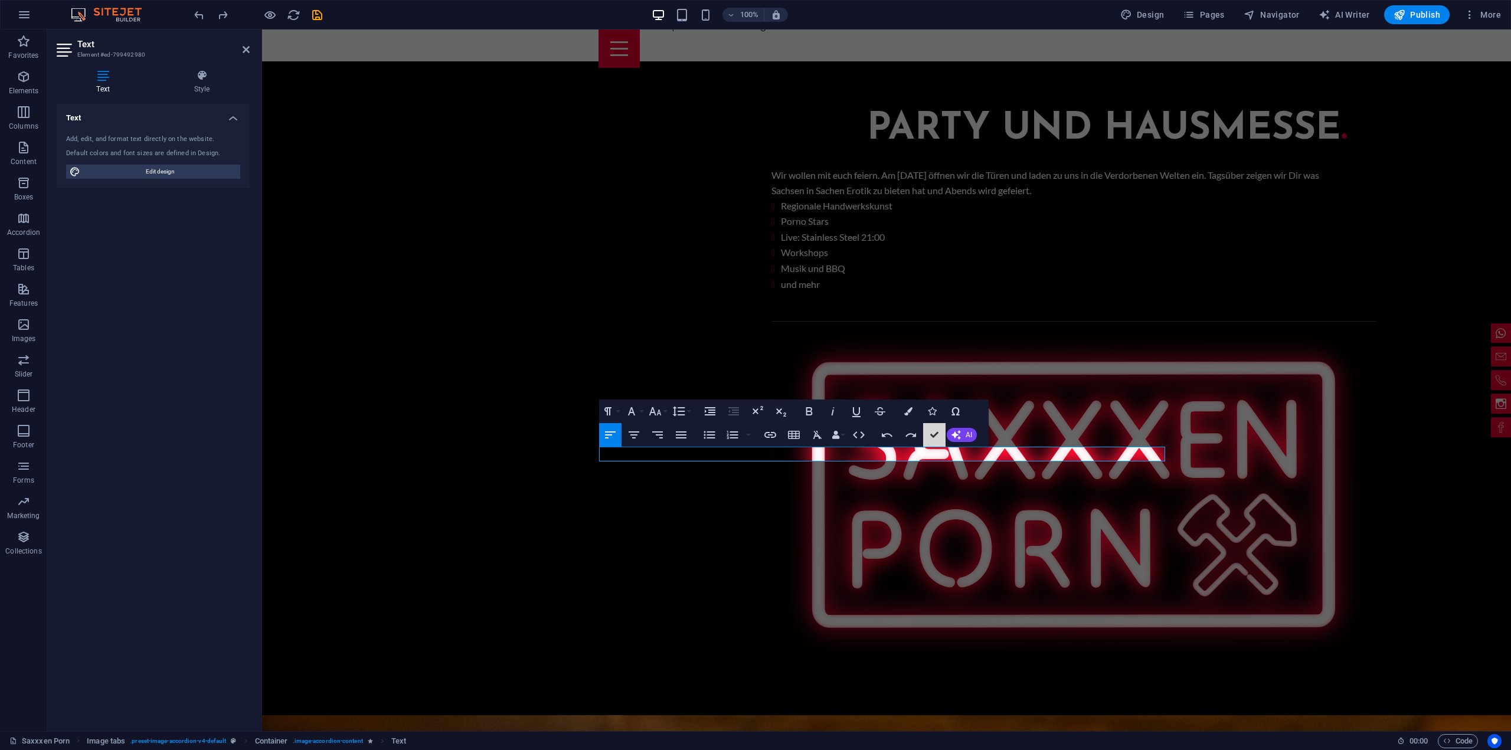
scroll to position [1872, 0]
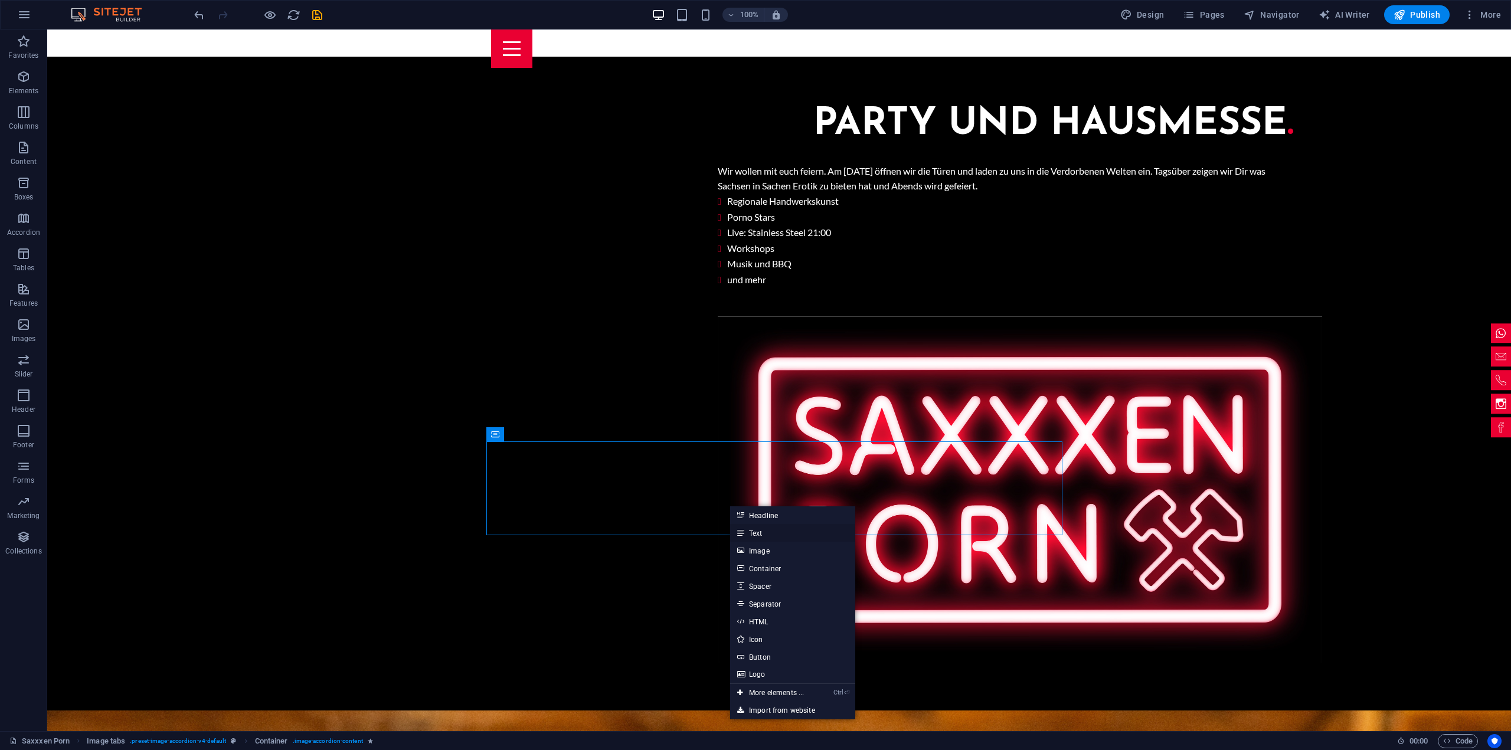
click at [757, 532] on link "Text" at bounding box center [792, 533] width 125 height 18
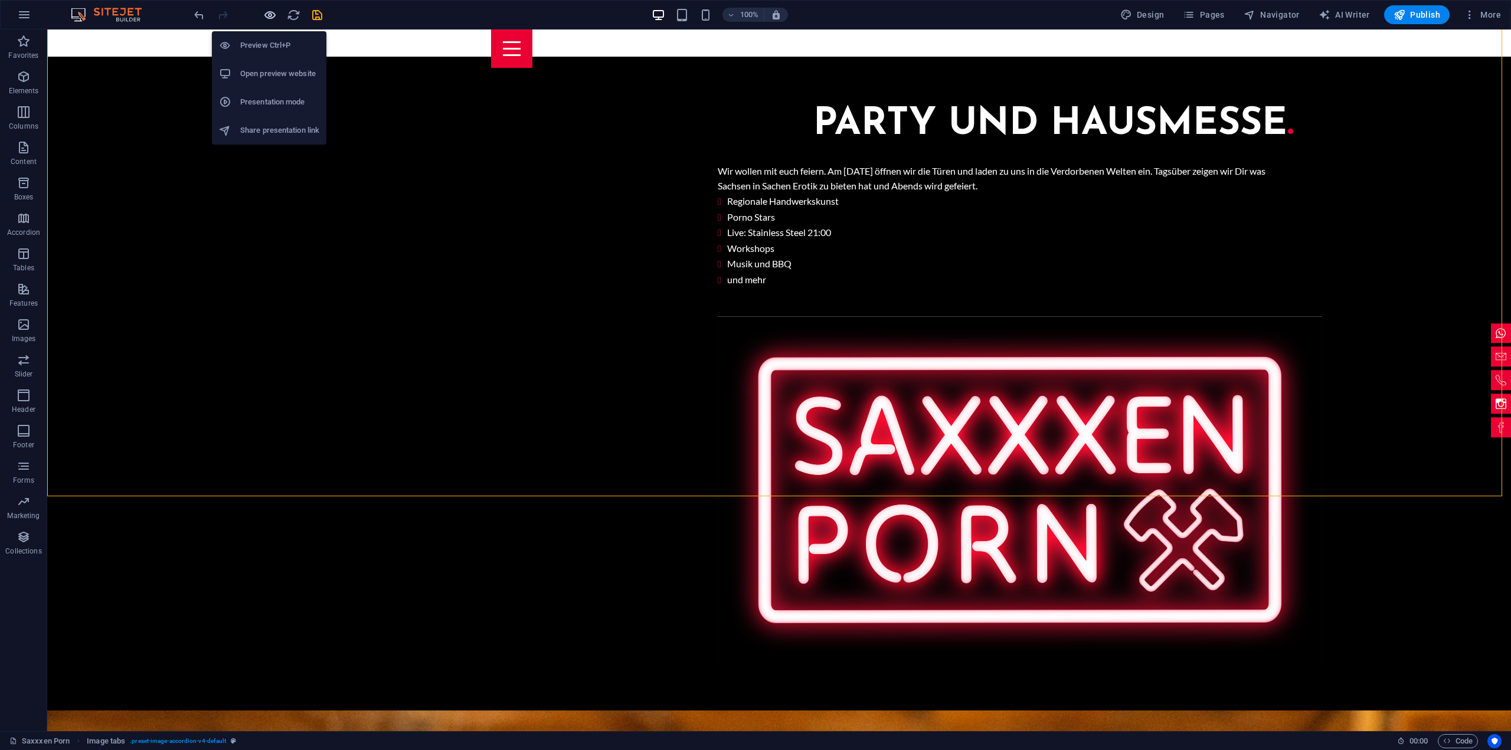
click at [270, 15] on icon "button" at bounding box center [270, 15] width 14 height 14
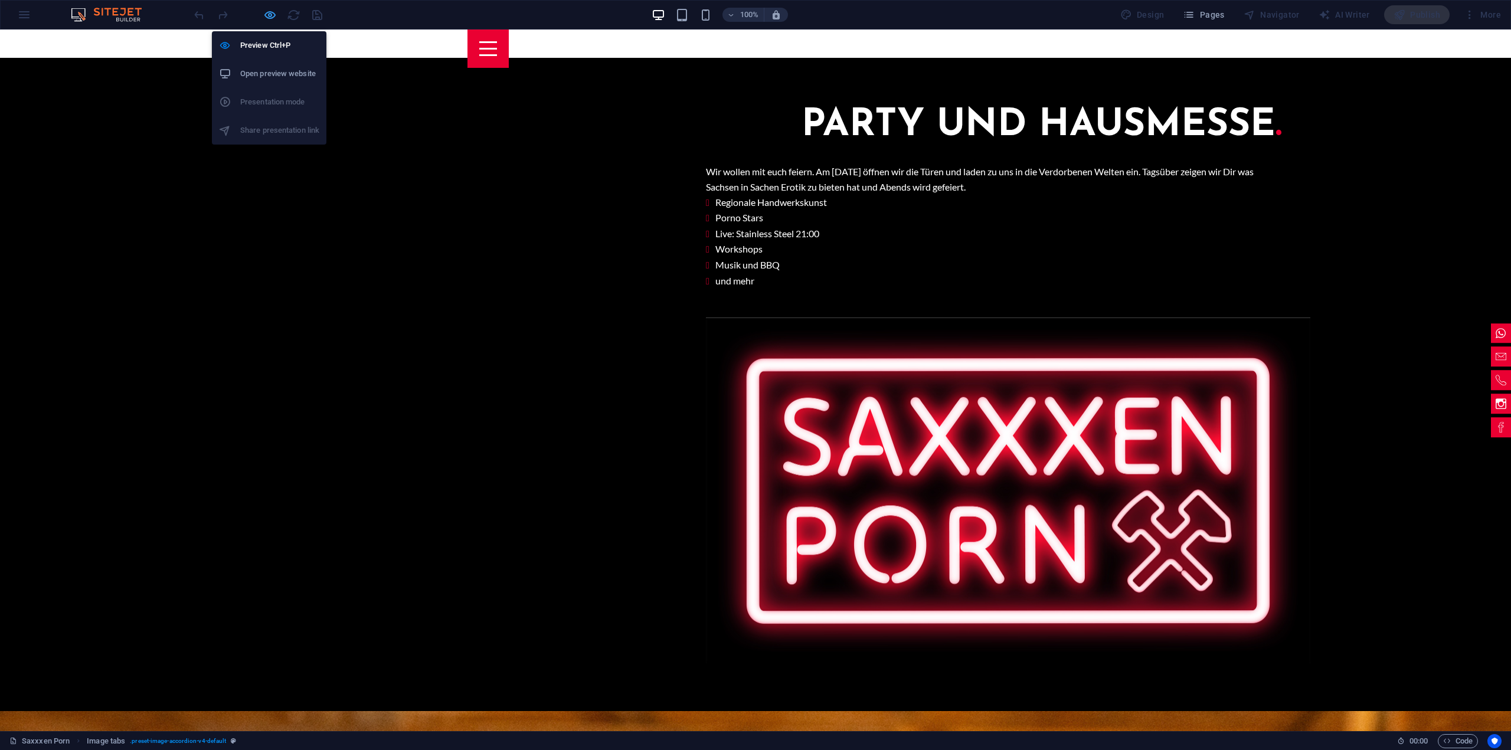
scroll to position [1489, 0]
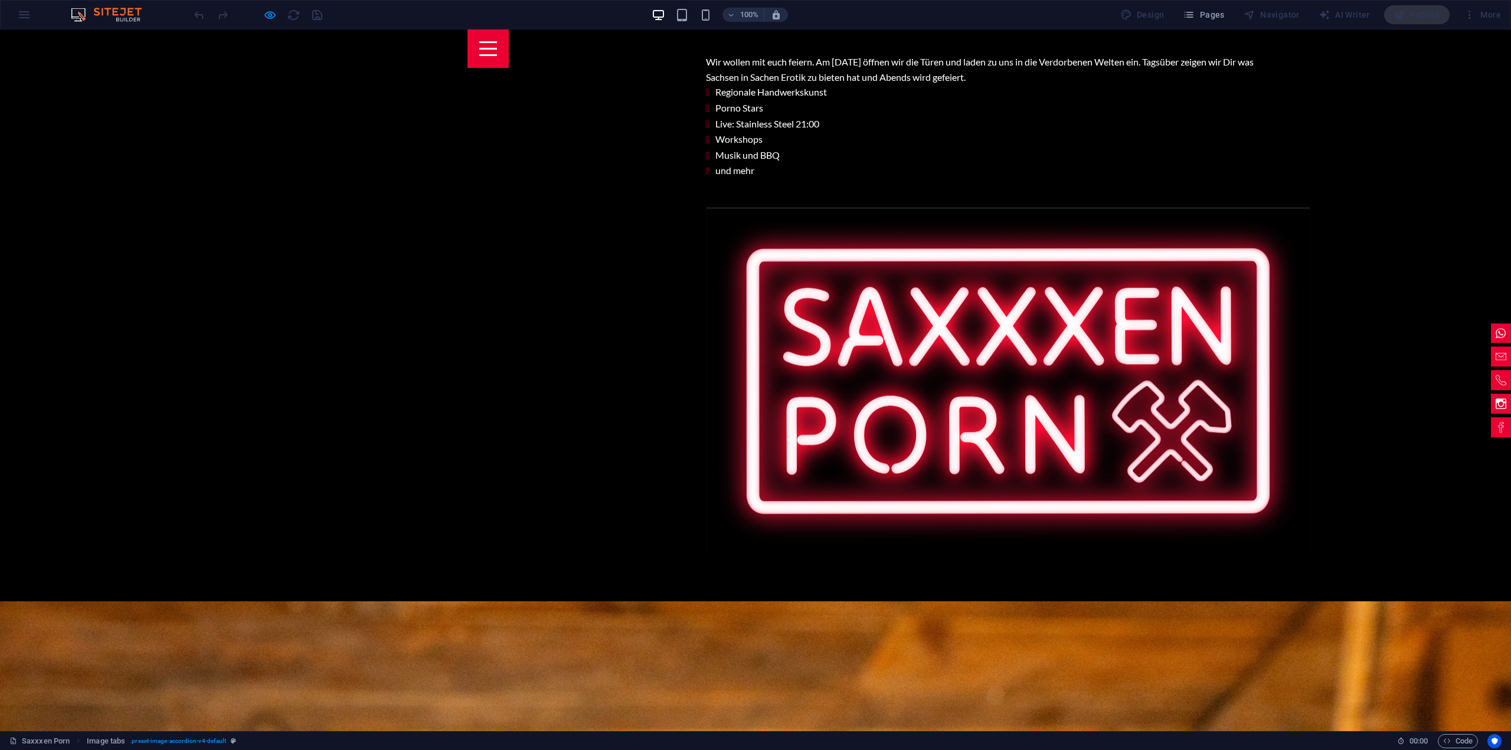
scroll to position [1371, 0]
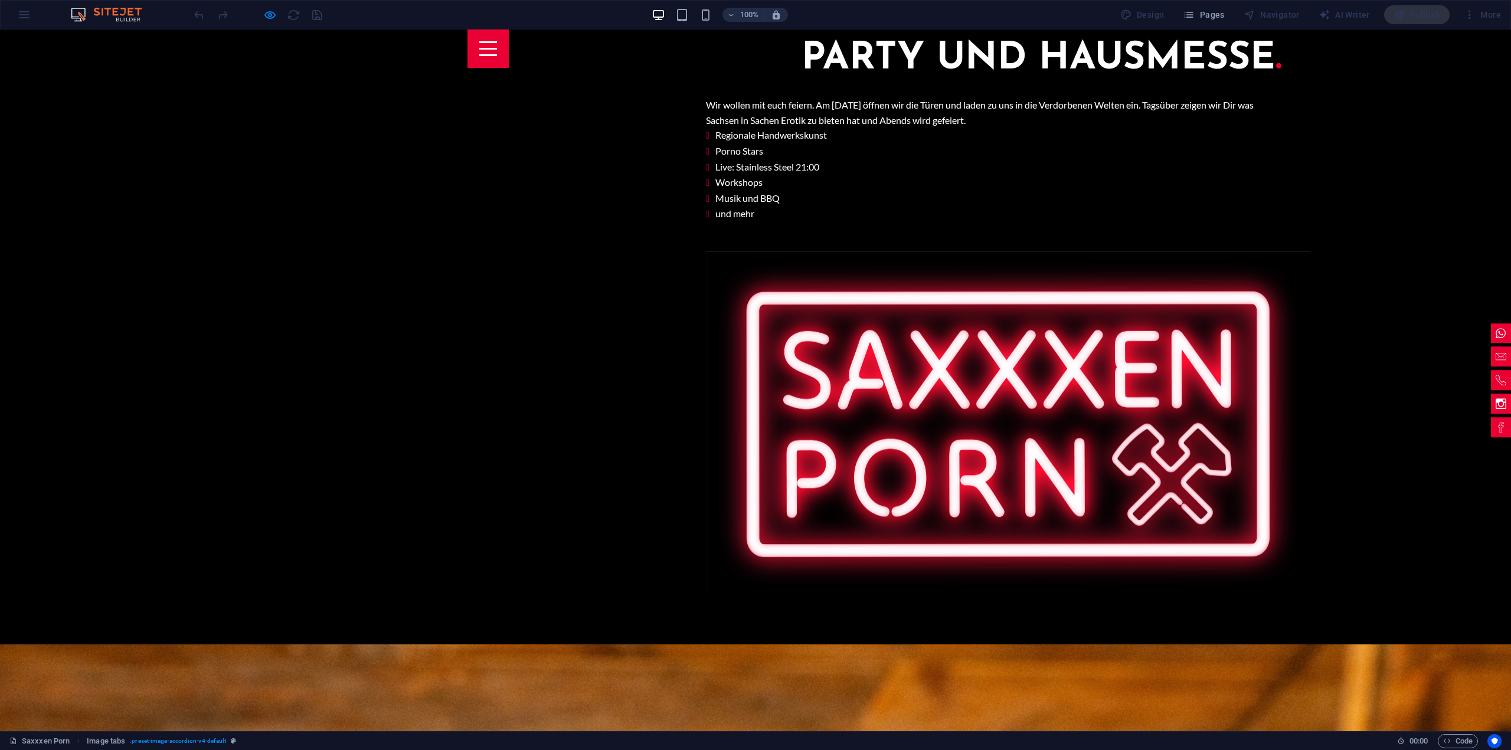
click at [271, 11] on icon "button" at bounding box center [270, 15] width 14 height 14
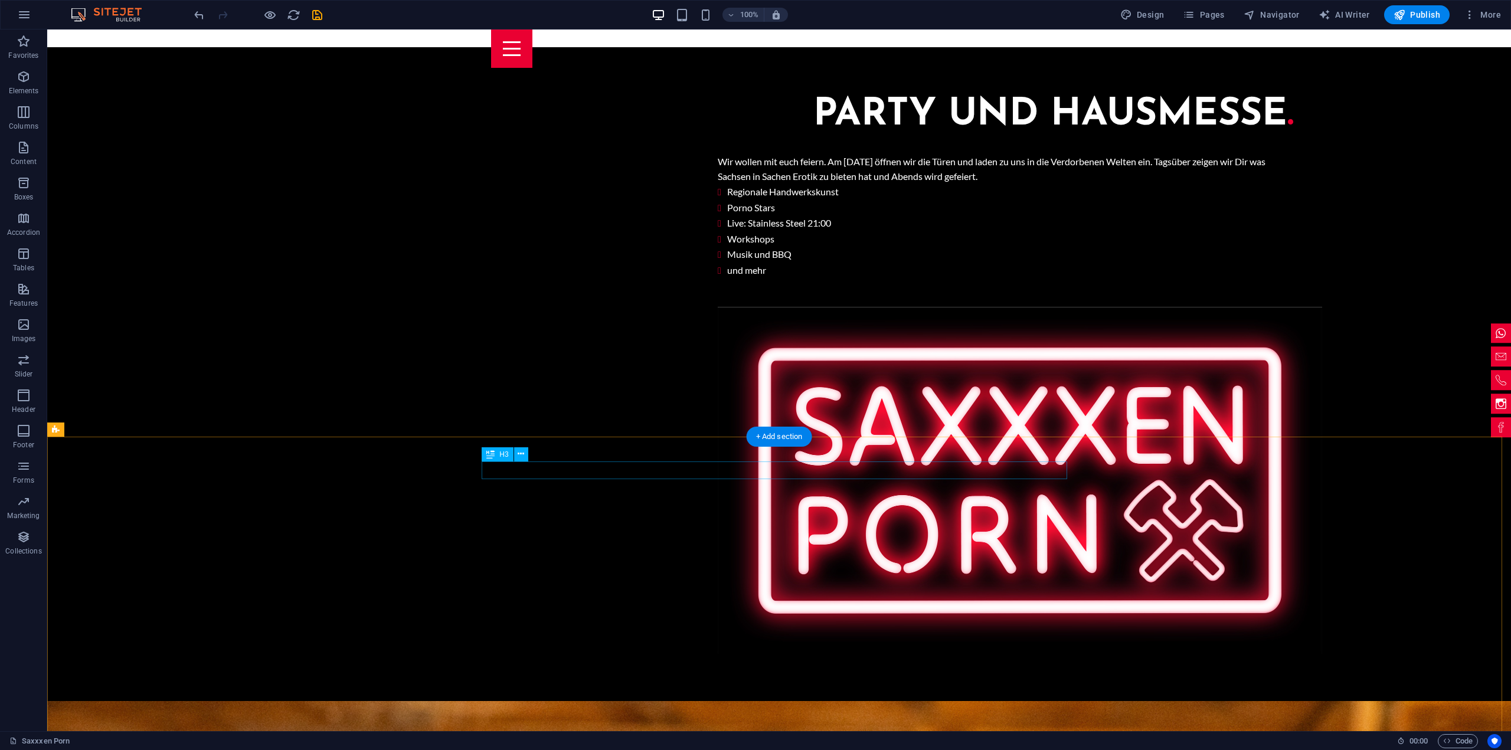
scroll to position [1956, 0]
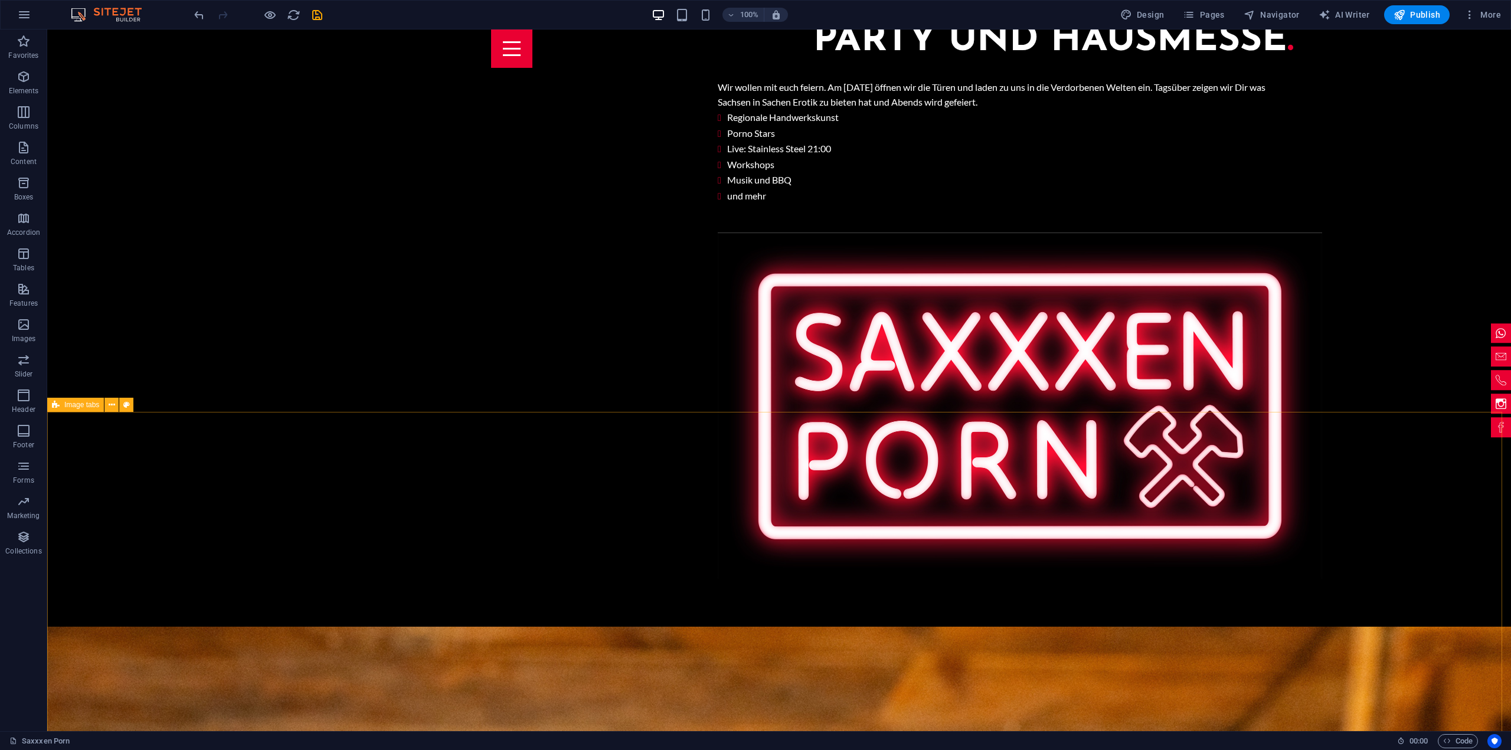
click at [80, 405] on span "Image tabs" at bounding box center [81, 404] width 35 height 7
click at [125, 405] on icon at bounding box center [126, 405] width 6 height 12
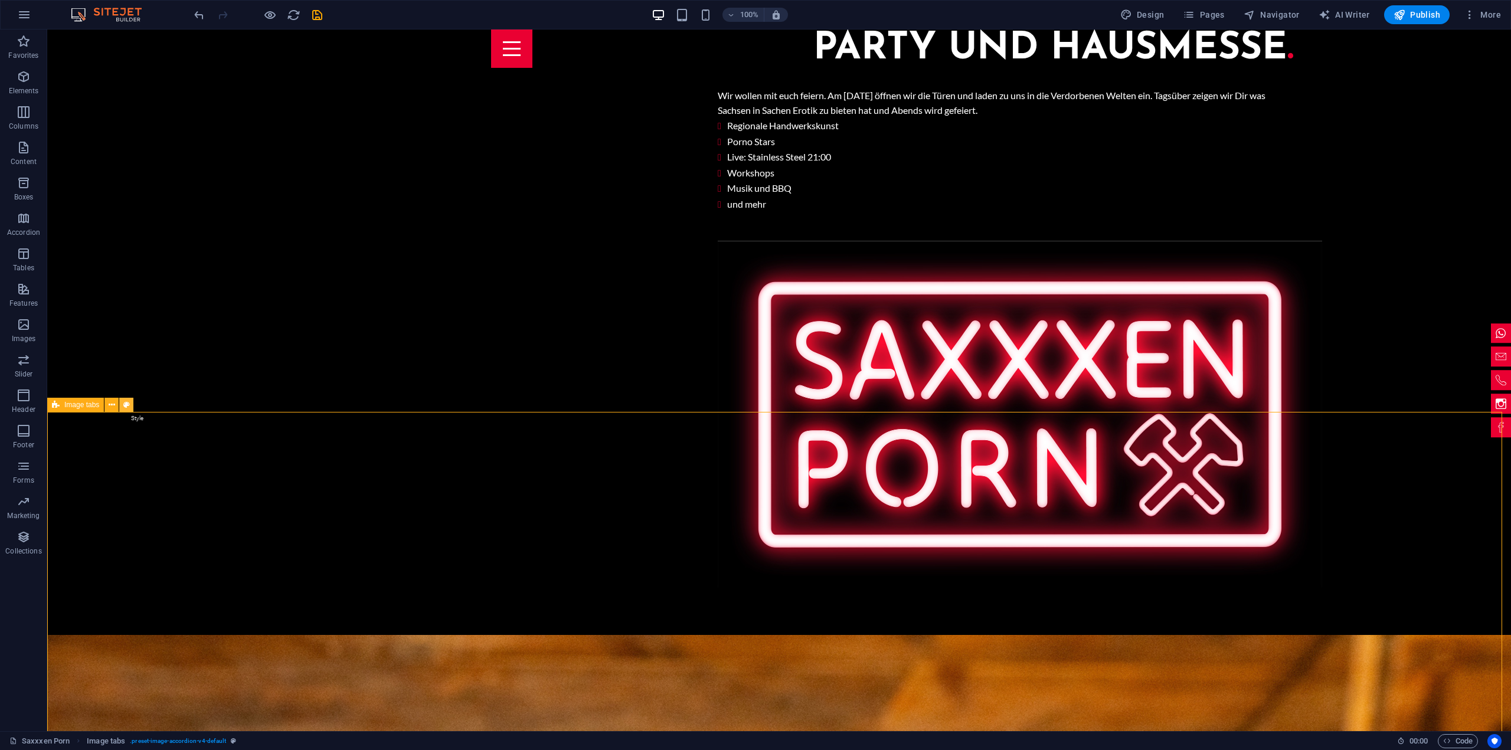
select select "rem"
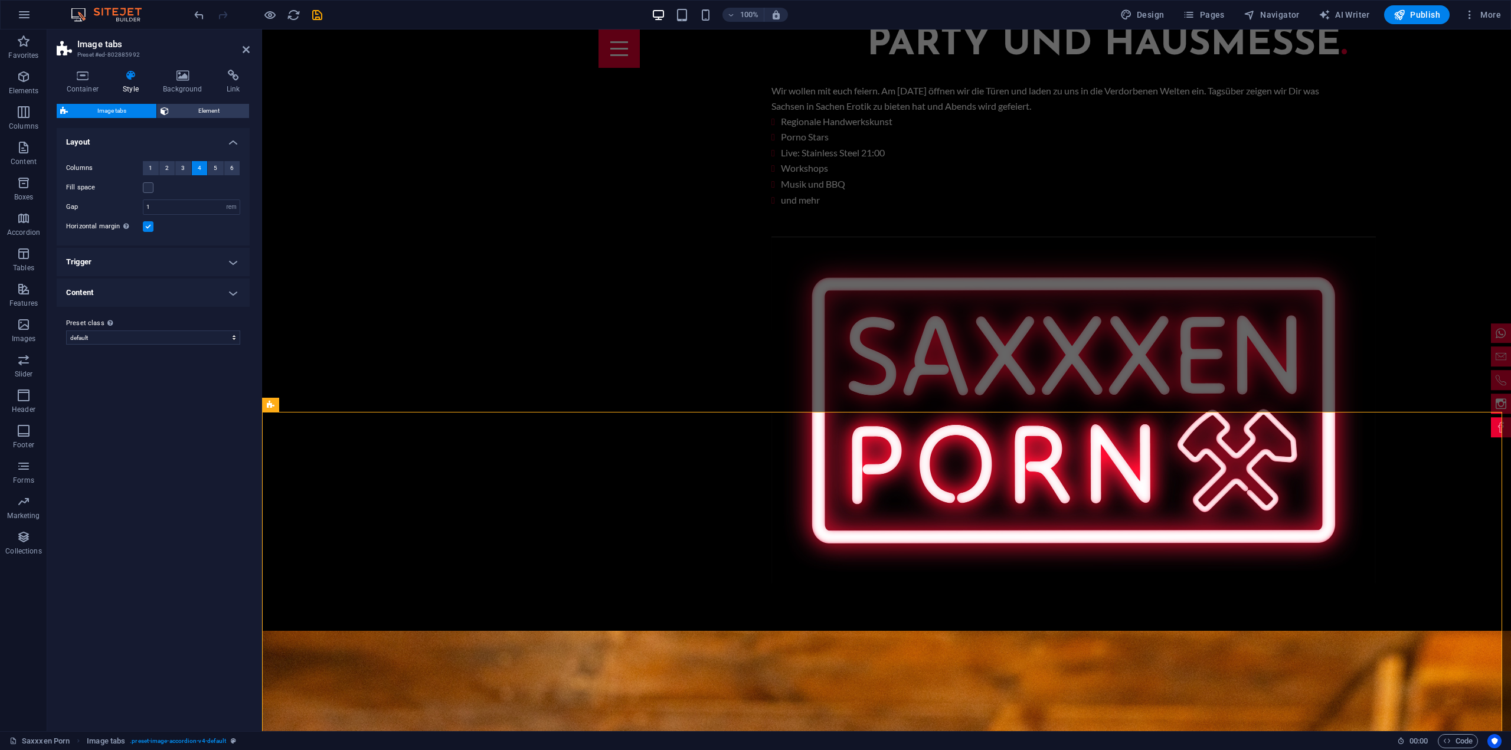
click at [234, 257] on h4 "Trigger" at bounding box center [153, 262] width 193 height 28
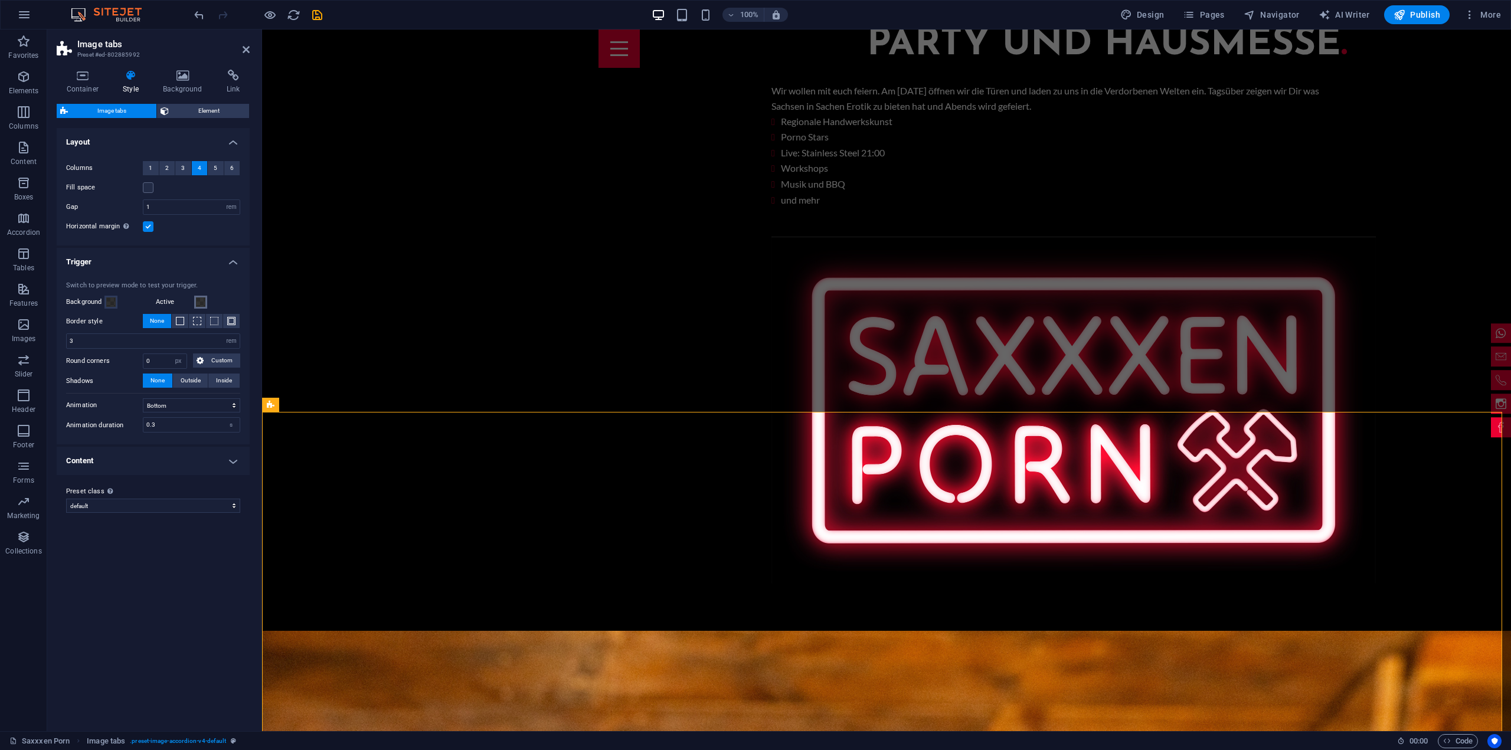
click at [198, 304] on span at bounding box center [200, 301] width 9 height 9
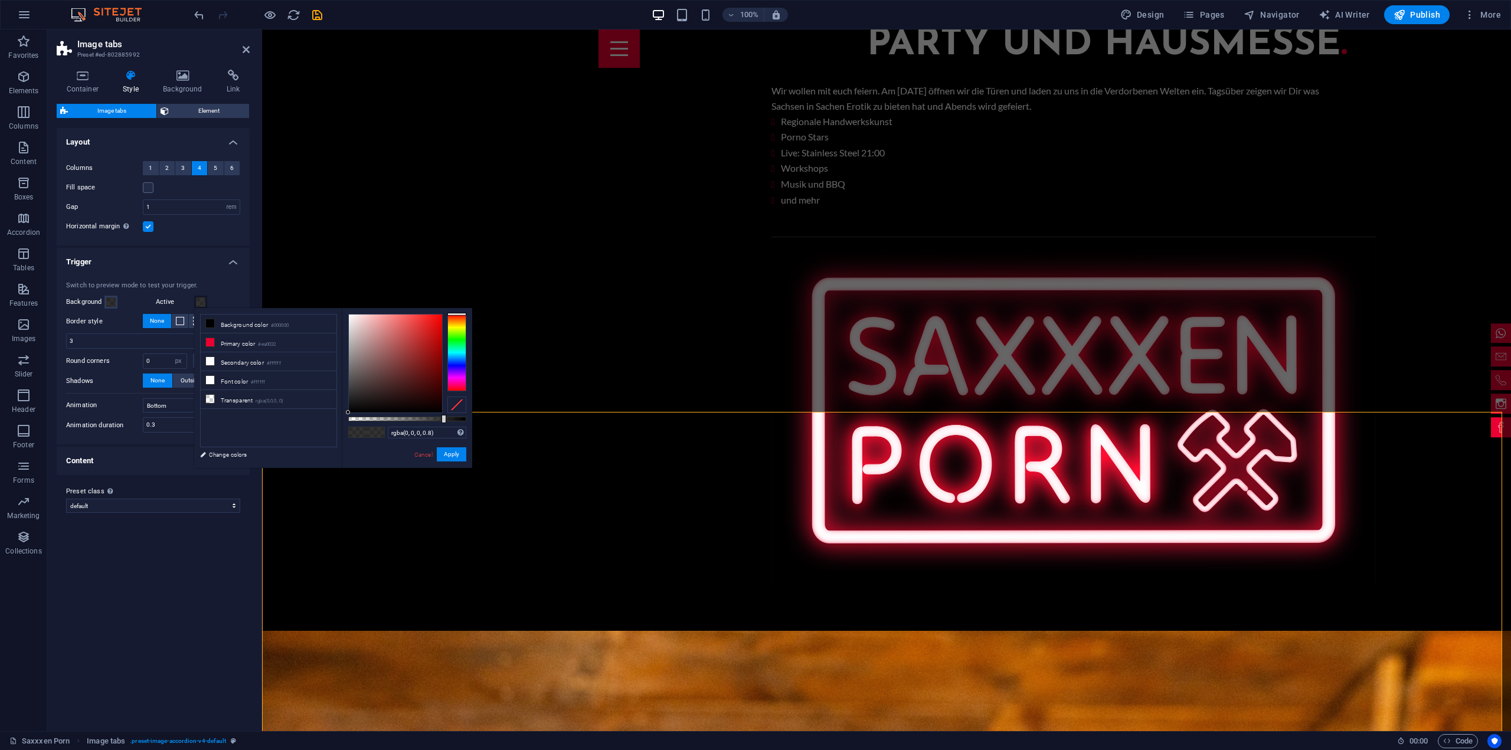
click at [198, 304] on span at bounding box center [200, 301] width 9 height 9
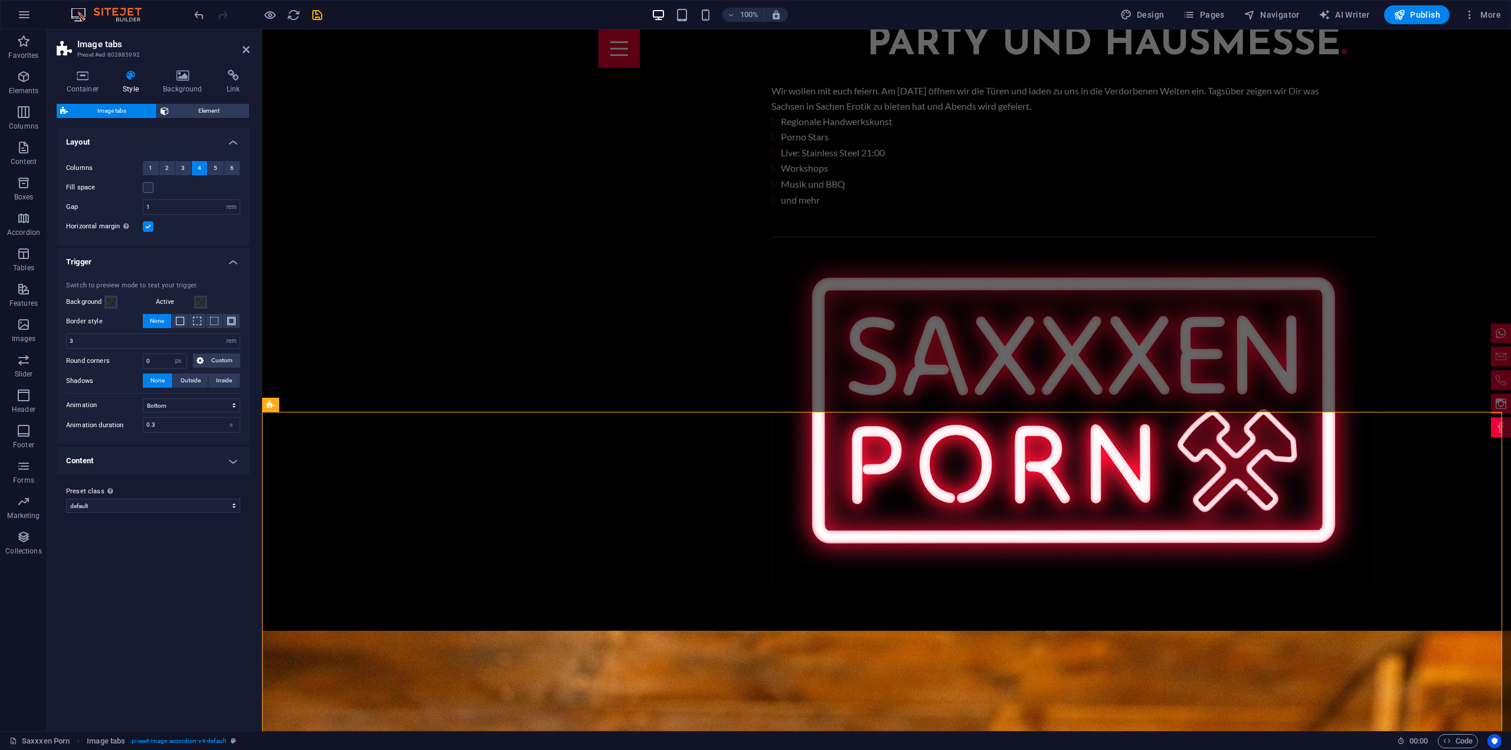
click at [235, 450] on h4 "Content" at bounding box center [153, 461] width 193 height 28
click at [83, 84] on h4 "Container" at bounding box center [85, 82] width 57 height 25
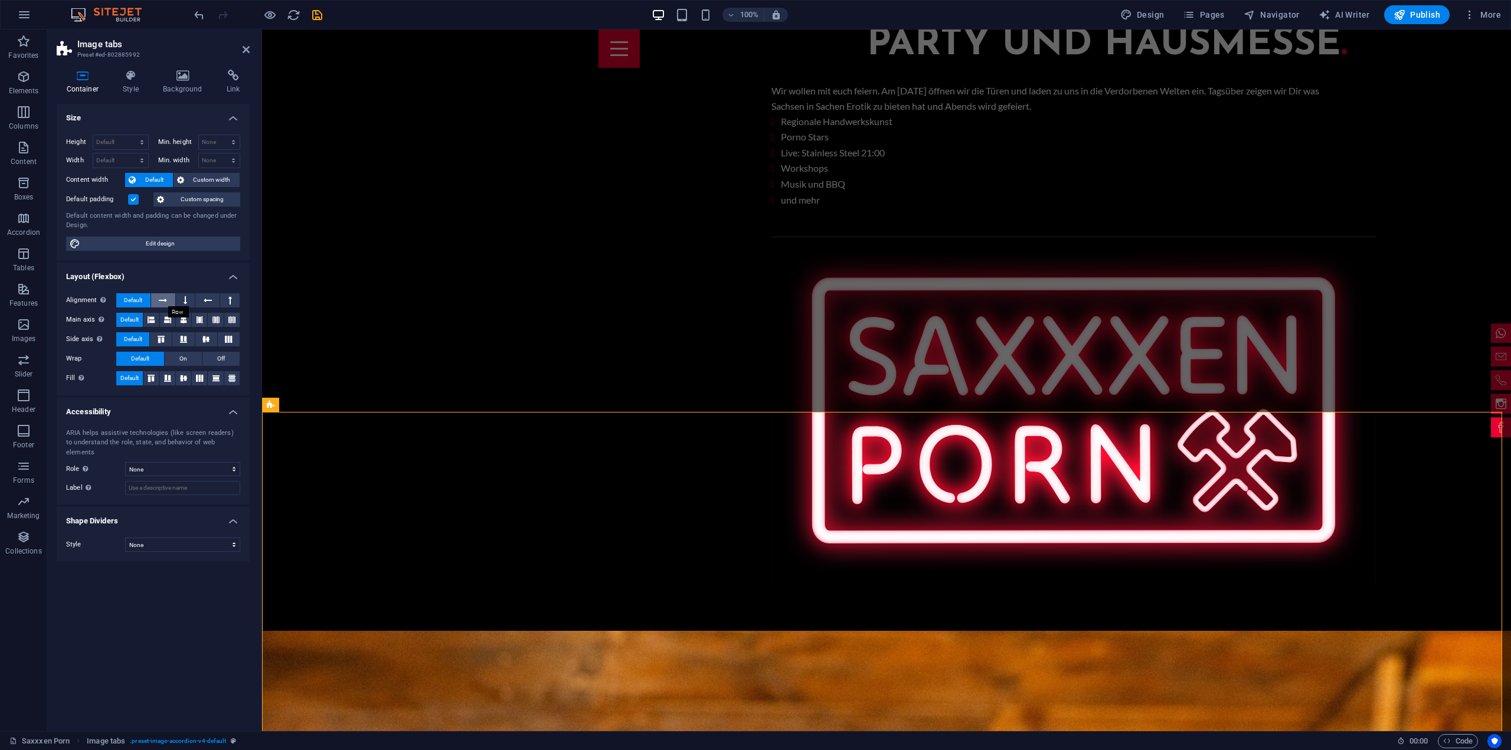
click at [166, 296] on icon at bounding box center [163, 300] width 8 height 14
click at [185, 302] on icon at bounding box center [186, 300] width 4 height 14
click at [208, 303] on icon at bounding box center [208, 300] width 8 height 14
click at [228, 302] on icon at bounding box center [230, 300] width 4 height 14
click at [134, 293] on span "Default" at bounding box center [133, 300] width 18 height 14
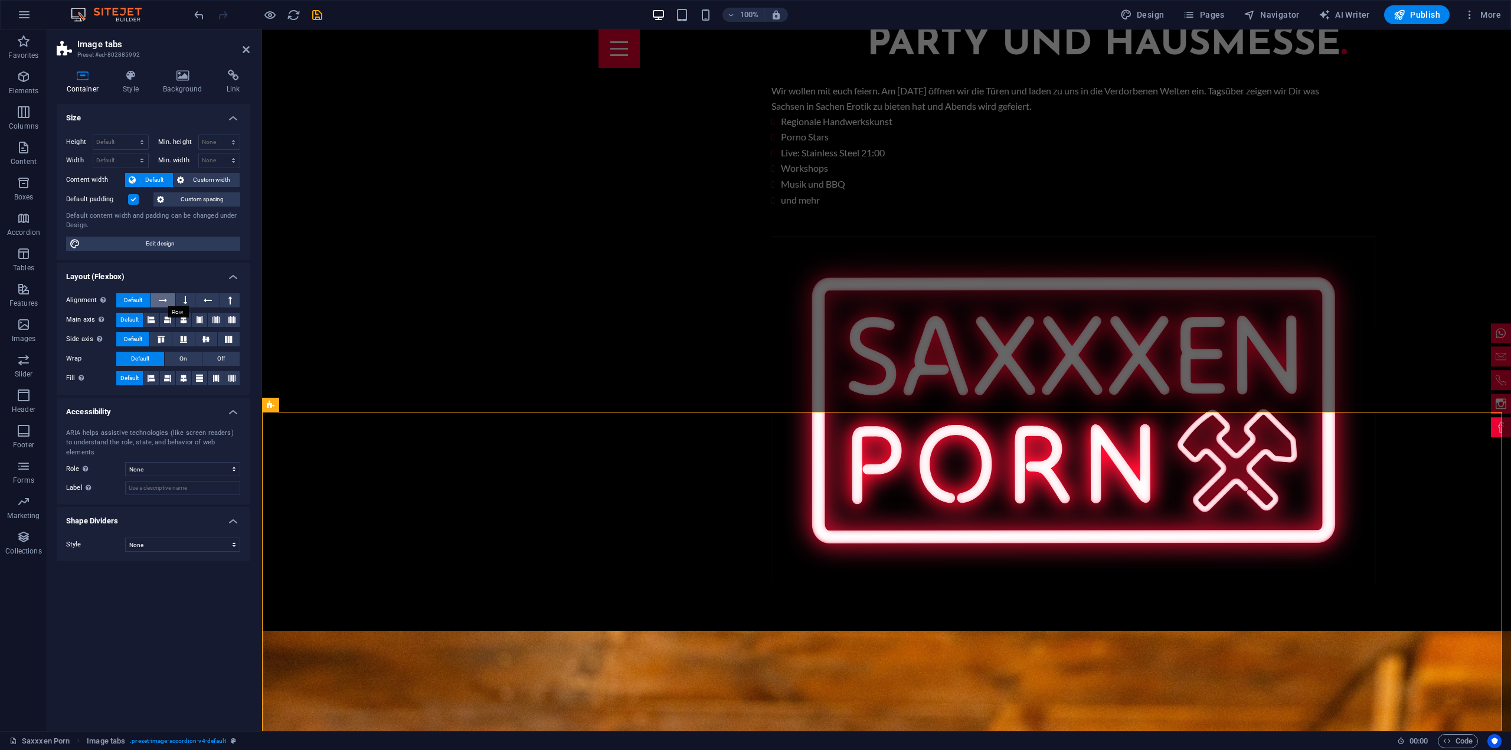
click at [162, 299] on icon at bounding box center [163, 300] width 8 height 14
click at [137, 295] on span "Default" at bounding box center [133, 300] width 18 height 14
click at [154, 318] on icon at bounding box center [151, 320] width 7 height 14
click at [167, 319] on icon at bounding box center [167, 320] width 7 height 14
click at [152, 319] on icon at bounding box center [151, 320] width 7 height 14
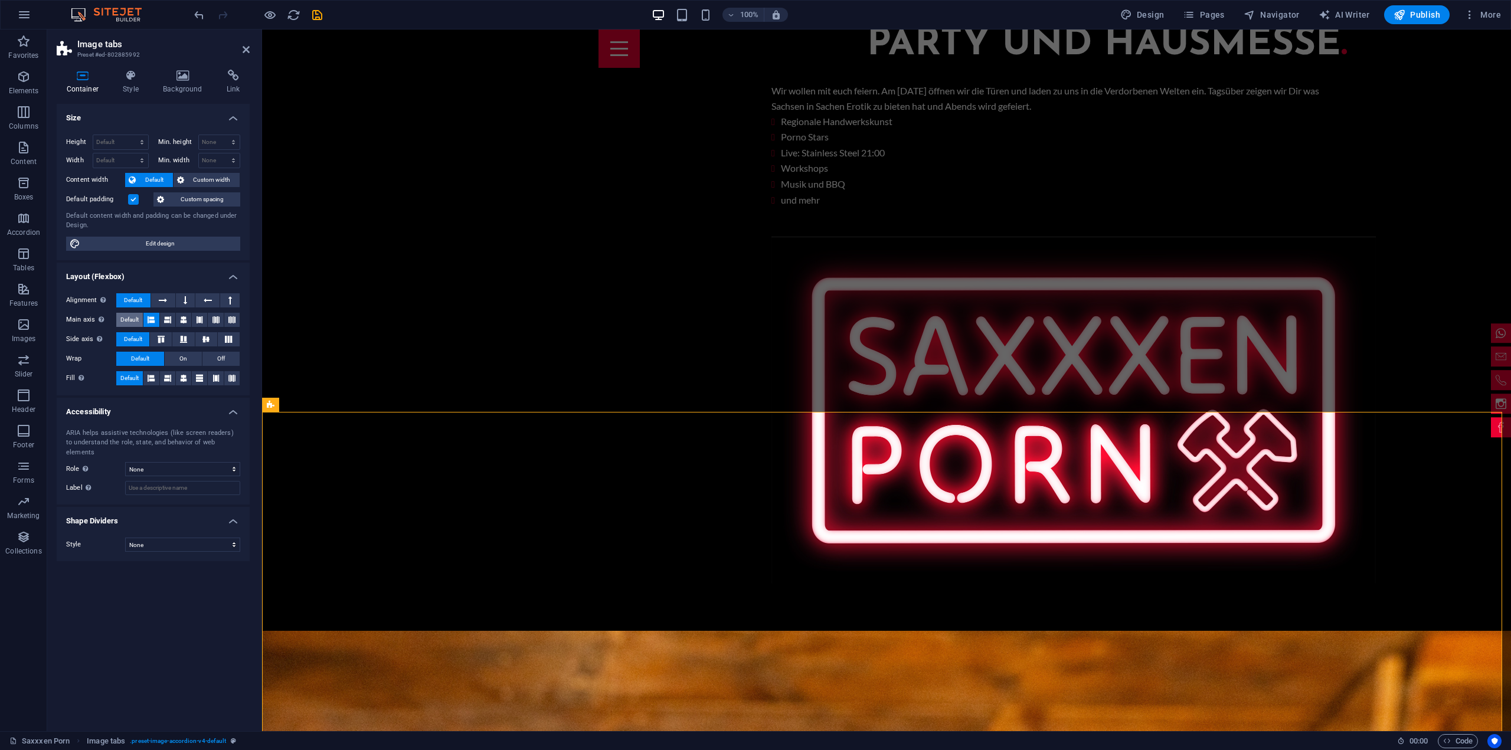
click at [135, 315] on span "Default" at bounding box center [129, 320] width 18 height 14
click at [162, 333] on button at bounding box center [161, 339] width 22 height 14
click at [187, 357] on button "On" at bounding box center [183, 359] width 37 height 14
click at [155, 381] on icon at bounding box center [151, 378] width 7 height 14
click at [269, 12] on icon "button" at bounding box center [270, 15] width 14 height 14
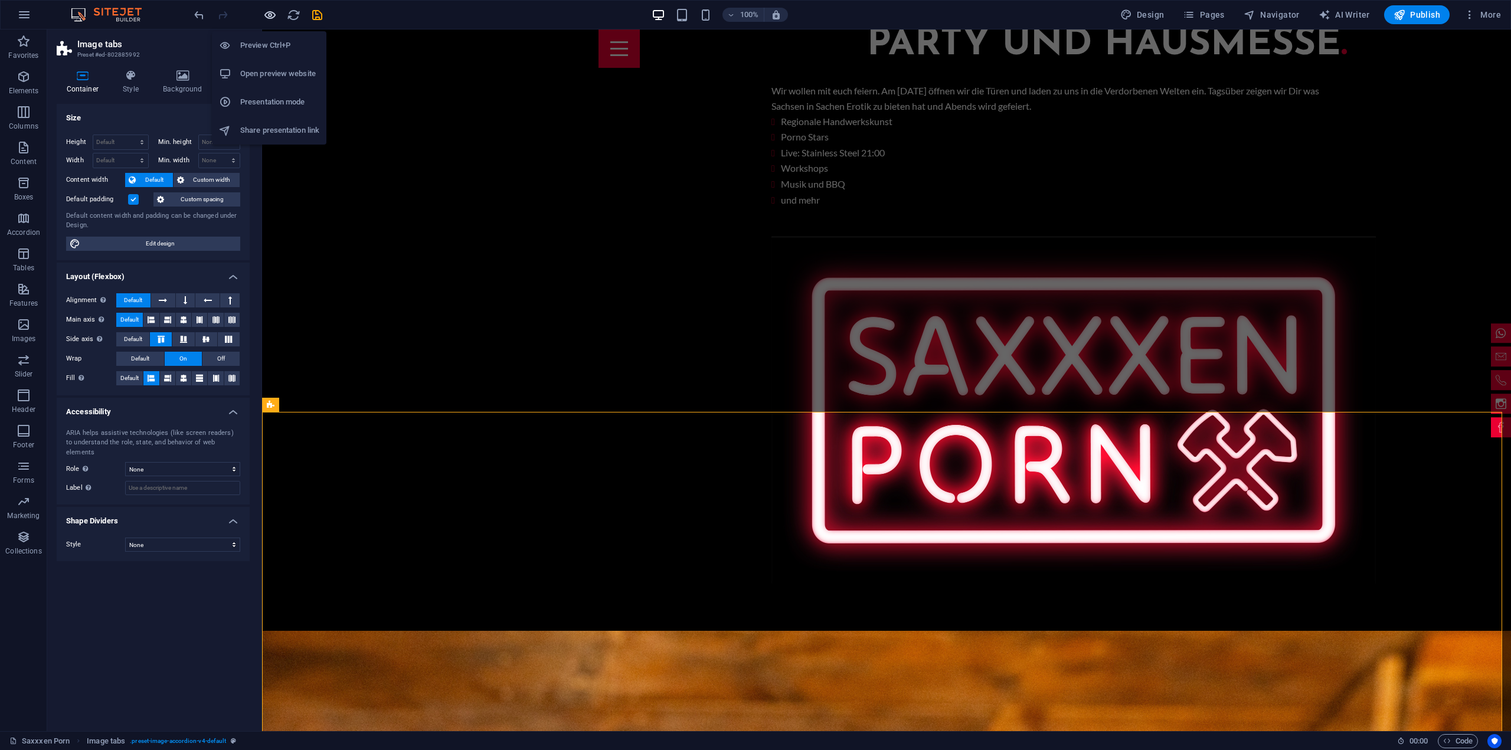
scroll to position [1573, 0]
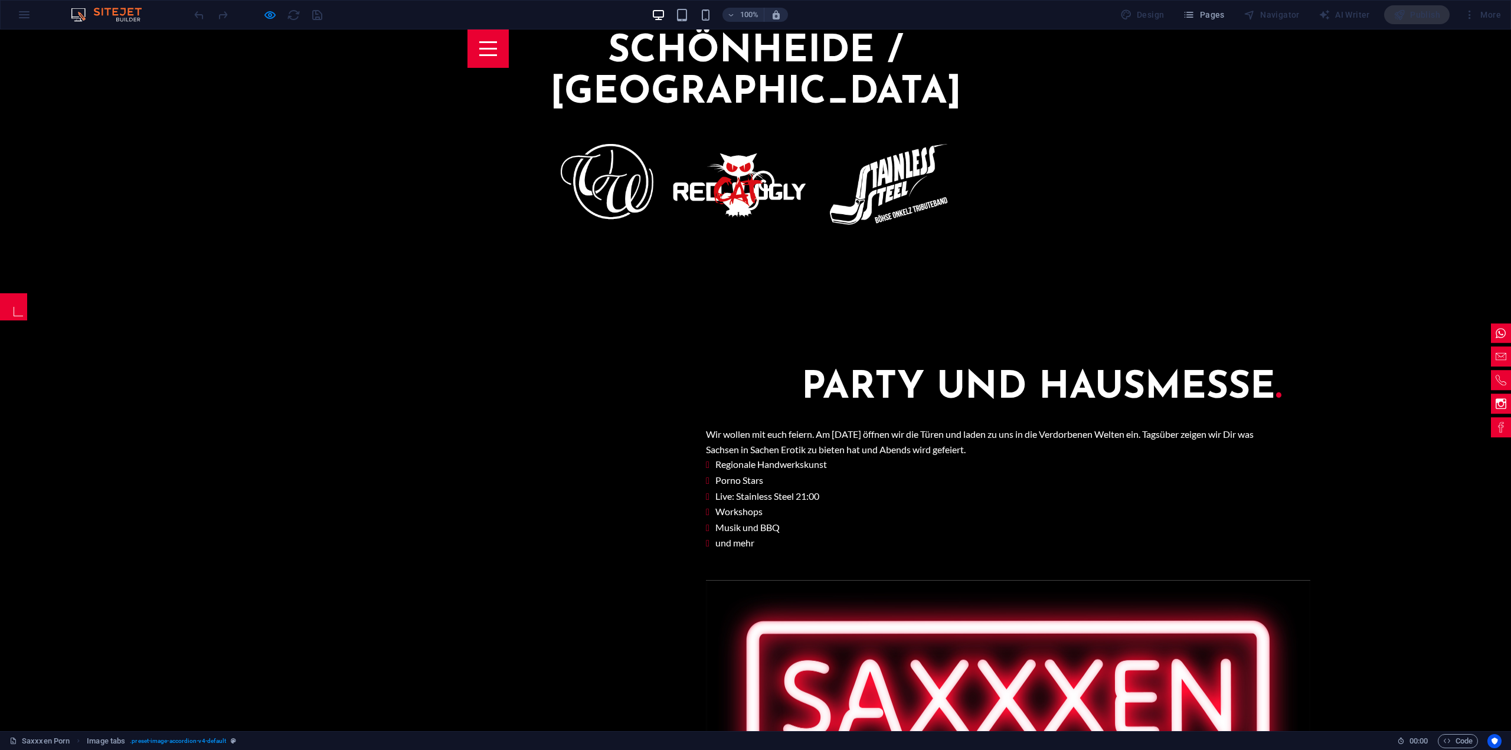
scroll to position [983, 0]
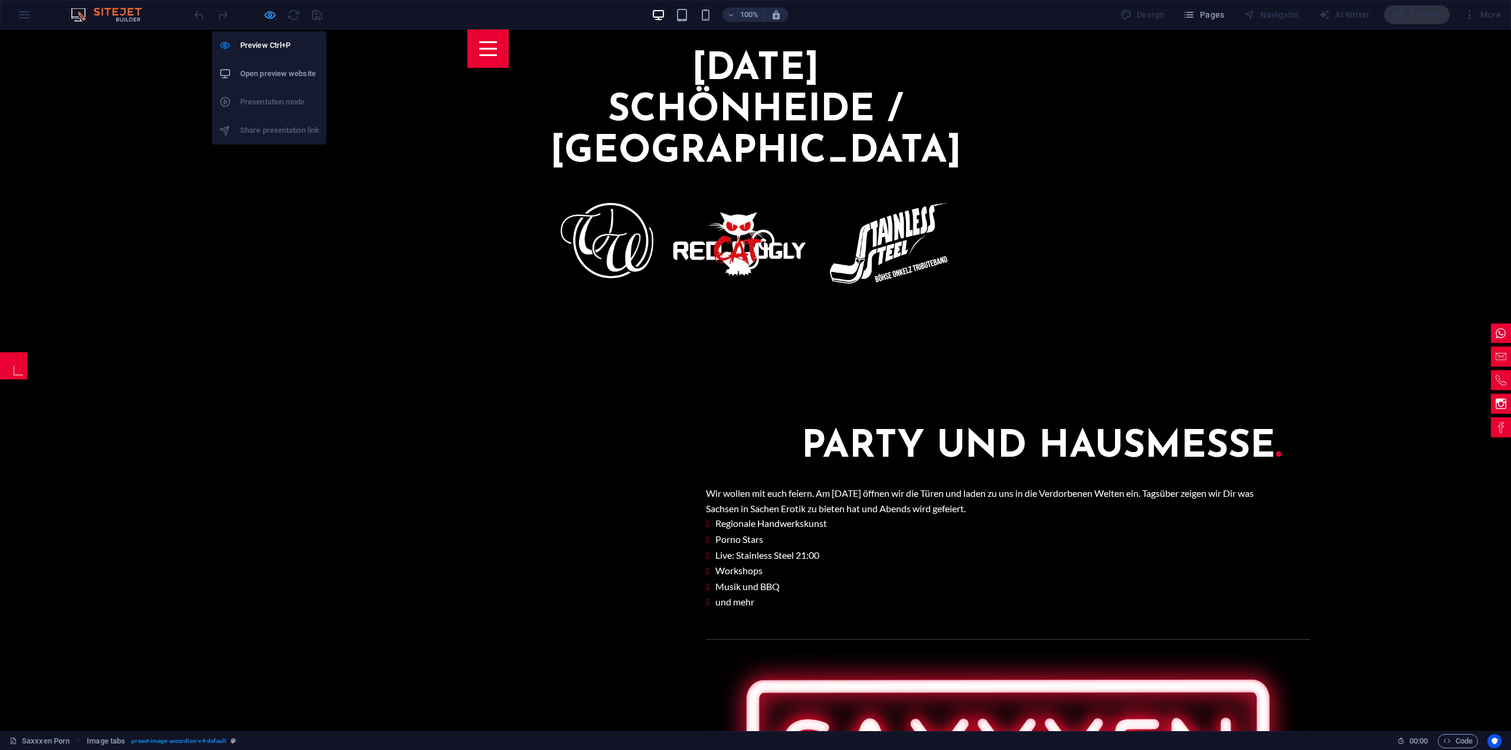
click at [264, 21] on icon "button" at bounding box center [270, 15] width 14 height 14
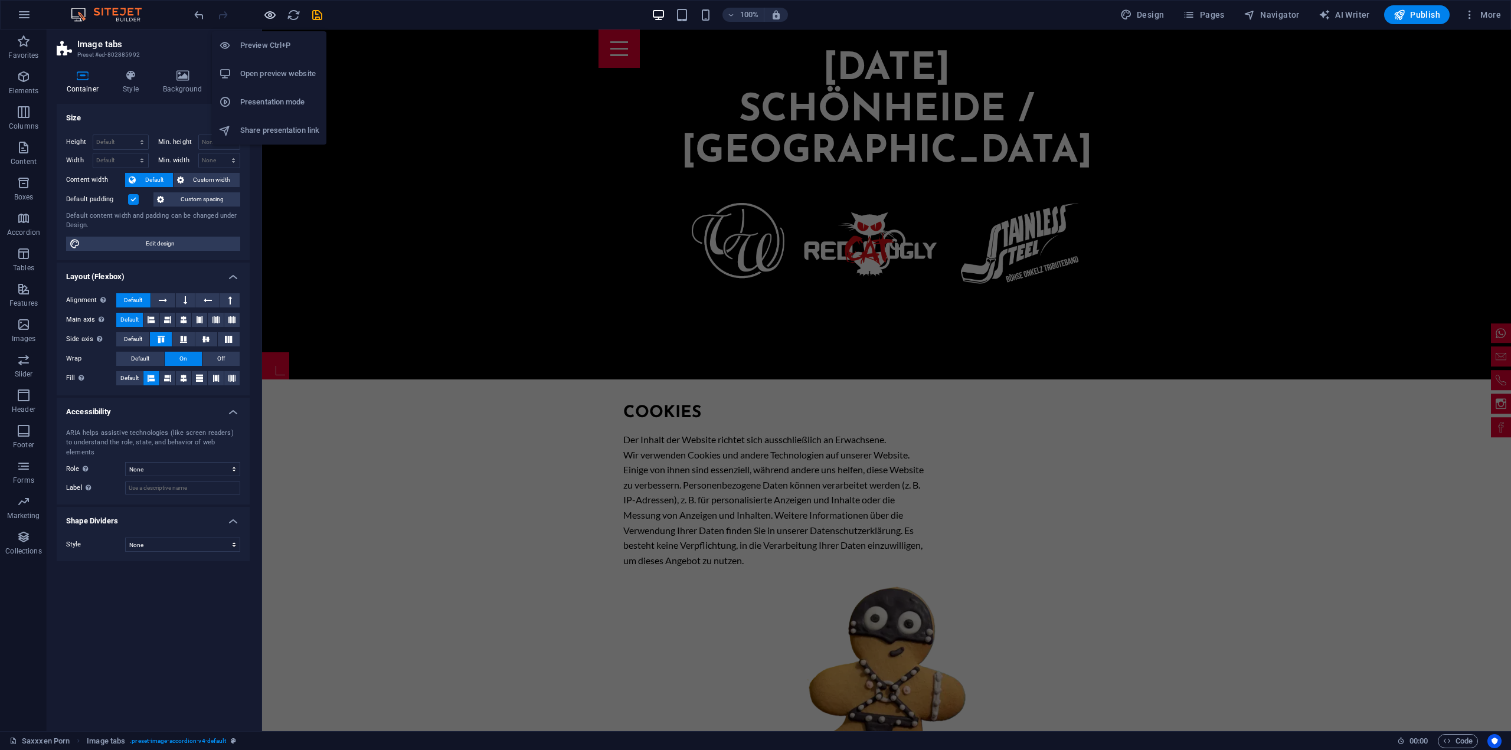
scroll to position [2898, 0]
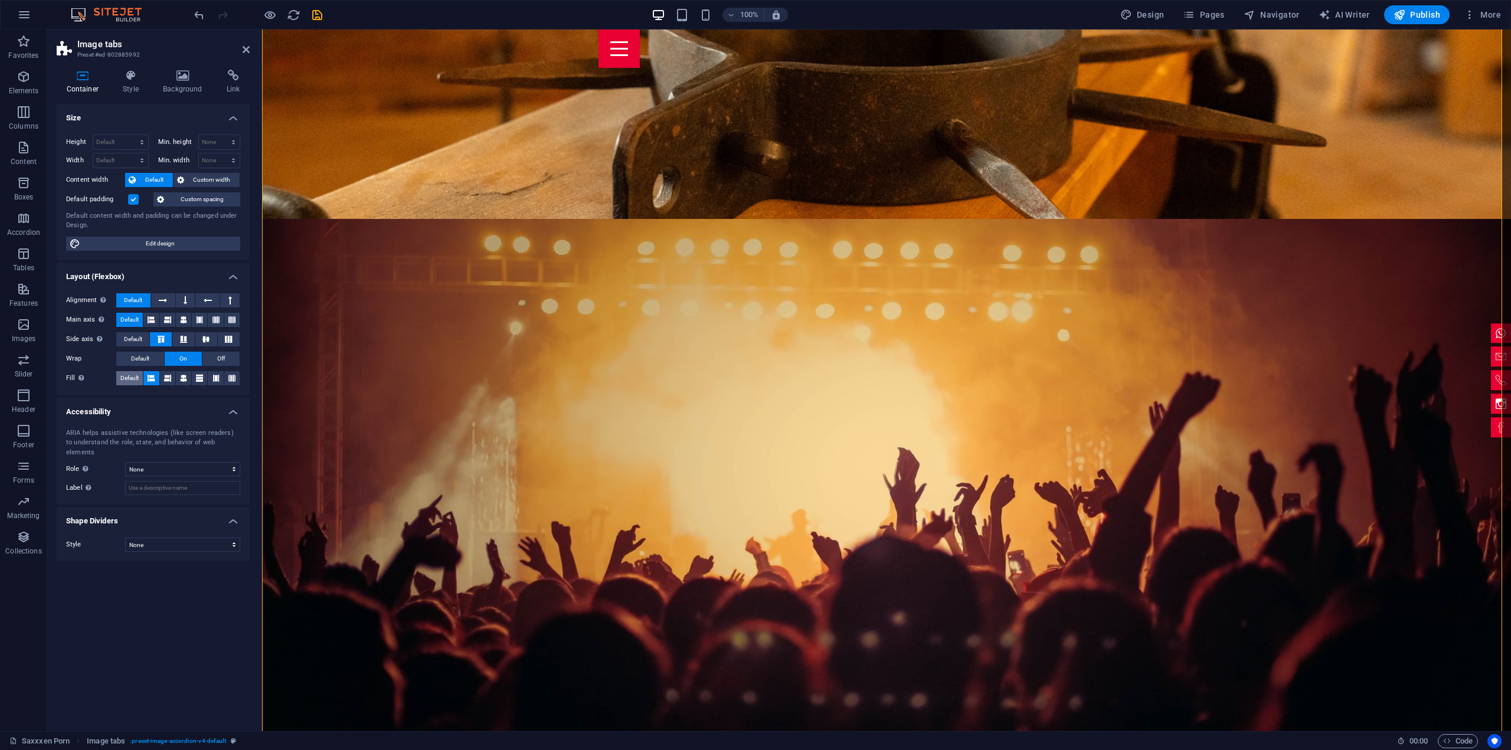
click at [129, 376] on span "Default" at bounding box center [129, 378] width 18 height 14
click at [131, 353] on span "Default" at bounding box center [140, 359] width 18 height 14
click at [131, 336] on span "Default" at bounding box center [133, 339] width 18 height 14
click at [1463, 741] on span "Code" at bounding box center [1458, 741] width 30 height 14
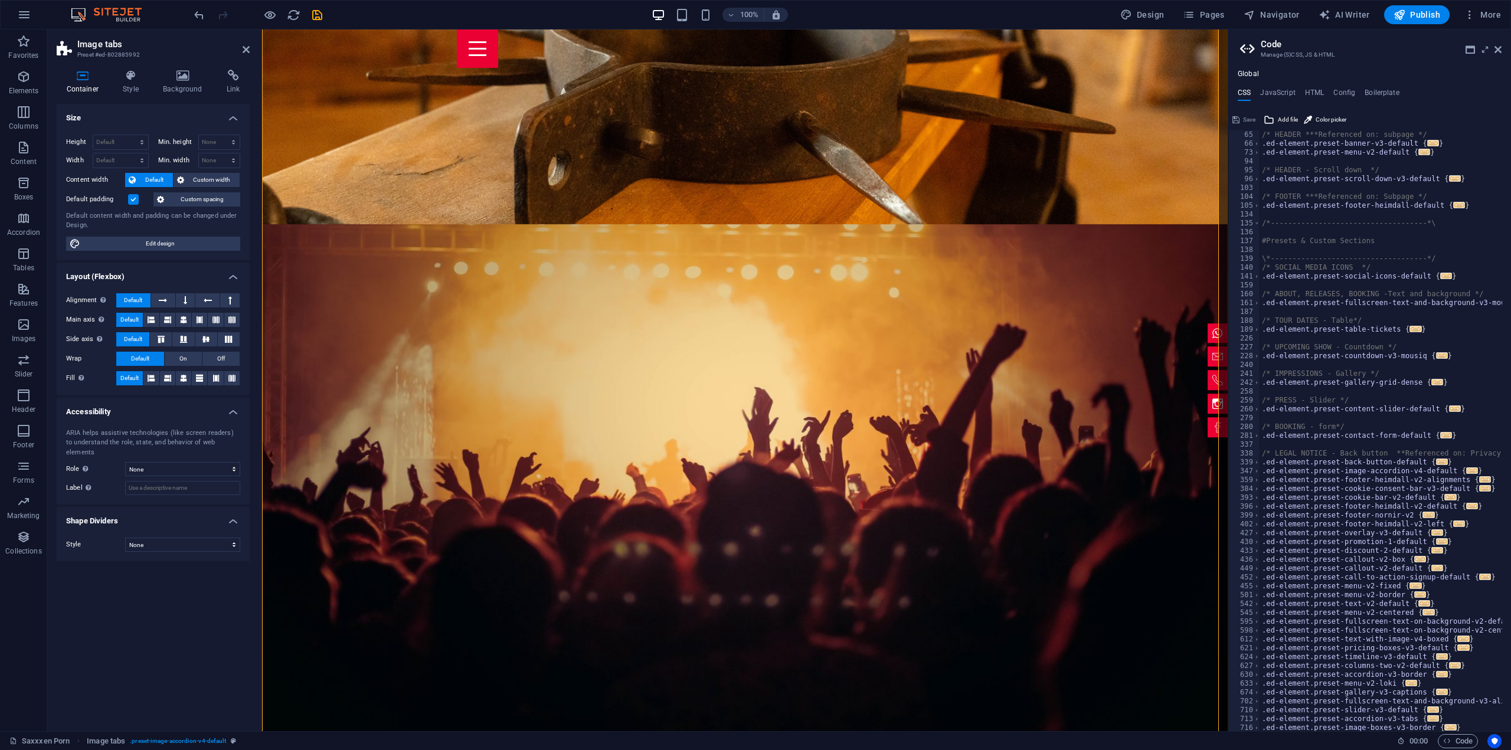
scroll to position [611, 0]
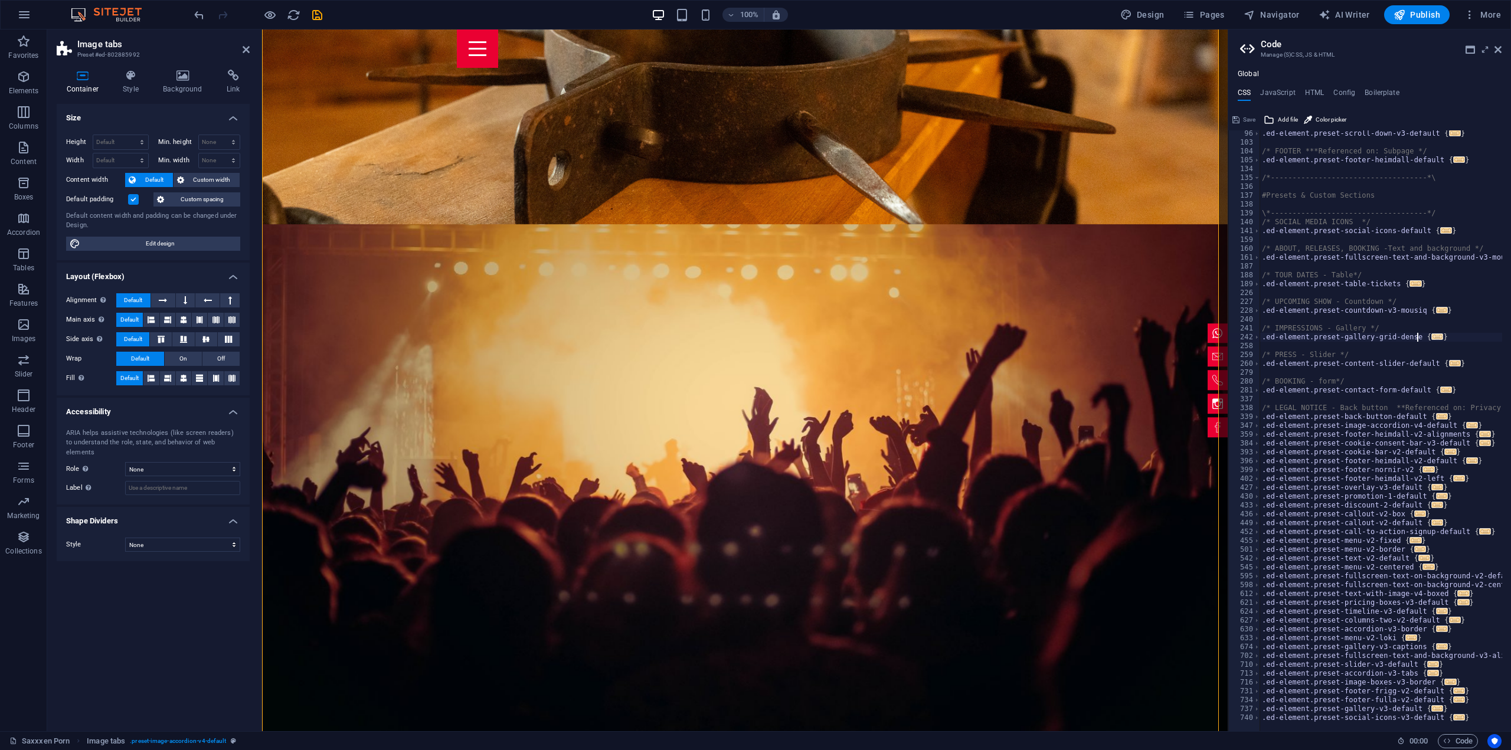
click at [1431, 339] on span "..." at bounding box center [1437, 336] width 12 height 6
type textarea ".ed-element.preset-gallery-grid-dense {"
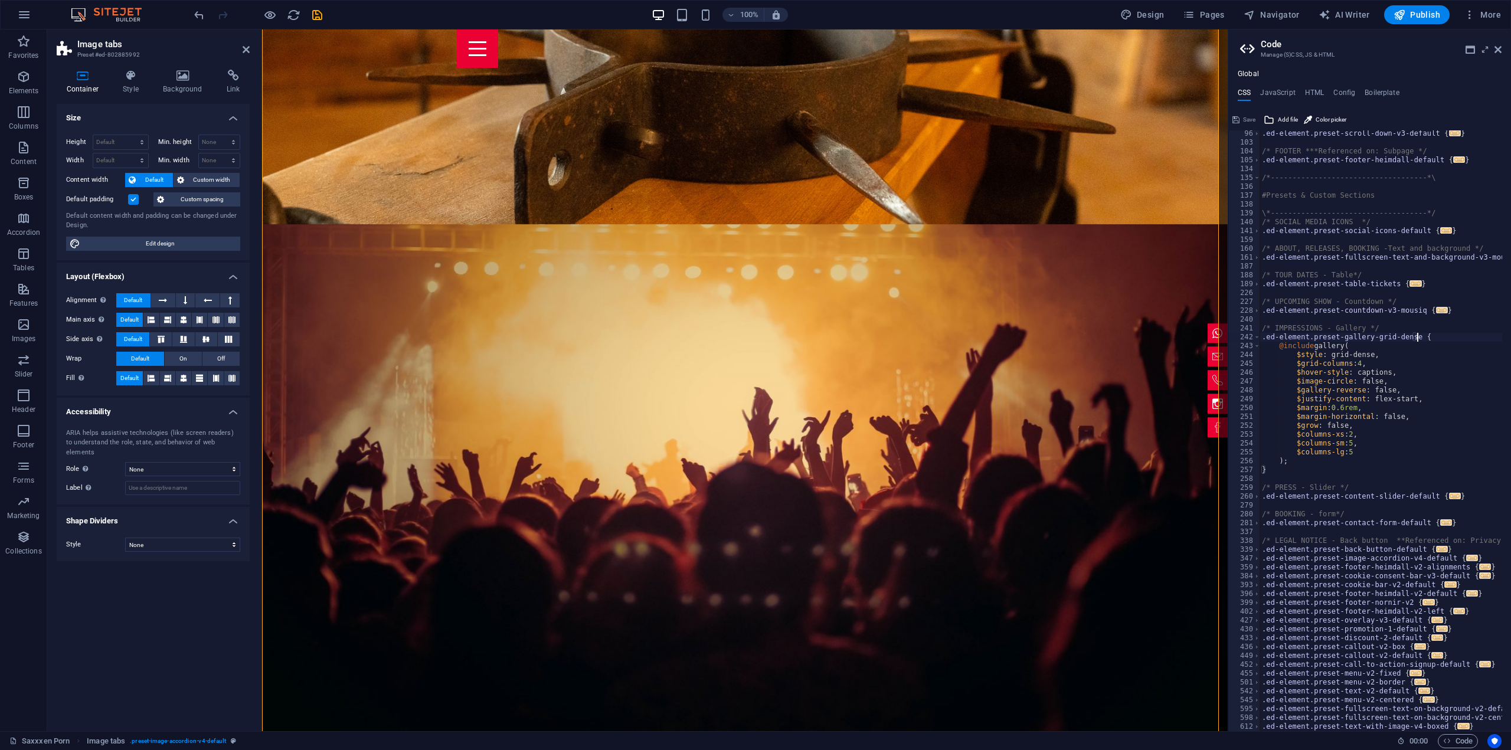
click at [1424, 338] on div ".ed-element.preset-scroll-down-v3-default { ... } /* FOOTER ***Referenced on: S…" at bounding box center [1437, 434] width 355 height 610
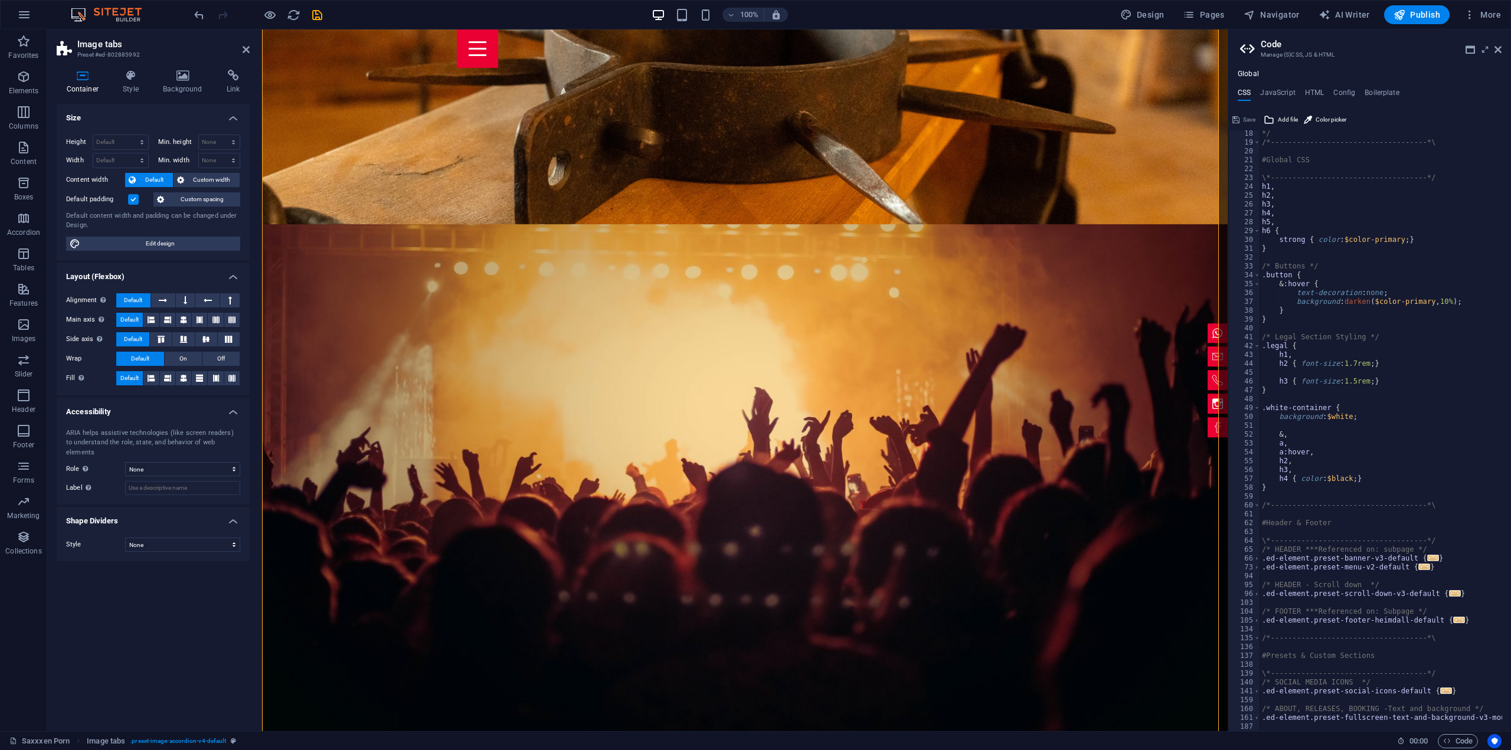
scroll to position [45, 0]
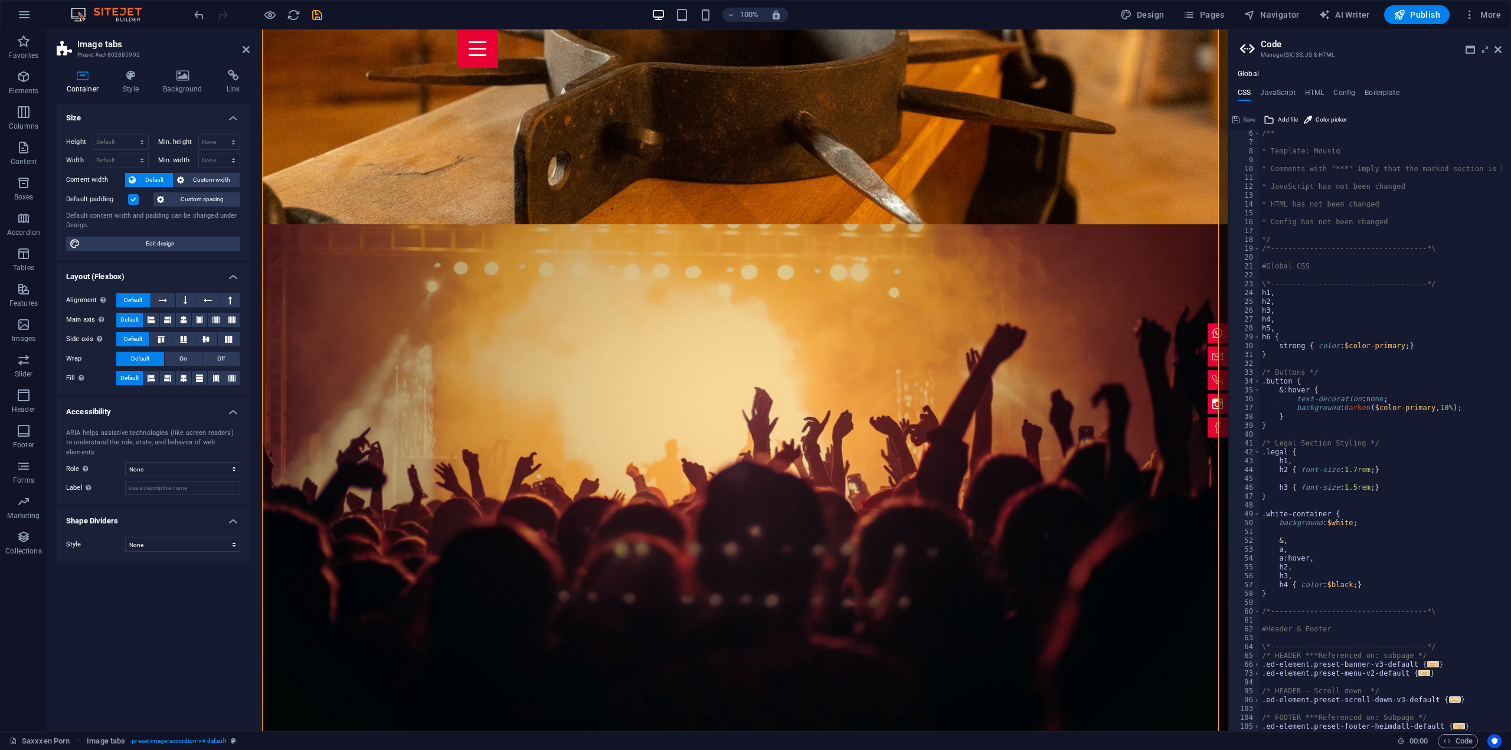
click at [1281, 87] on div "Global CSS JavaScript HTML Config Boilerplate .ed-element.preset-gallery-grid-d…" at bounding box center [1369, 401] width 283 height 662
click at [1286, 96] on h4 "JavaScript" at bounding box center [1277, 95] width 35 height 13
type textarea "/* JS for preset "Menu V2" */"
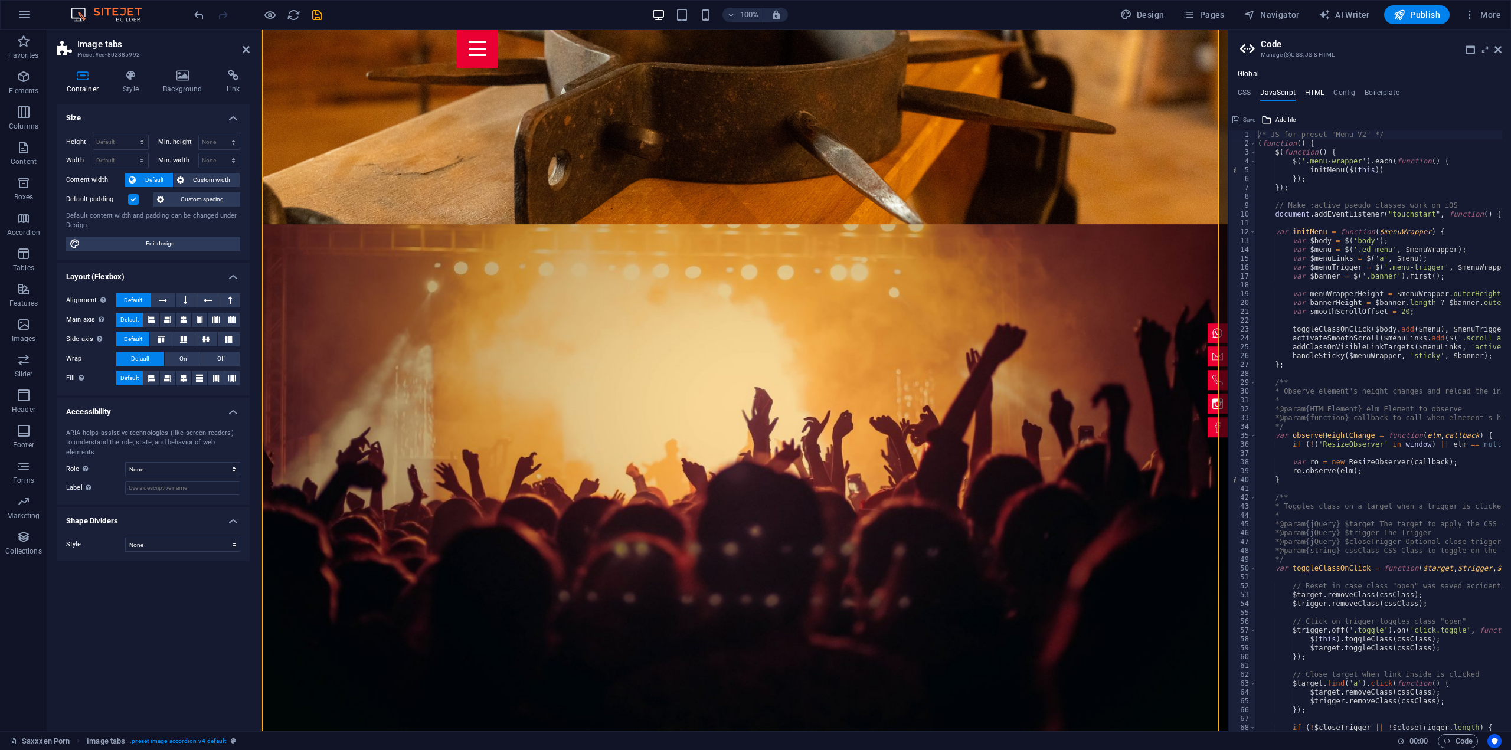
click at [1315, 93] on h4 "HTML" at bounding box center [1314, 95] width 19 height 13
type textarea "<a href="#main-content" class="wv-link-content button">Skip to main content</a>"
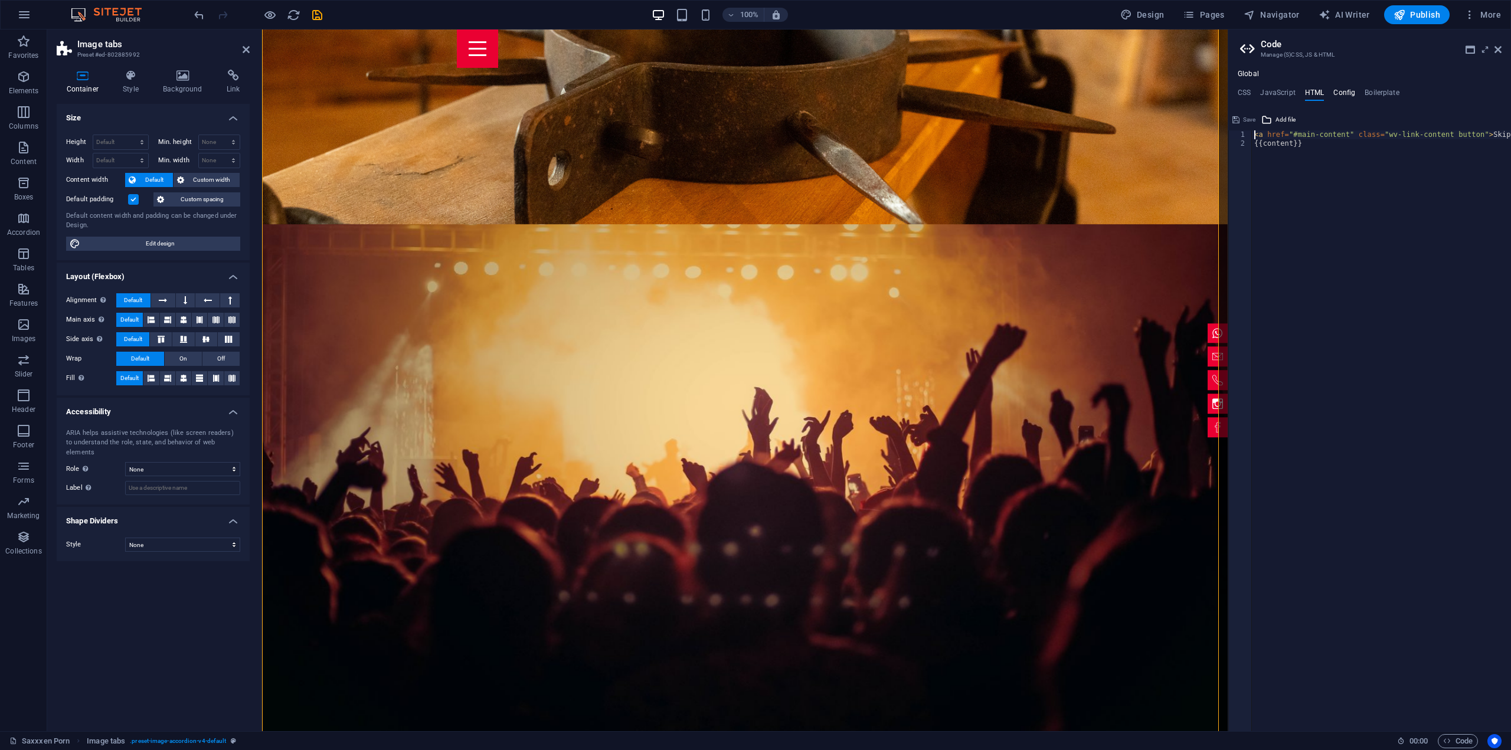
click at [1352, 97] on h4 "Config" at bounding box center [1344, 95] width 22 height 13
type textarea "$color-background: #000000;"
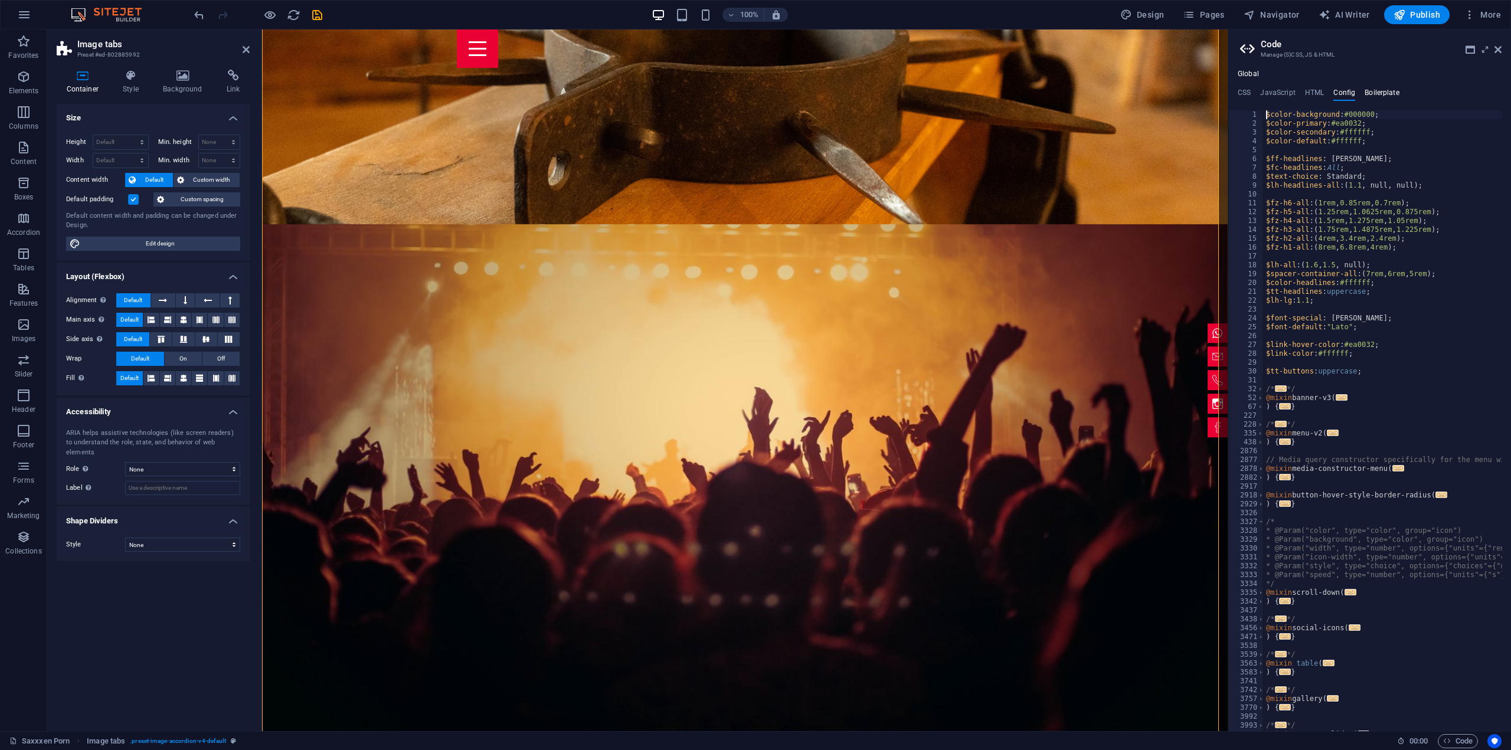
click at [1387, 93] on h4 "Boilerplate" at bounding box center [1382, 95] width 35 height 13
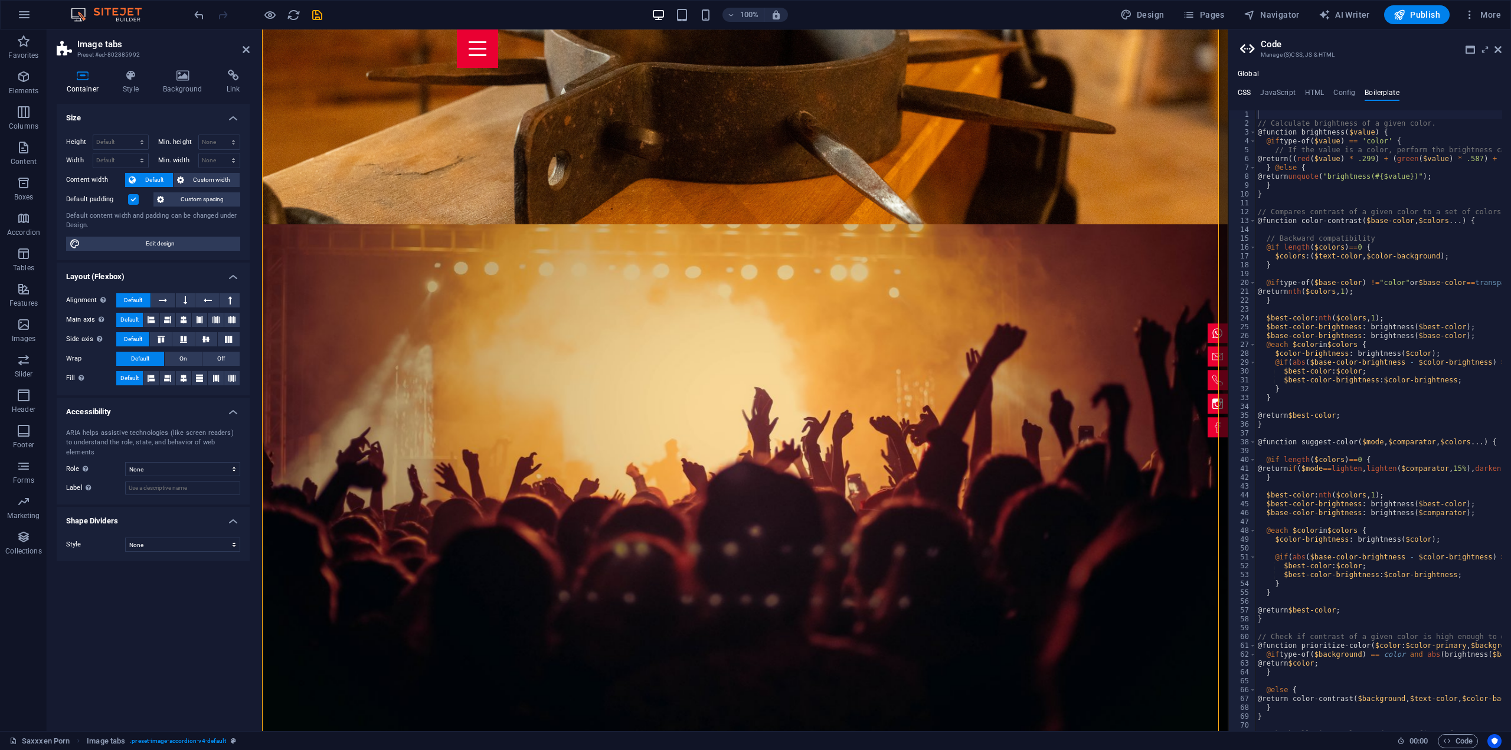
click at [1249, 89] on h4 "CSS" at bounding box center [1244, 95] width 13 height 13
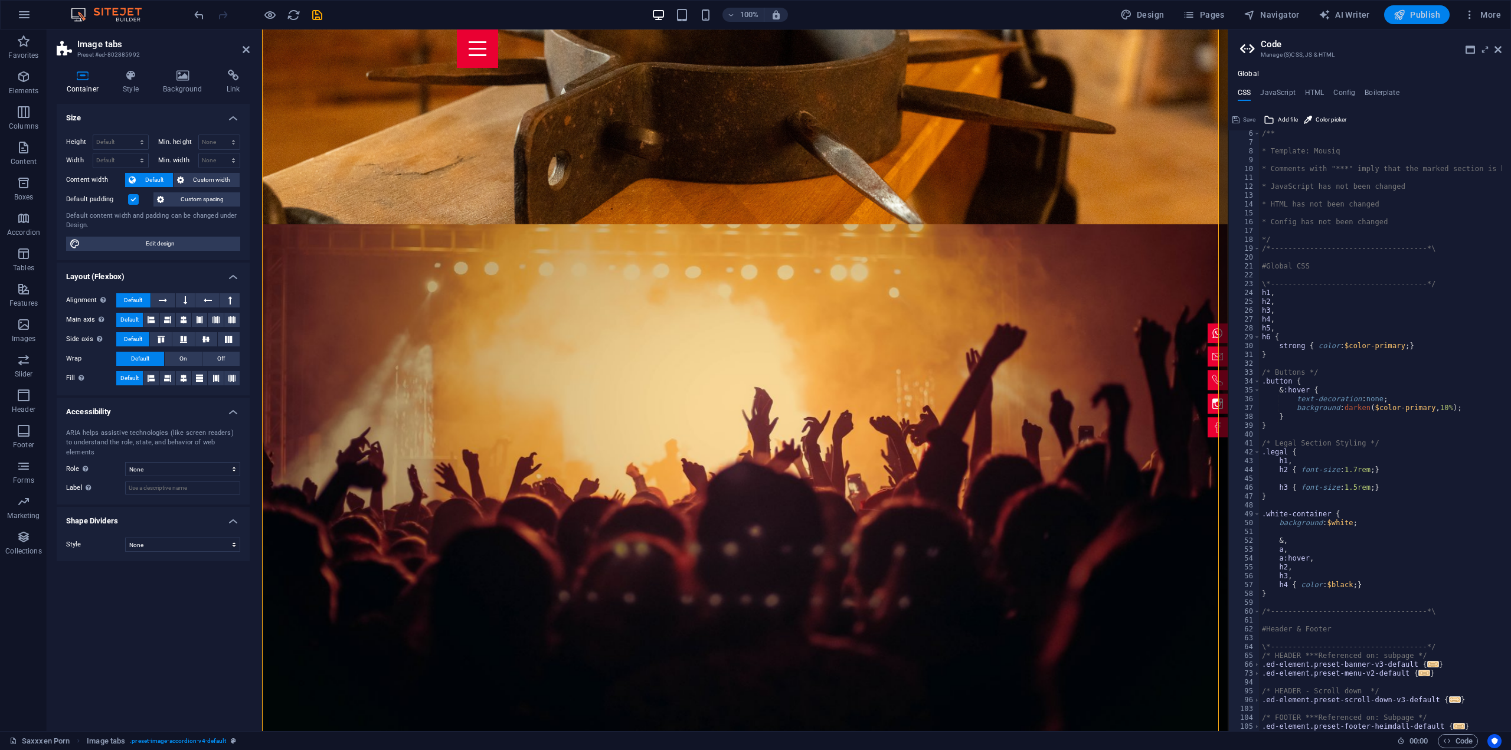
click at [1421, 19] on span "Publish" at bounding box center [1416, 15] width 47 height 12
